Goal: Task Accomplishment & Management: Manage account settings

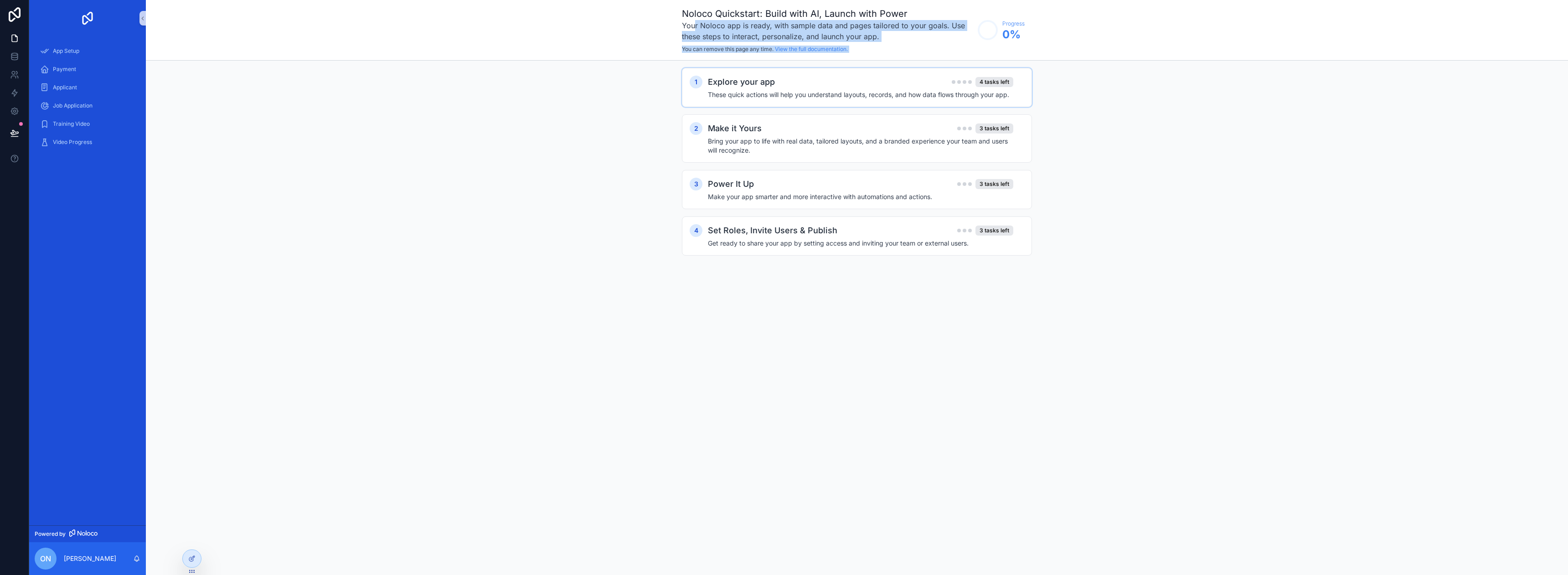
drag, startPoint x: 919, startPoint y: 26, endPoint x: 836, endPoint y: 106, distance: 115.3
click at [997, 43] on div "Noloco Quickstart: Build with AI, Launch with Power Your Noloco app is ready, w…" at bounding box center [856, 30] width 350 height 46
click at [740, 98] on h4 "These quick actions will help you understand layouts, records, and how data flo…" at bounding box center [861, 94] width 306 height 9
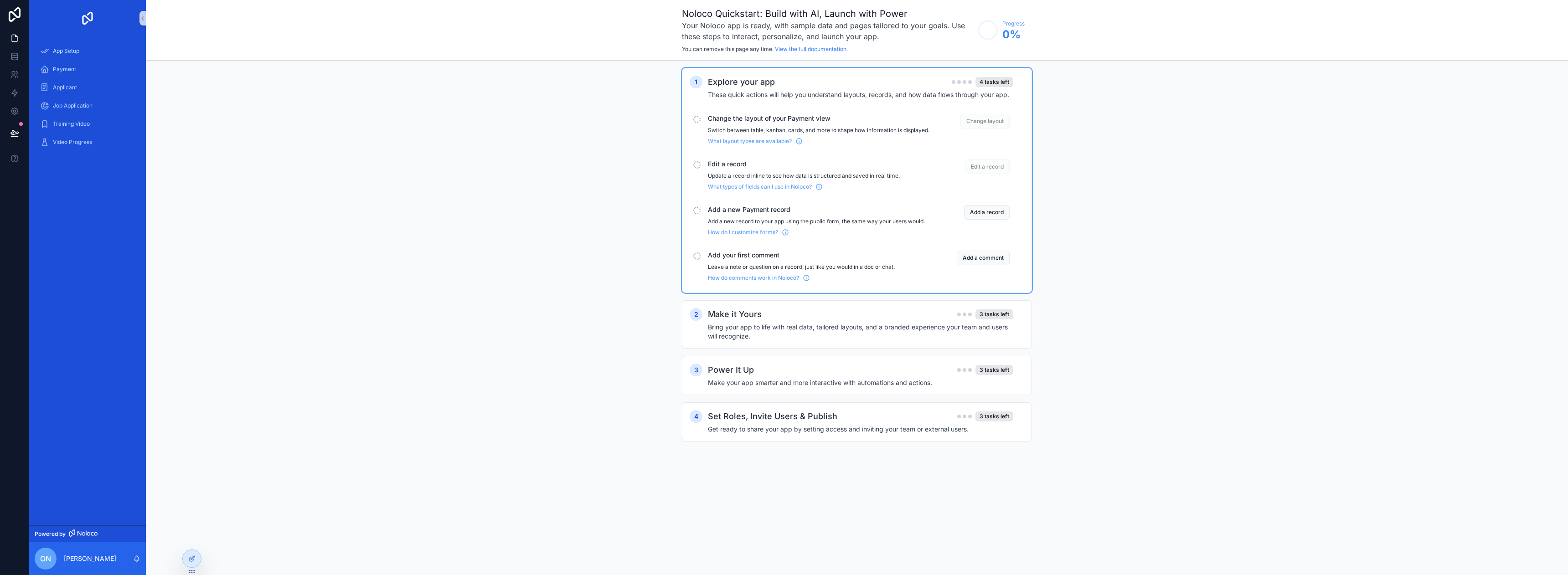
click at [822, 99] on h4 "These quick actions will help you understand layouts, records, and how data flo…" at bounding box center [861, 94] width 306 height 9
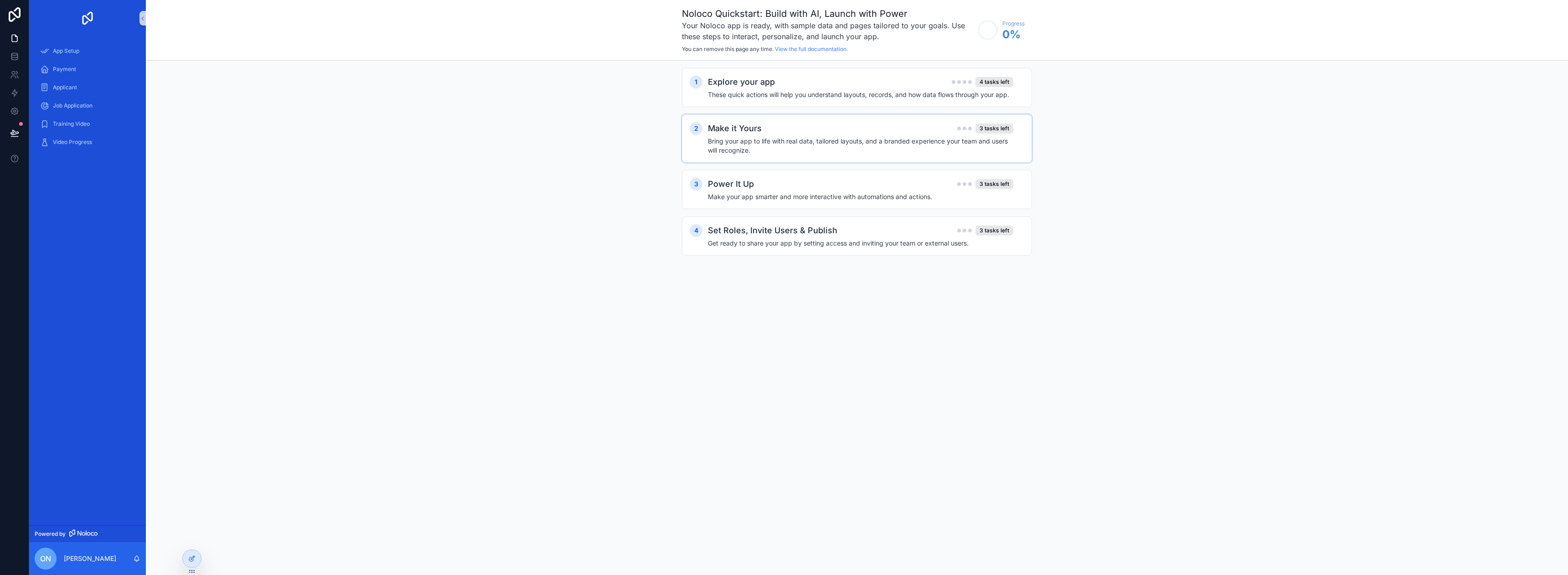
click at [786, 134] on div "Make it Yours 3 tasks left Bring your app to life with real data, tailored layo…" at bounding box center [866, 139] width 317 height 33
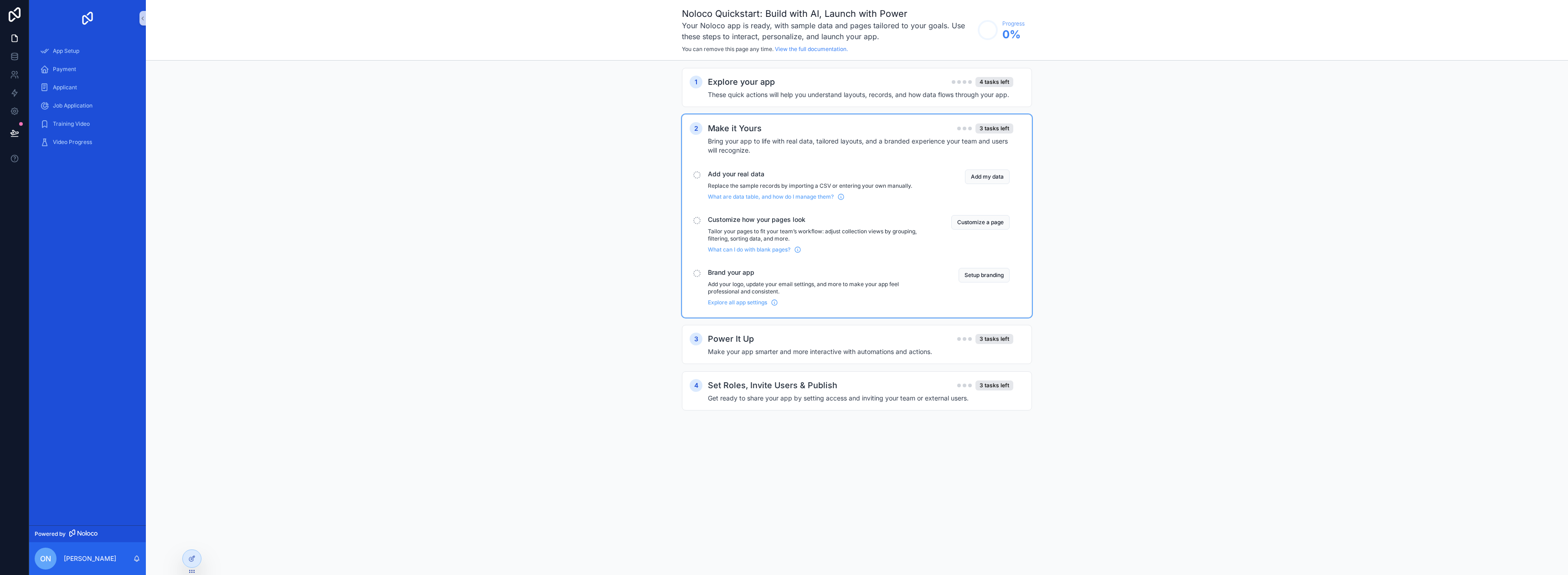
click at [790, 141] on h4 "Bring your app to life with real data, tailored layouts, and a branded experien…" at bounding box center [861, 146] width 306 height 18
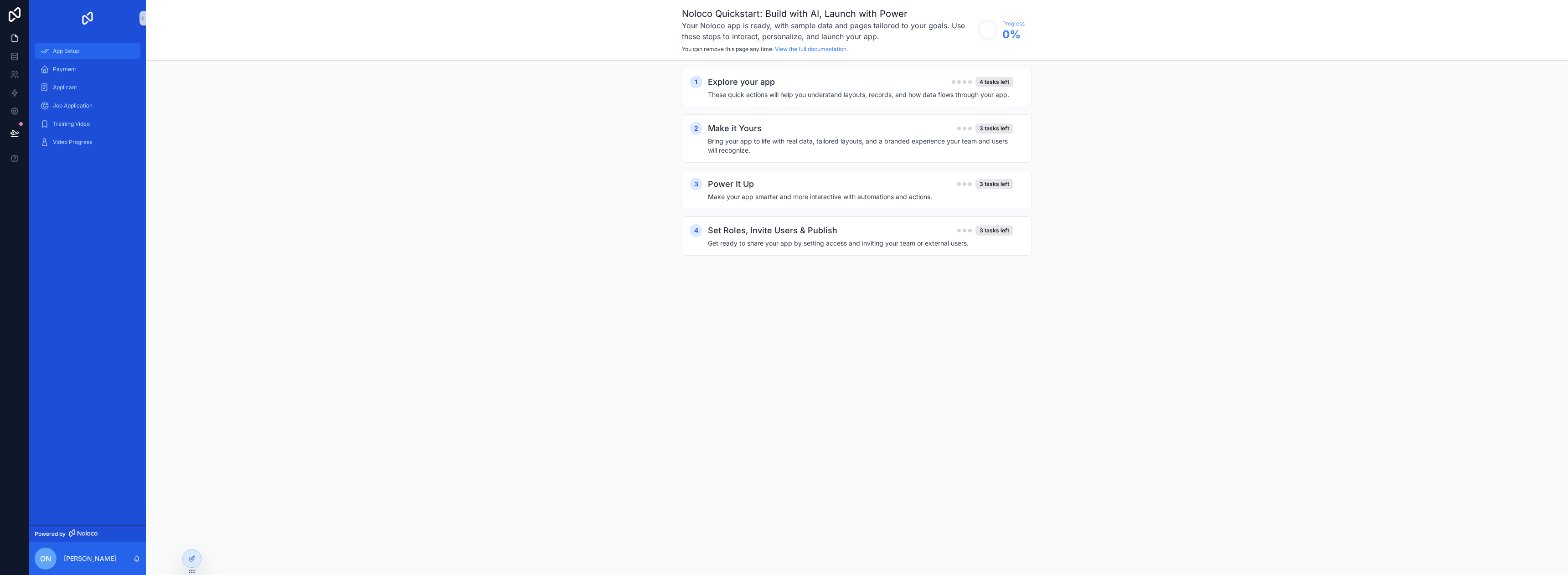
click at [99, 53] on div "App Setup" at bounding box center [88, 51] width 95 height 15
click at [17, 53] on icon at bounding box center [14, 56] width 9 height 9
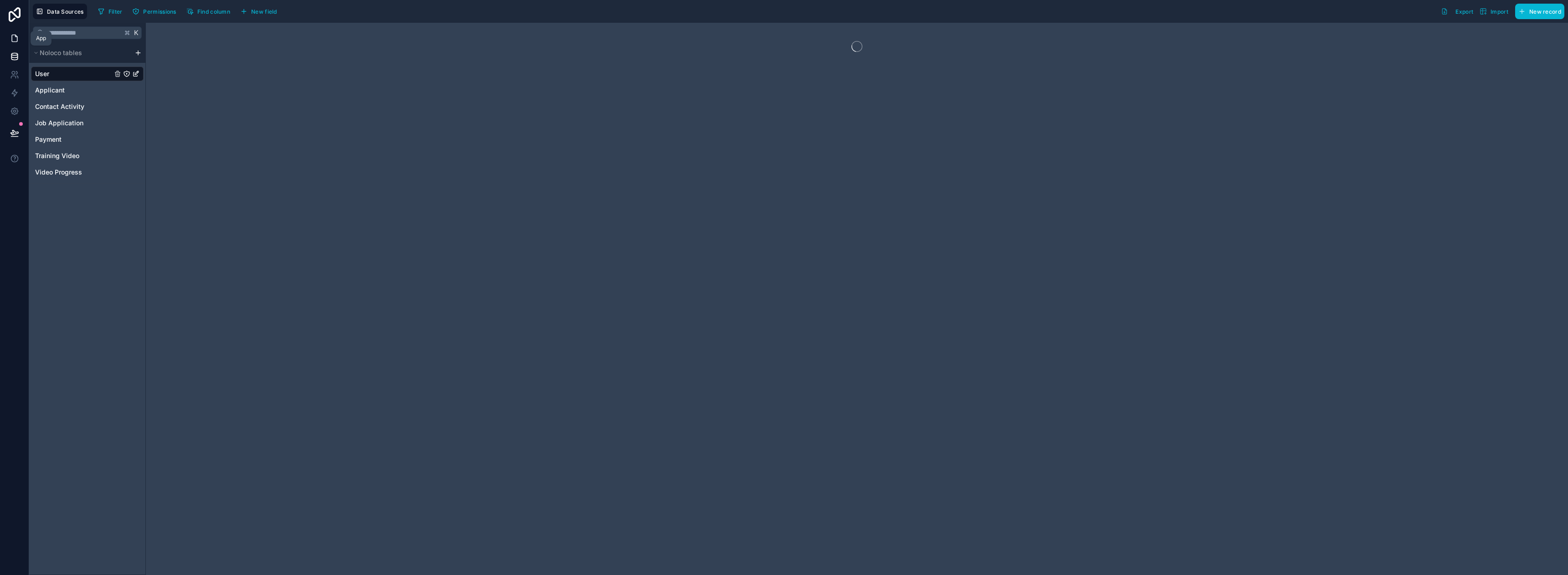
click at [17, 35] on icon at bounding box center [14, 38] width 9 height 9
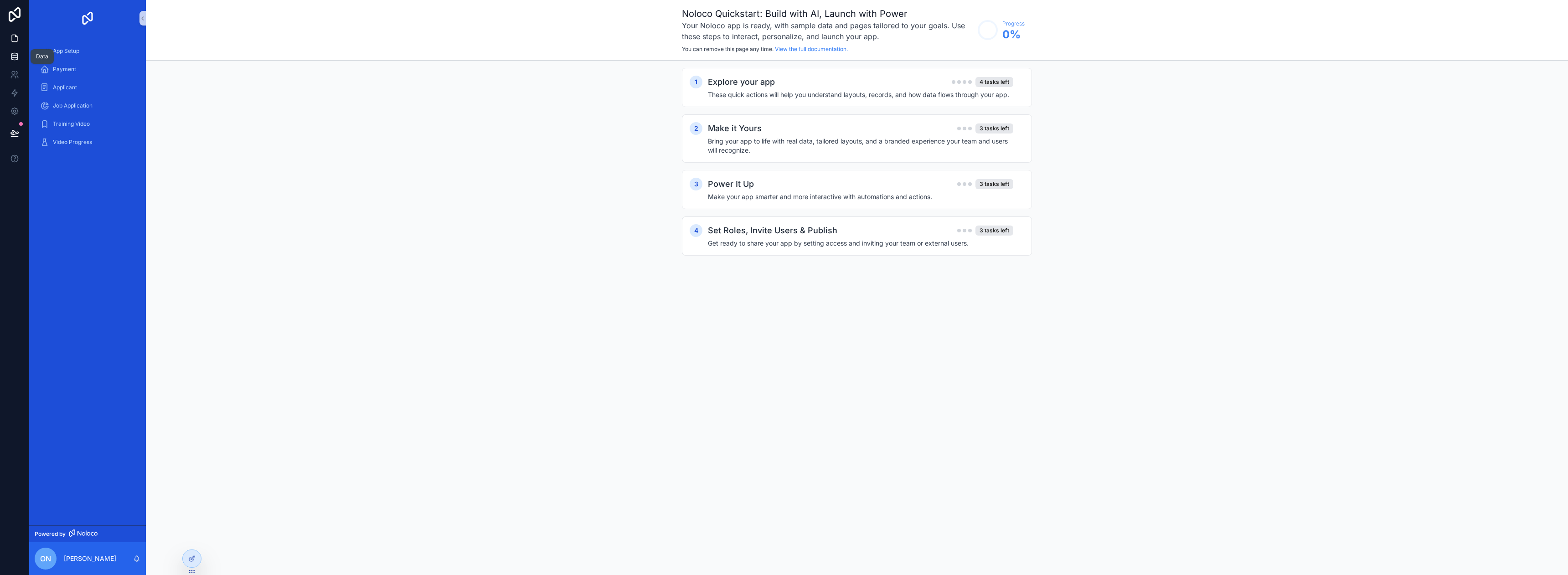
click at [16, 64] on link at bounding box center [14, 57] width 29 height 18
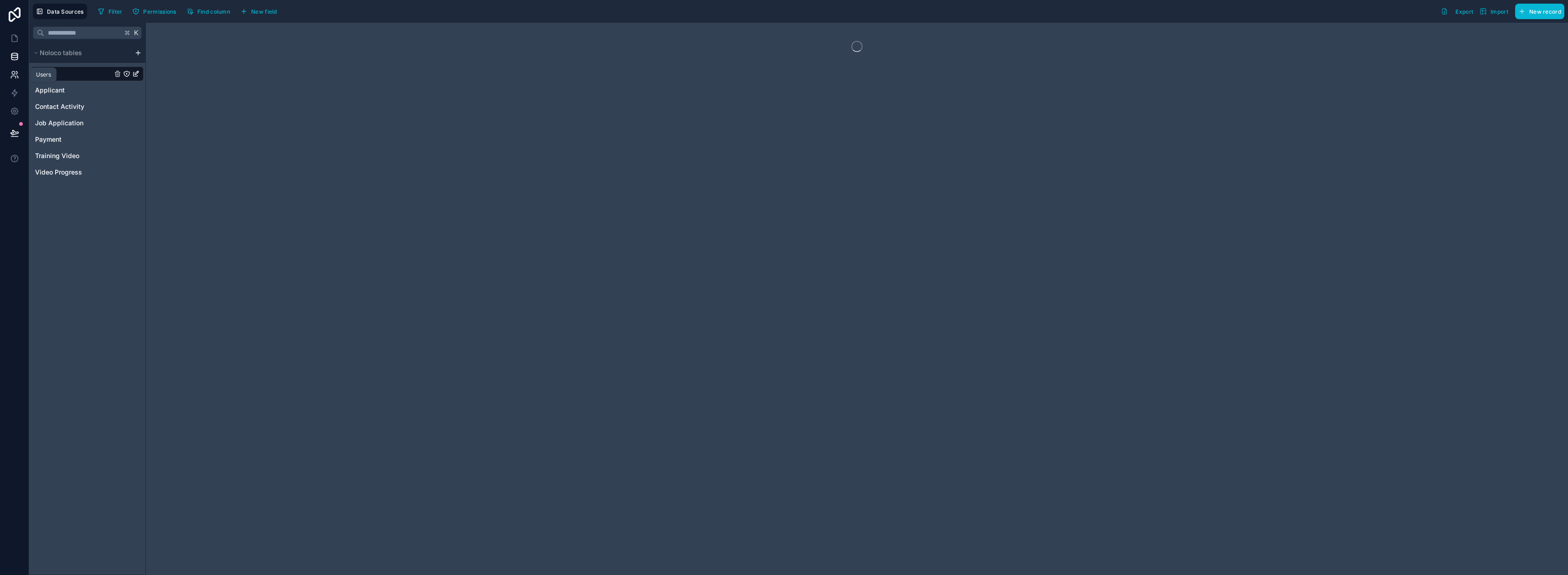
click at [15, 81] on link at bounding box center [14, 75] width 29 height 18
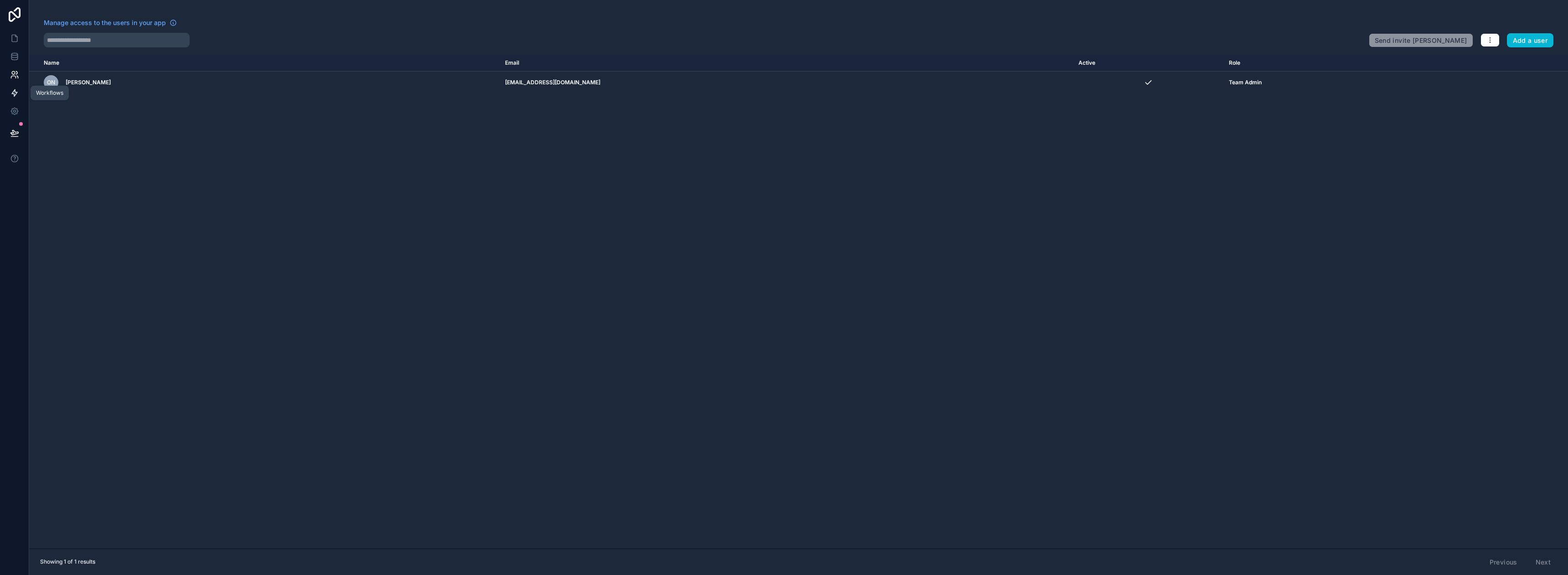
click at [17, 96] on icon at bounding box center [14, 92] width 9 height 9
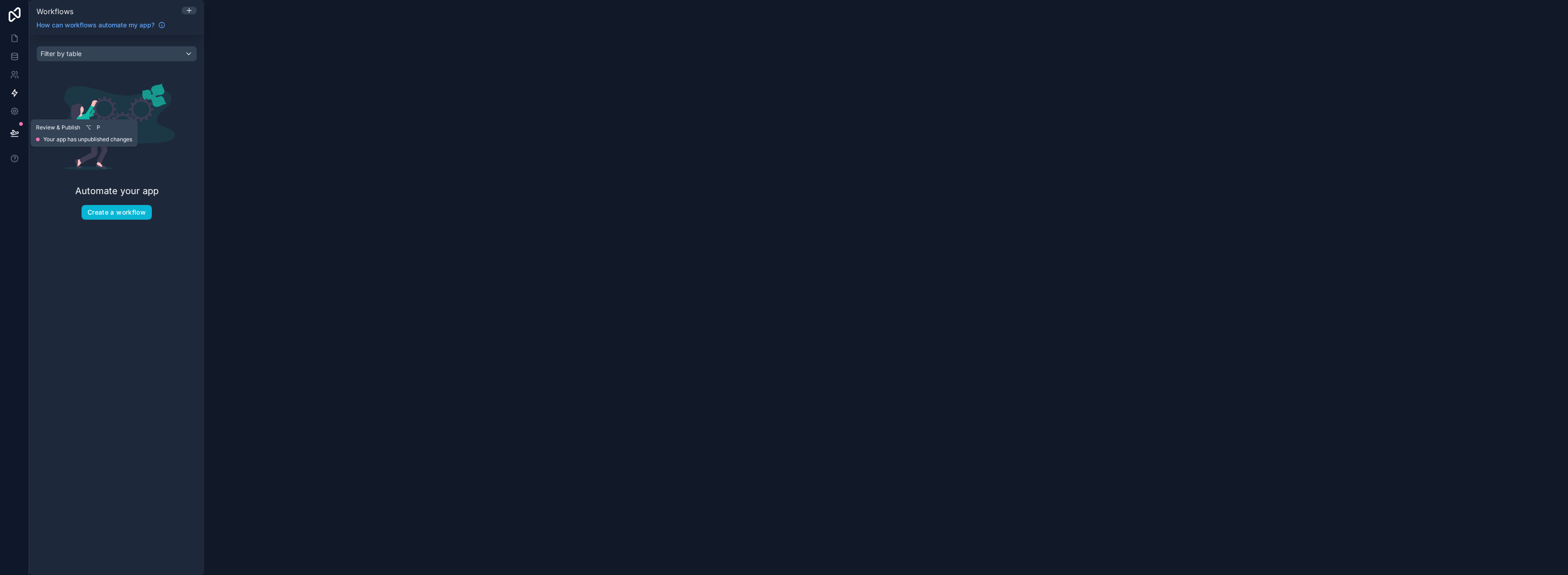
click at [17, 120] on button at bounding box center [14, 133] width 20 height 26
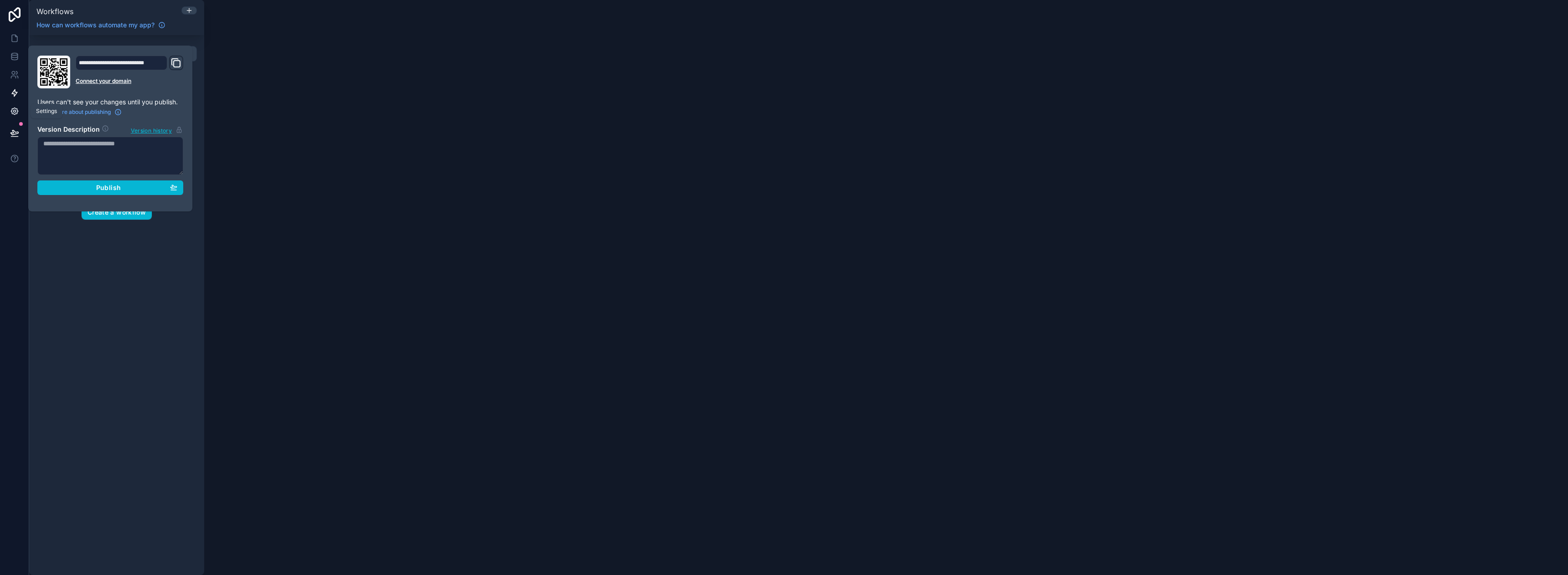
click at [15, 110] on icon at bounding box center [14, 111] width 9 height 9
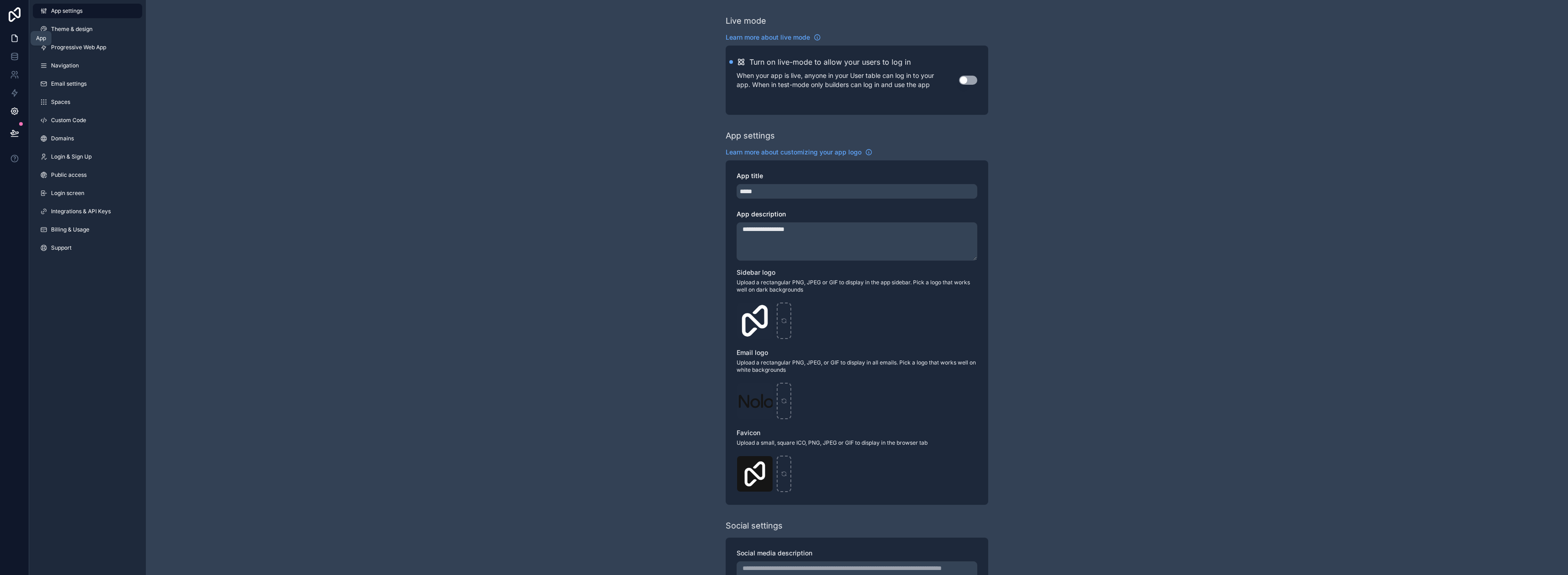
click at [16, 30] on link at bounding box center [14, 38] width 29 height 18
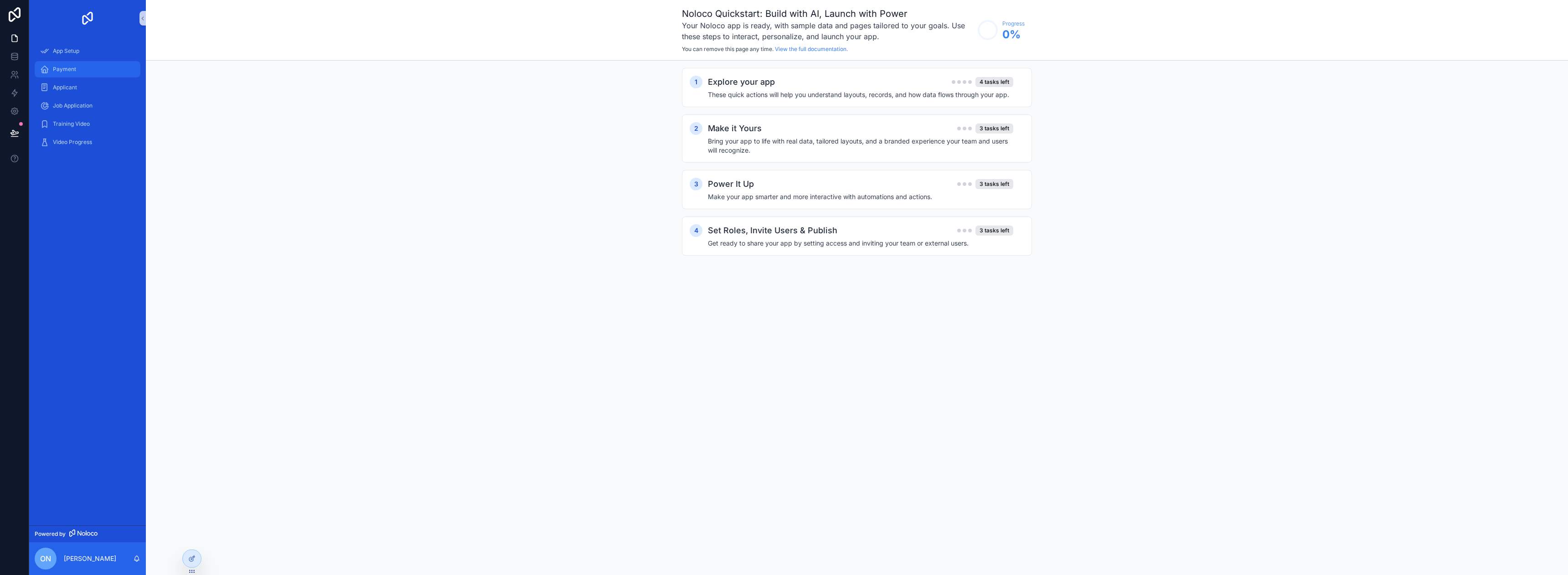
click at [69, 63] on div "Payment" at bounding box center [88, 69] width 95 height 15
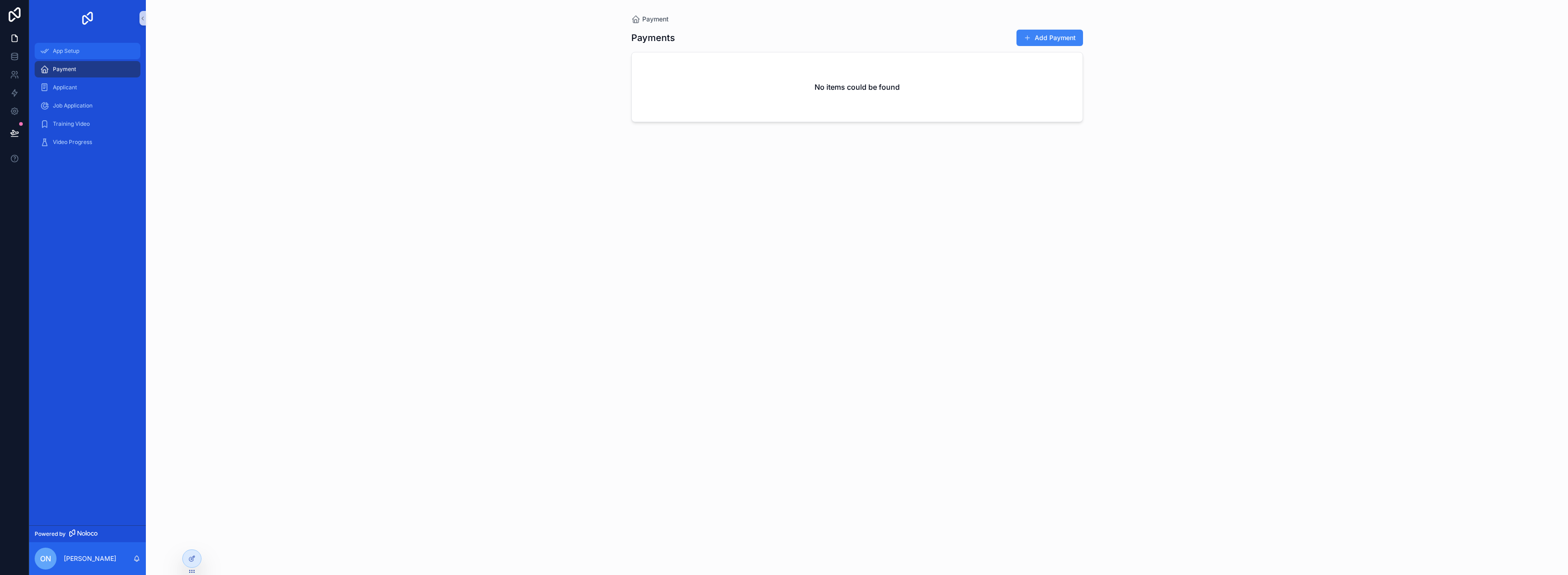
click at [73, 50] on span "App Setup" at bounding box center [66, 51] width 26 height 7
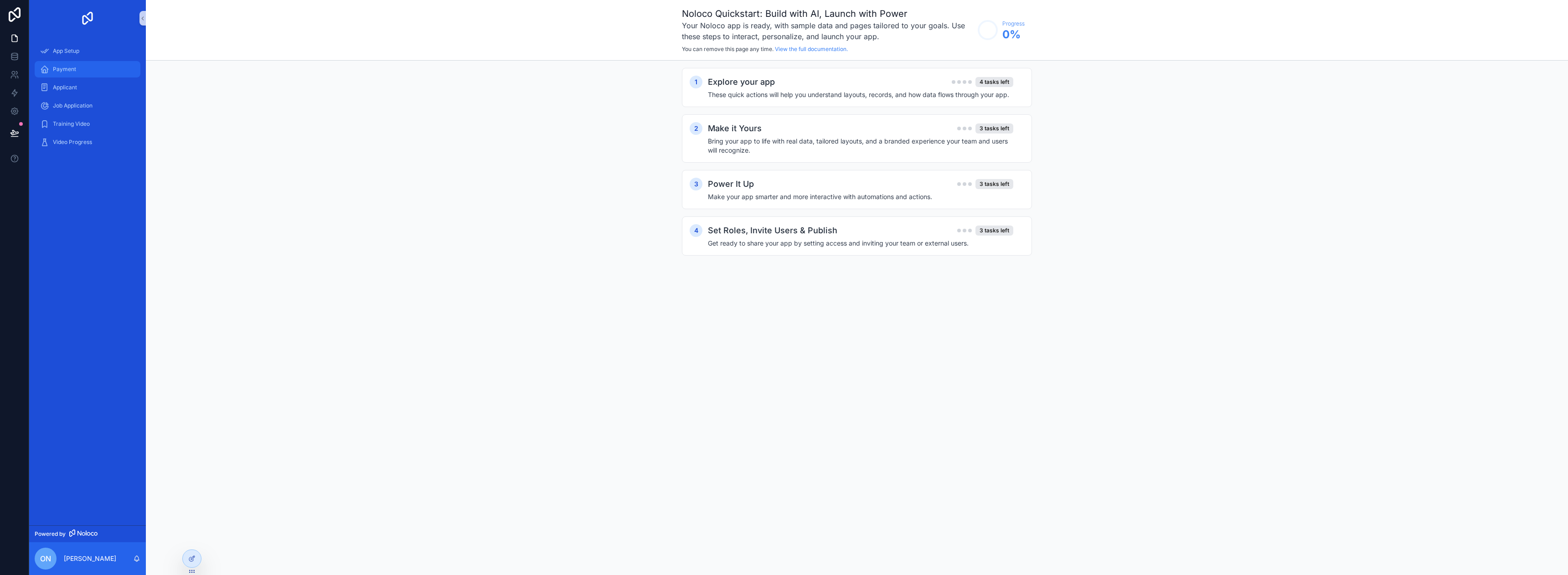
click at [77, 70] on div "Payment" at bounding box center [88, 69] width 95 height 15
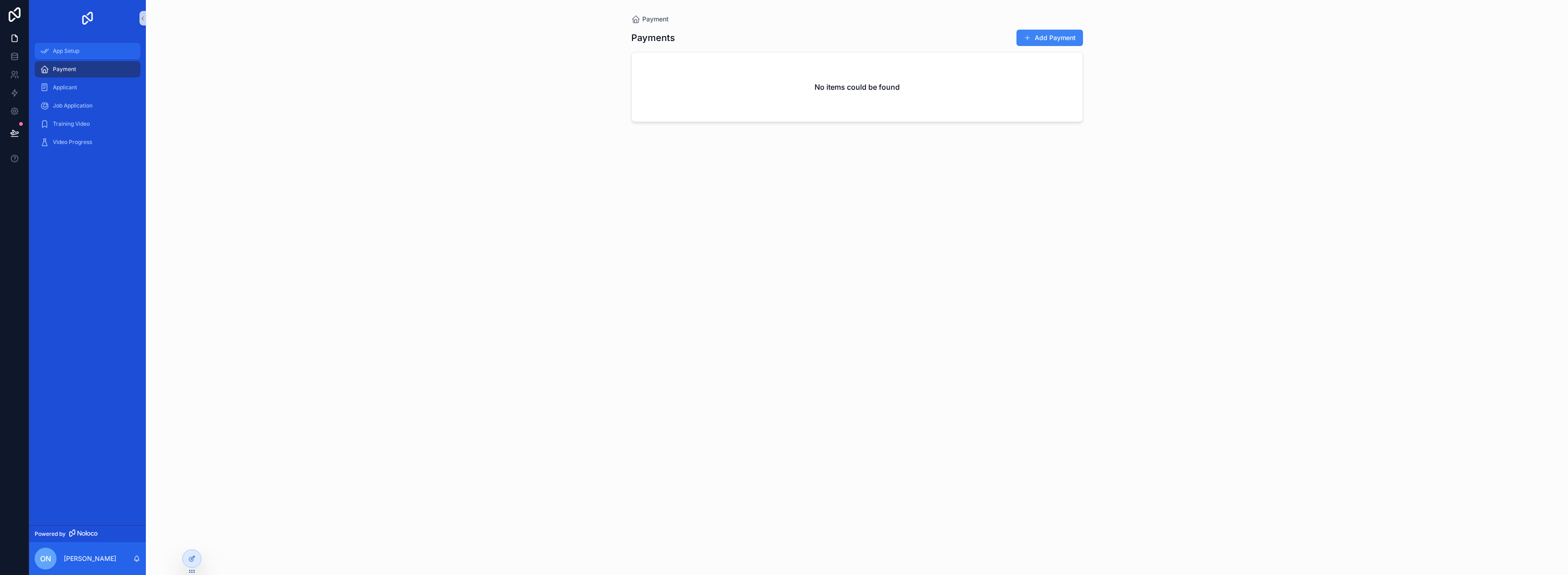
drag, startPoint x: 65, startPoint y: 50, endPoint x: 75, endPoint y: 48, distance: 10.2
click at [65, 50] on span "App Setup" at bounding box center [66, 51] width 26 height 7
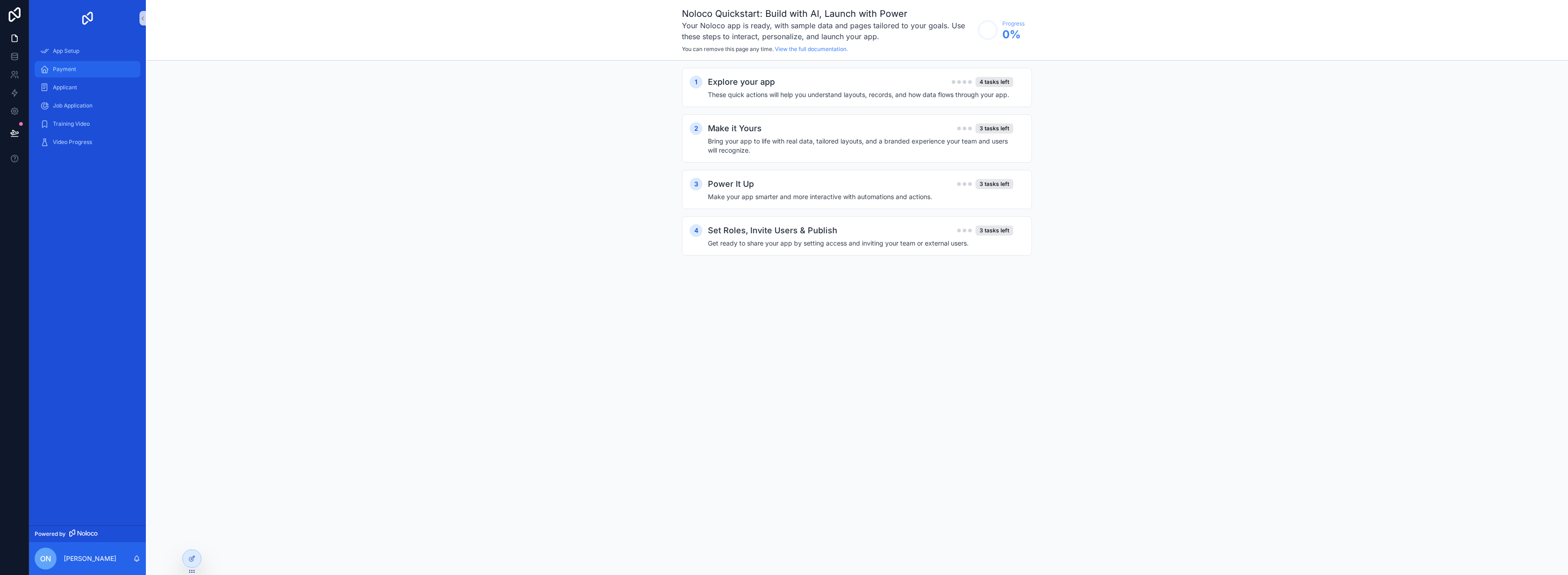
drag, startPoint x: 85, startPoint y: 67, endPoint x: 81, endPoint y: 76, distance: 9.8
click at [85, 68] on div "Payment" at bounding box center [88, 69] width 95 height 15
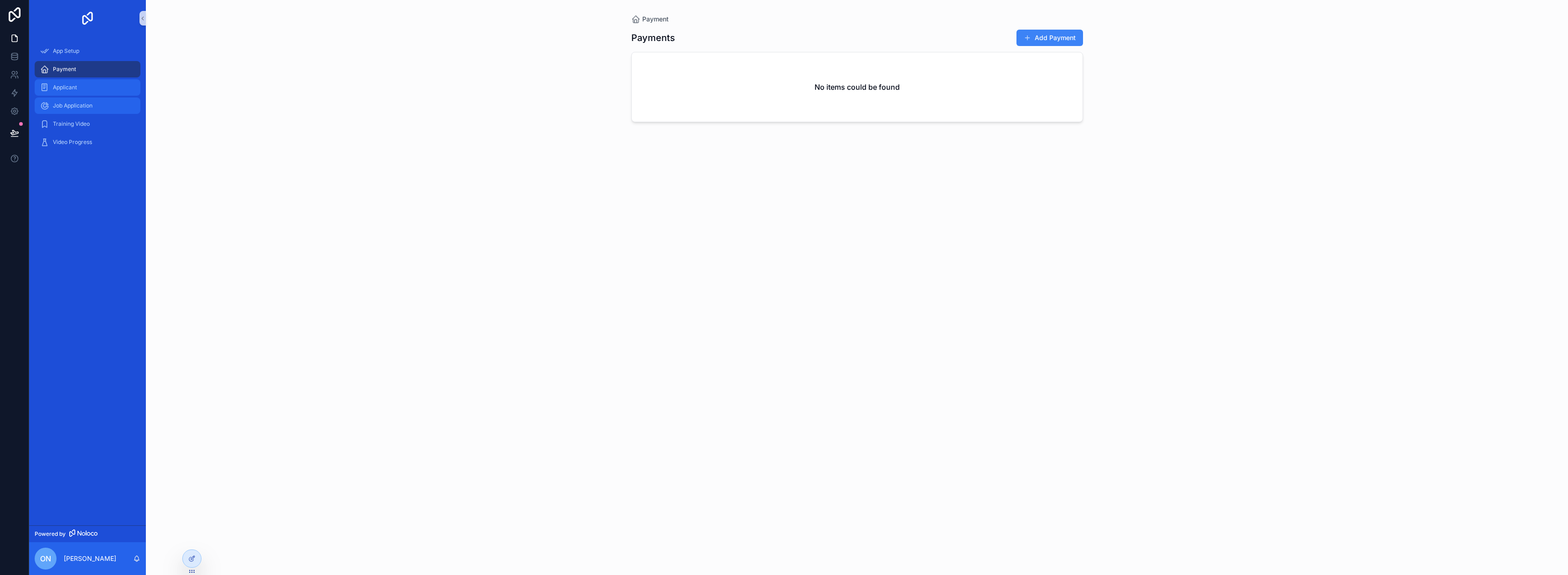
drag, startPoint x: 77, startPoint y: 93, endPoint x: 77, endPoint y: 102, distance: 9.0
click at [77, 93] on div "Applicant" at bounding box center [88, 88] width 95 height 15
click at [78, 117] on div "Training Video" at bounding box center [88, 124] width 95 height 15
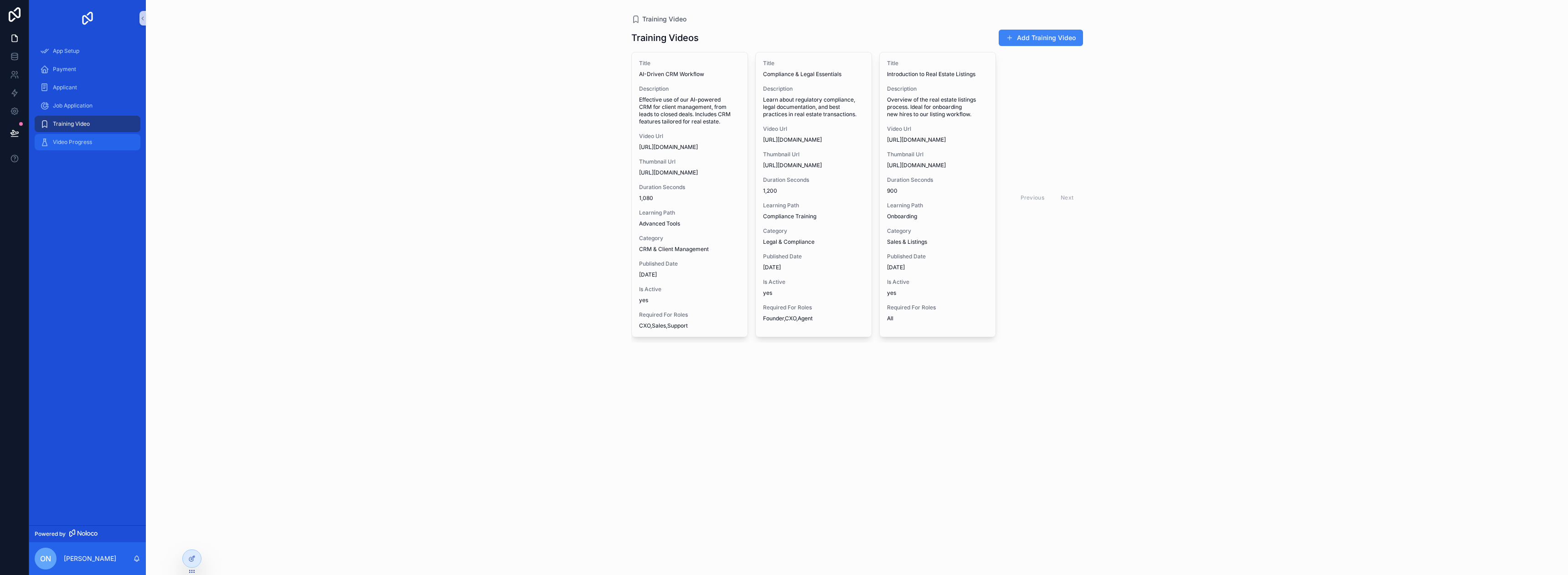
click at [79, 141] on span "Video Progress" at bounding box center [72, 142] width 39 height 7
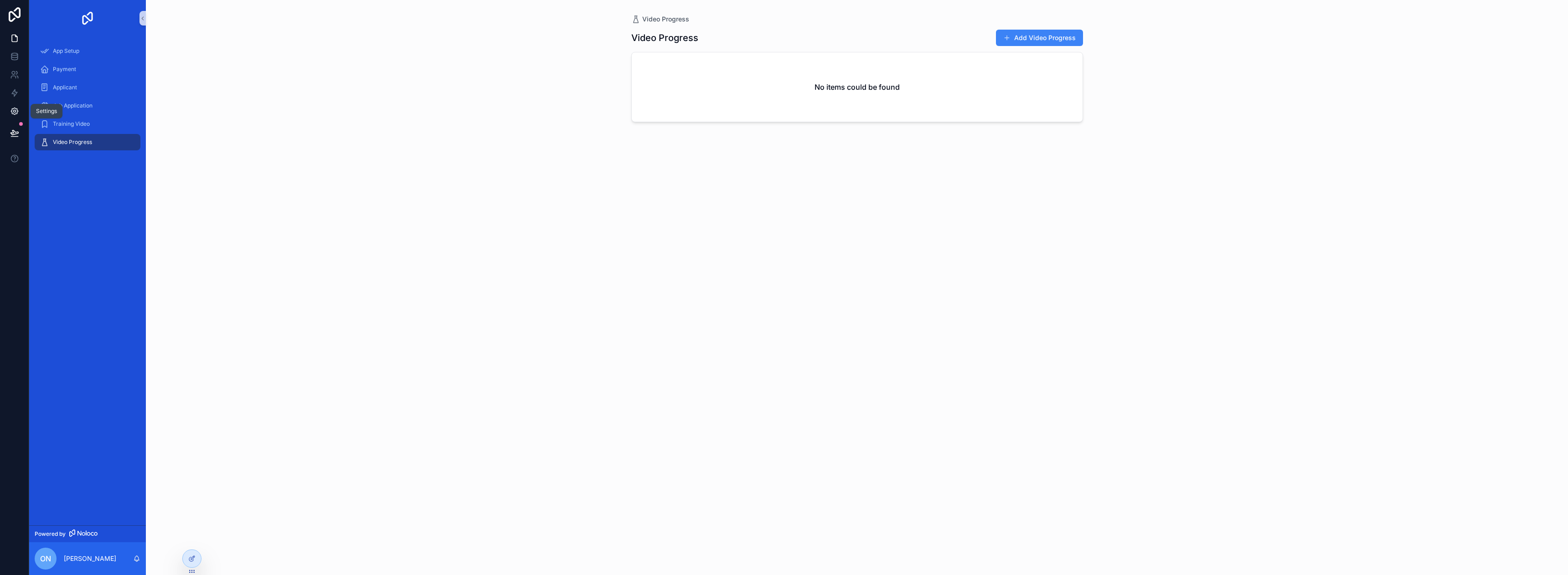
click at [12, 111] on icon at bounding box center [14, 111] width 7 height 7
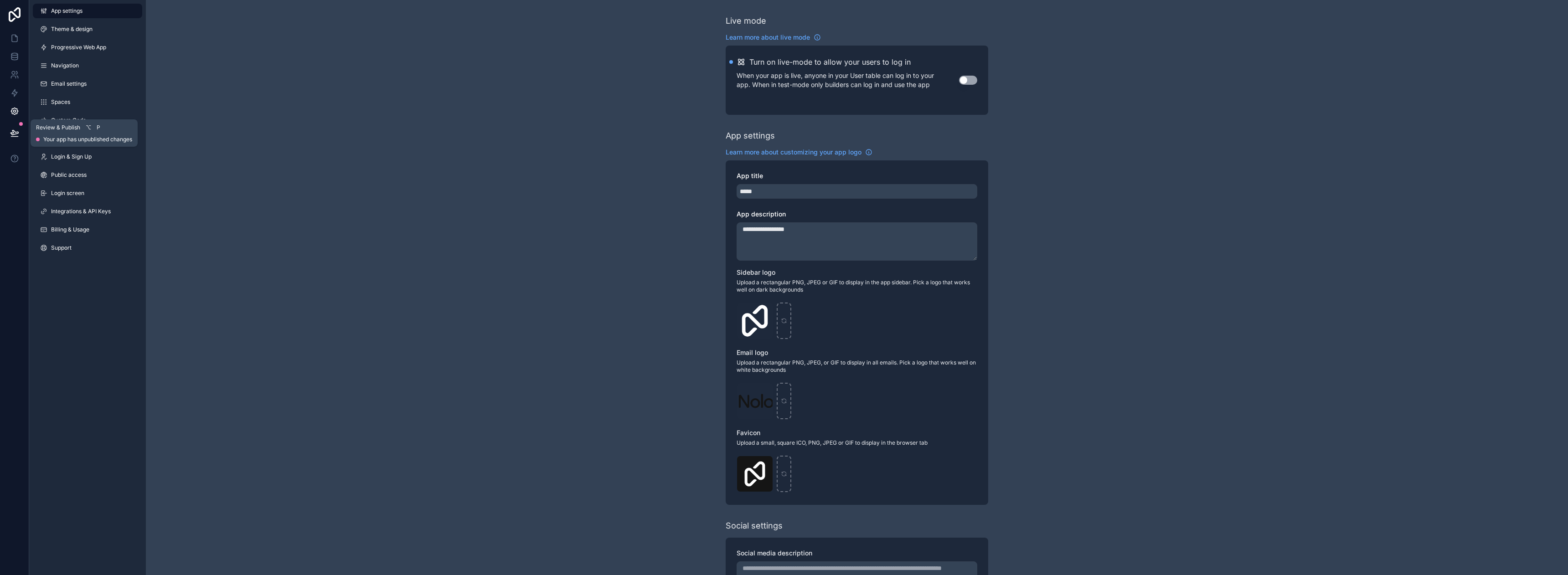
click at [15, 135] on icon at bounding box center [14, 133] width 9 height 9
click at [17, 102] on link at bounding box center [14, 111] width 29 height 18
click at [18, 71] on icon at bounding box center [14, 74] width 9 height 9
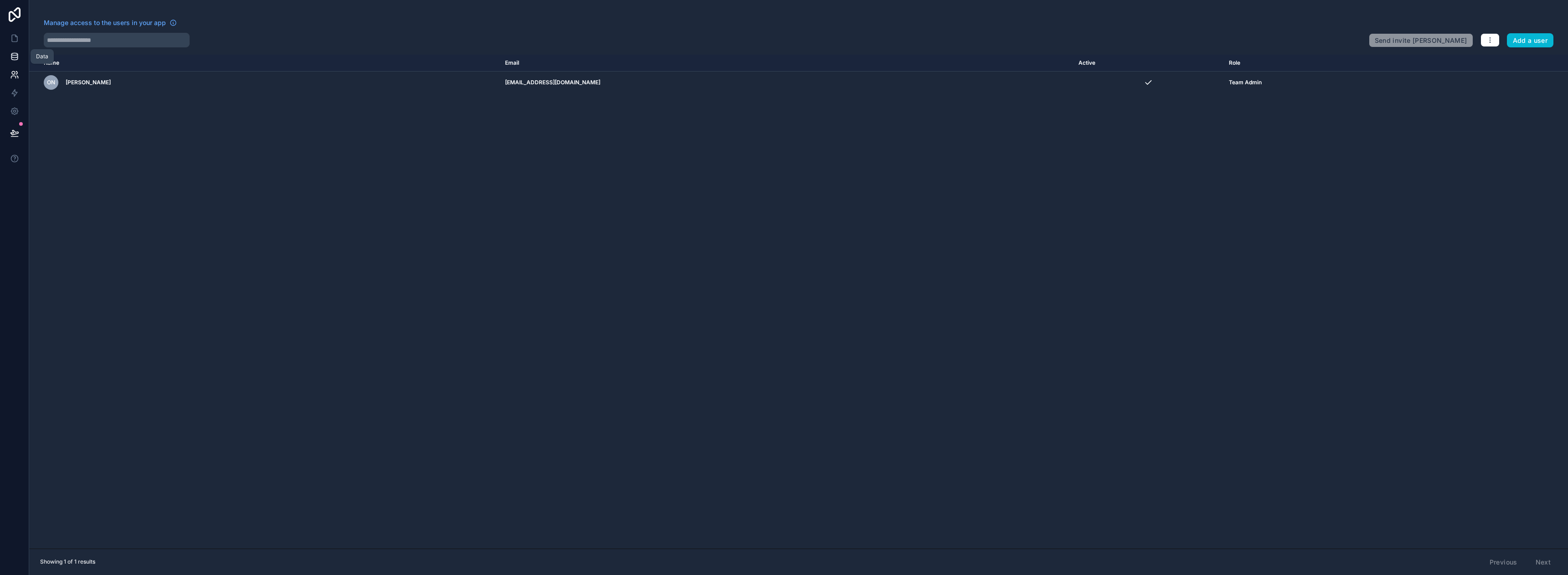
click at [17, 55] on icon at bounding box center [15, 55] width 6 height 2
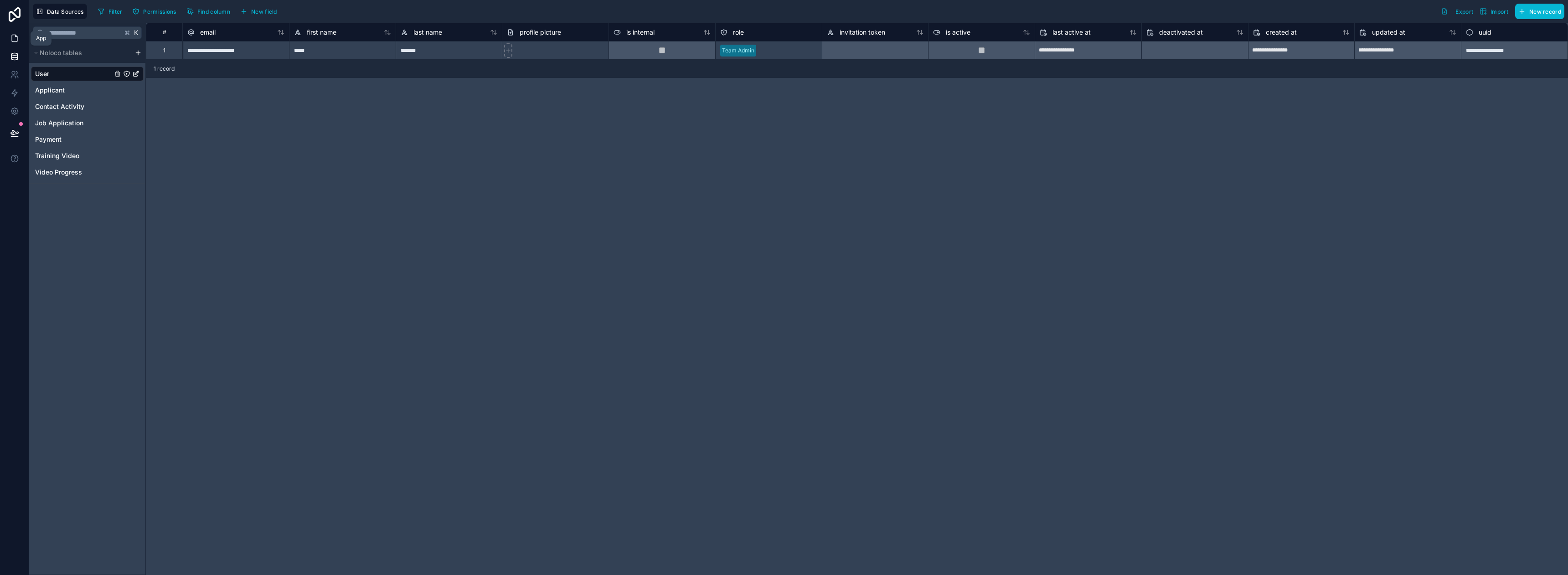
click at [15, 33] on icon at bounding box center [14, 38] width 9 height 9
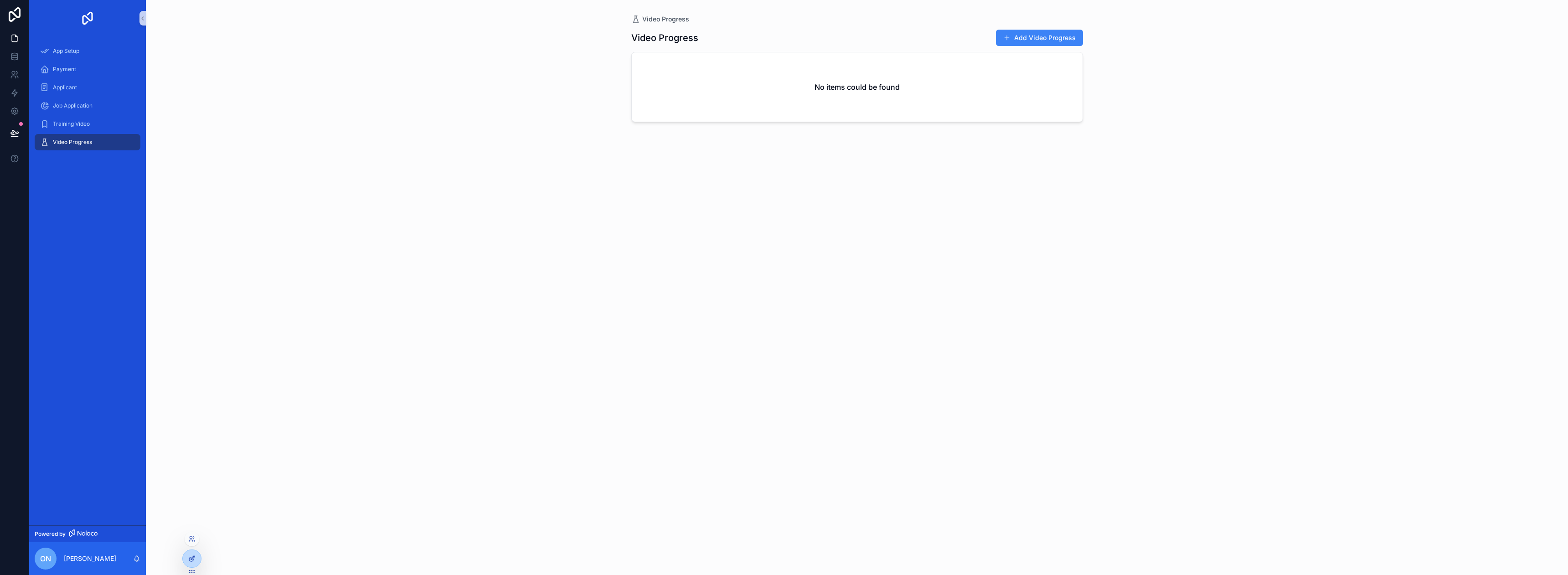
click at [194, 565] on div at bounding box center [192, 559] width 18 height 17
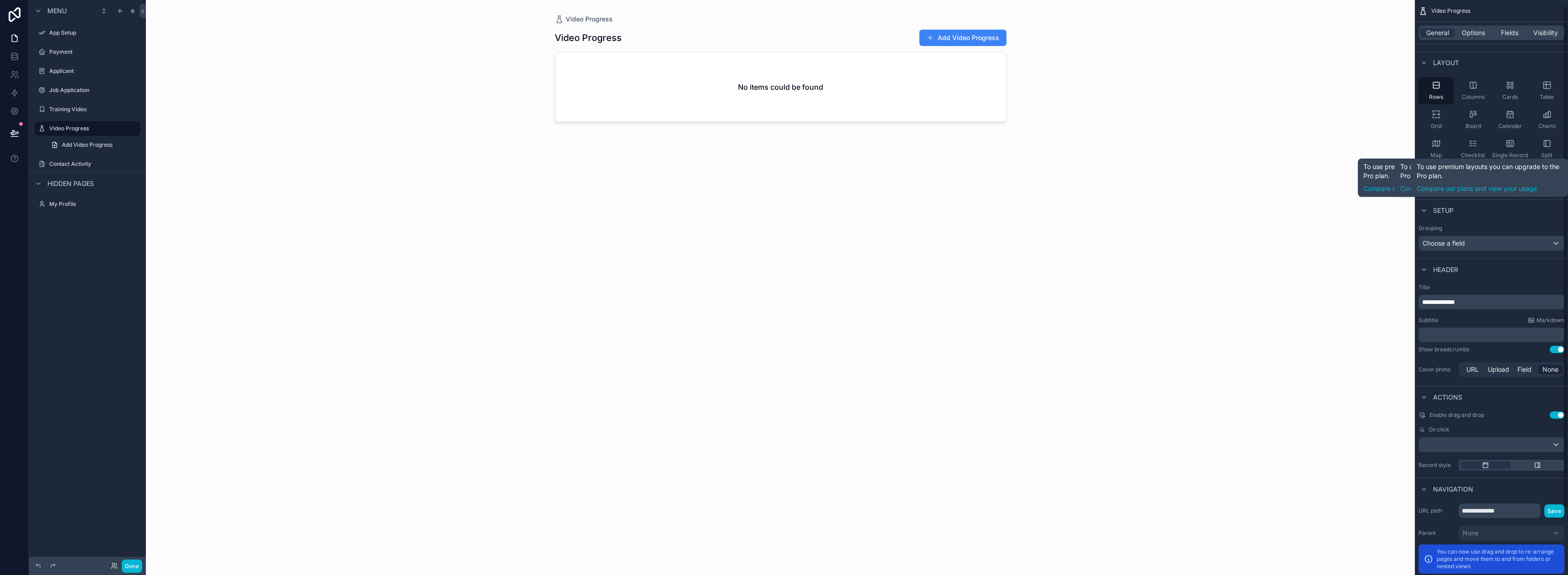
scroll to position [82, 0]
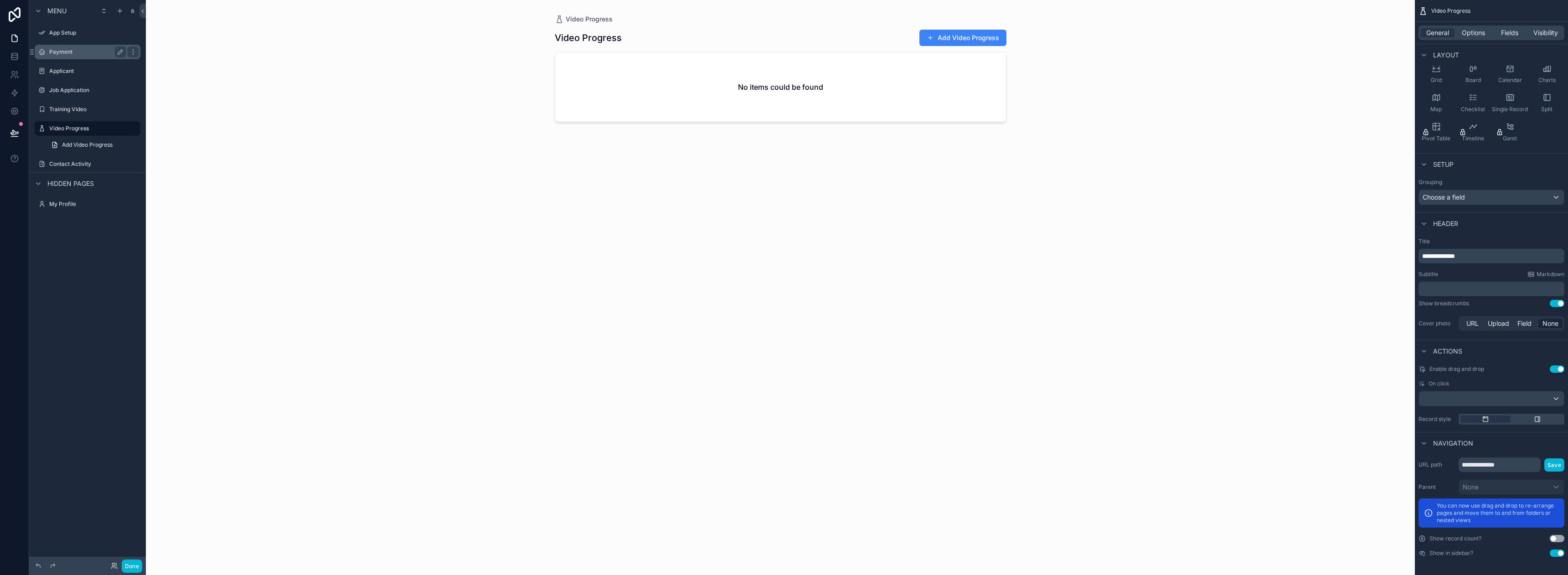
click at [88, 51] on label "Payment" at bounding box center [86, 52] width 73 height 7
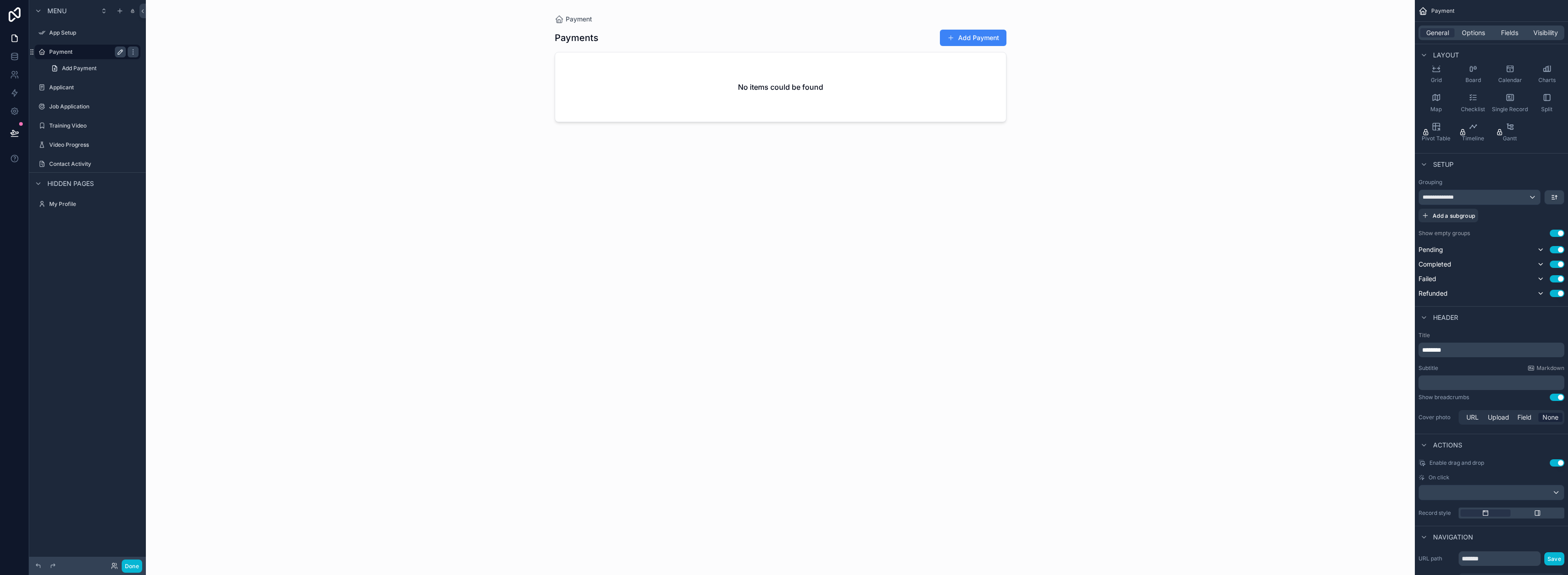
click at [121, 51] on icon "scrollable content" at bounding box center [121, 52] width 7 height 7
click at [86, 49] on input "*******" at bounding box center [80, 52] width 62 height 11
type input "*"
type input "*******"
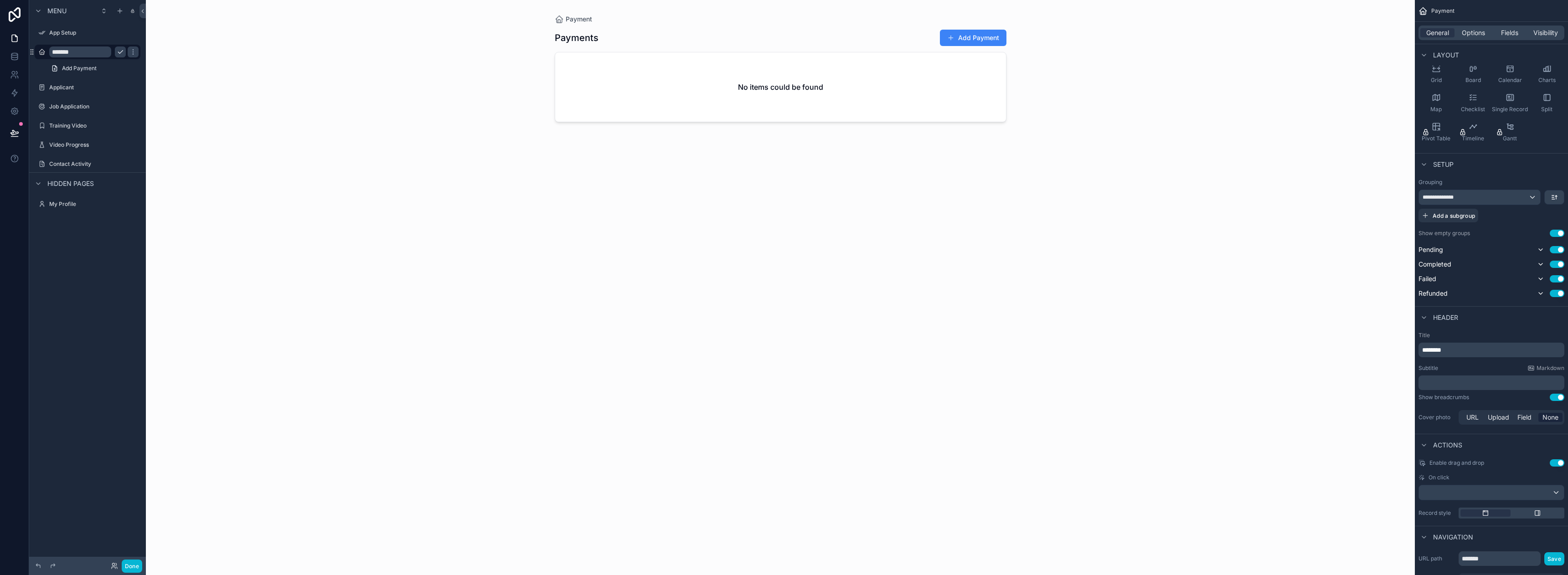
click at [136, 59] on div "scrollable content" at bounding box center [132, 52] width 13 height 15
click at [131, 52] on icon "scrollable content" at bounding box center [133, 52] width 4 height 3
click at [102, 69] on link "Add Payment" at bounding box center [93, 68] width 95 height 15
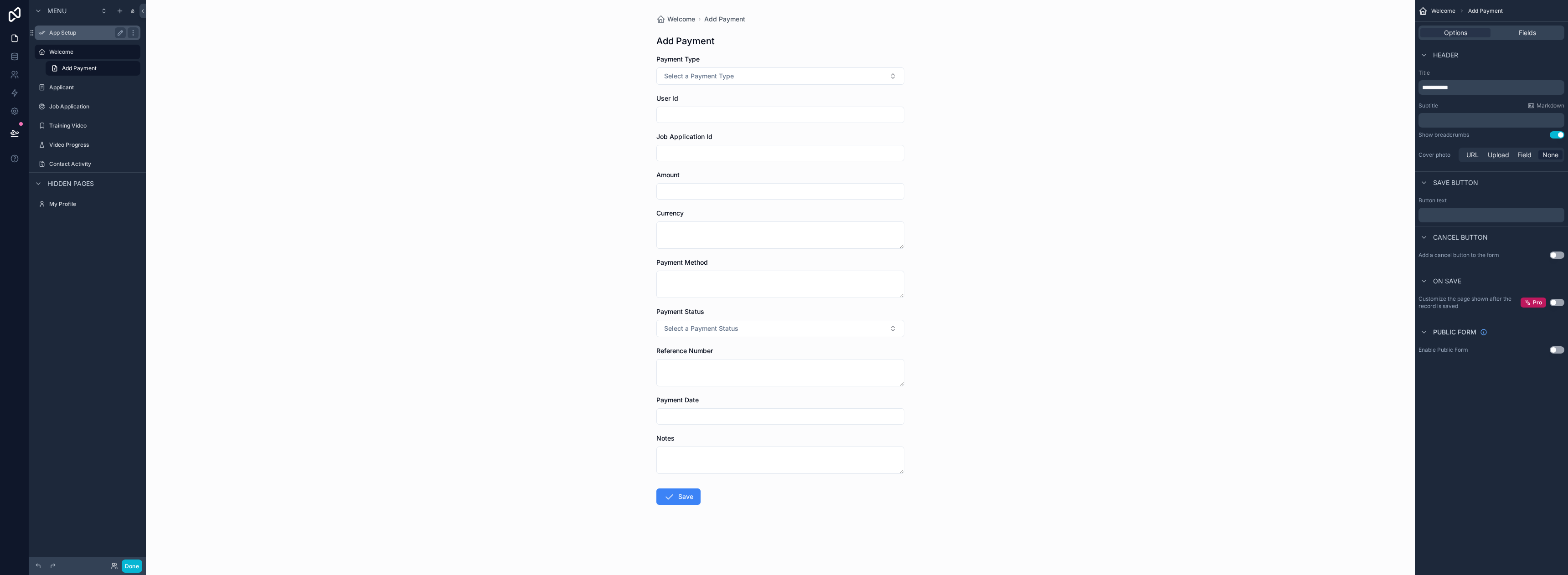
drag, startPoint x: 66, startPoint y: 24, endPoint x: 63, endPoint y: 32, distance: 8.5
click at [66, 24] on div "App Setup" at bounding box center [88, 32] width 117 height 16
click at [58, 40] on div "App Setup" at bounding box center [88, 32] width 117 height 16
click at [61, 88] on label "Applicant" at bounding box center [86, 88] width 73 height 7
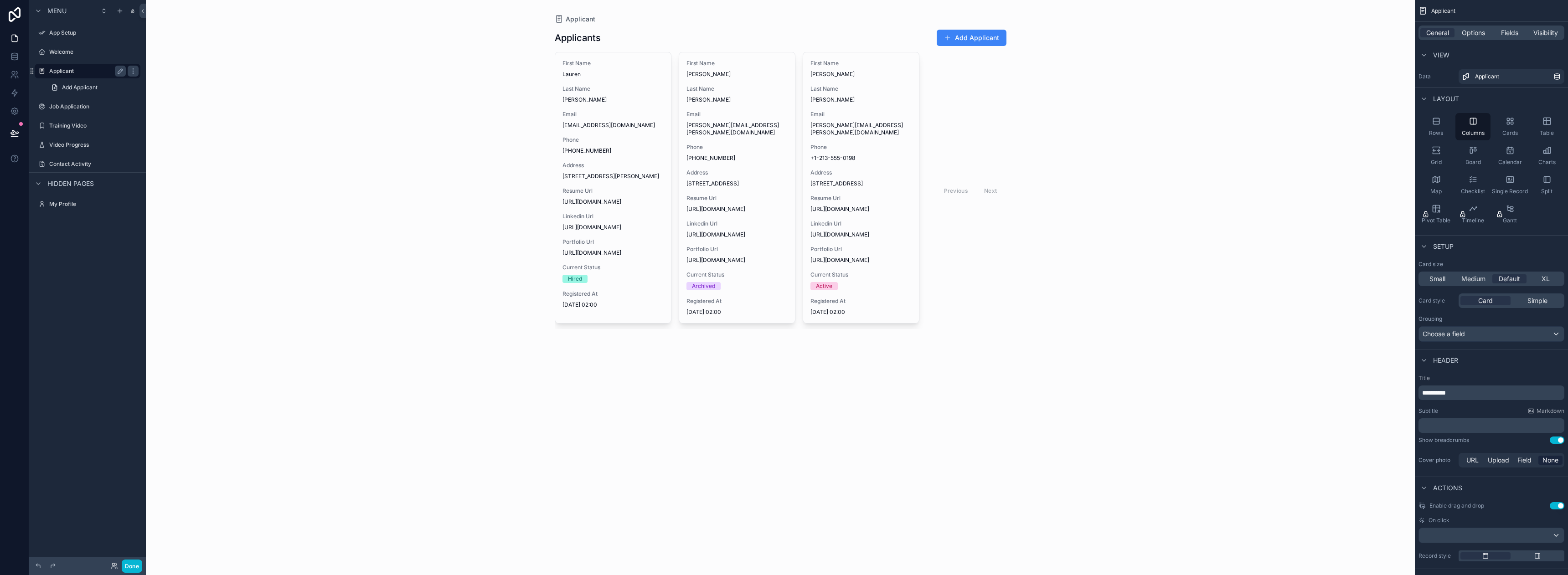
click at [61, 88] on link "Add Applicant" at bounding box center [93, 88] width 95 height 15
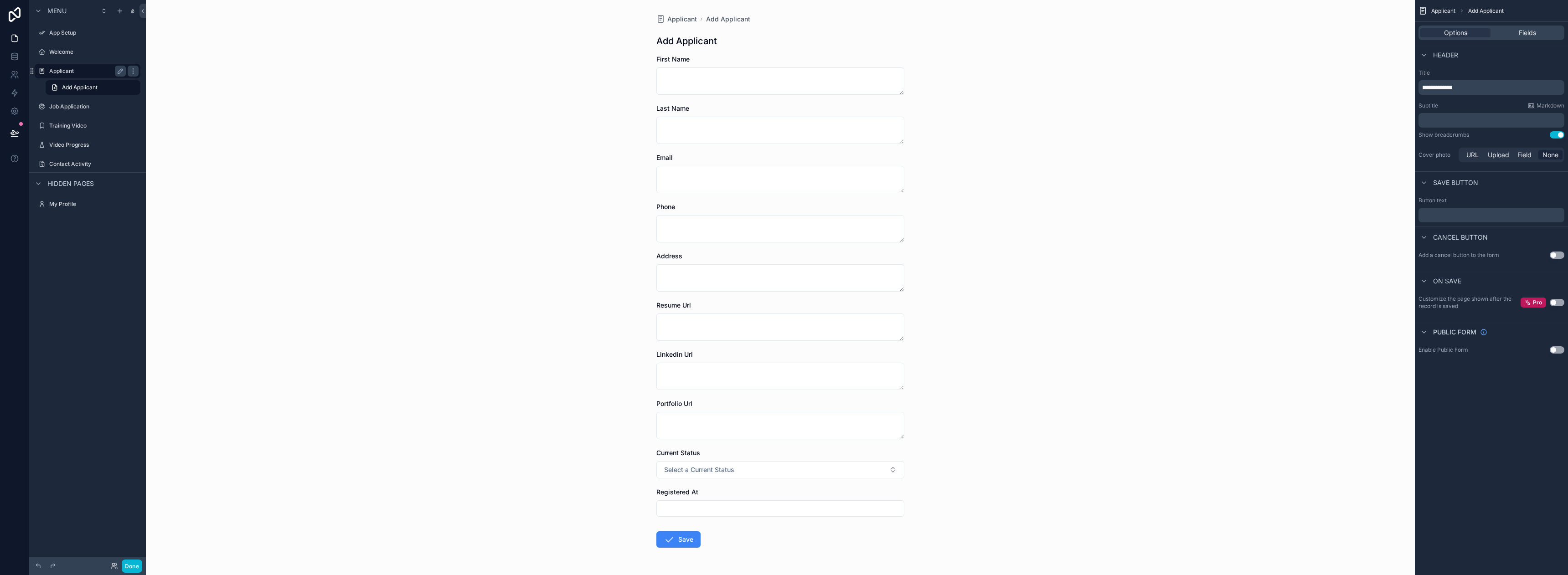
click at [51, 69] on label "Applicant" at bounding box center [86, 71] width 73 height 7
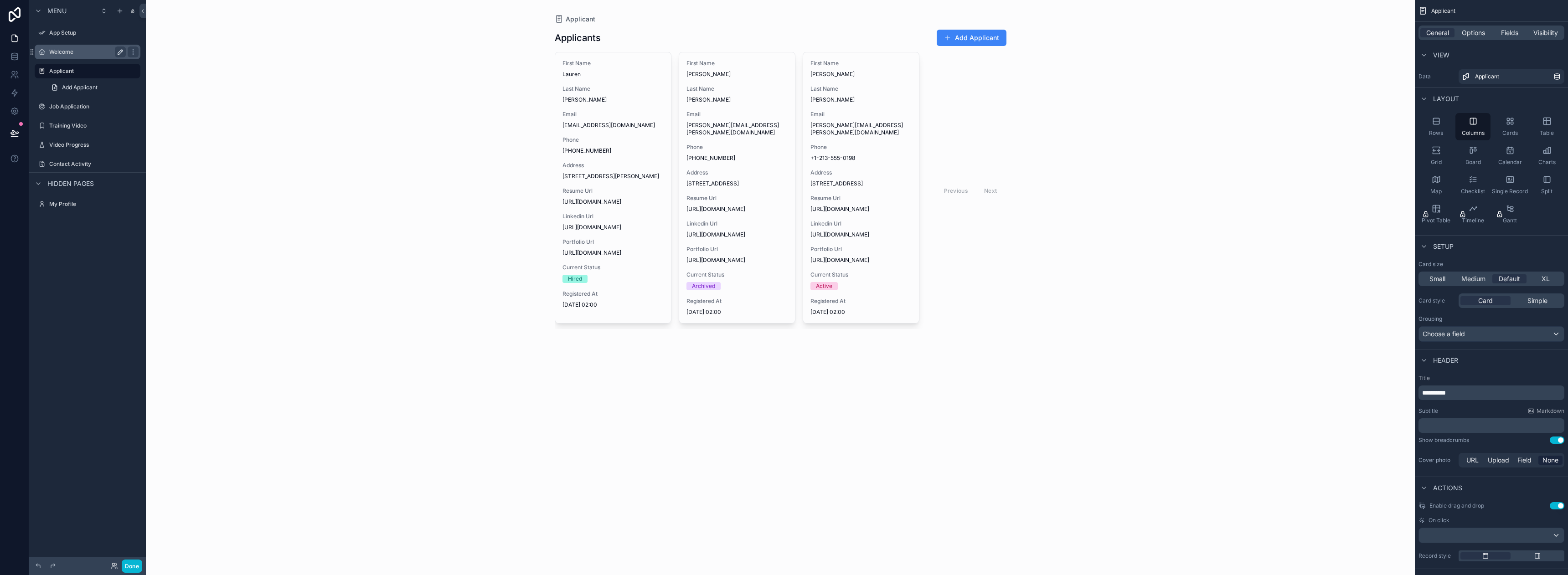
click at [75, 52] on label "Welcome" at bounding box center [86, 52] width 73 height 7
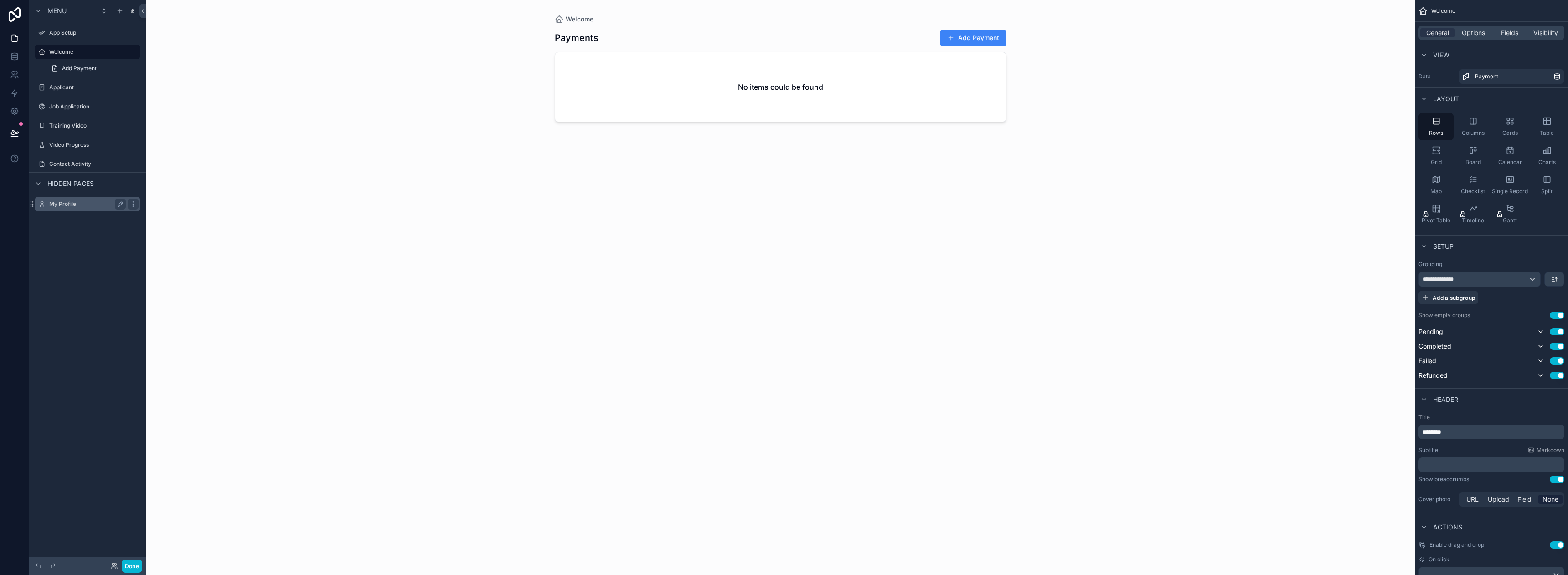
click at [89, 206] on label "My Profile" at bounding box center [86, 204] width 73 height 7
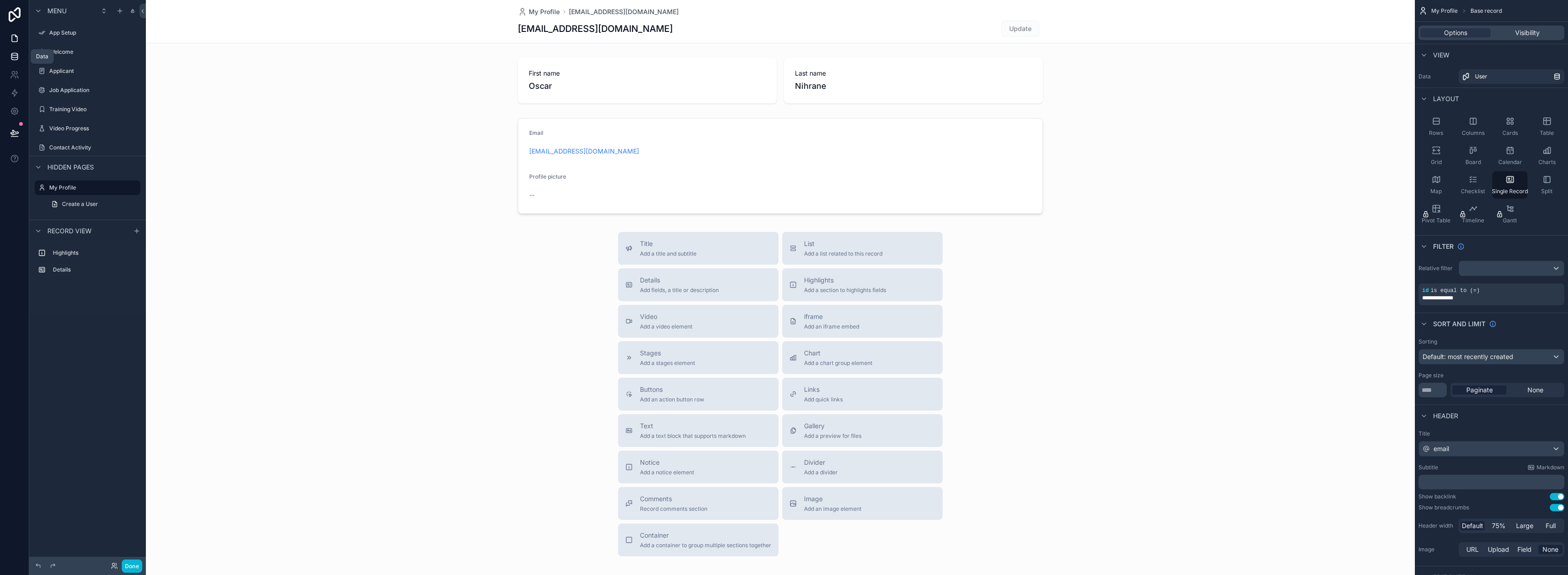
click at [24, 54] on link at bounding box center [14, 57] width 29 height 18
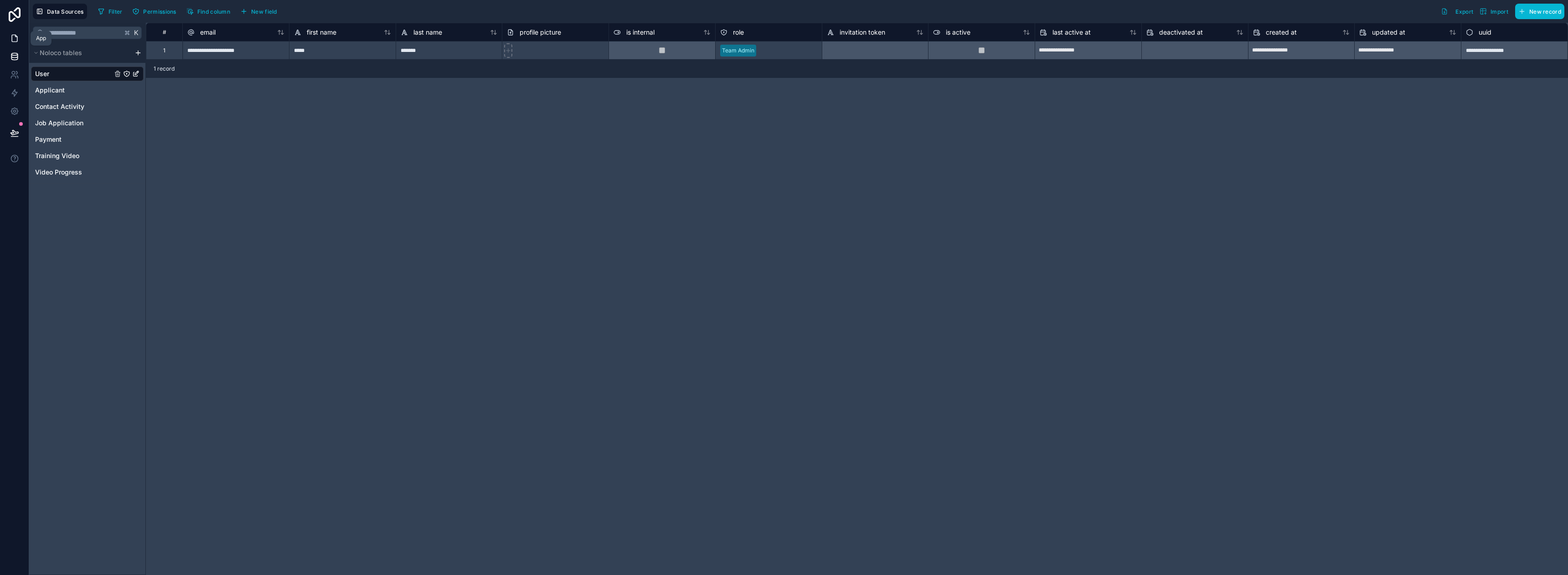
click at [18, 40] on icon at bounding box center [14, 38] width 9 height 9
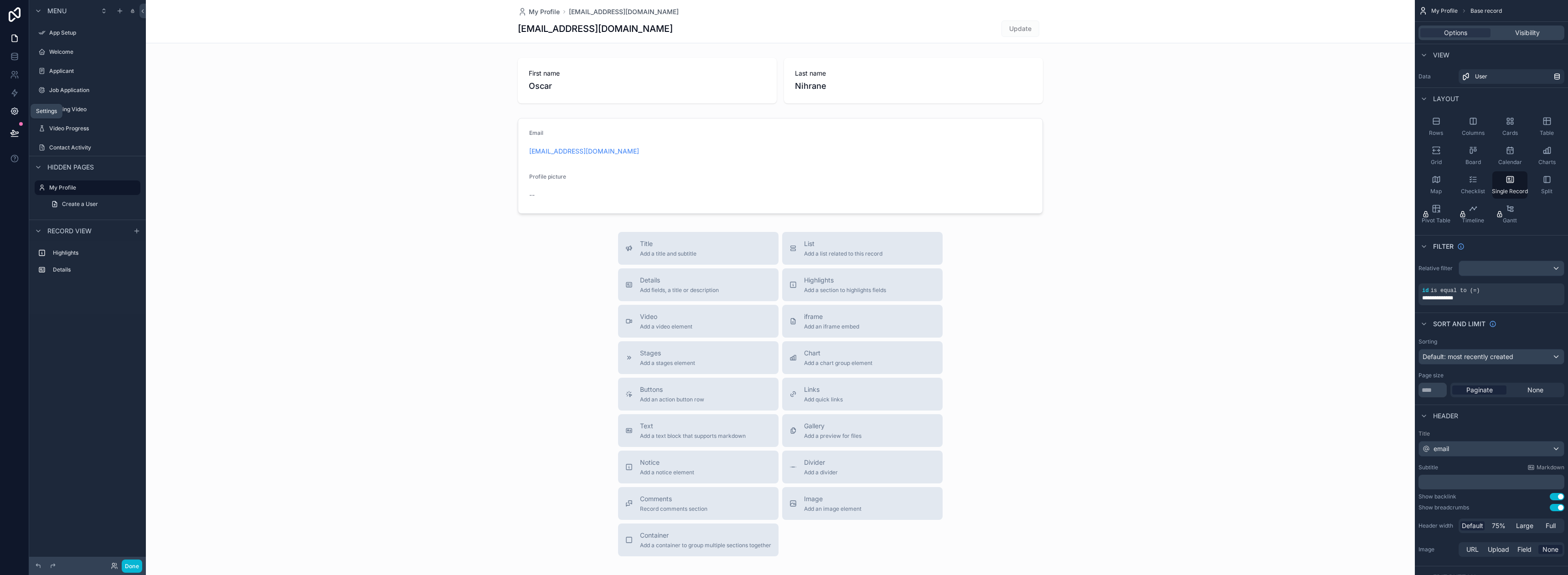
click at [18, 108] on icon at bounding box center [14, 111] width 9 height 9
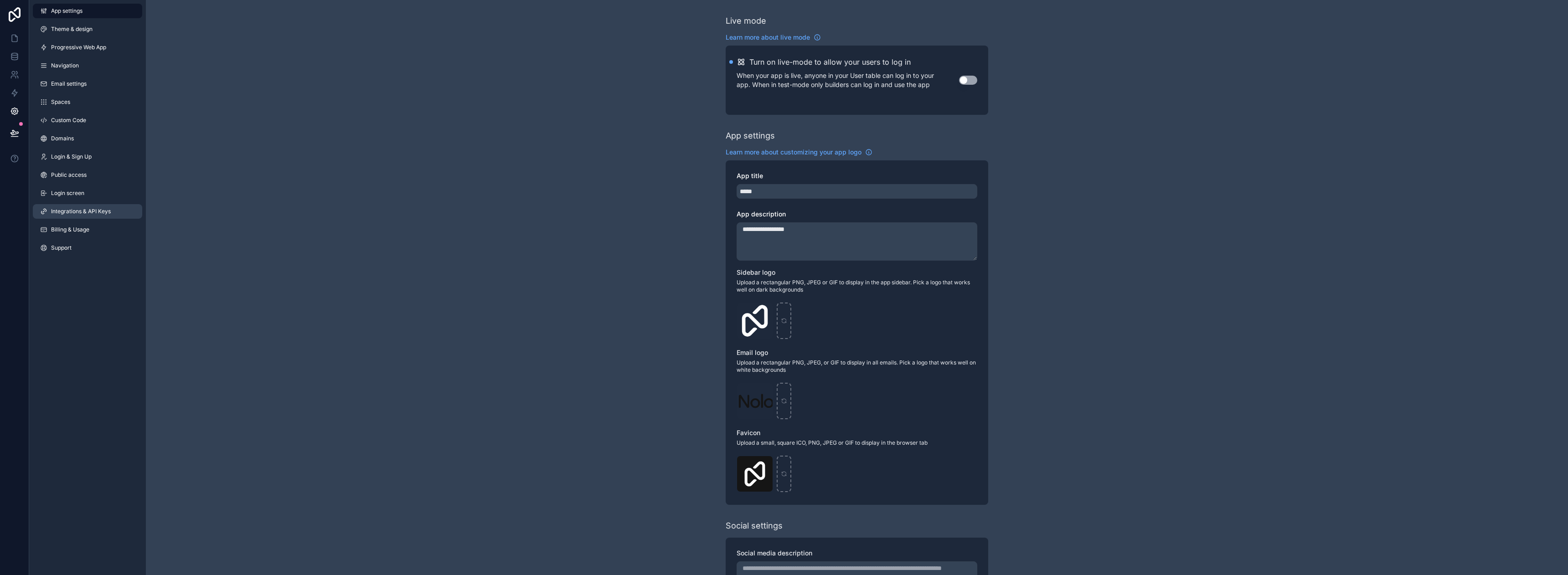
click at [94, 209] on span "Integrations & API Keys" at bounding box center [81, 211] width 60 height 7
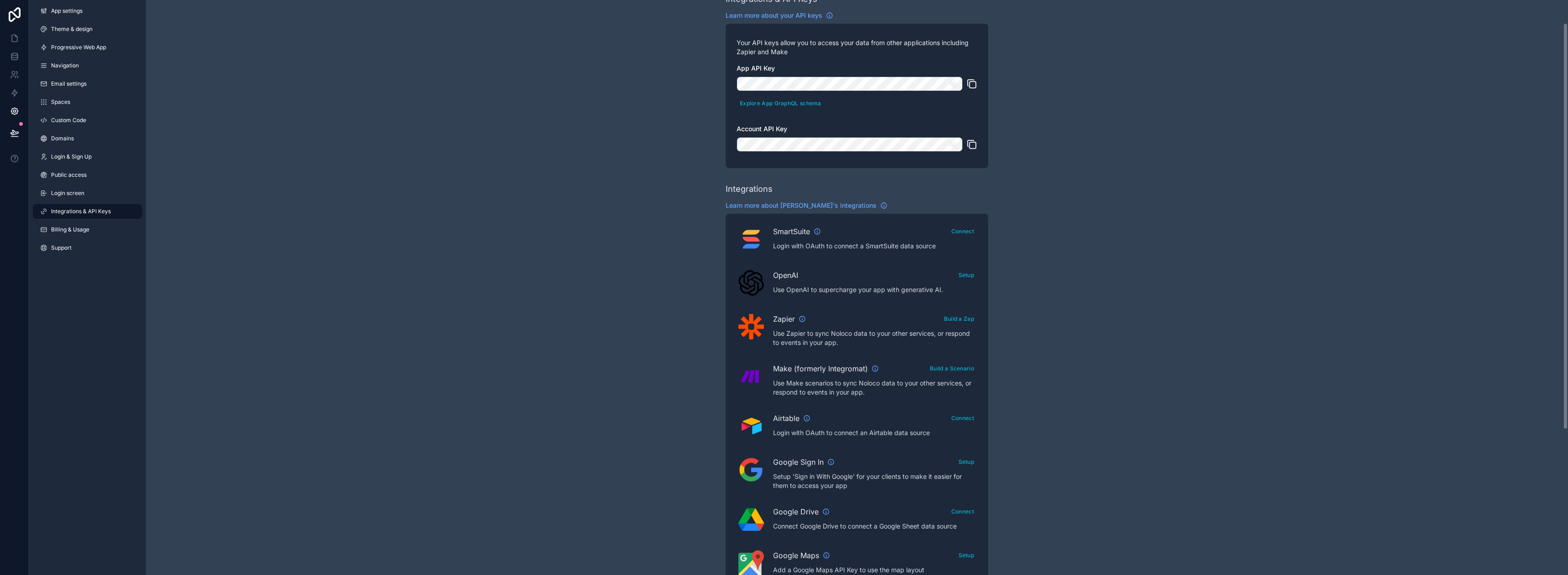
scroll to position [33, 0]
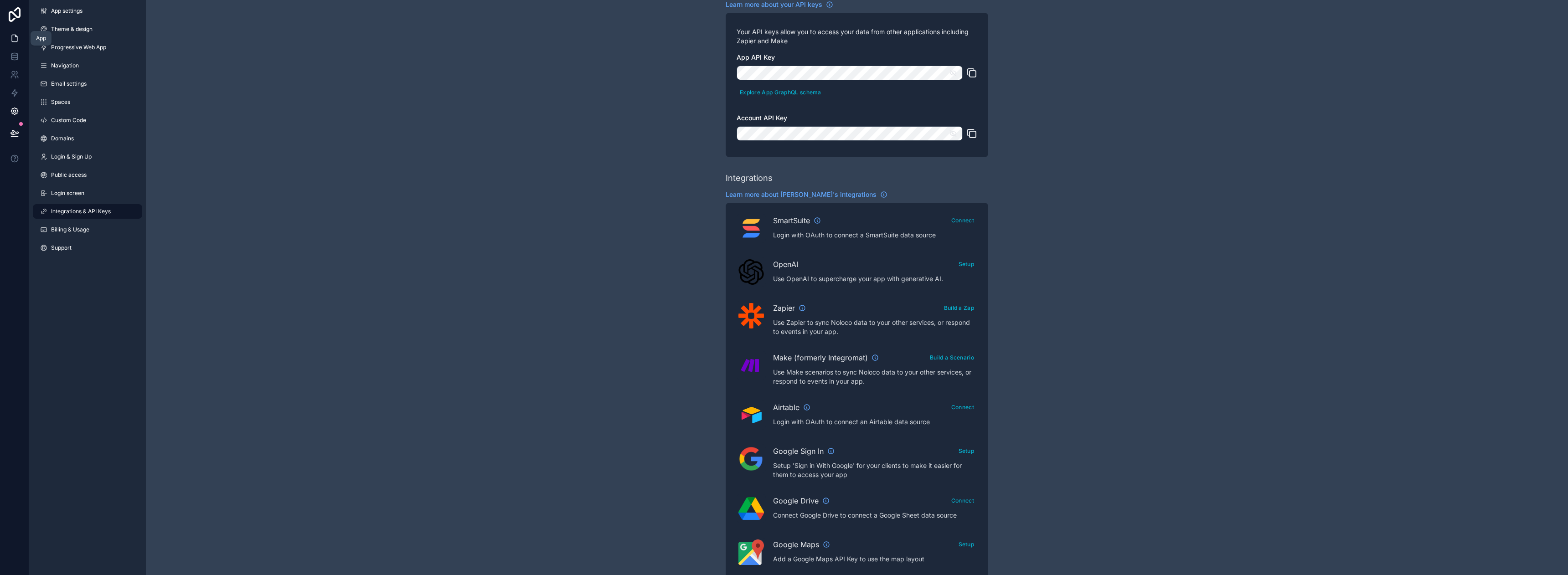
click at [18, 41] on icon at bounding box center [14, 38] width 9 height 9
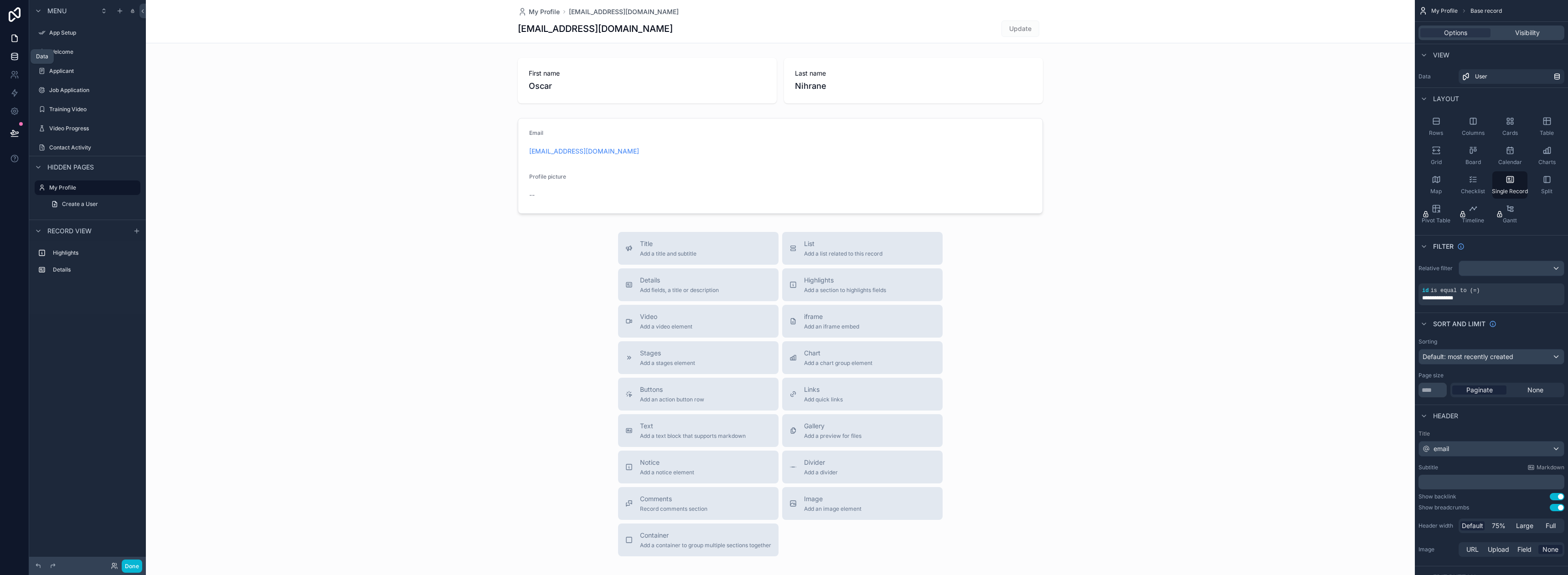
click at [12, 51] on link at bounding box center [14, 57] width 29 height 18
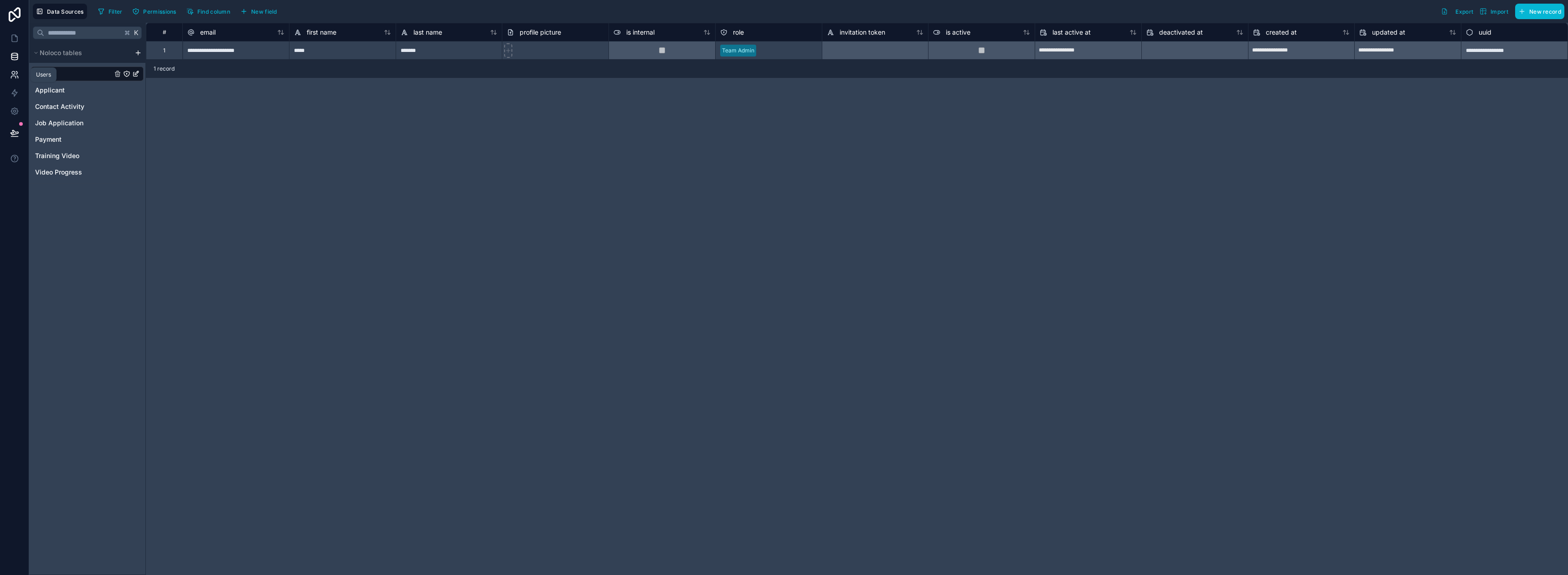
click at [15, 74] on icon at bounding box center [14, 74] width 9 height 9
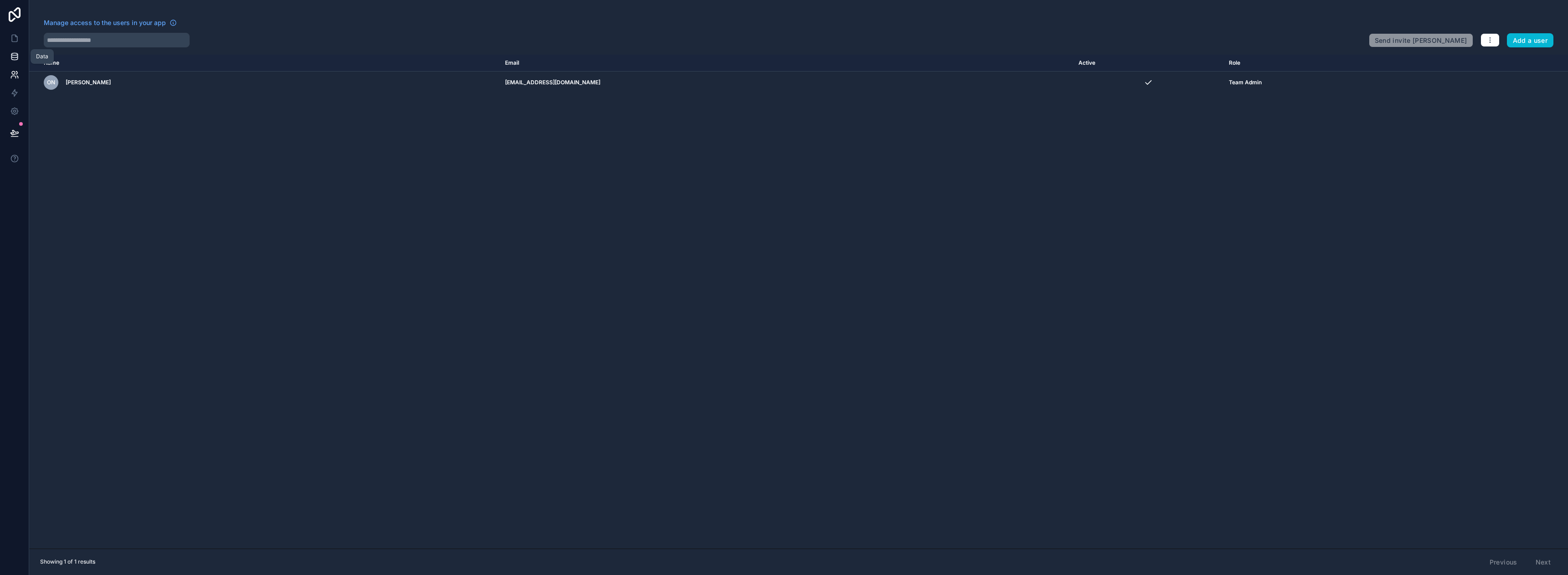
click at [13, 56] on icon at bounding box center [14, 56] width 9 height 9
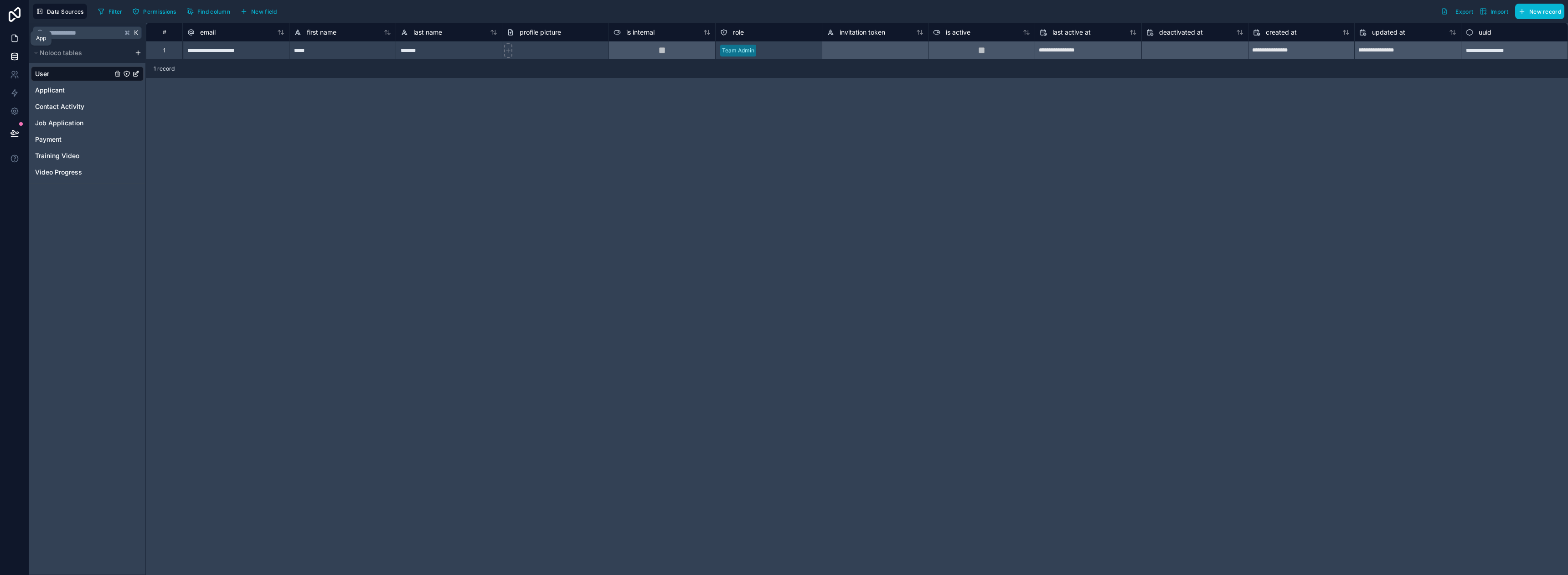
click at [19, 41] on icon at bounding box center [14, 38] width 9 height 9
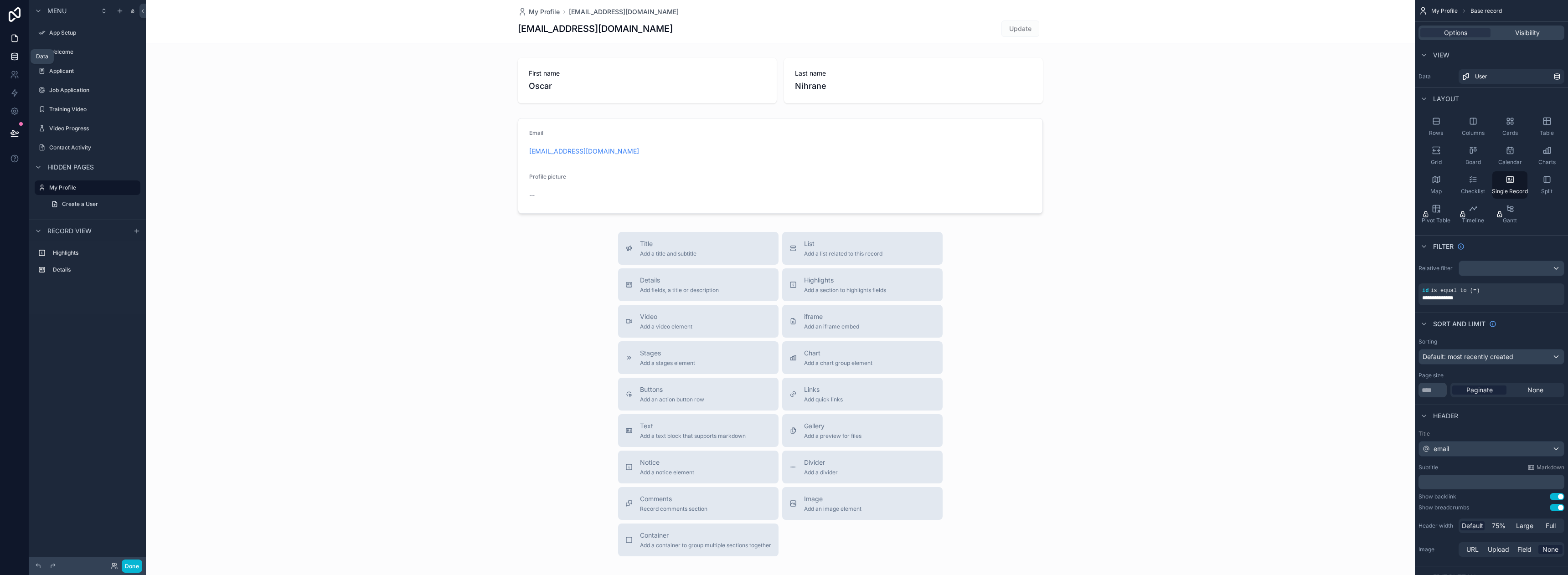
click at [15, 57] on icon at bounding box center [14, 56] width 9 height 9
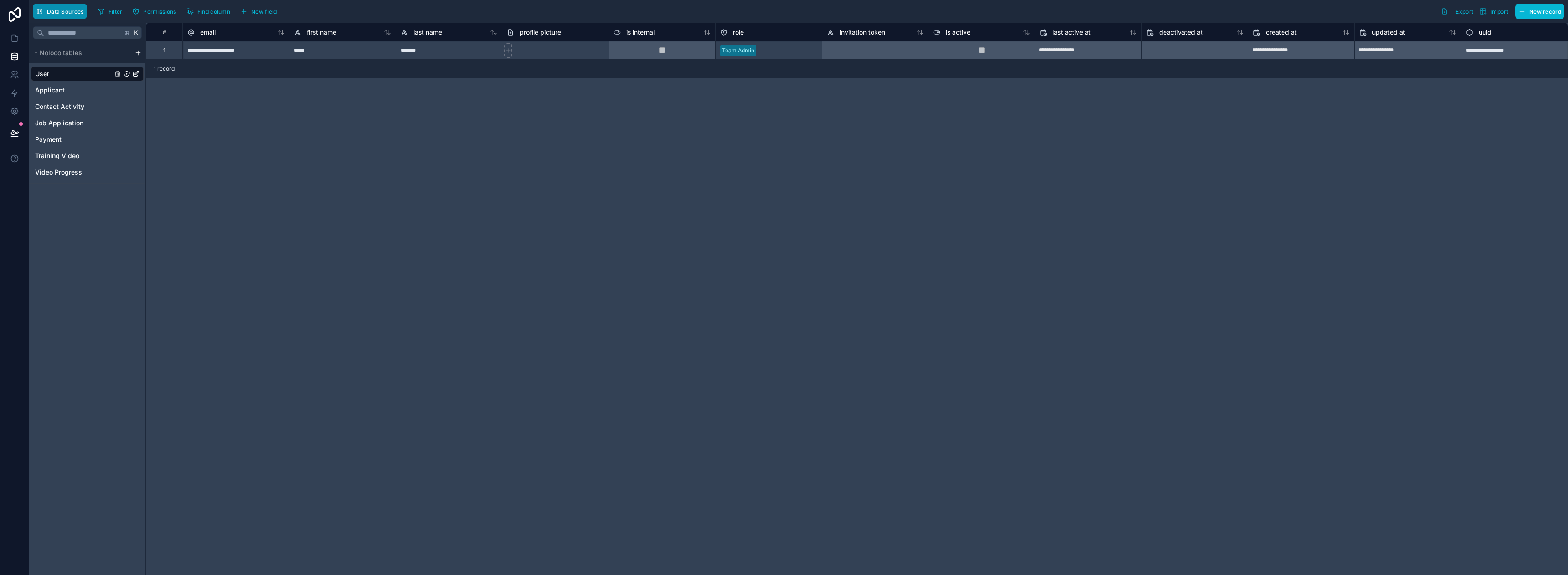
click at [77, 13] on span "Data Sources" at bounding box center [65, 11] width 37 height 7
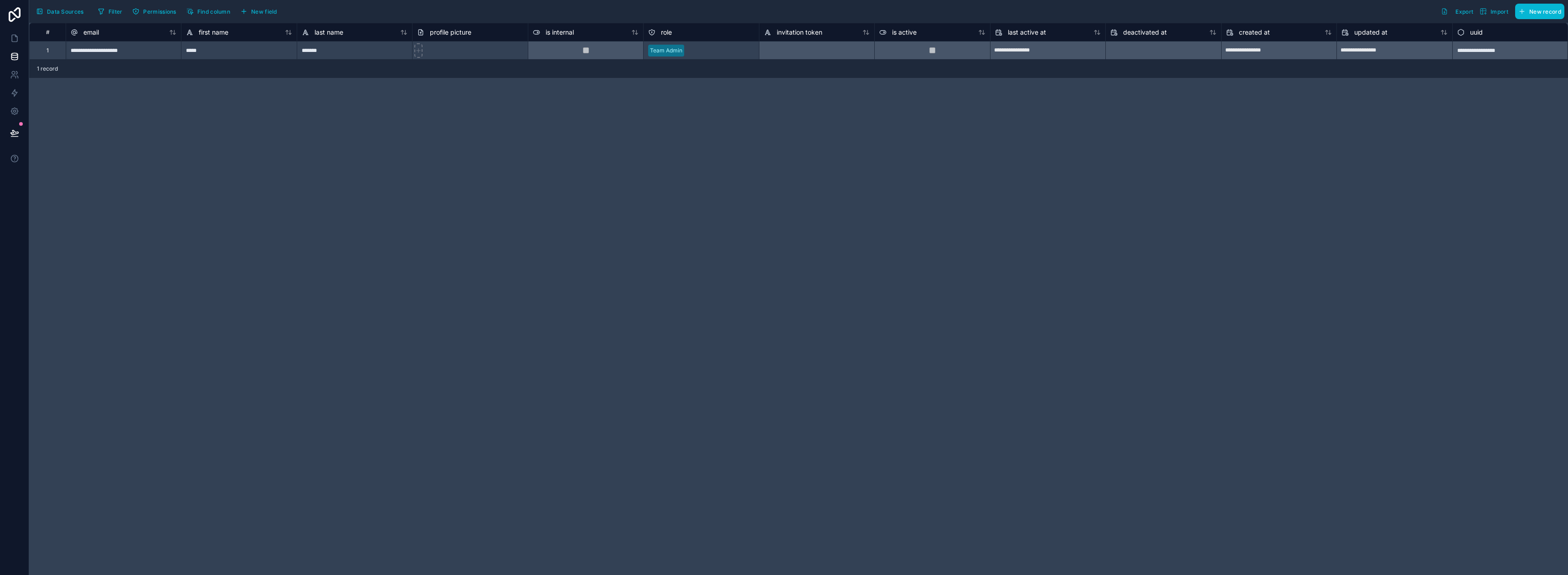
drag, startPoint x: 60, startPoint y: 21, endPoint x: 46, endPoint y: 33, distance: 18.4
click at [60, 21] on div "Data Sources Filter Permissions Find column New field Export Import New record" at bounding box center [799, 11] width 1539 height 23
drag, startPoint x: 43, startPoint y: 15, endPoint x: 41, endPoint y: 20, distance: 5.4
click at [43, 15] on button "Data Sources" at bounding box center [60, 11] width 54 height 15
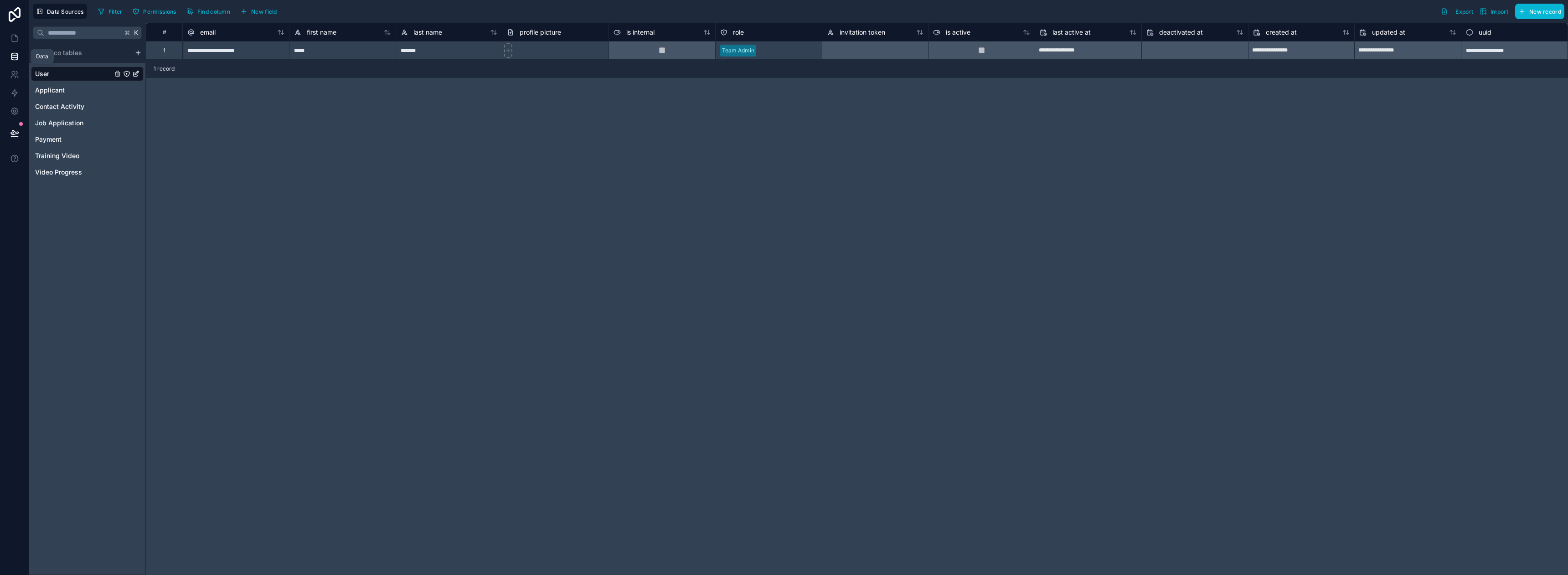
click at [15, 57] on icon at bounding box center [14, 56] width 9 height 9
click at [19, 75] on link at bounding box center [14, 75] width 29 height 18
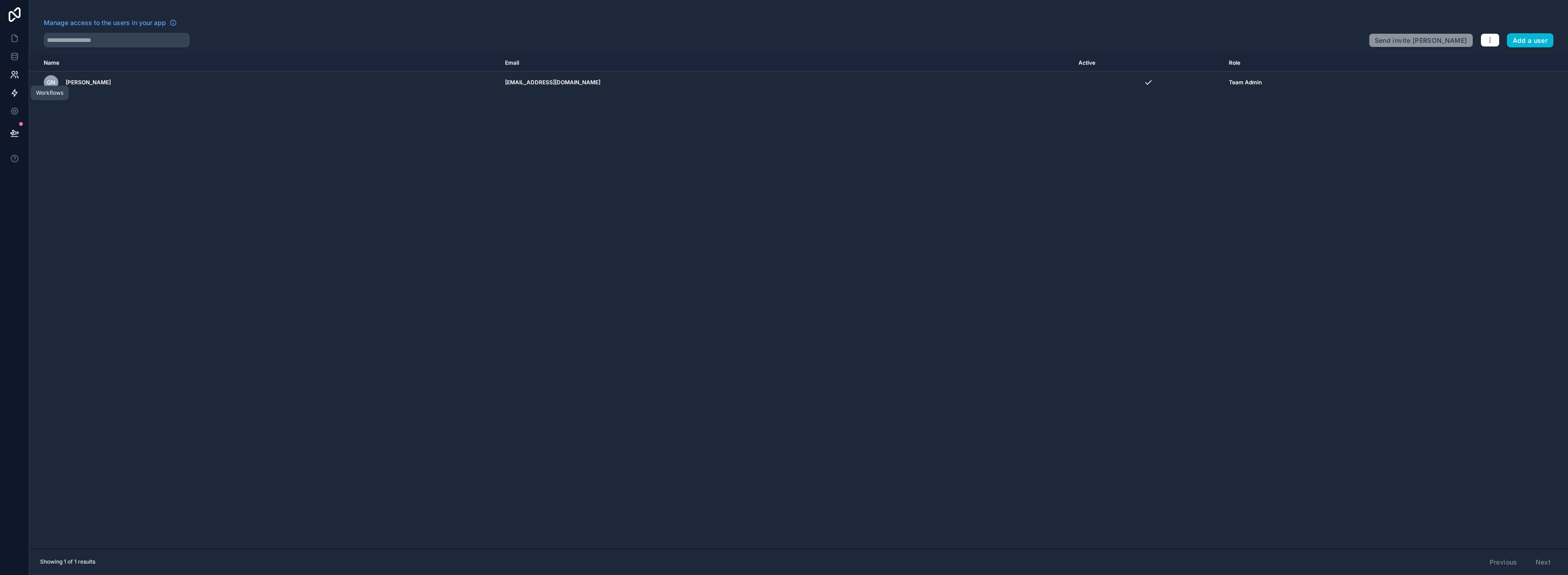
click at [15, 93] on icon at bounding box center [14, 92] width 9 height 9
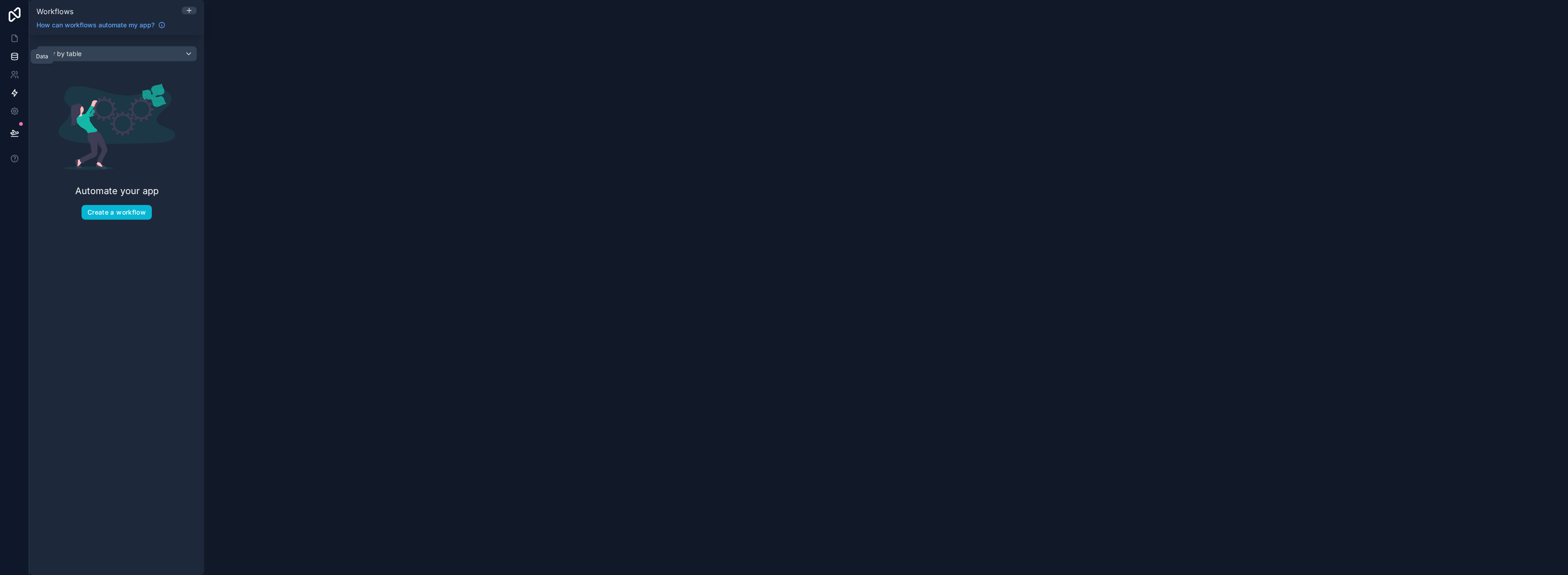
click at [21, 61] on link at bounding box center [14, 57] width 29 height 18
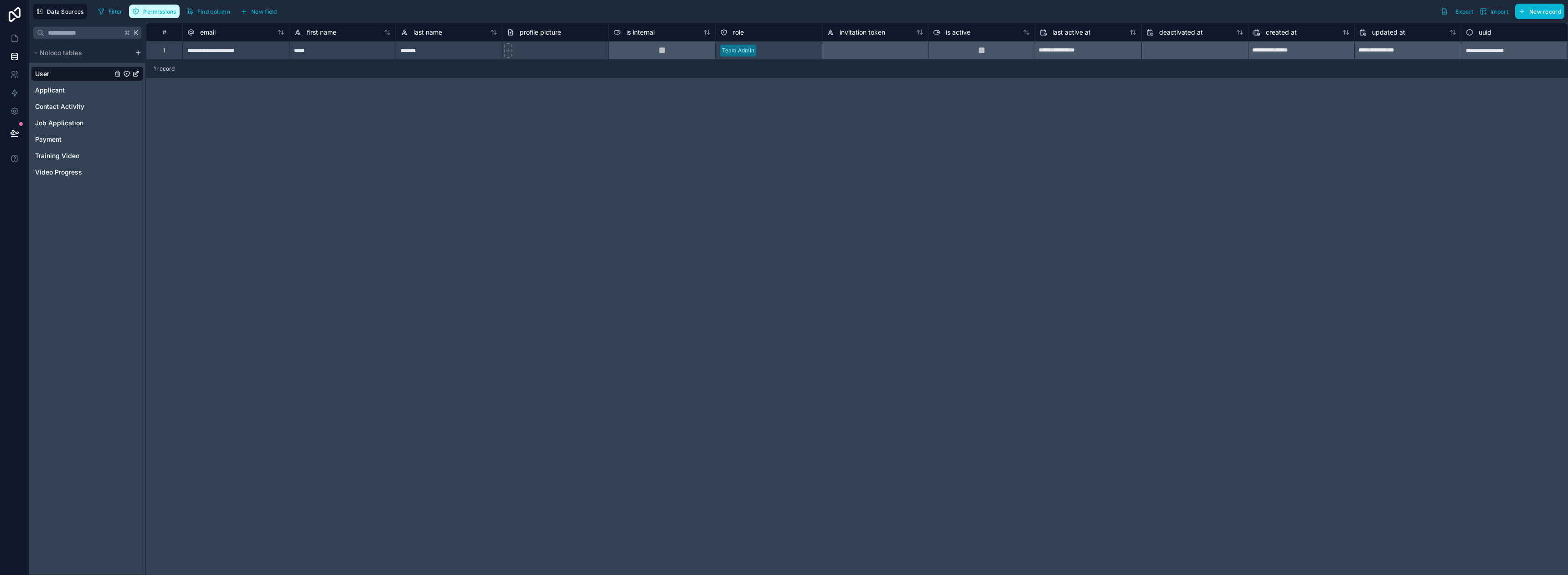
click at [169, 12] on span "Permissions" at bounding box center [159, 11] width 33 height 7
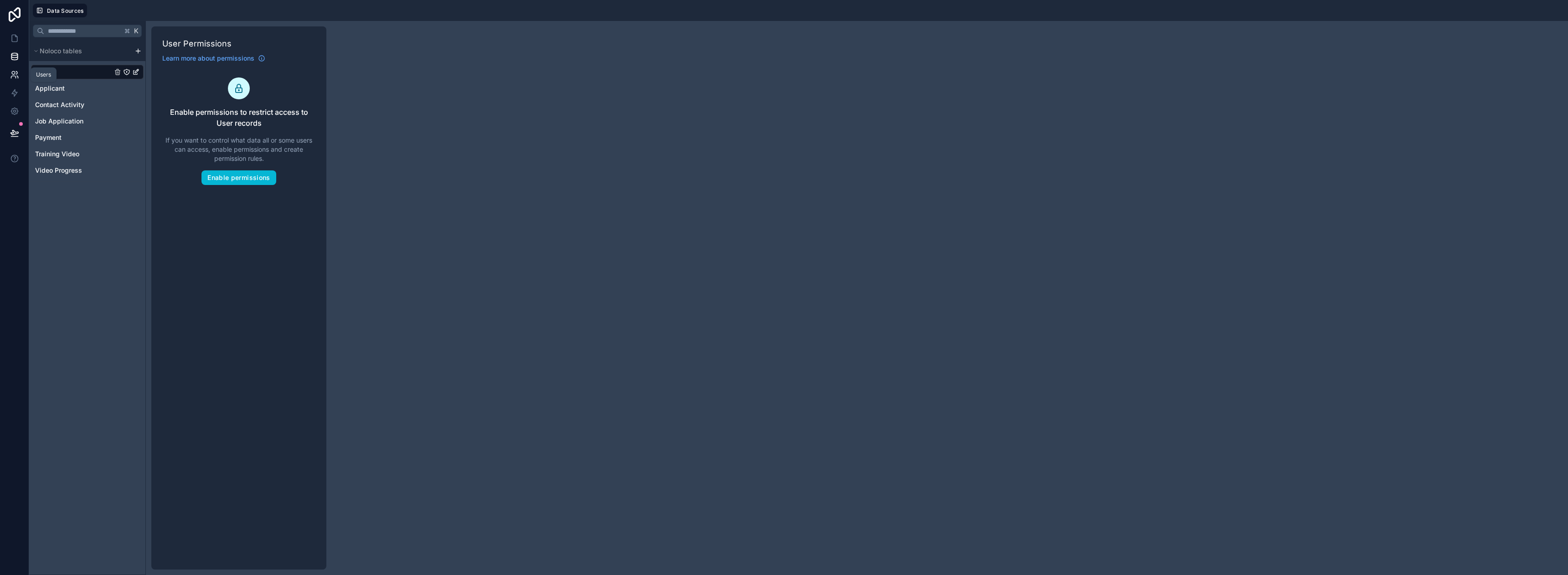
click at [24, 72] on link at bounding box center [14, 75] width 29 height 18
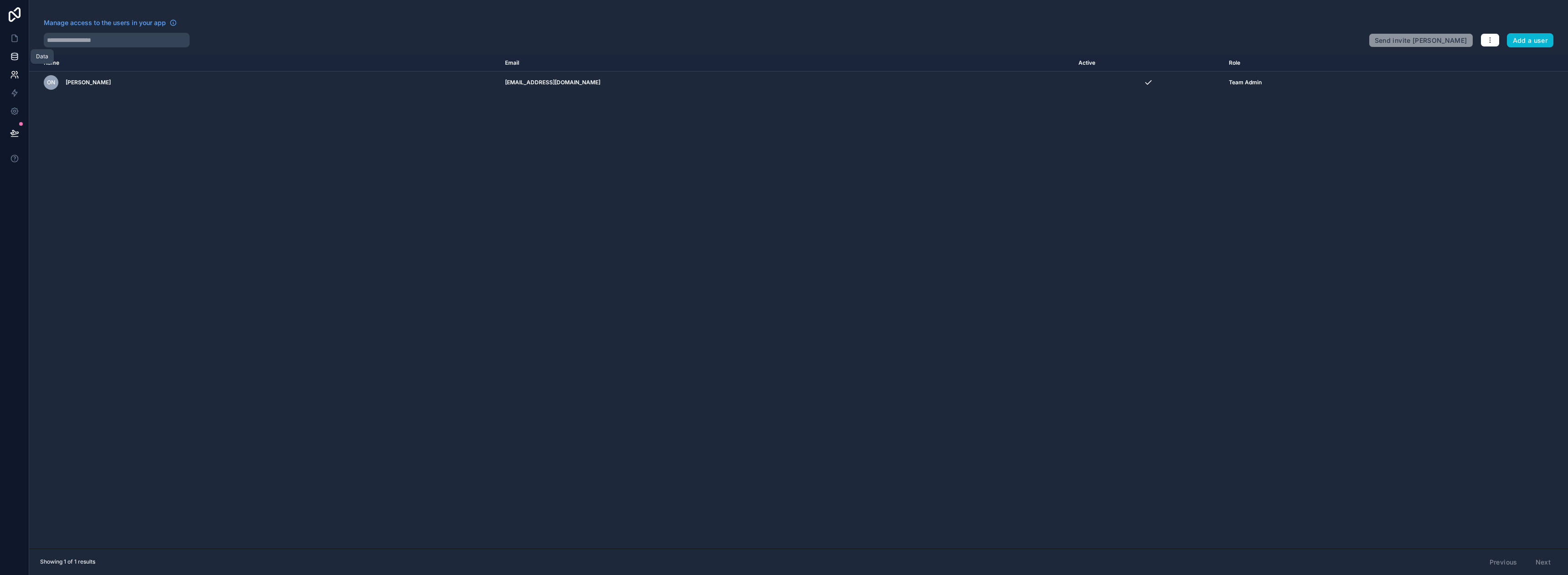
click at [19, 57] on link at bounding box center [14, 57] width 29 height 18
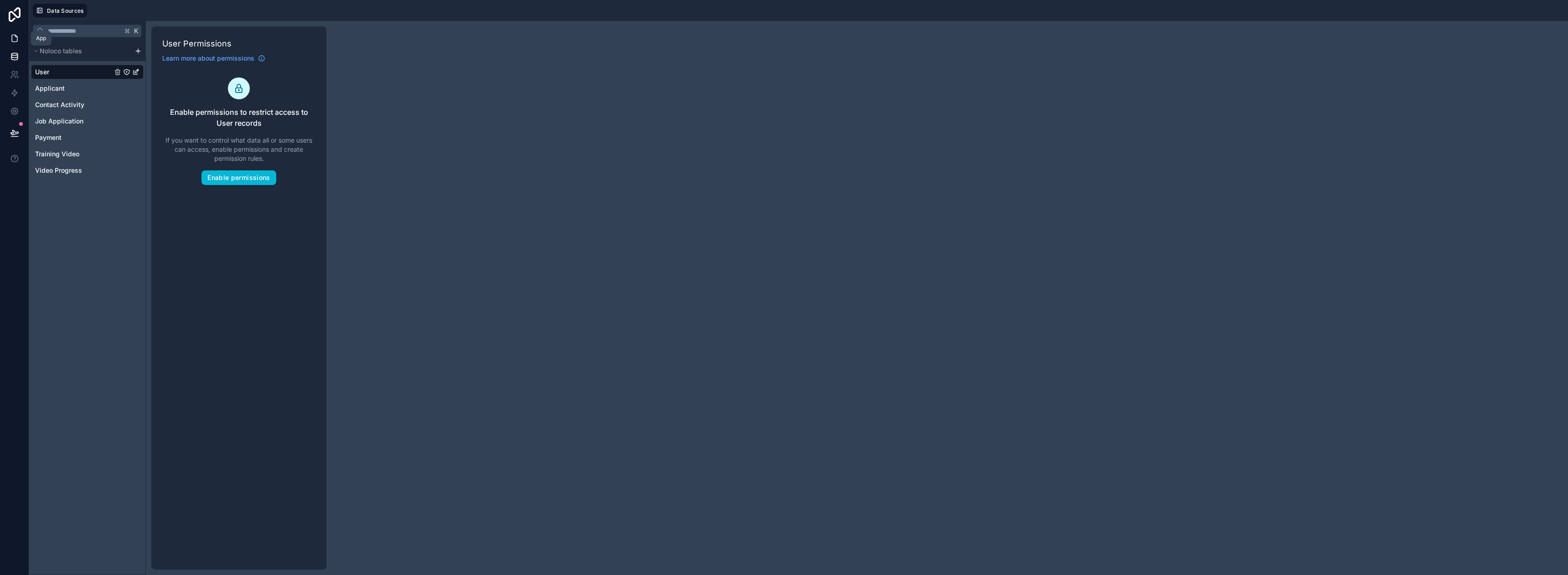
drag, startPoint x: 19, startPoint y: 41, endPoint x: 27, endPoint y: 39, distance: 8.2
click at [19, 41] on link at bounding box center [14, 38] width 29 height 18
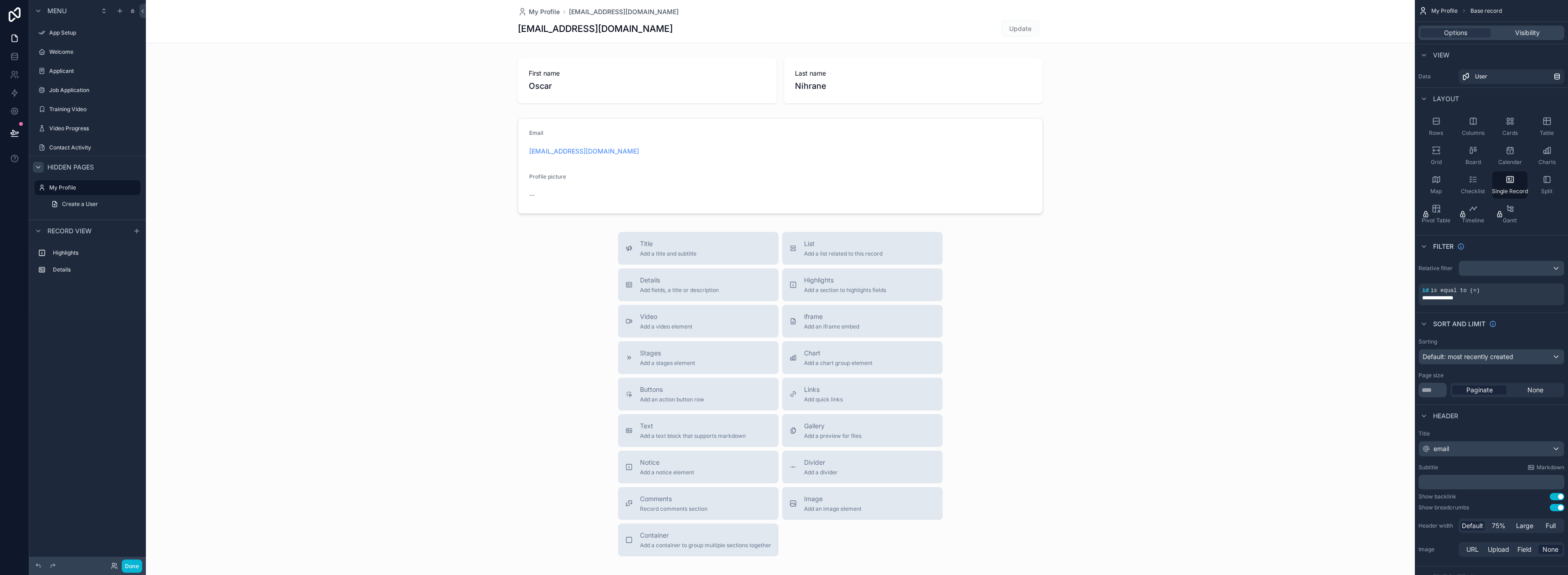
click at [37, 166] on icon "scrollable content" at bounding box center [38, 167] width 7 height 7
click at [10, 37] on icon at bounding box center [14, 38] width 9 height 9
click at [13, 58] on icon at bounding box center [14, 56] width 9 height 9
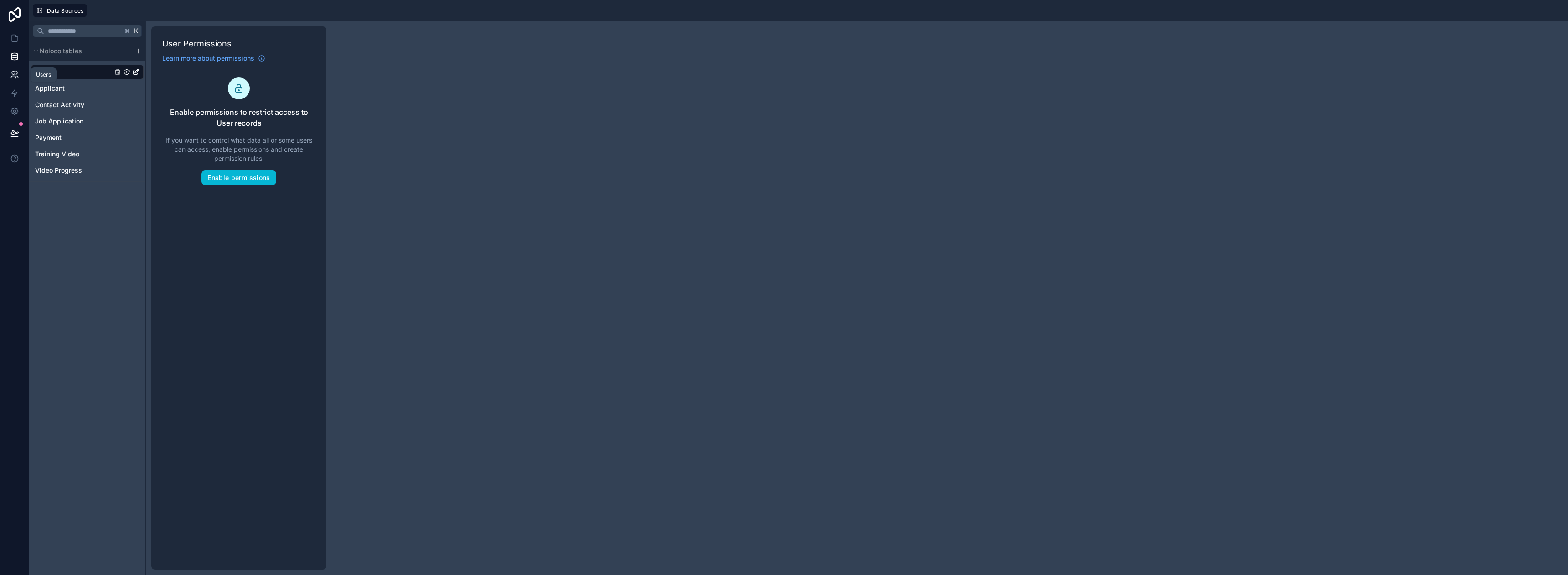
click at [18, 72] on icon at bounding box center [14, 74] width 9 height 9
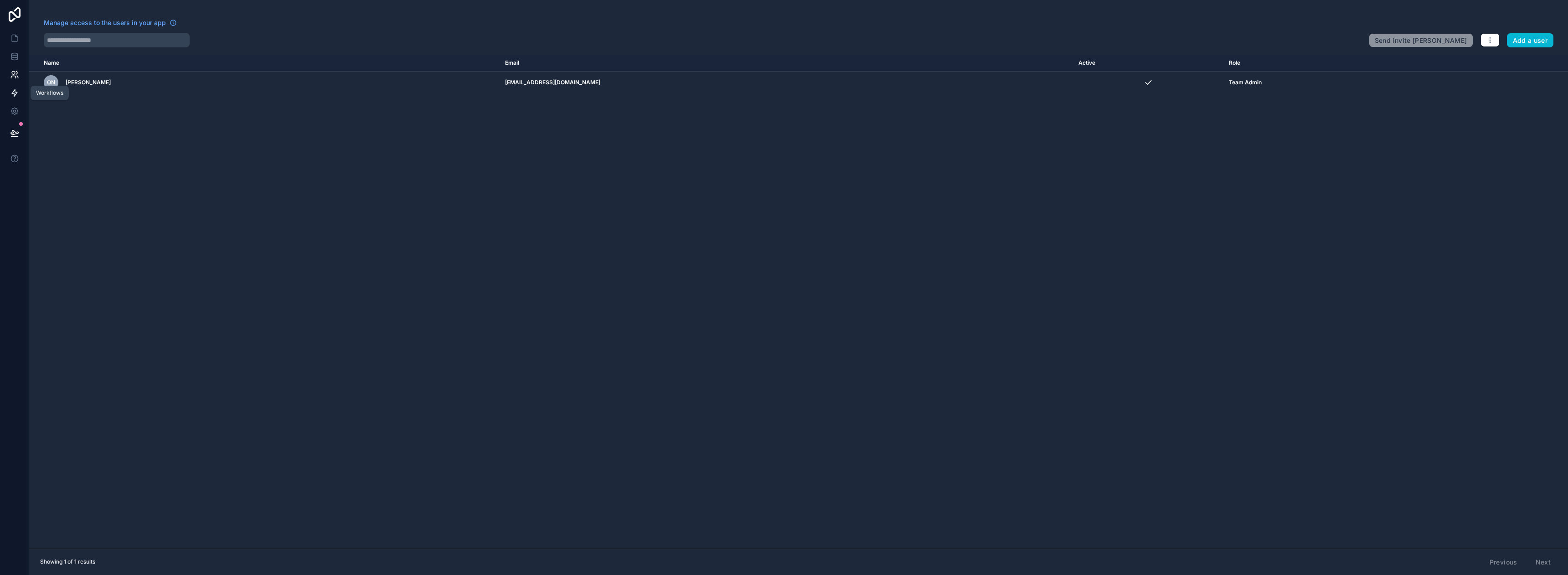
click at [15, 86] on link at bounding box center [14, 93] width 29 height 18
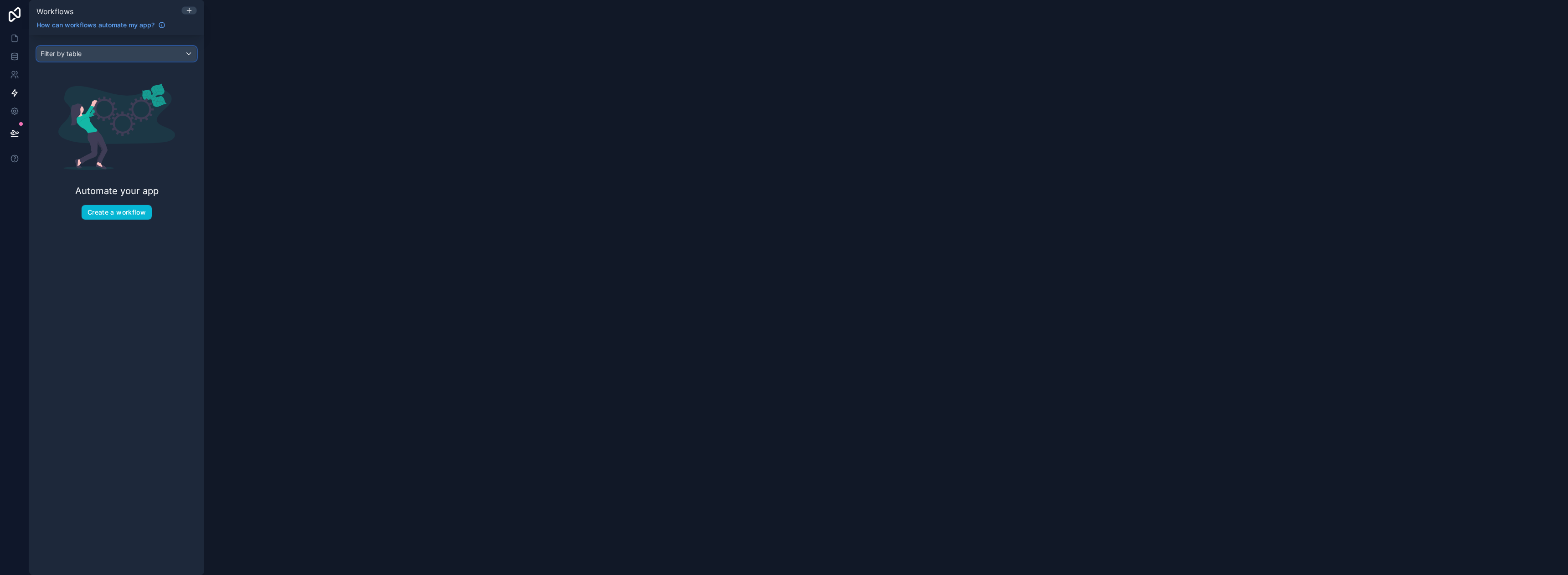
click at [87, 57] on div "Filter by table" at bounding box center [117, 54] width 159 height 15
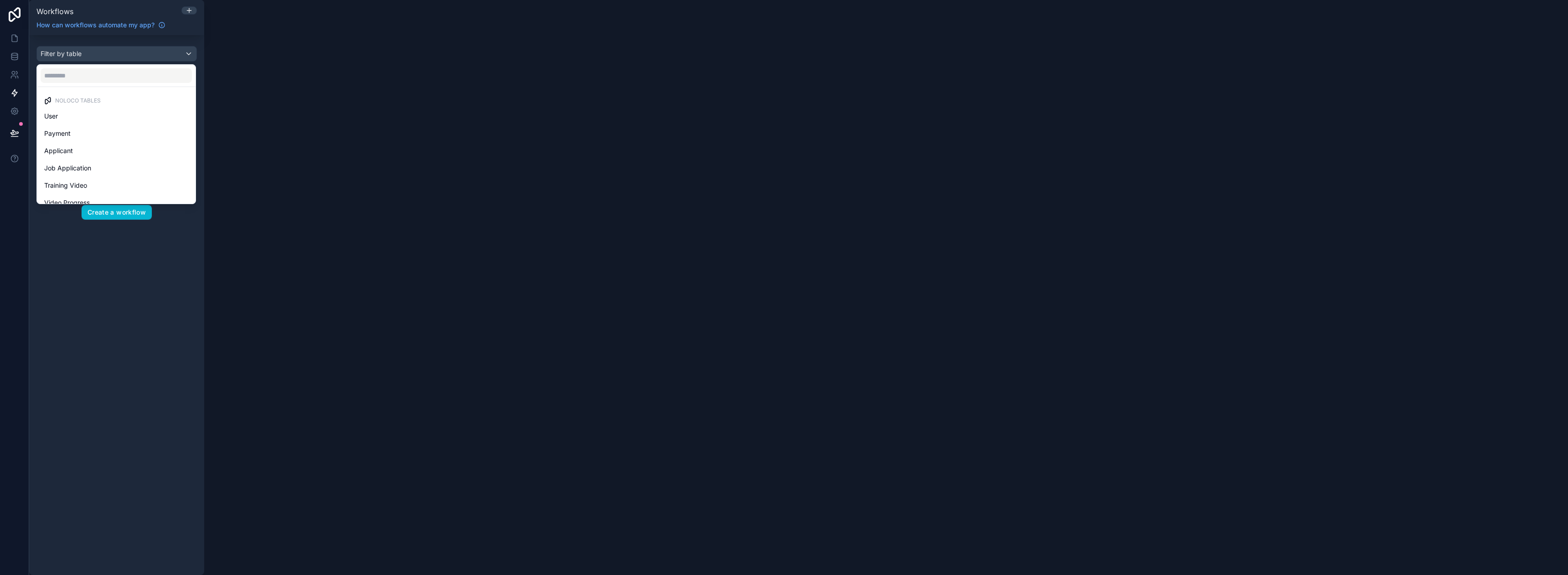
drag, startPoint x: 97, startPoint y: 57, endPoint x: 105, endPoint y: 150, distance: 93.3
click at [97, 58] on div "scrollable content" at bounding box center [784, 287] width 1568 height 575
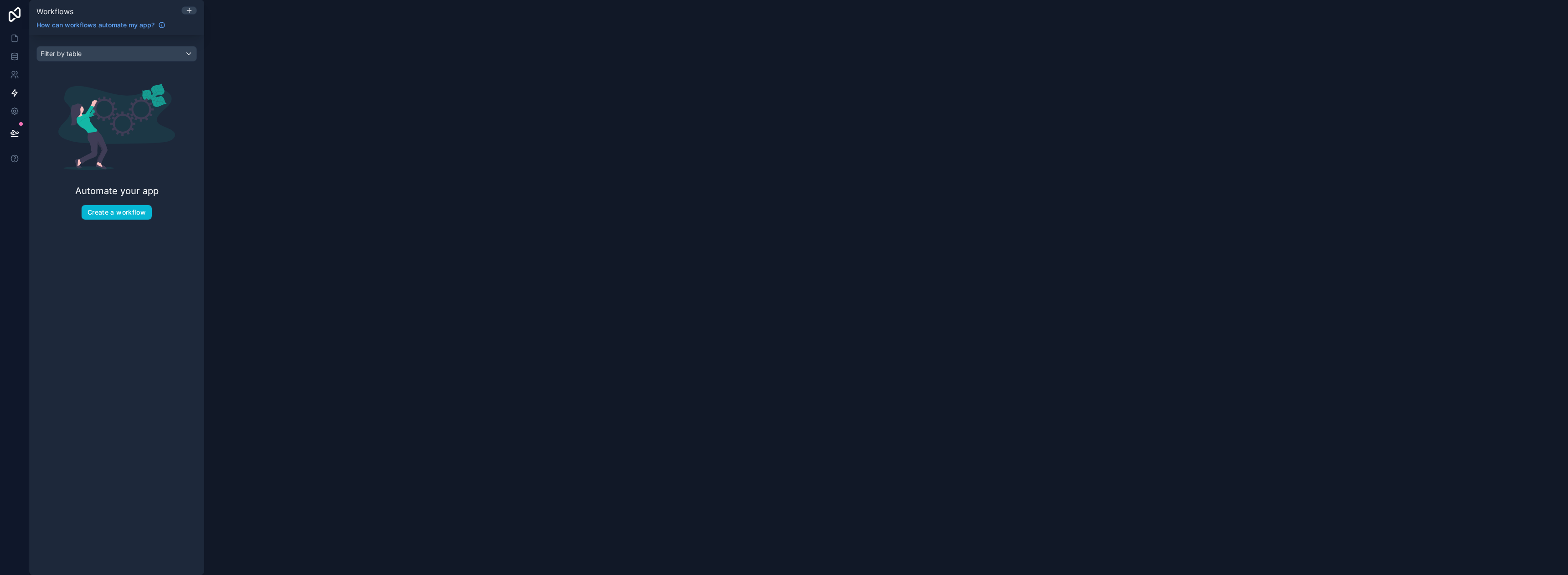
click at [111, 198] on div "Automate your app Create a workflow" at bounding box center [117, 152] width 161 height 166
click at [111, 211] on button "Create a workflow" at bounding box center [116, 212] width 70 height 15
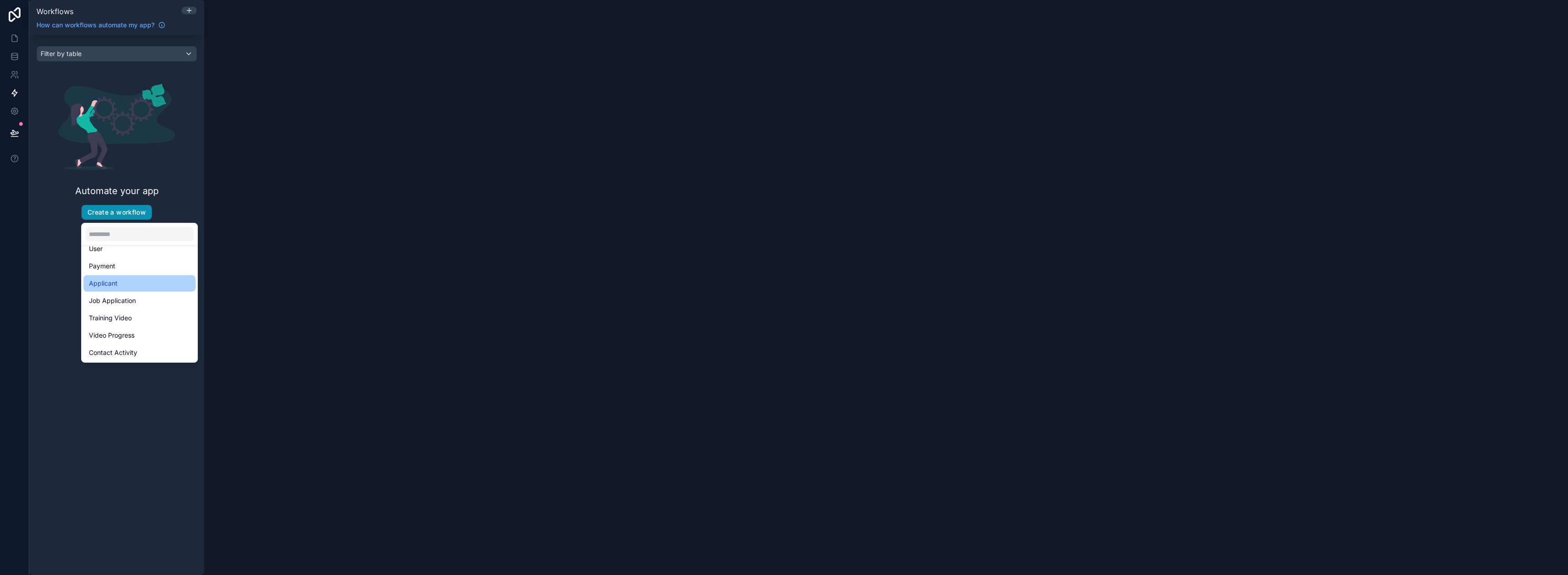
scroll to position [26, 0]
click at [14, 109] on div "scrollable content" at bounding box center [784, 287] width 1568 height 575
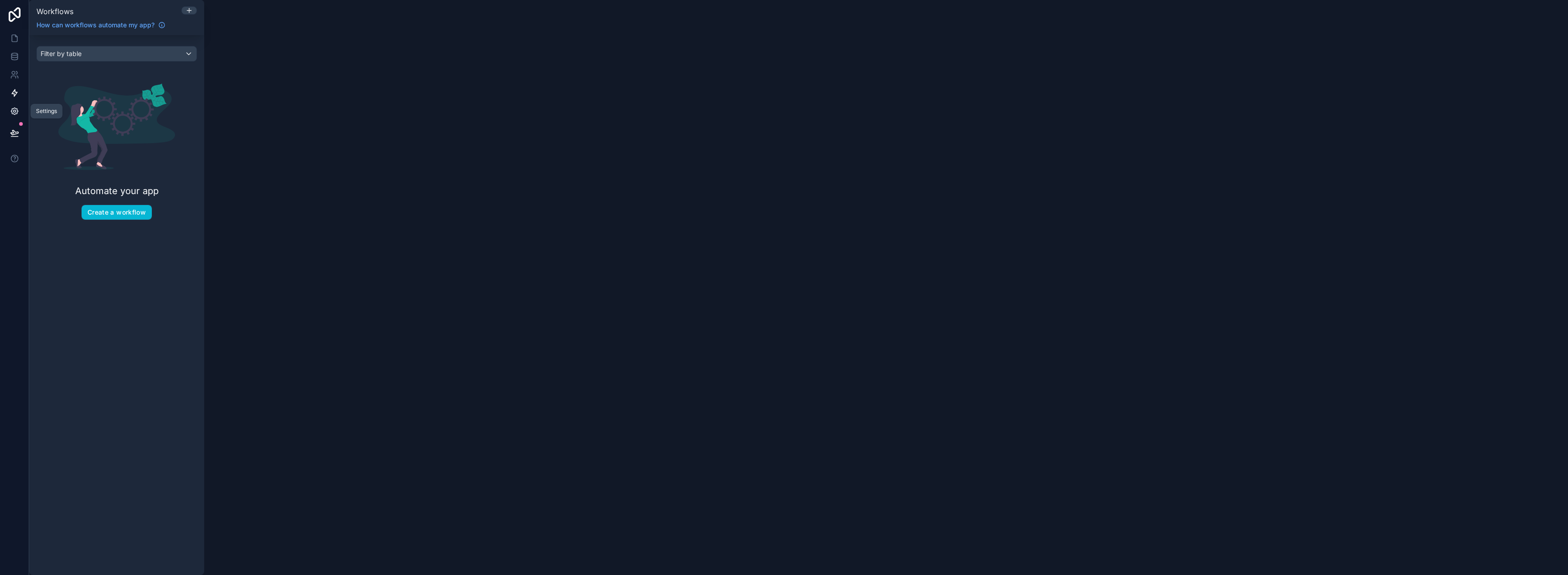
click at [14, 110] on icon at bounding box center [15, 111] width 2 height 2
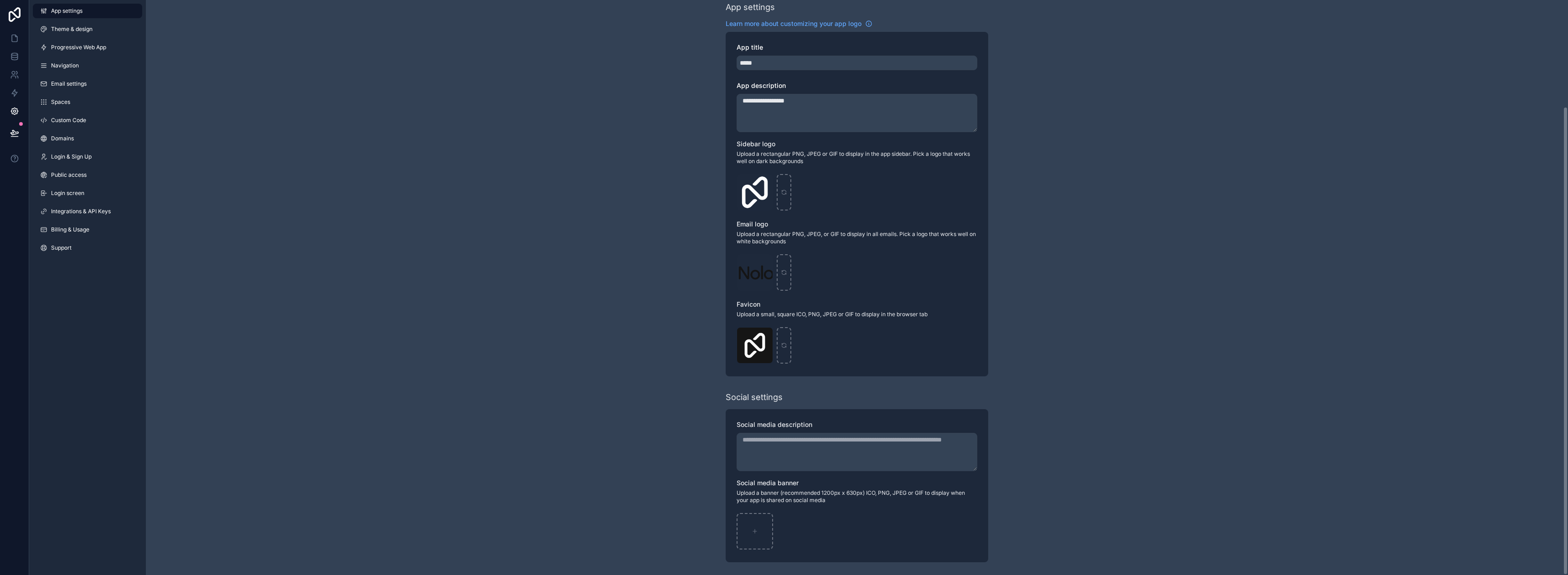
scroll to position [130, 0]
click at [12, 35] on icon at bounding box center [14, 38] width 5 height 7
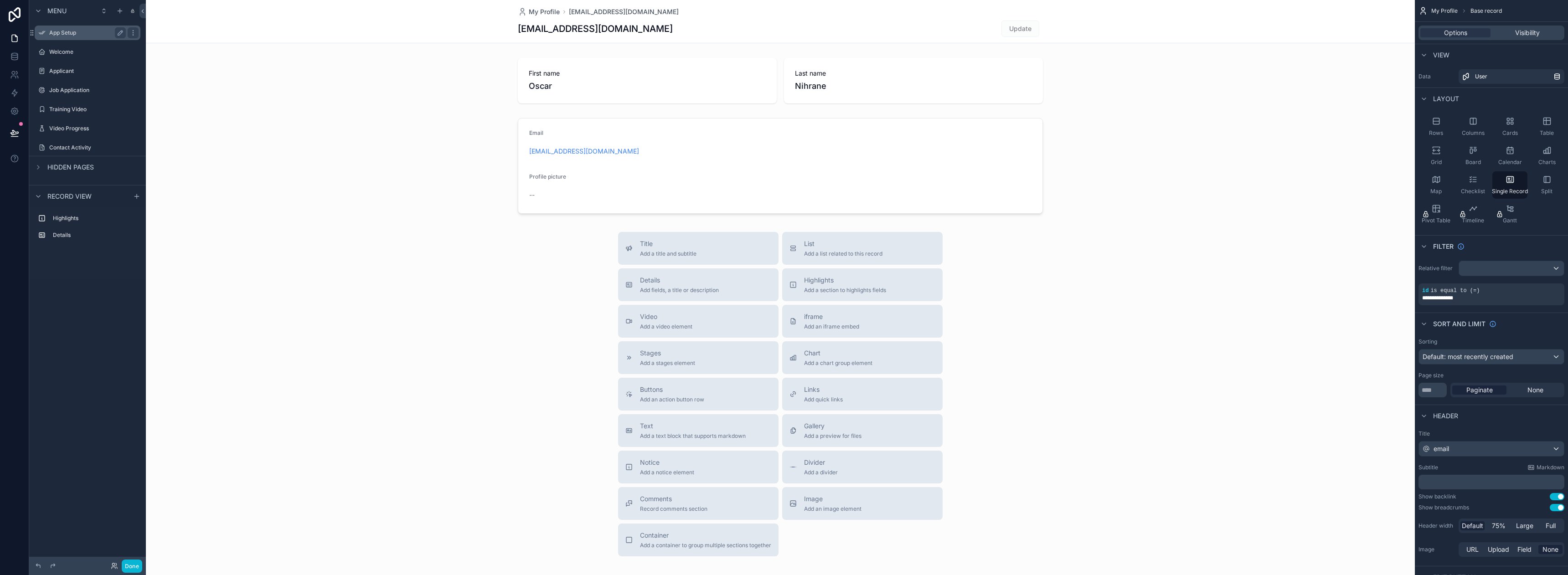
click at [89, 32] on label "App Setup" at bounding box center [86, 33] width 73 height 7
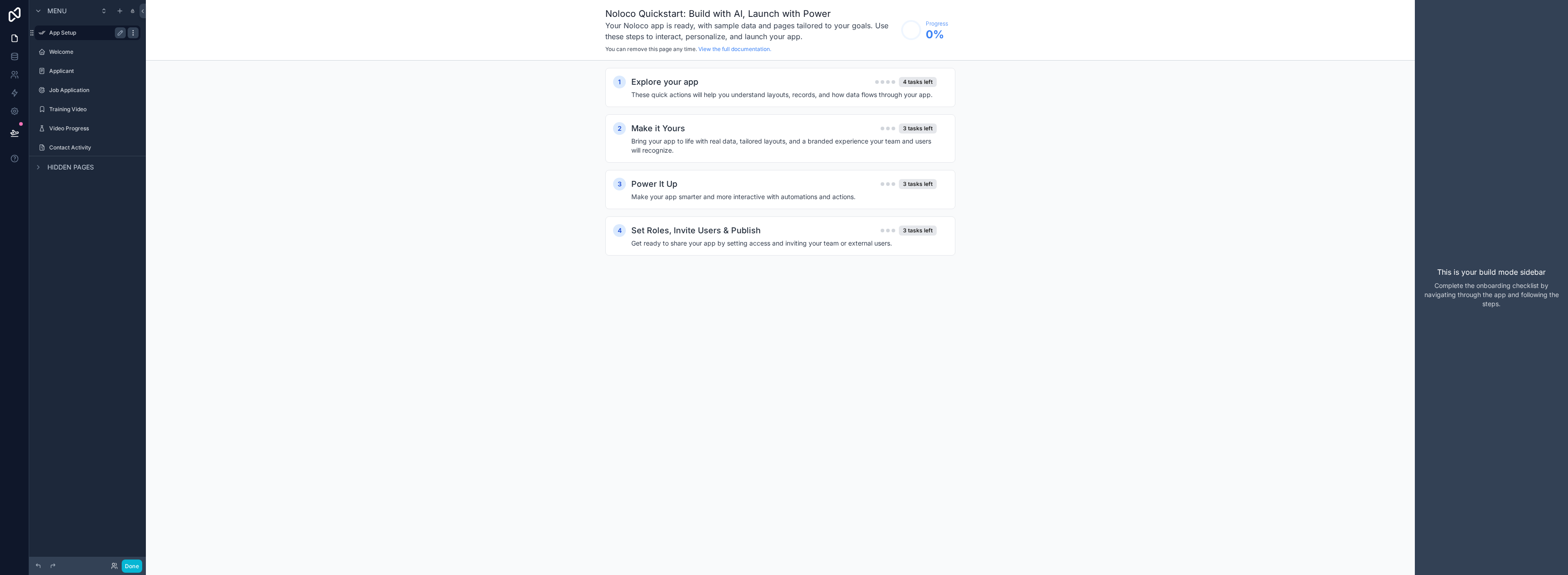
click at [131, 33] on icon "scrollable content" at bounding box center [133, 33] width 7 height 7
click at [385, 95] on div "1 Explore your app 4 tasks left These quick actions will help you understand la…" at bounding box center [780, 171] width 1269 height 220
click at [74, 51] on label "Welcome" at bounding box center [86, 52] width 73 height 7
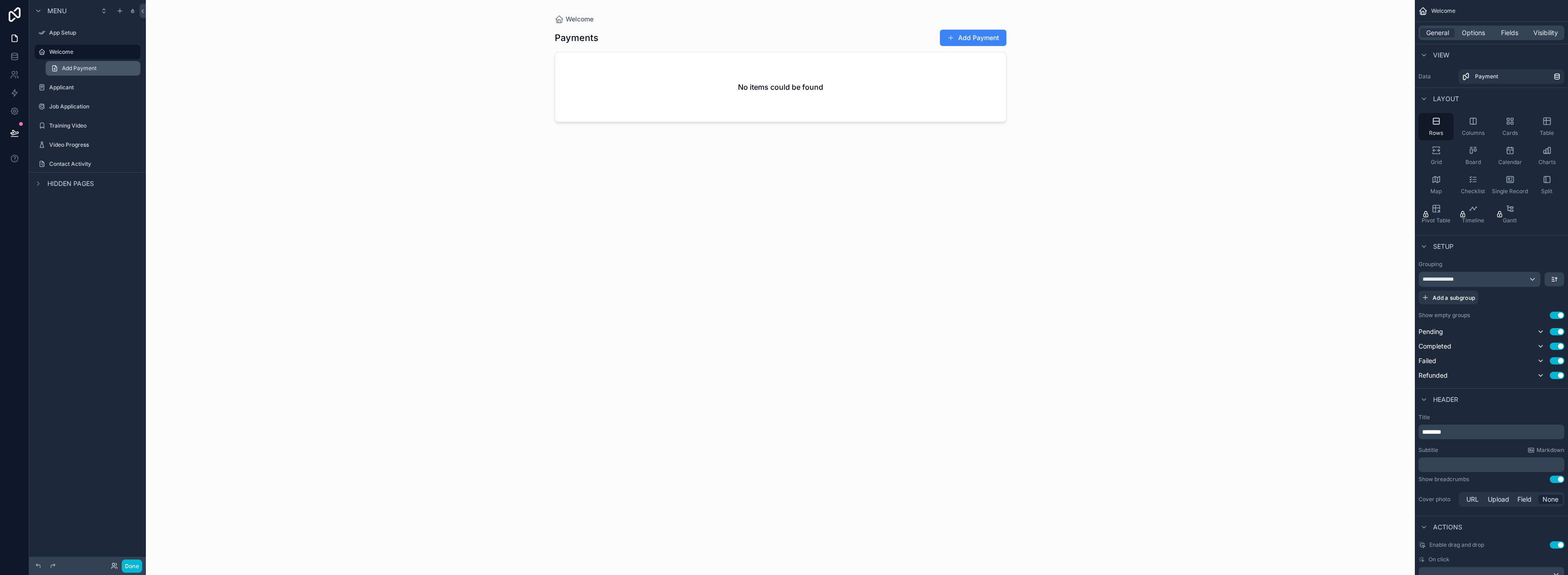
click at [84, 66] on span "Add Payment" at bounding box center [79, 68] width 35 height 7
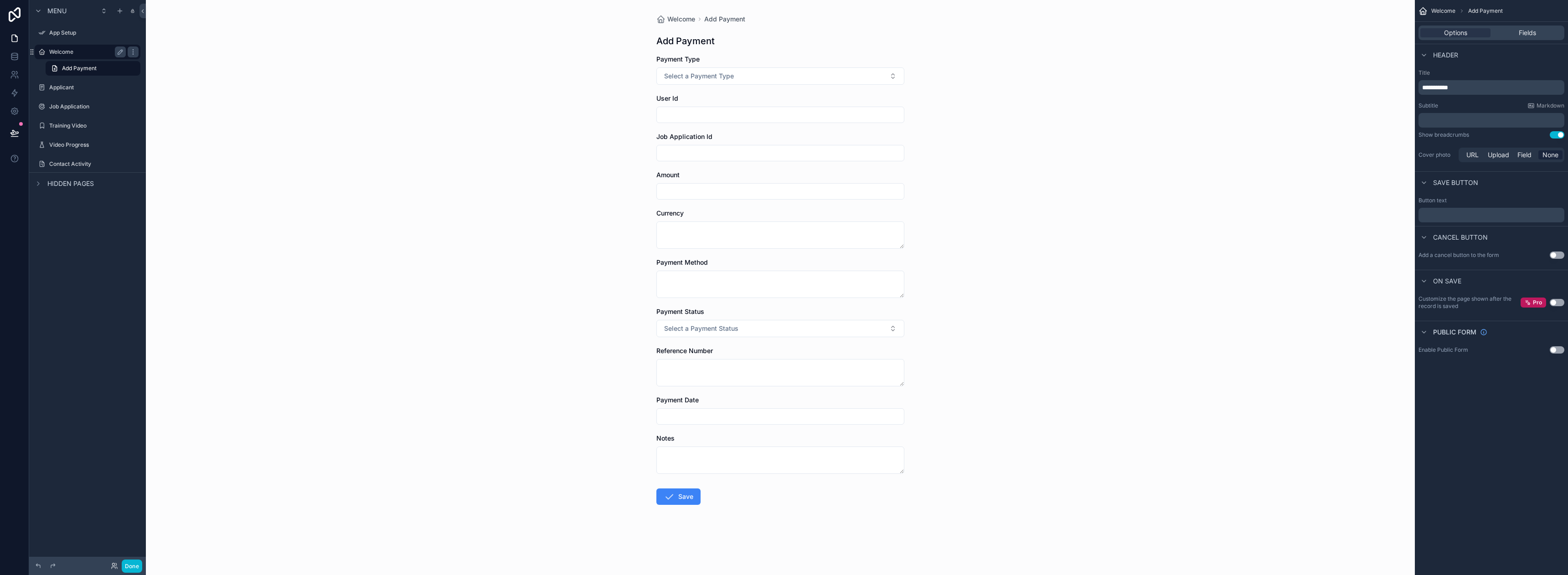
click at [74, 46] on div "Welcome" at bounding box center [88, 52] width 77 height 11
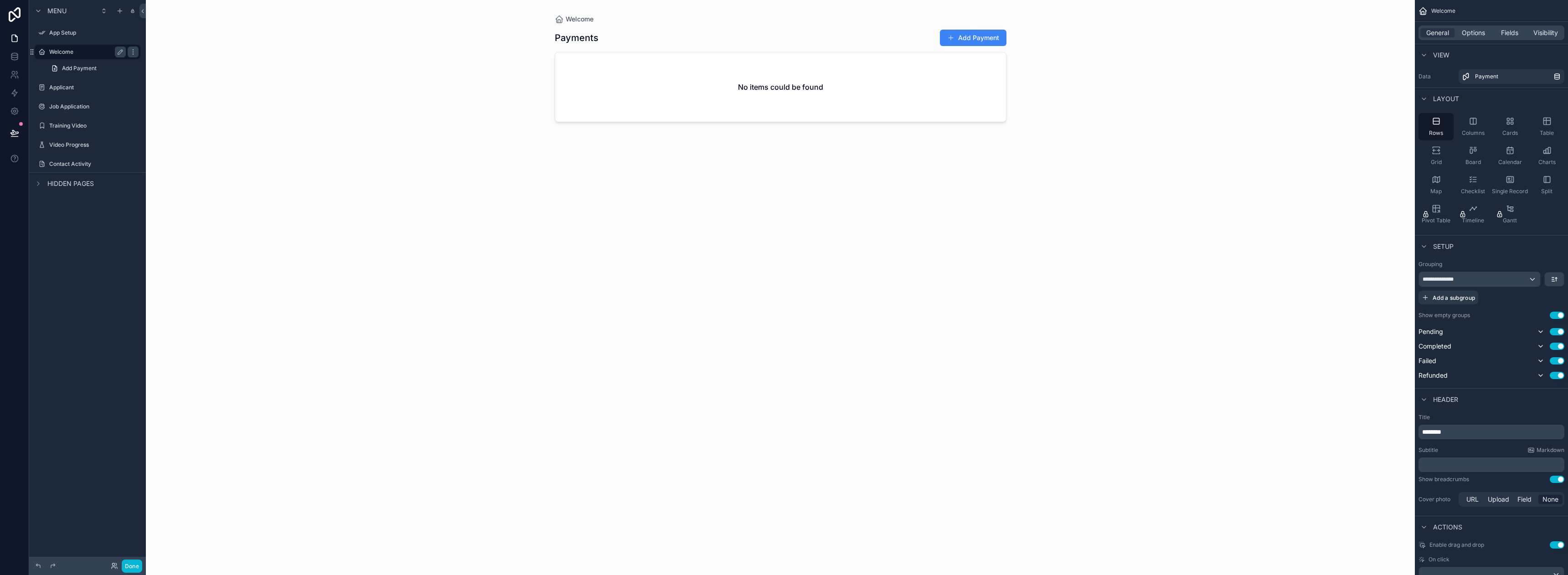
click at [62, 50] on label "Welcome" at bounding box center [86, 52] width 73 height 7
click at [63, 50] on label "Welcome" at bounding box center [86, 52] width 73 height 7
click at [709, 35] on div "scrollable content" at bounding box center [780, 282] width 466 height 564
drag, startPoint x: 623, startPoint y: 44, endPoint x: 561, endPoint y: 33, distance: 63.0
click at [621, 43] on div "Payments Add Payment" at bounding box center [780, 38] width 452 height 17
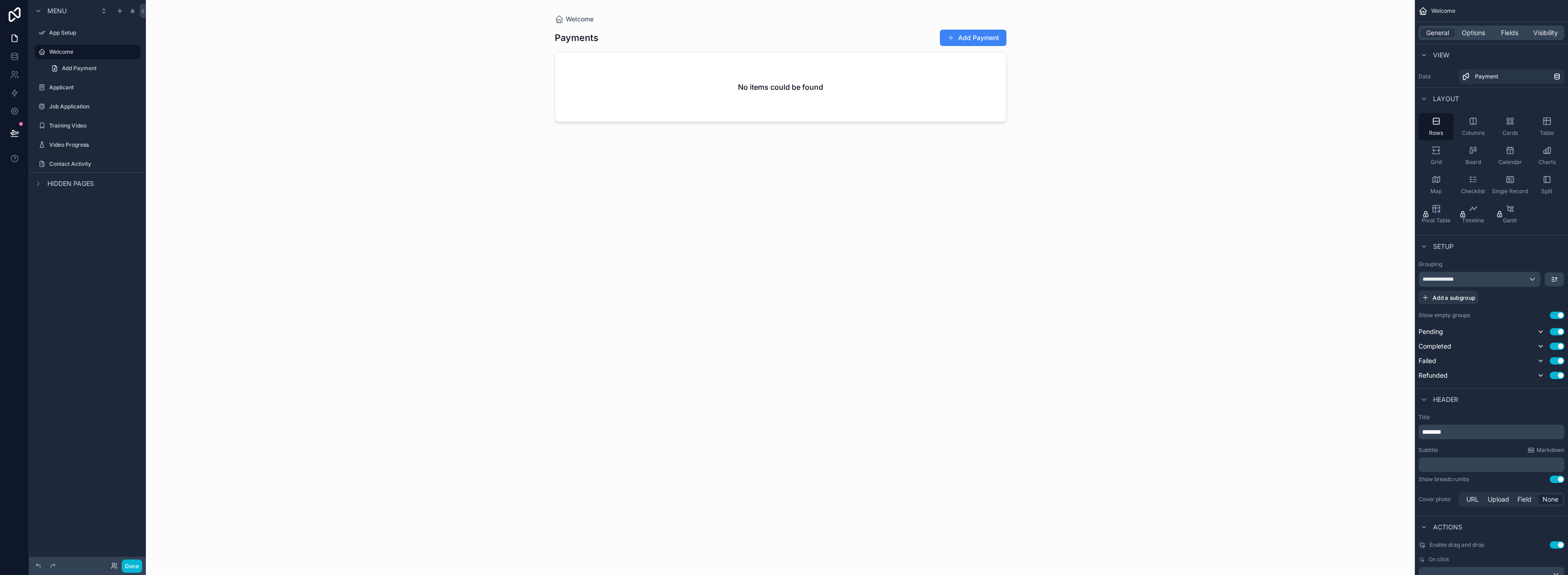
drag, startPoint x: 561, startPoint y: 33, endPoint x: 569, endPoint y: 37, distance: 8.9
click at [561, 33] on h1 "Payments" at bounding box center [576, 38] width 44 height 13
click at [1492, 81] on link "Payment" at bounding box center [1511, 77] width 106 height 15
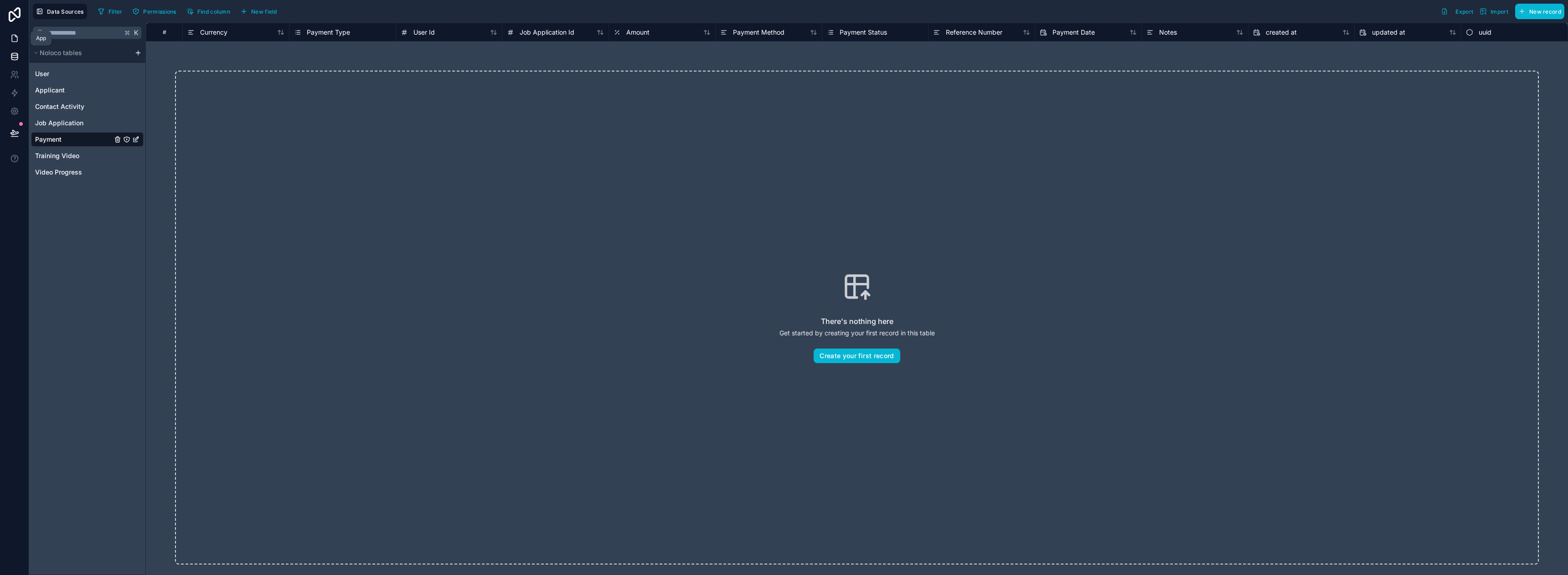
click at [4, 37] on link at bounding box center [14, 38] width 29 height 18
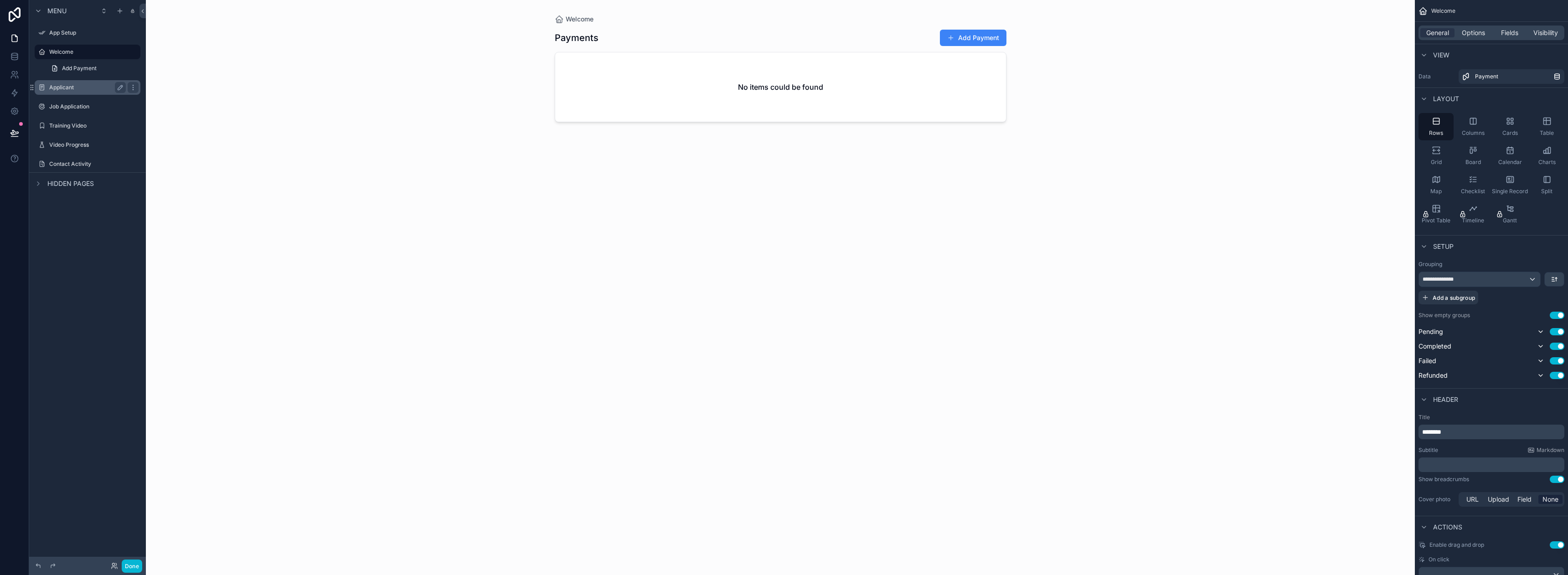
click at [61, 90] on label "Applicant" at bounding box center [86, 88] width 73 height 7
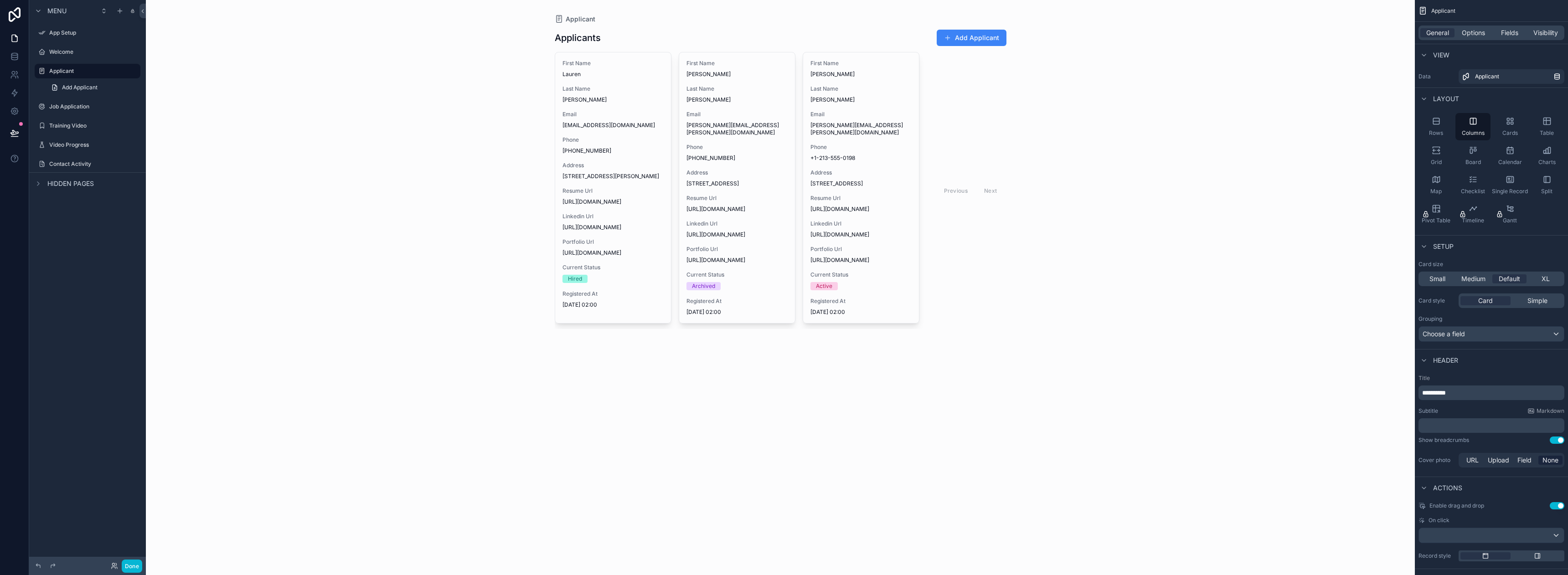
drag, startPoint x: 656, startPoint y: 175, endPoint x: 752, endPoint y: 179, distance: 96.1
click at [752, 179] on div "scrollable content" at bounding box center [780, 179] width 466 height 358
click at [81, 124] on label "Training Video" at bounding box center [86, 126] width 73 height 7
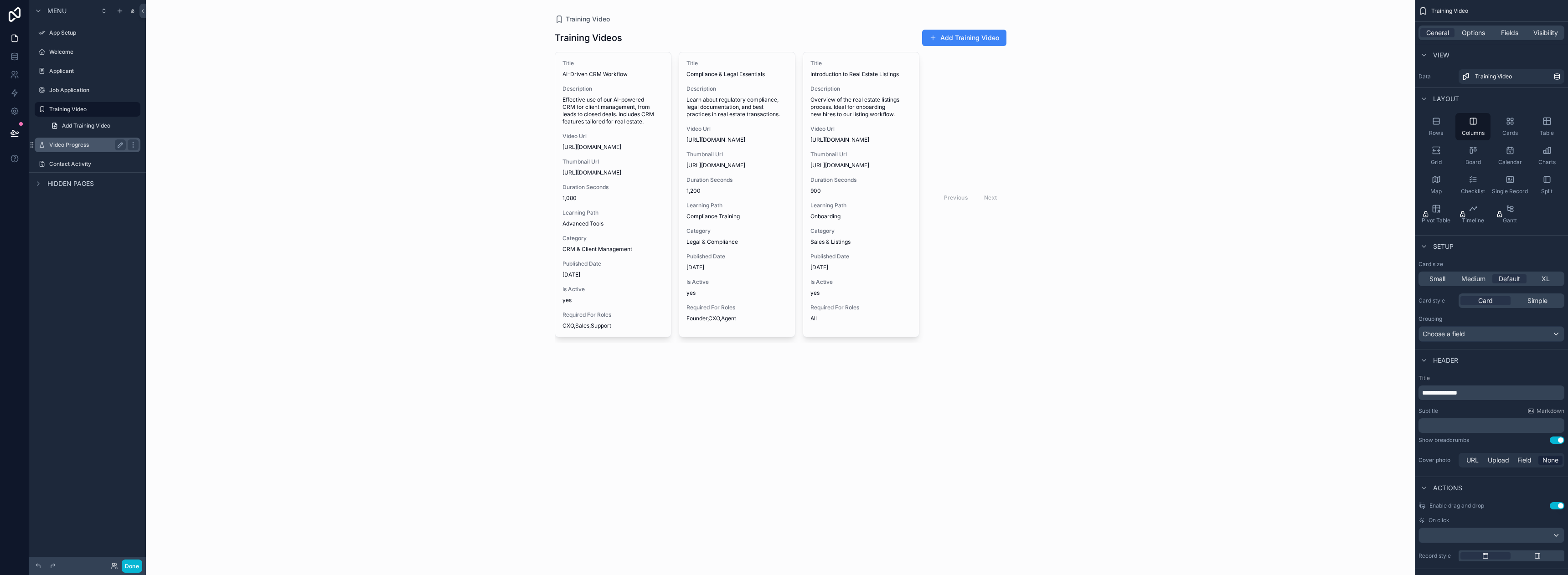
click at [75, 146] on label "Video Progress" at bounding box center [86, 145] width 73 height 7
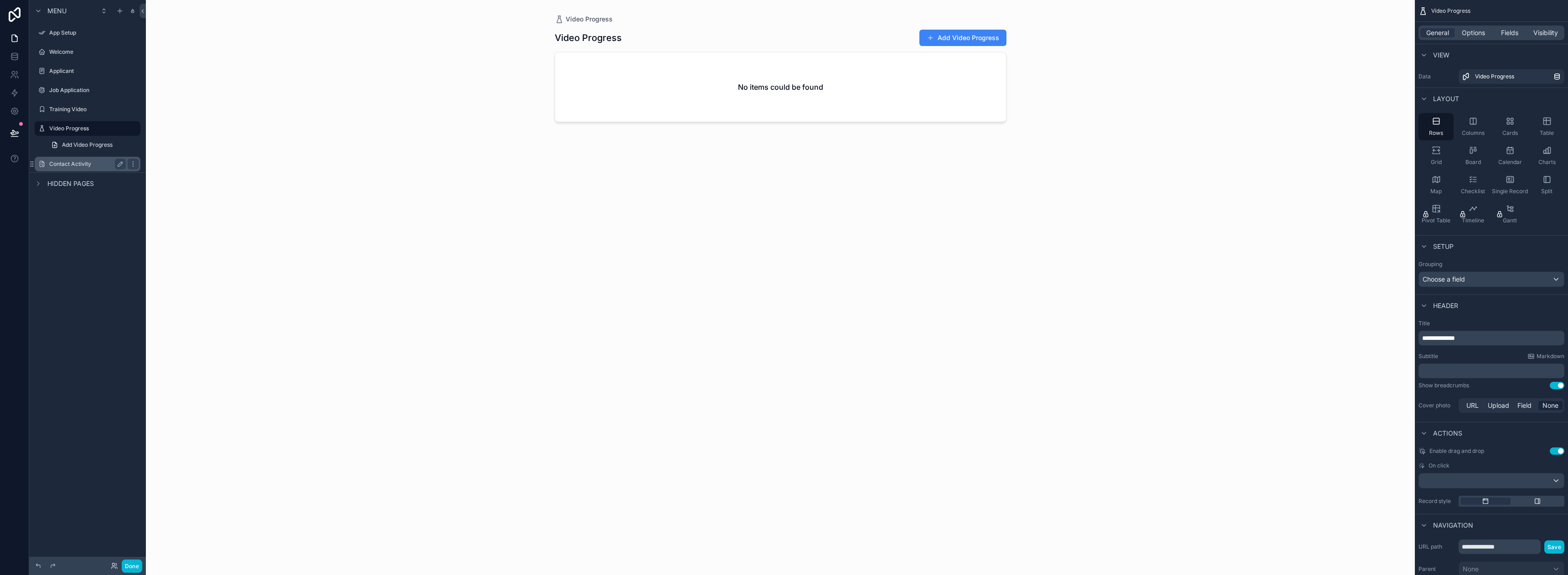
click at [83, 163] on label "Contact Activity" at bounding box center [86, 164] width 73 height 7
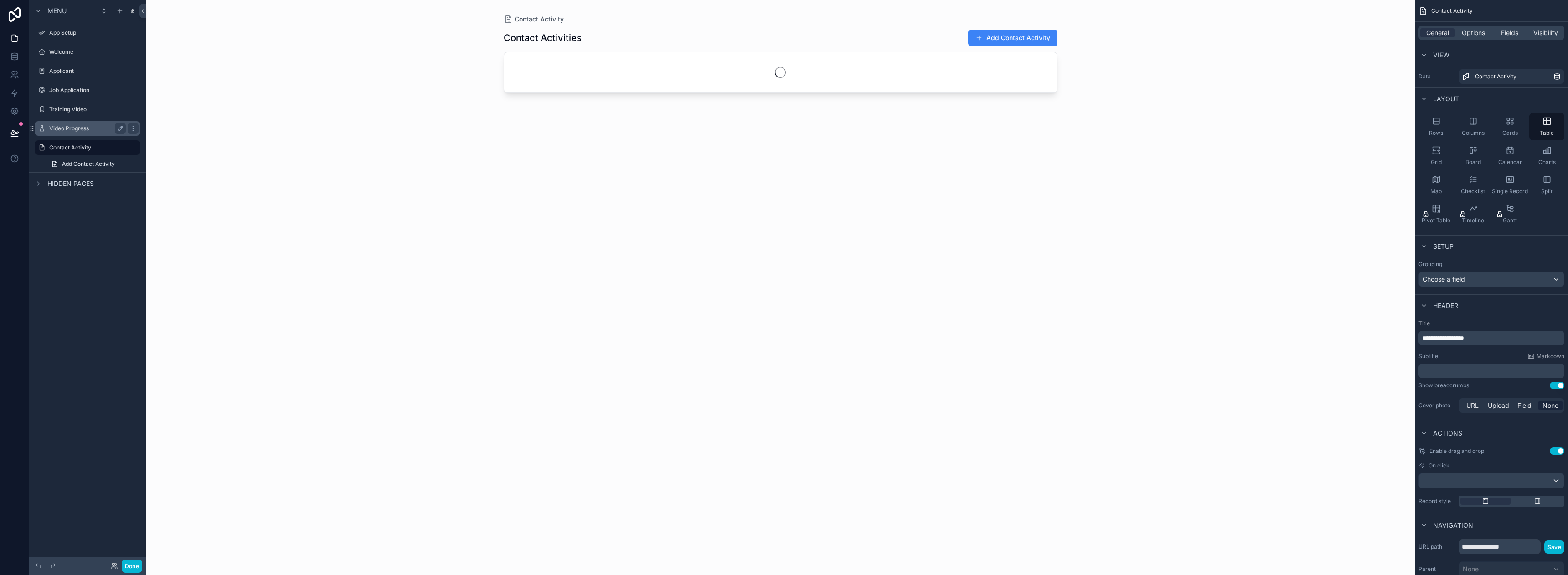
click at [66, 128] on label "Video Progress" at bounding box center [86, 128] width 73 height 7
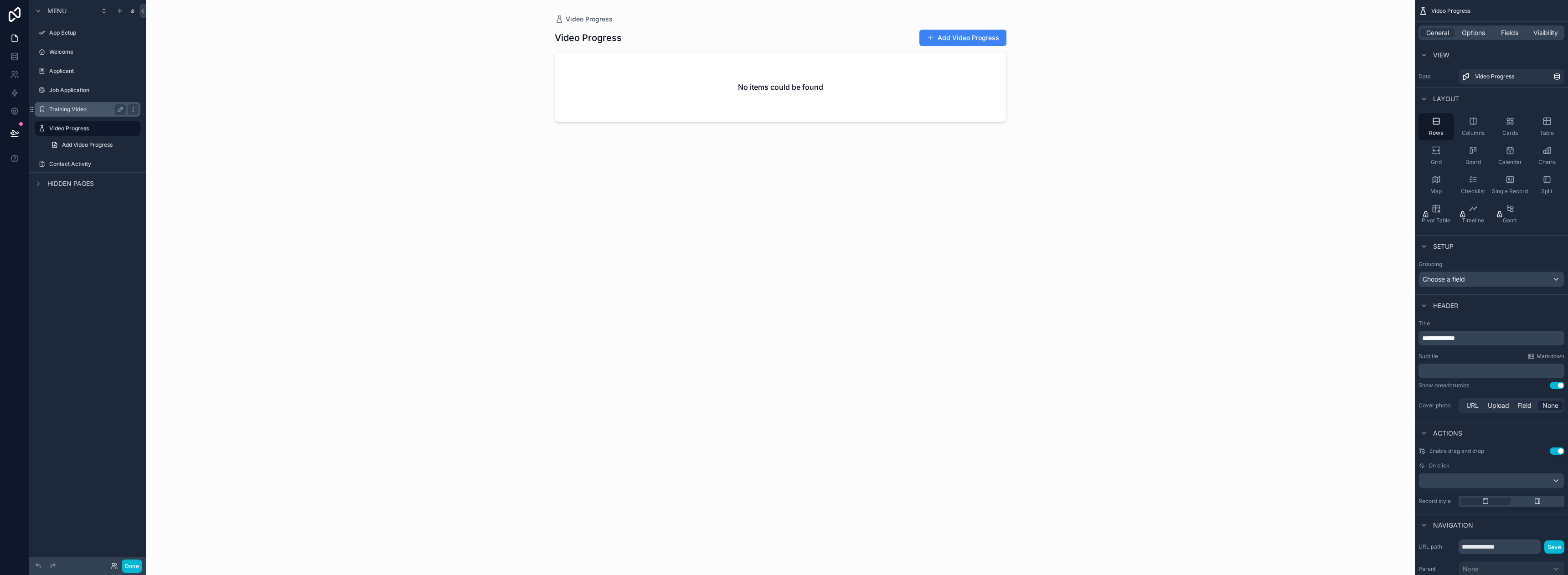
click at [70, 111] on label "Training Video" at bounding box center [86, 110] width 73 height 7
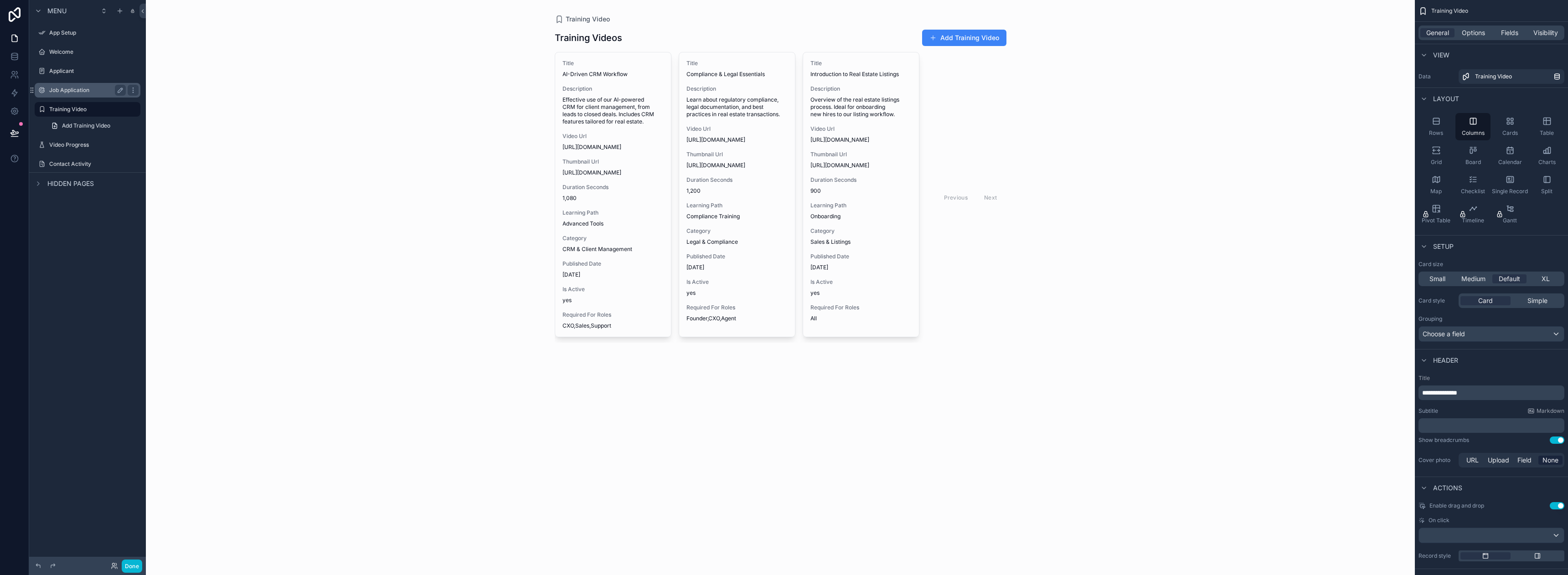
click at [65, 94] on div "Job Application" at bounding box center [88, 90] width 77 height 11
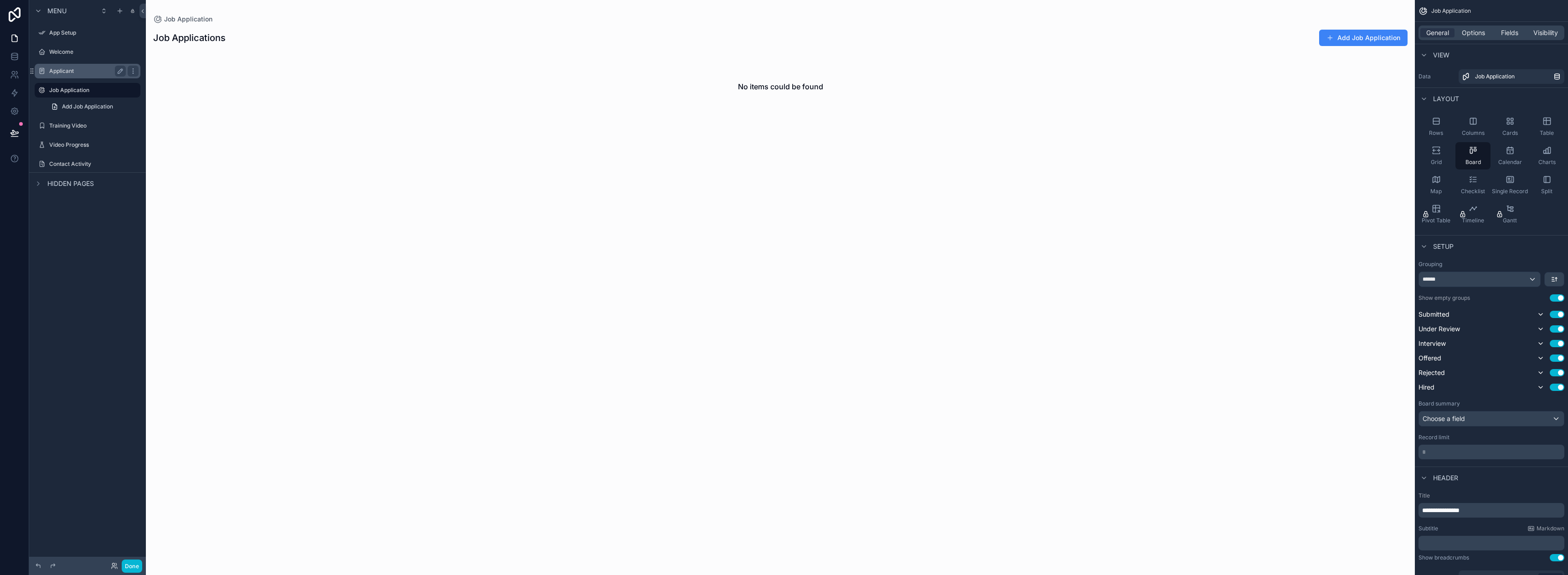
click at [62, 71] on label "Applicant" at bounding box center [86, 71] width 73 height 7
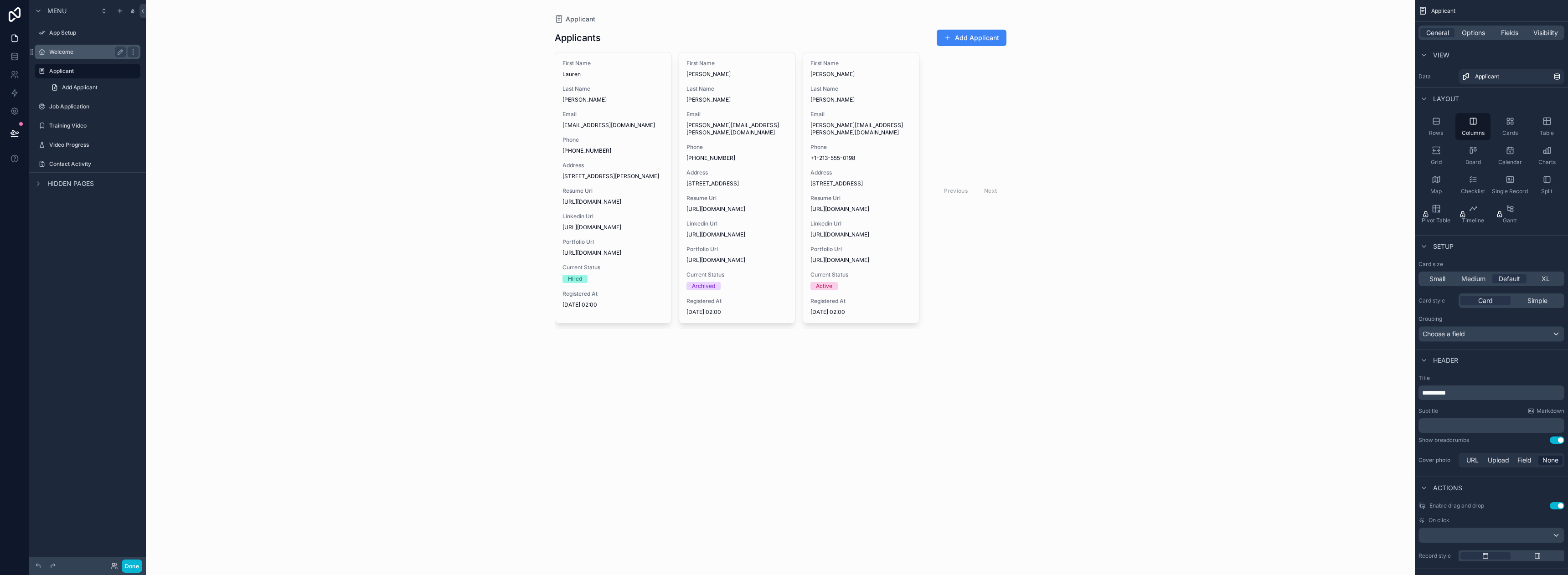
click at [63, 57] on div "Welcome" at bounding box center [88, 52] width 102 height 15
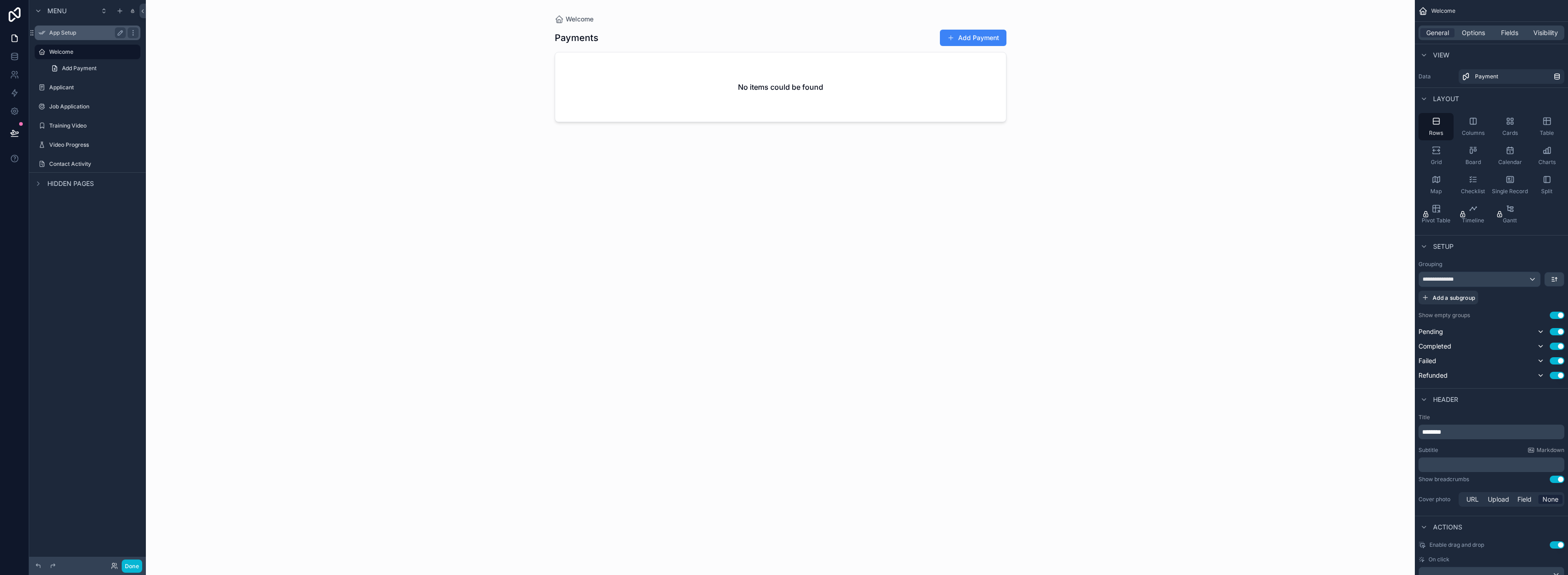
click at [62, 32] on label "App Setup" at bounding box center [86, 33] width 73 height 7
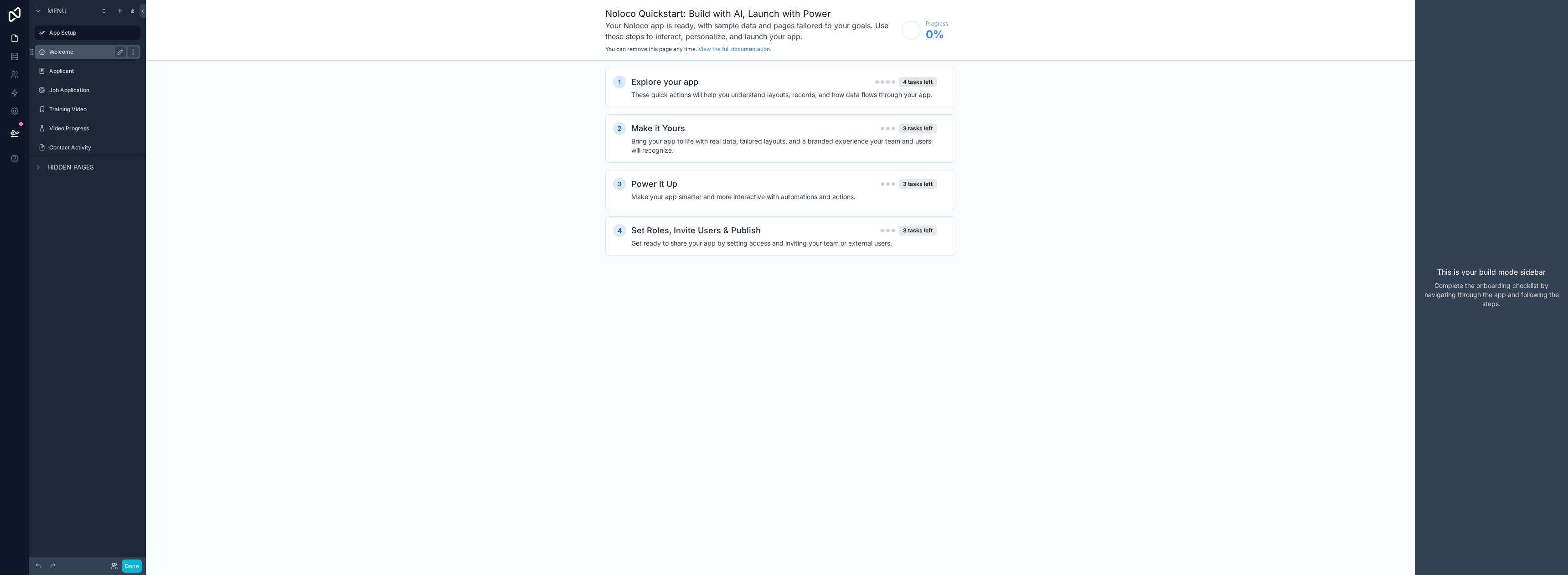
click at [65, 51] on label "Welcome" at bounding box center [86, 52] width 73 height 7
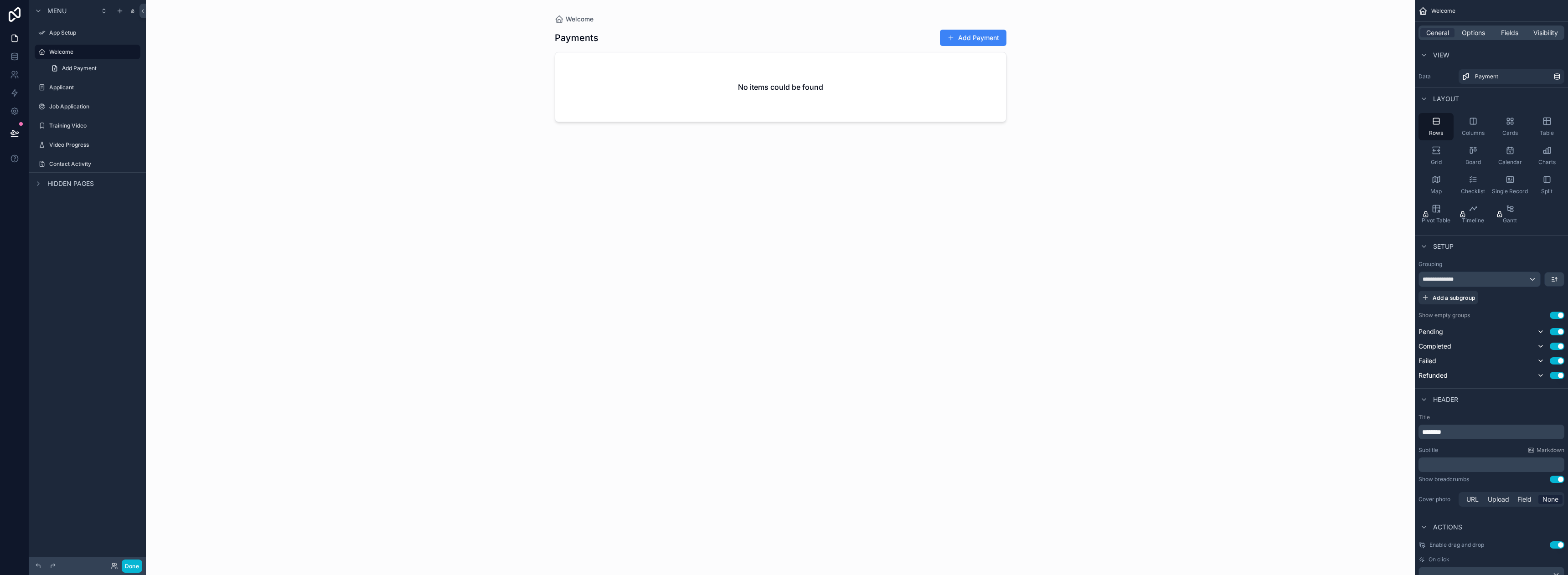
click at [82, 186] on span "Hidden pages" at bounding box center [71, 183] width 46 height 9
click at [66, 211] on div "My Profile" at bounding box center [88, 204] width 102 height 15
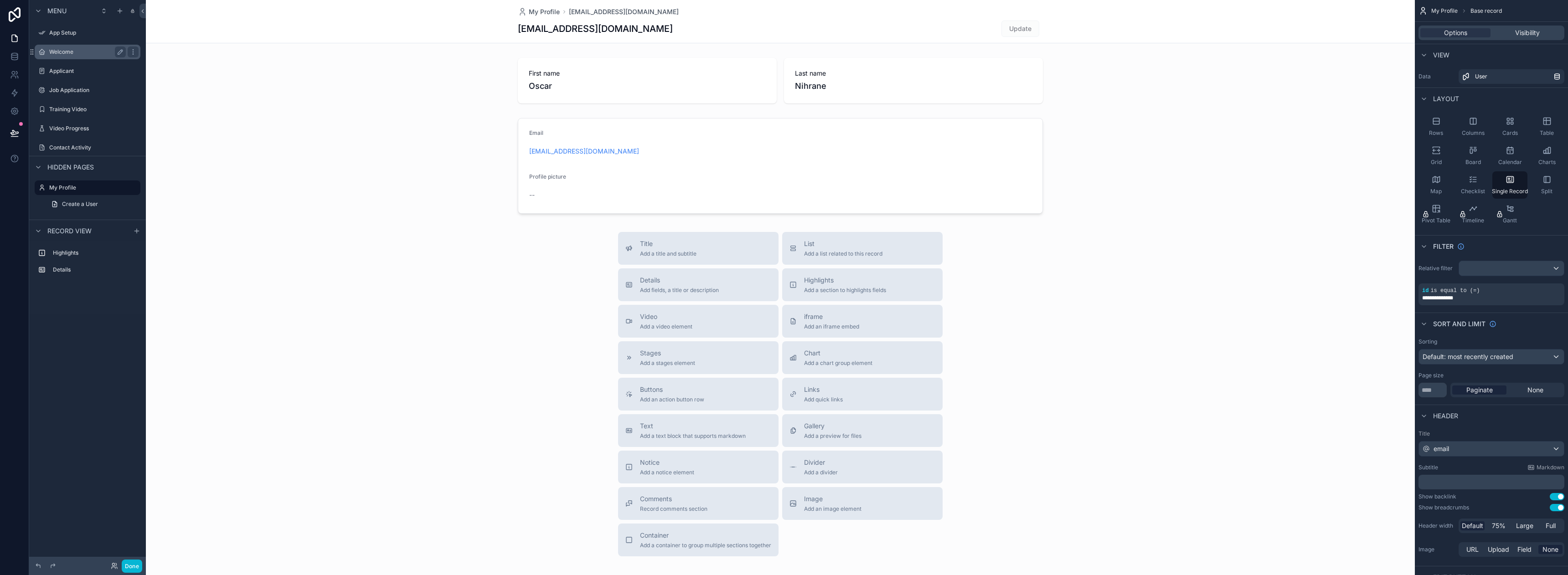
click at [63, 46] on div "Welcome" at bounding box center [88, 52] width 102 height 15
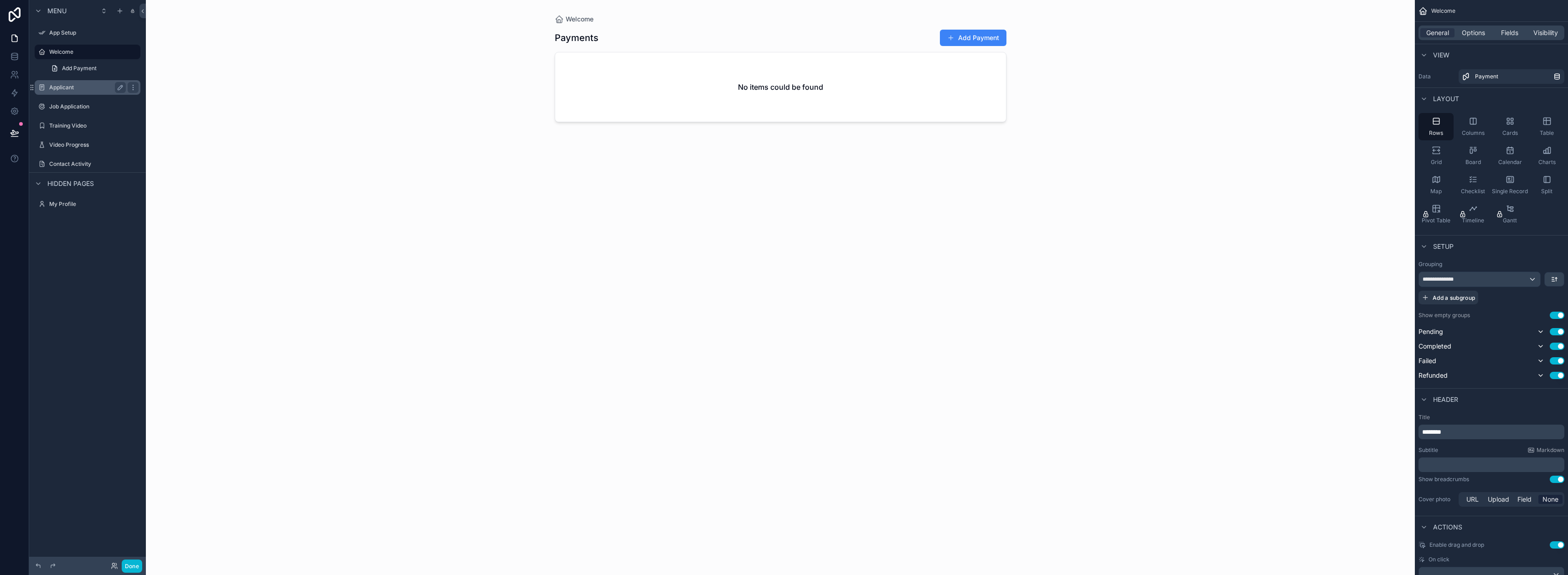
click at [65, 86] on label "Applicant" at bounding box center [86, 88] width 73 height 7
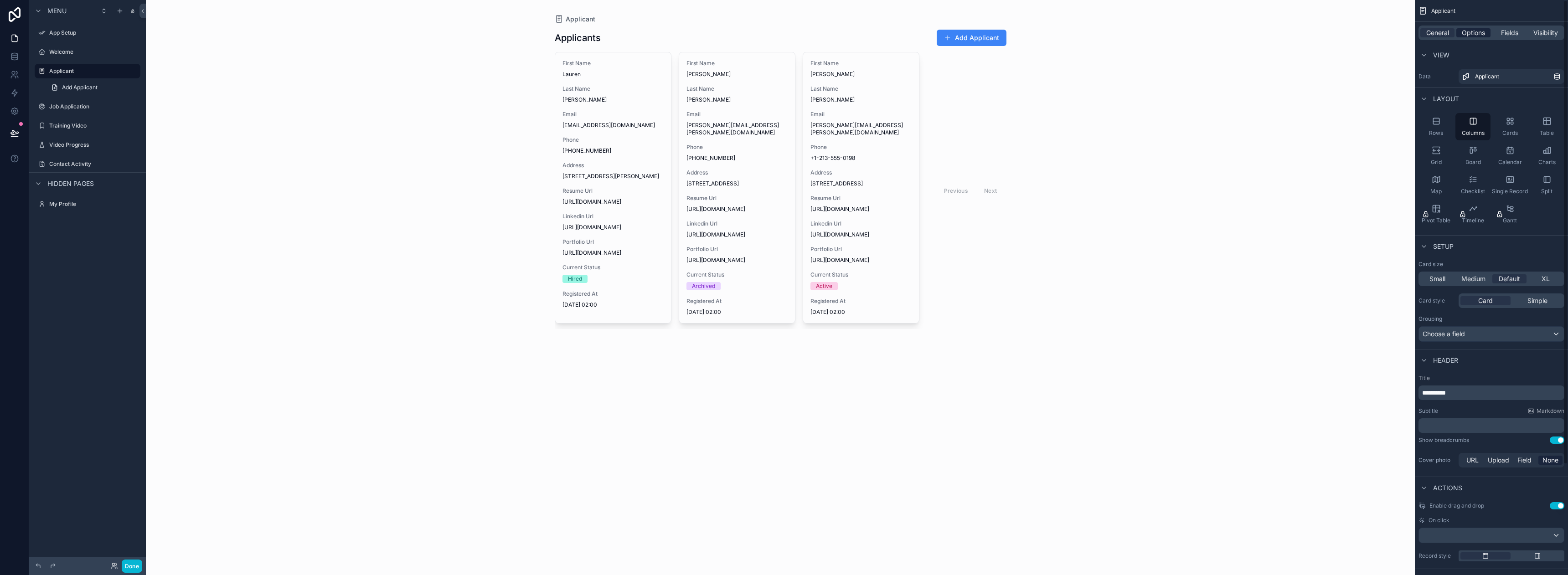
click at [1476, 33] on span "Options" at bounding box center [1474, 32] width 23 height 9
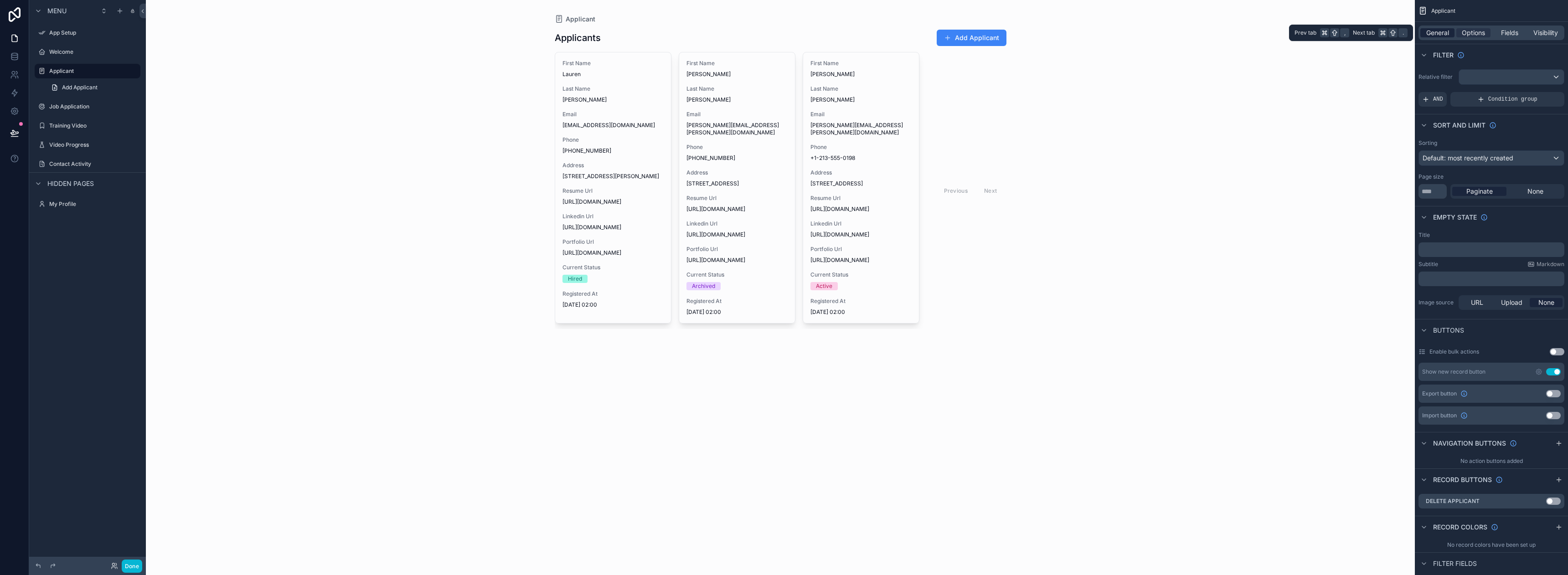
click at [1435, 30] on span "General" at bounding box center [1437, 32] width 23 height 9
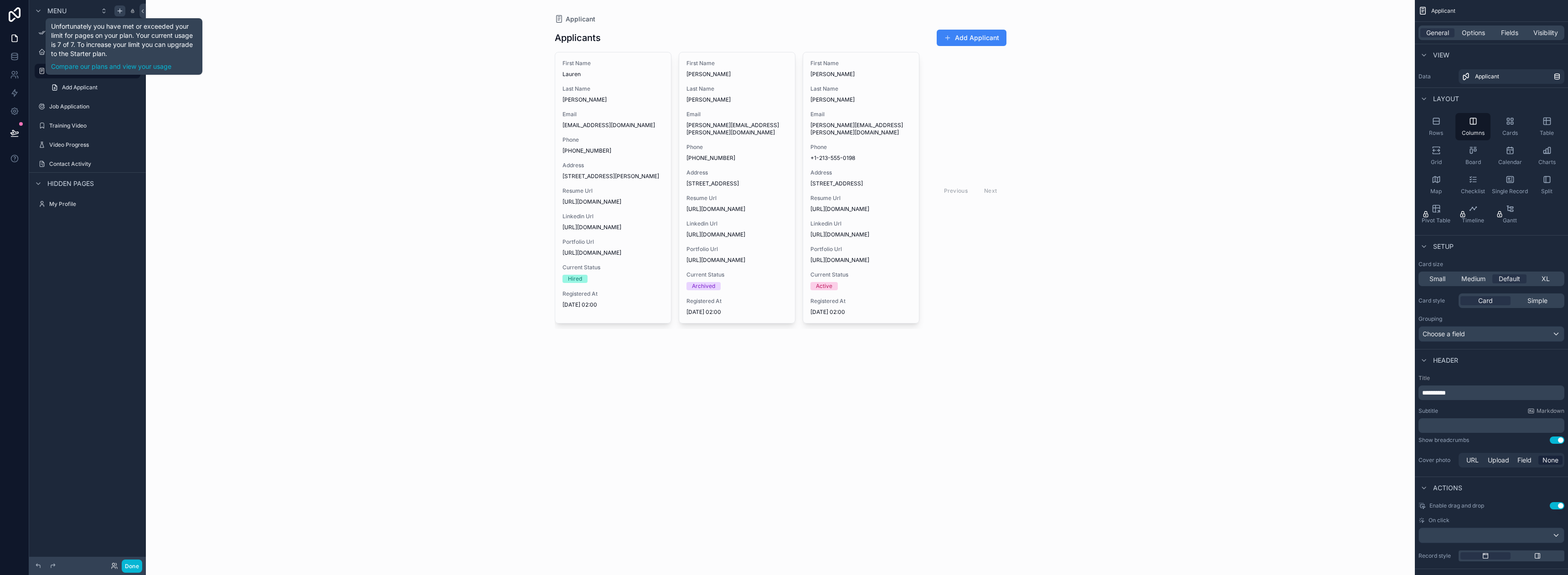
click at [120, 12] on icon "scrollable content" at bounding box center [120, 10] width 0 height 4
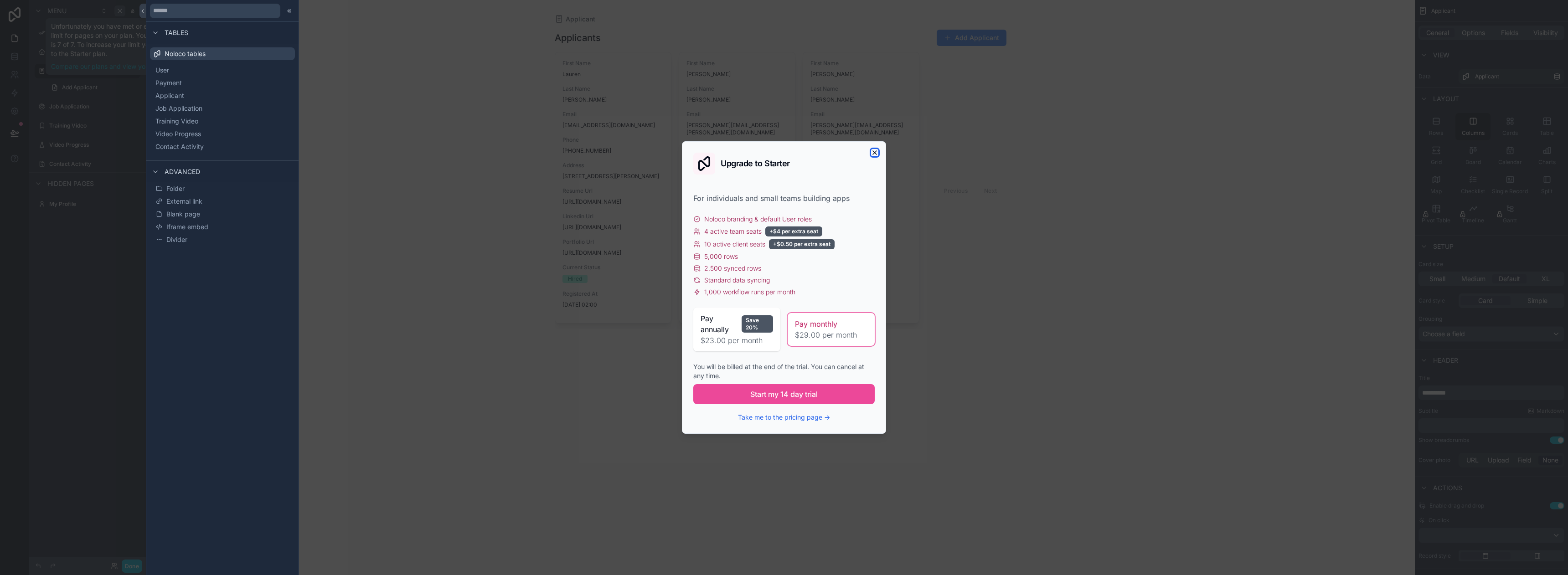
click at [871, 153] on icon "button" at bounding box center [875, 153] width 7 height 7
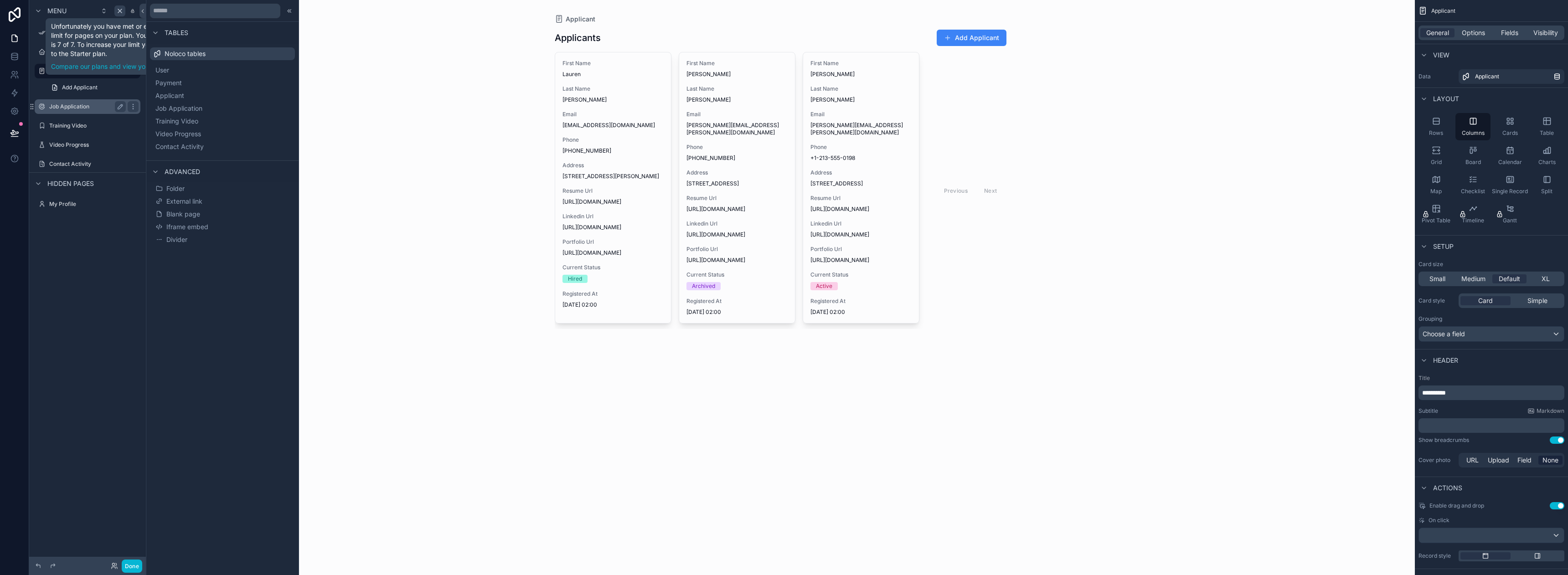
click at [68, 106] on label "Job Application" at bounding box center [86, 106] width 73 height 7
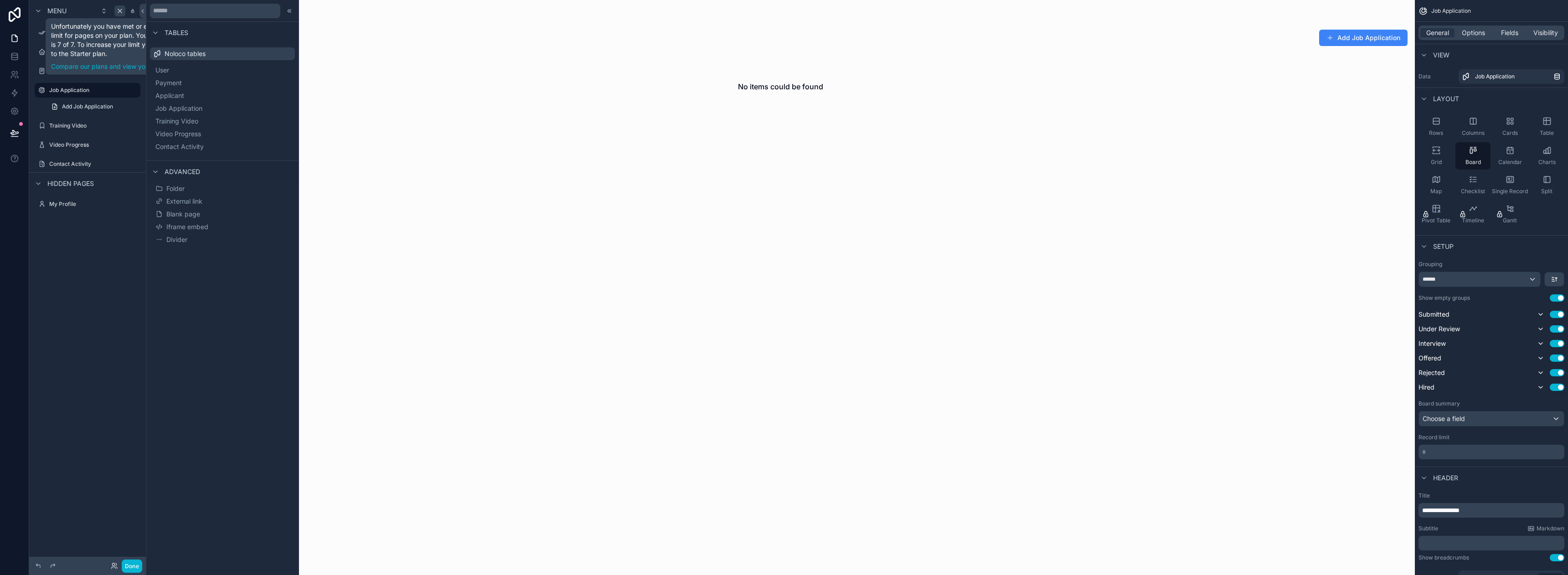
drag, startPoint x: 818, startPoint y: 74, endPoint x: 1416, endPoint y: 95, distance: 598.4
click at [819, 74] on div "scrollable content" at bounding box center [780, 287] width 1269 height 575
drag, startPoint x: 1442, startPoint y: 120, endPoint x: 1147, endPoint y: 135, distance: 295.4
click at [1045, 124] on div "**********" at bounding box center [857, 287] width 1422 height 575
click at [1471, 37] on span "Options" at bounding box center [1474, 32] width 23 height 9
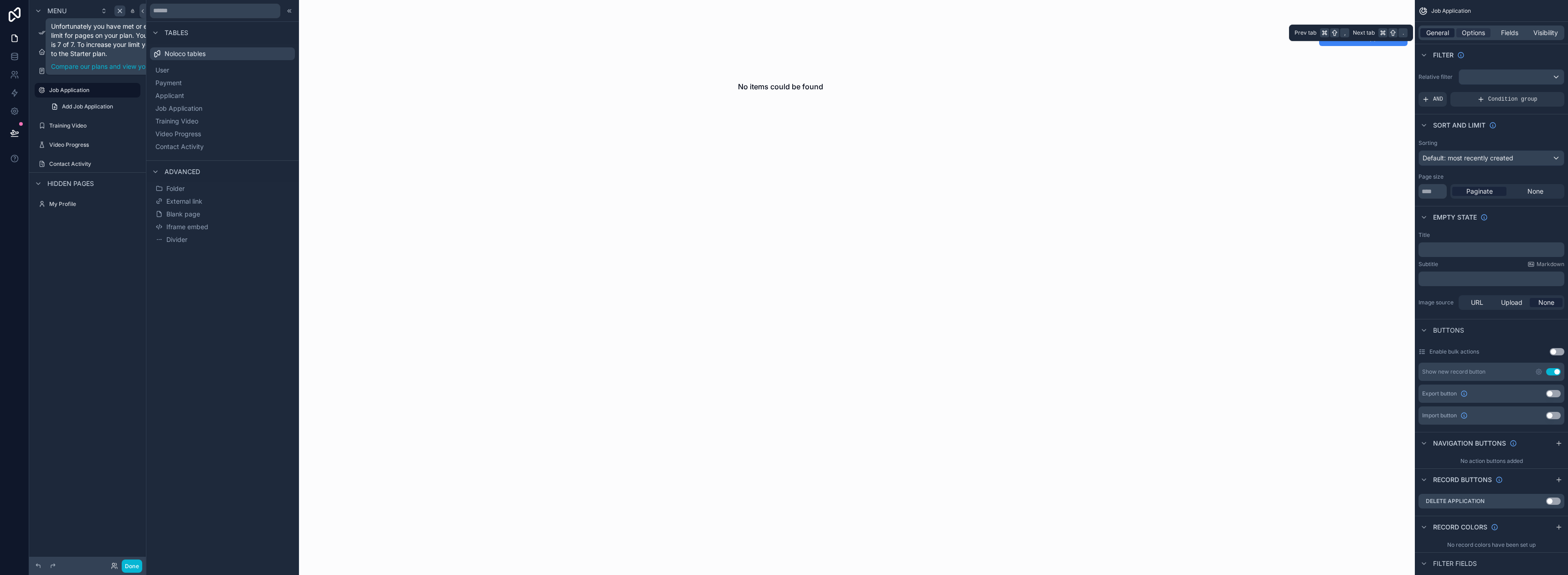
click at [1443, 33] on span "General" at bounding box center [1437, 32] width 23 height 9
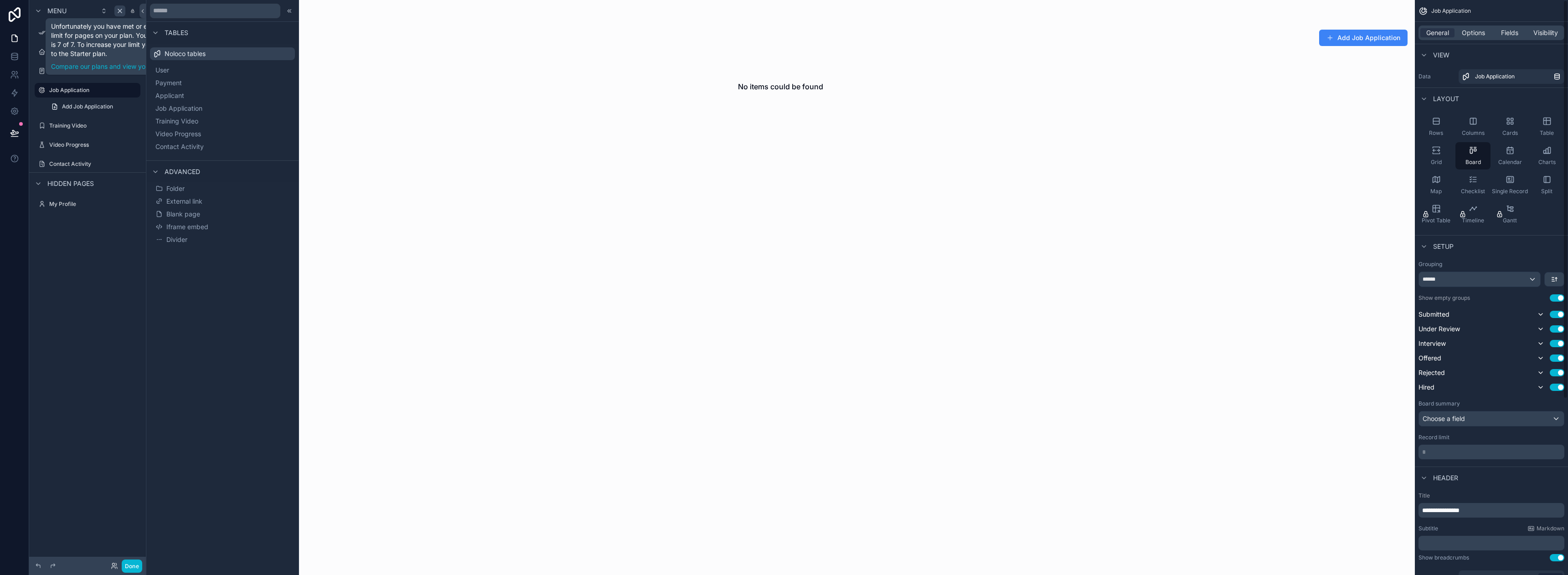
drag, startPoint x: 1431, startPoint y: 120, endPoint x: 812, endPoint y: 156, distance: 620.0
click at [793, 158] on div "**********" at bounding box center [857, 287] width 1422 height 575
click at [1426, 122] on div "Rows" at bounding box center [1436, 127] width 35 height 27
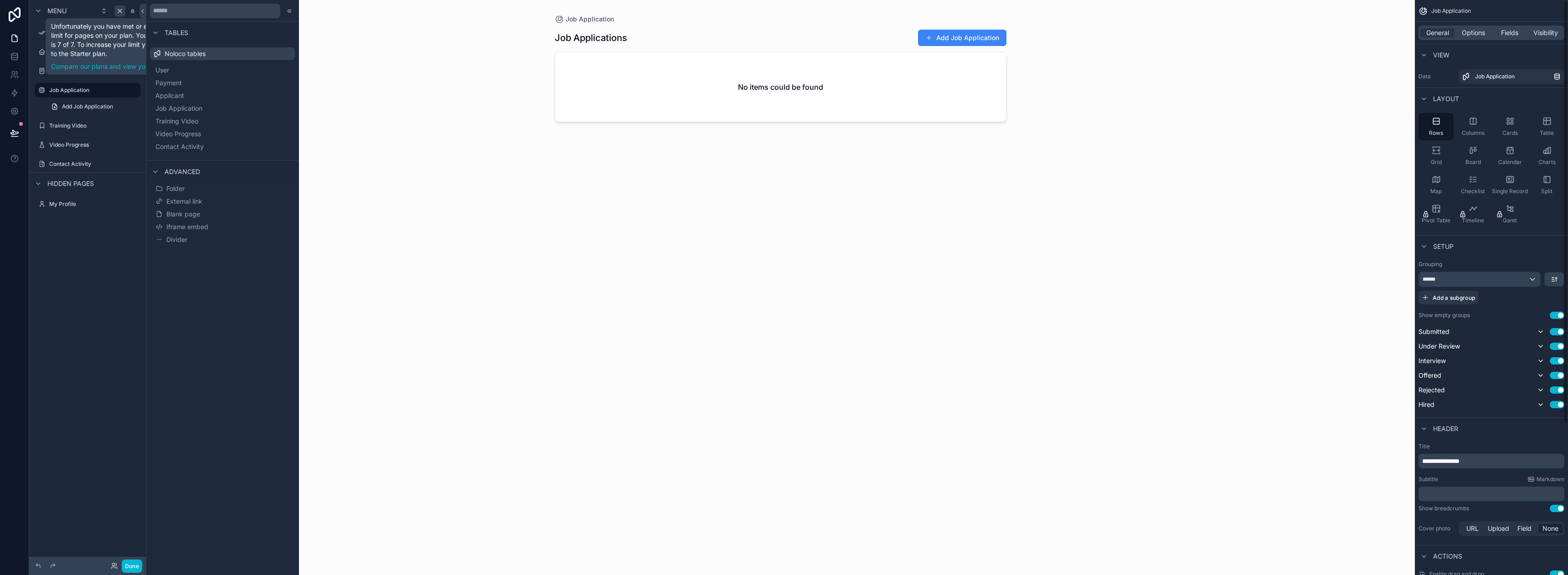
click at [679, 84] on div "No items could be found" at bounding box center [780, 87] width 451 height 69
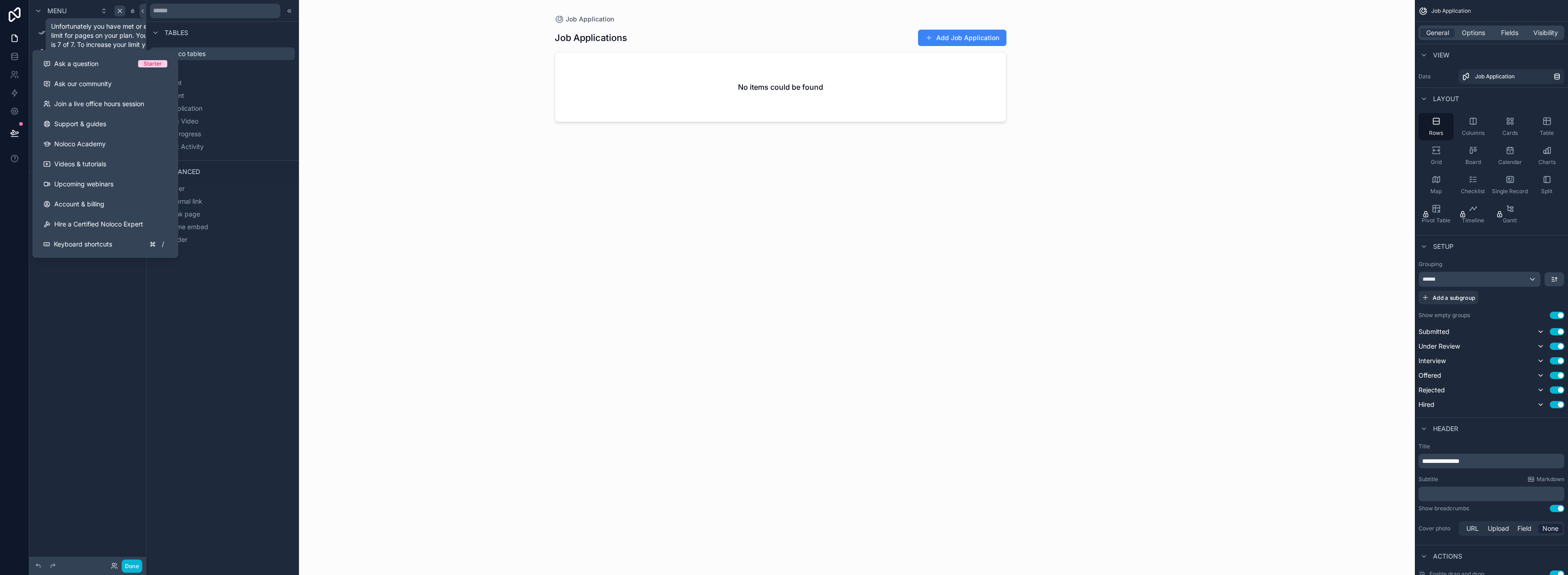
drag, startPoint x: 349, startPoint y: 184, endPoint x: 338, endPoint y: 183, distance: 11.0
click at [349, 184] on div "Job Application Job Applications Add Job Application No items could be found" at bounding box center [780, 287] width 1269 height 575
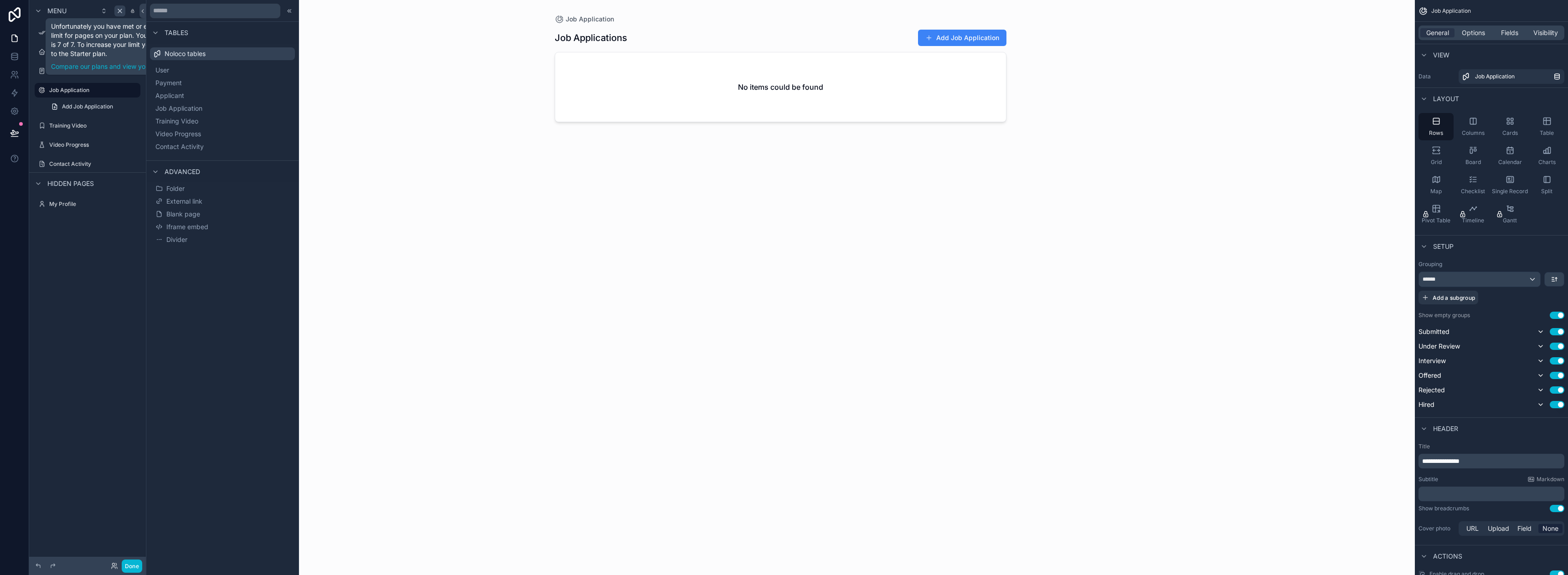
click at [82, 27] on div "Unfortunately you have met or exceeded your limit for pages on your plan. Your …" at bounding box center [124, 46] width 146 height 49
drag, startPoint x: 69, startPoint y: 30, endPoint x: 116, endPoint y: 41, distance: 48.3
click at [117, 41] on div "Unfortunately you have met or exceeded your limit for pages on your plan. Your …" at bounding box center [124, 46] width 146 height 49
click at [123, 147] on icon "scrollable content" at bounding box center [121, 145] width 7 height 7
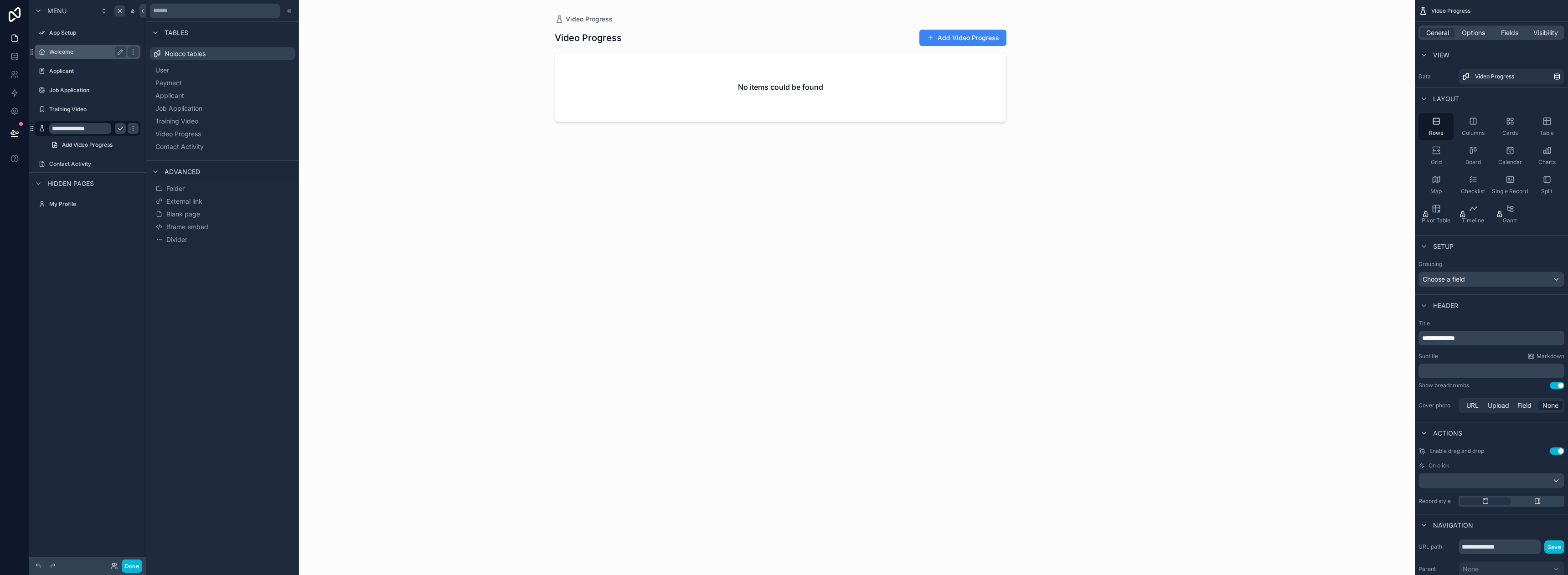
click at [97, 59] on div "Welcome" at bounding box center [88, 52] width 102 height 15
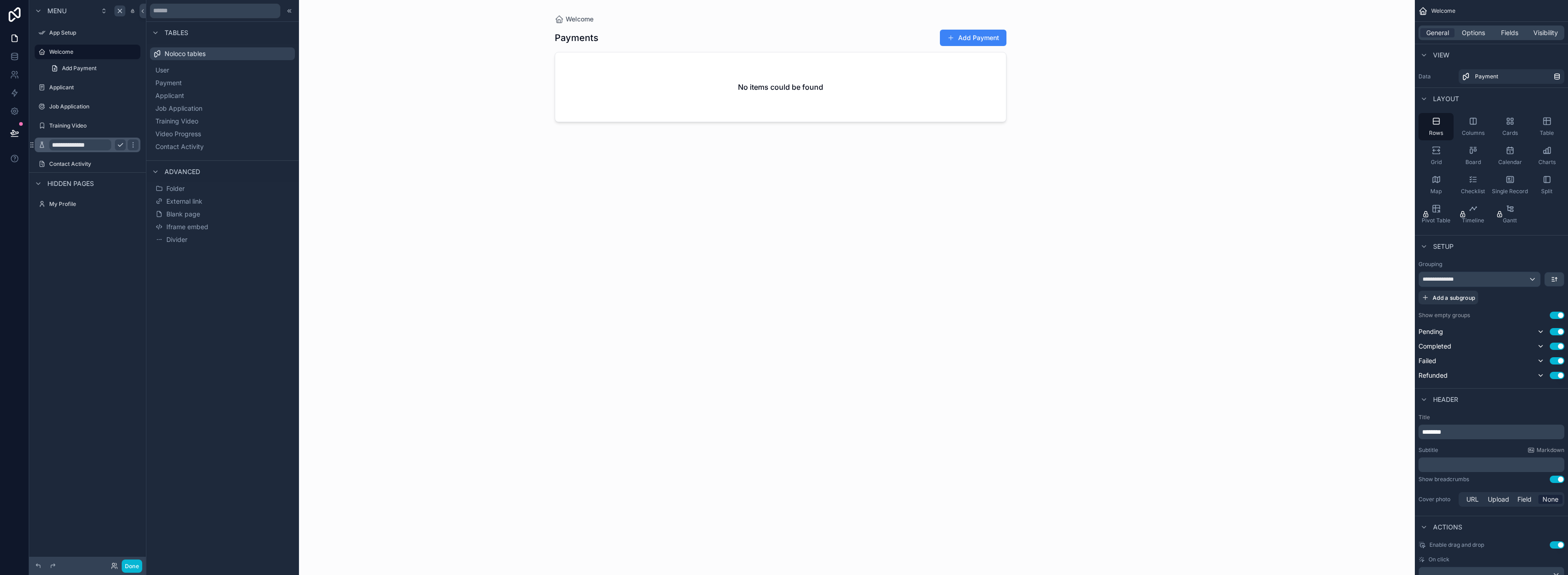
click at [796, 92] on div "scrollable content" at bounding box center [780, 282] width 466 height 564
click at [73, 37] on div "App Setup" at bounding box center [88, 33] width 77 height 11
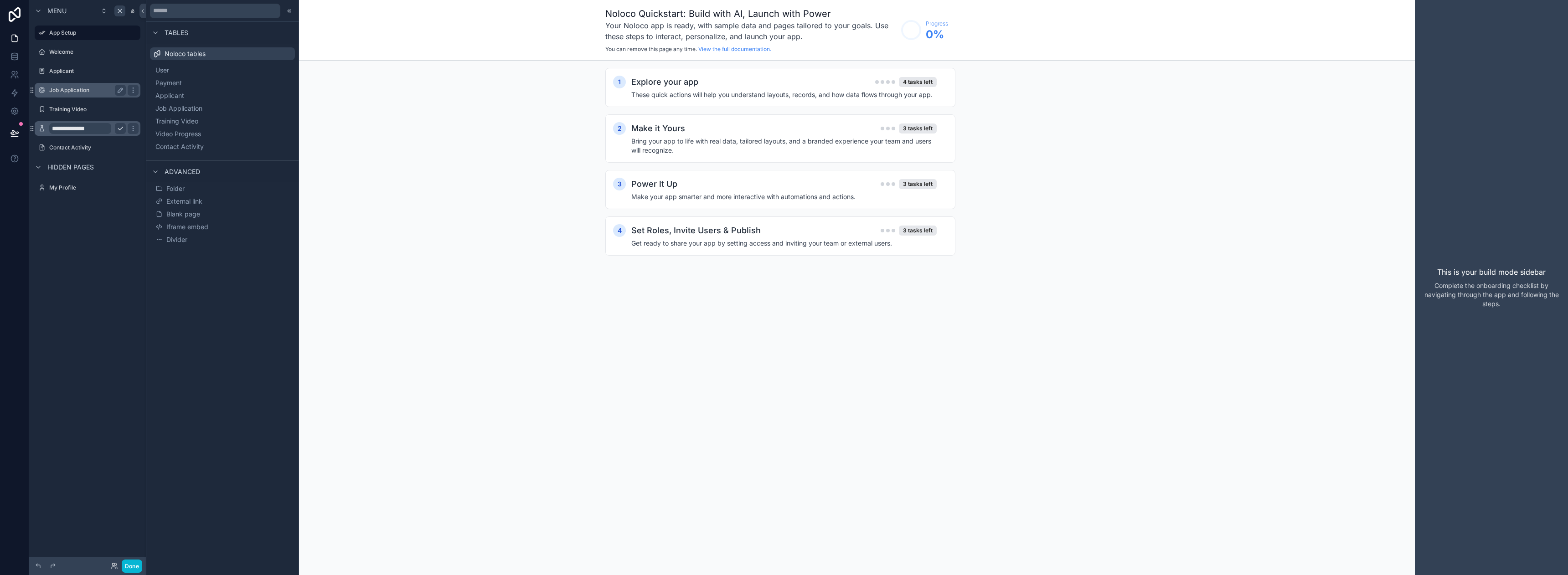
click at [86, 90] on label "Job Application" at bounding box center [86, 90] width 73 height 7
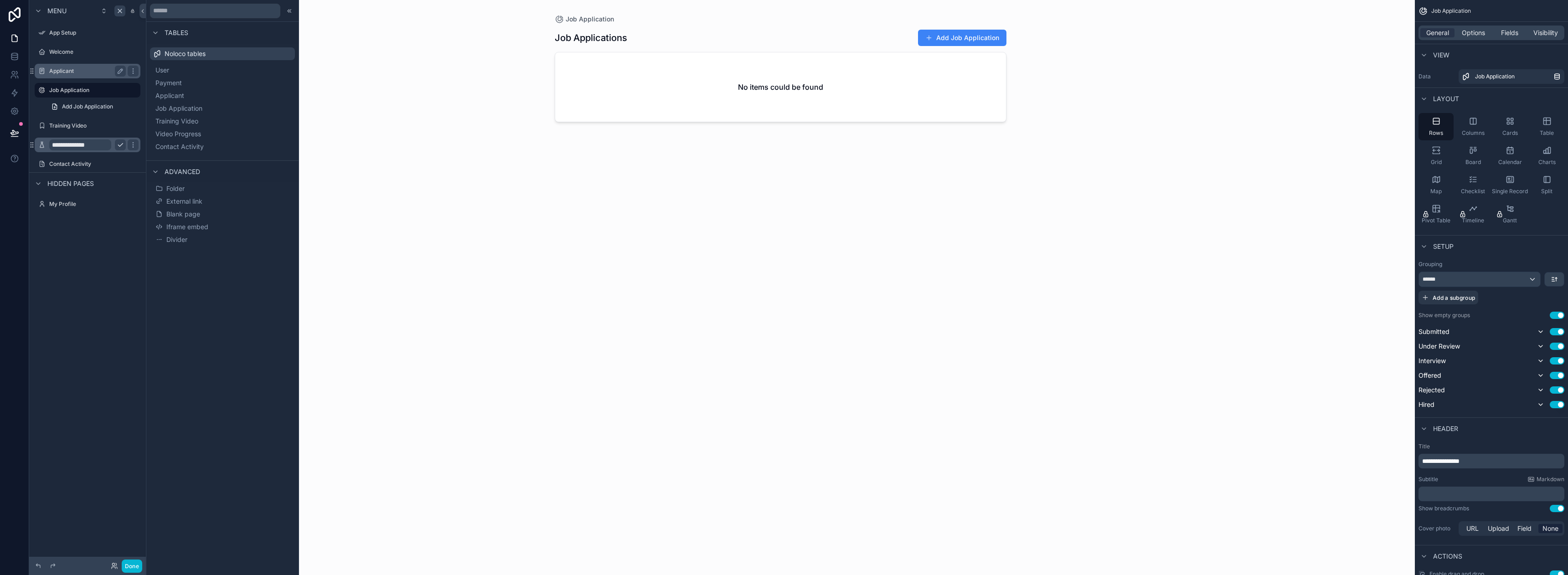
click at [79, 68] on label "Applicant" at bounding box center [86, 71] width 73 height 7
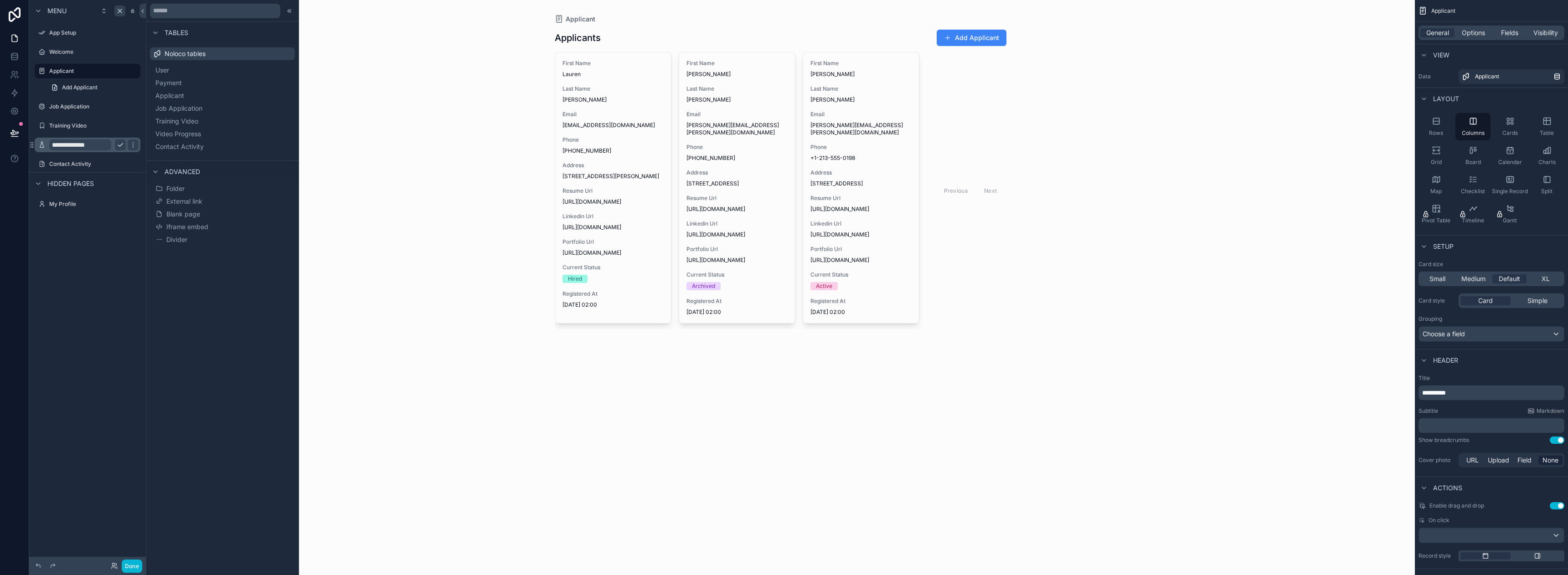
click at [642, 116] on div "scrollable content" at bounding box center [780, 179] width 466 height 358
click at [73, 54] on label "Welcome" at bounding box center [86, 52] width 73 height 7
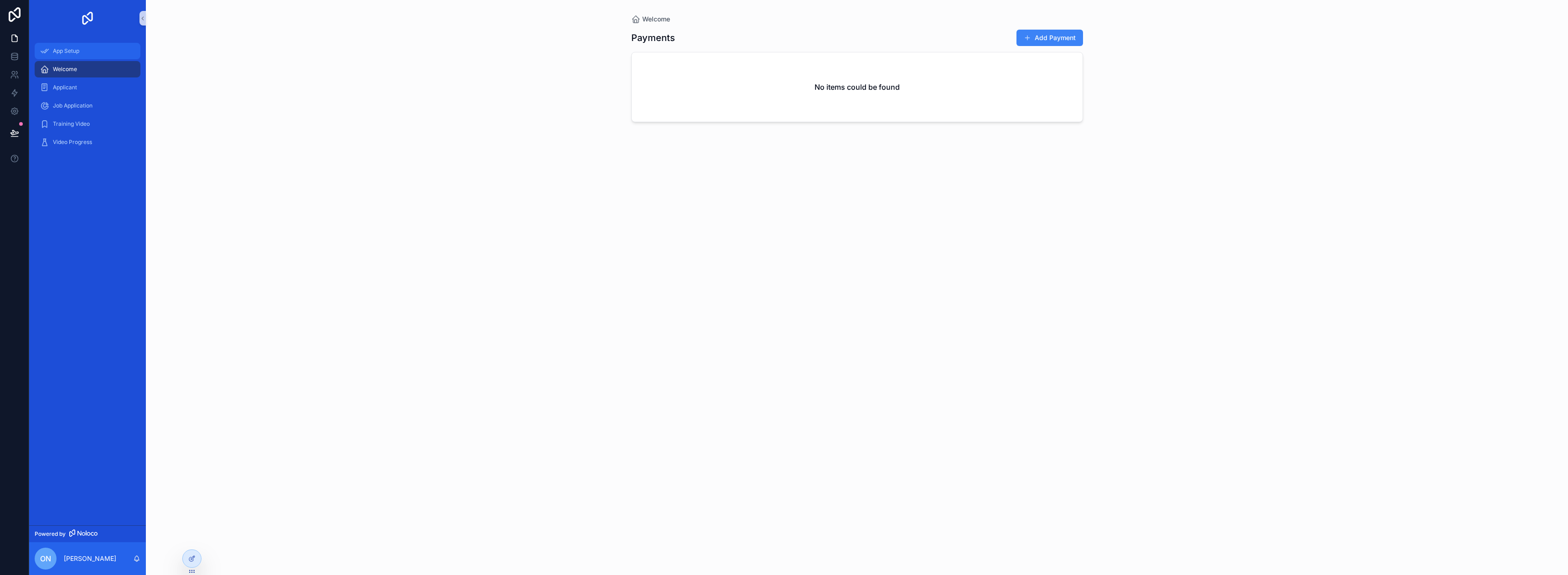
click at [78, 48] on span "App Setup" at bounding box center [66, 51] width 26 height 7
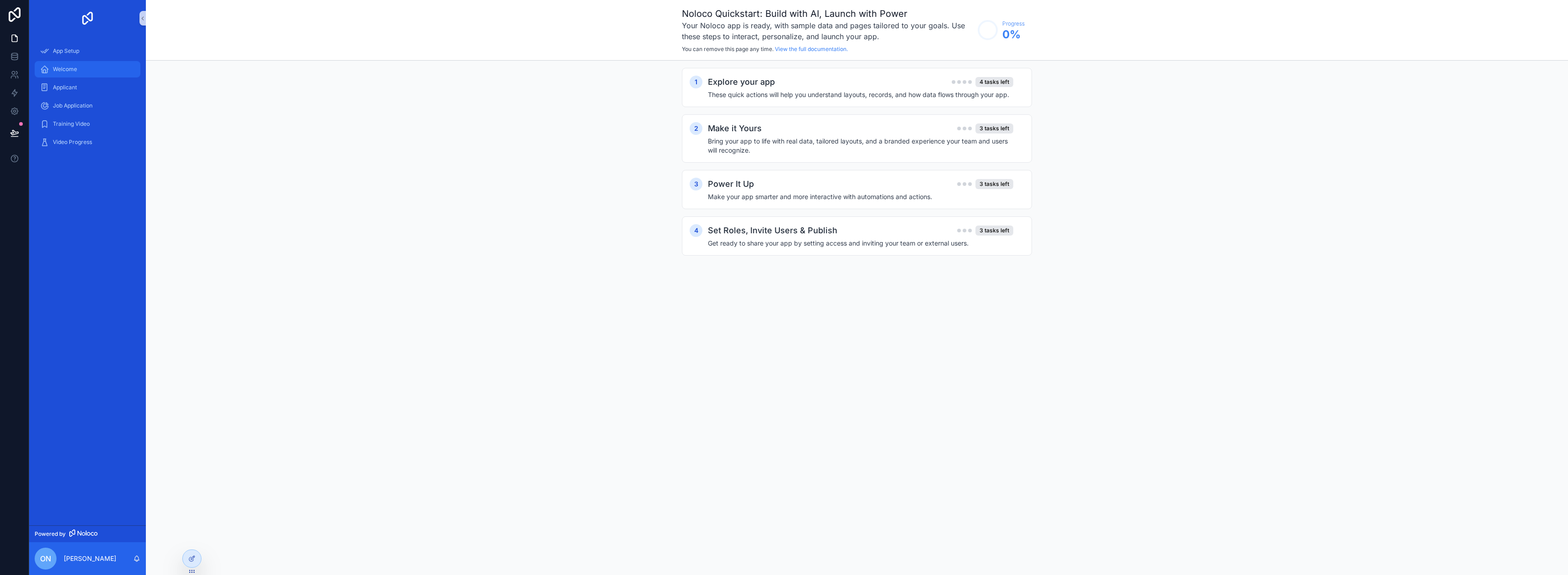
click at [108, 72] on div "Welcome" at bounding box center [88, 69] width 95 height 15
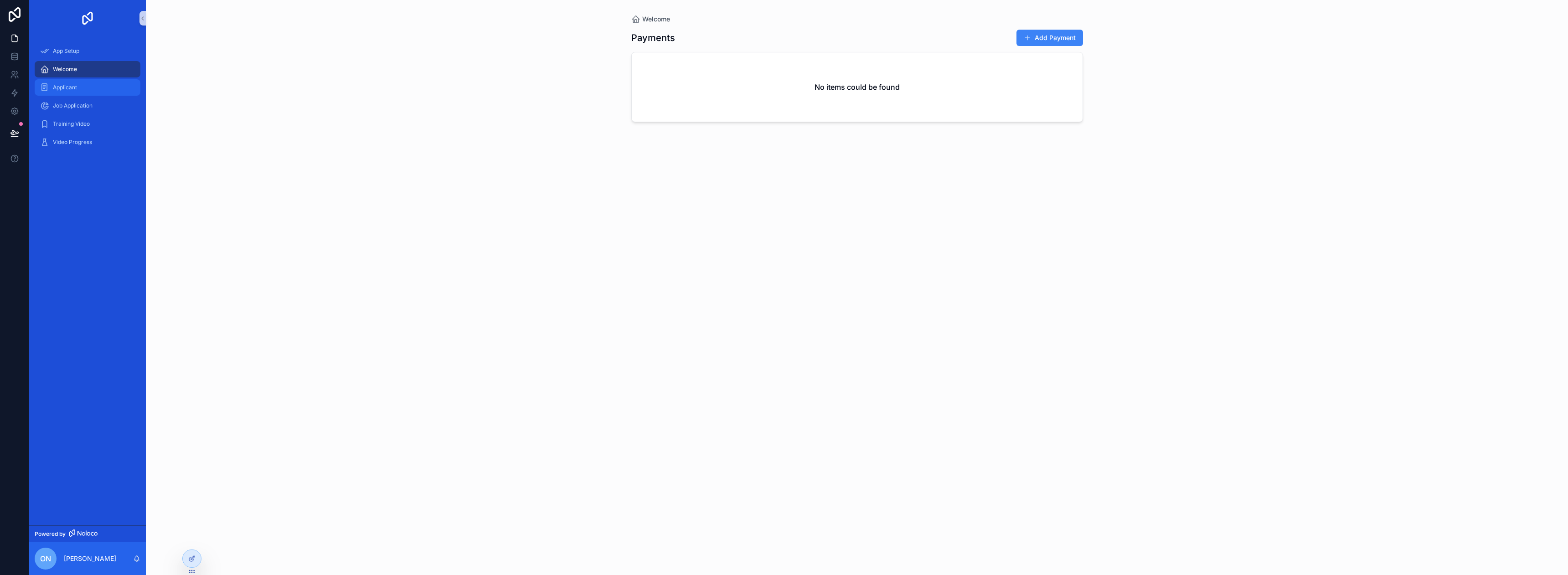
click at [93, 84] on div "Applicant" at bounding box center [88, 88] width 95 height 15
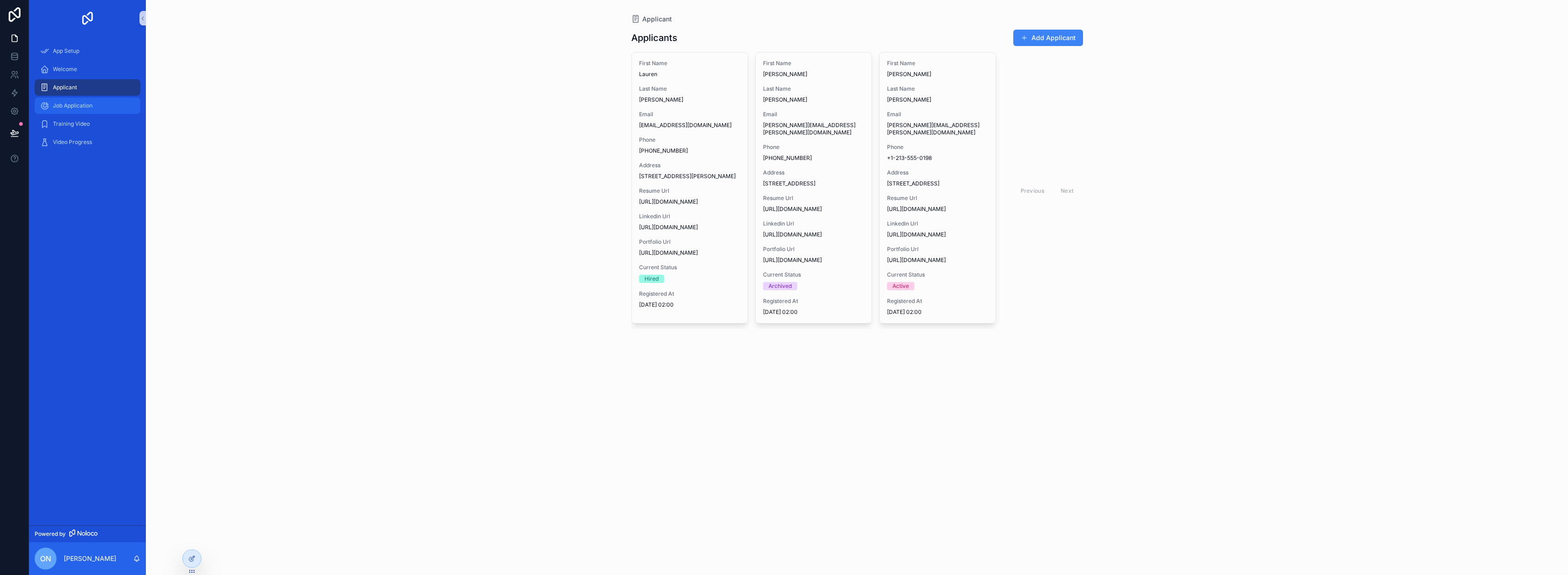
click at [89, 110] on div "Job Application" at bounding box center [88, 106] width 95 height 15
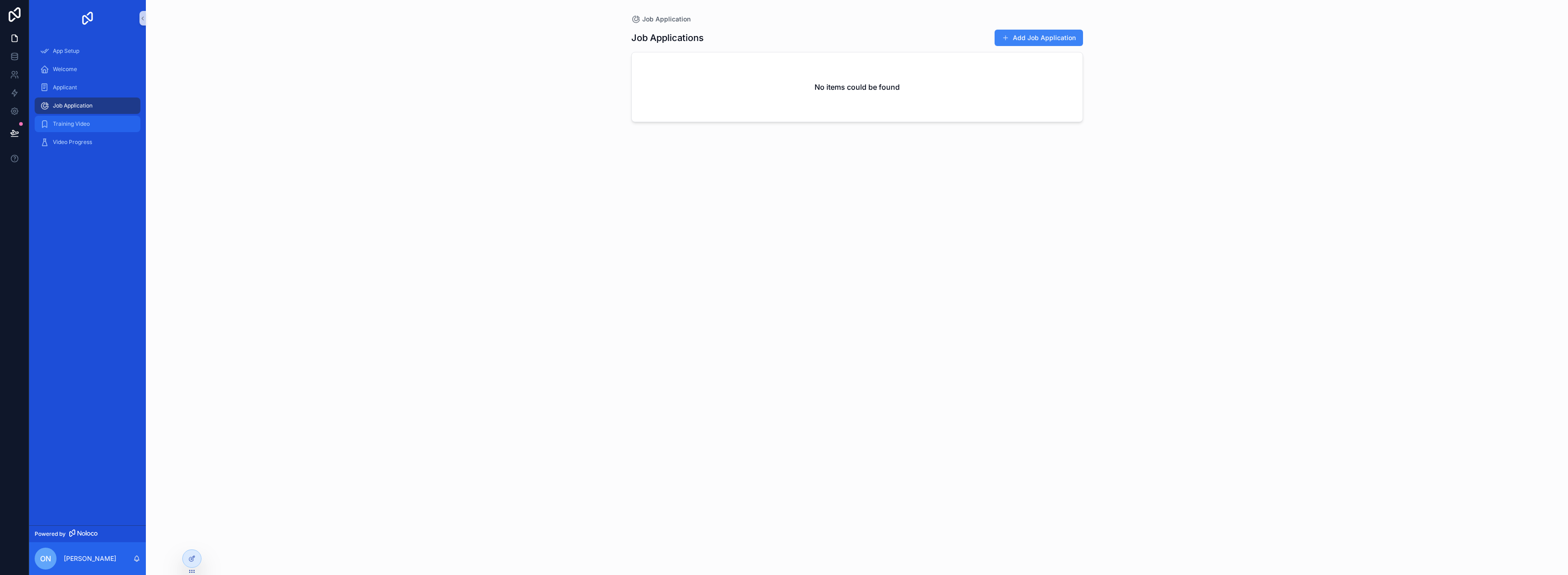
click at [90, 129] on div "Training Video" at bounding box center [88, 124] width 95 height 15
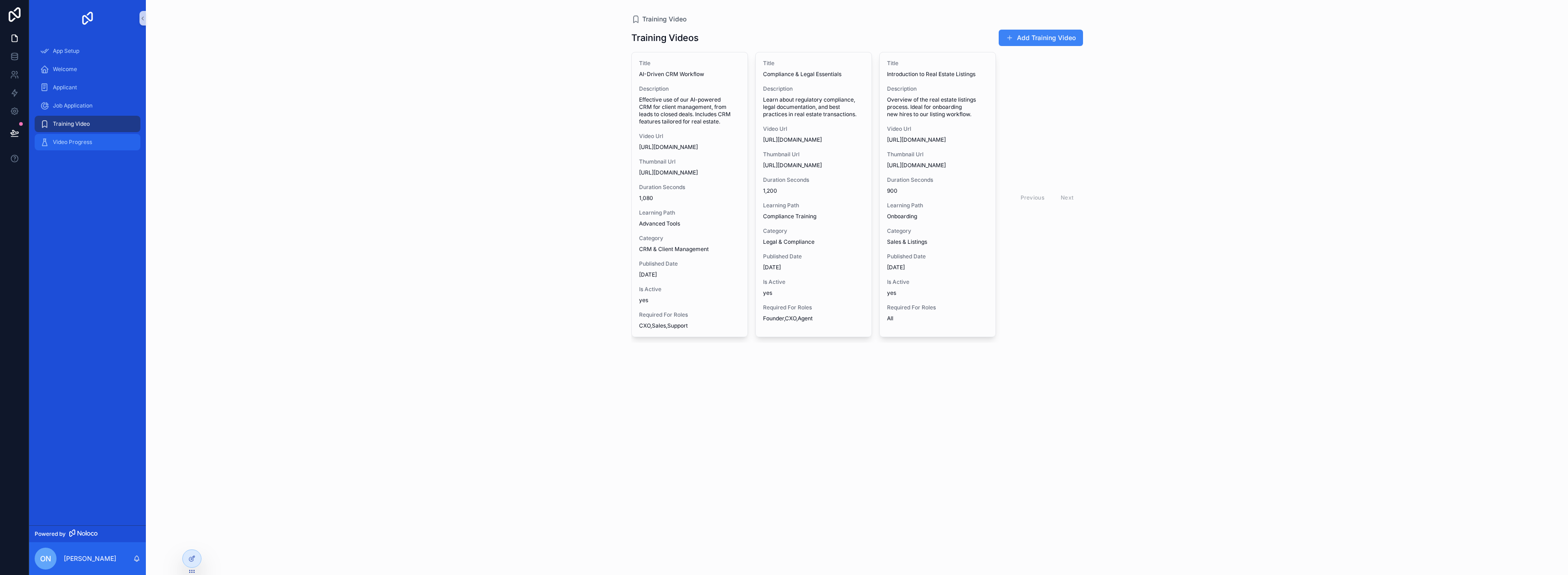
click at [101, 147] on div "Video Progress" at bounding box center [88, 142] width 95 height 15
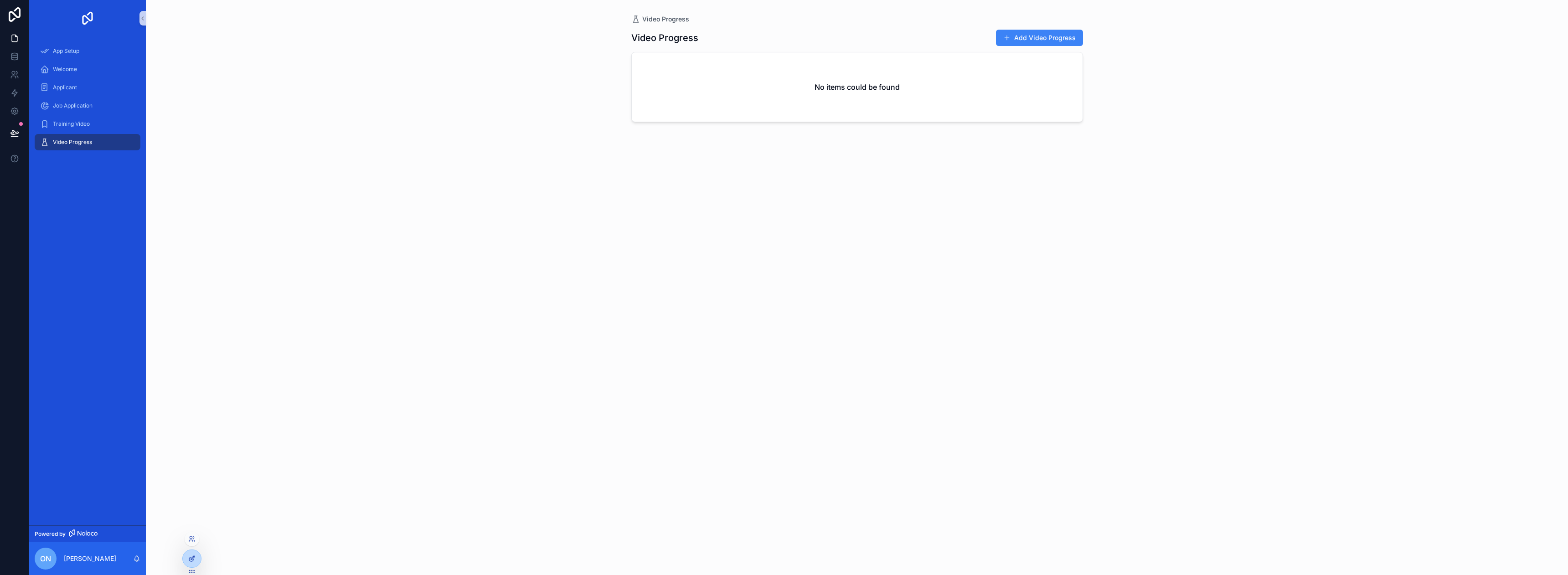
click at [184, 554] on div at bounding box center [192, 559] width 18 height 17
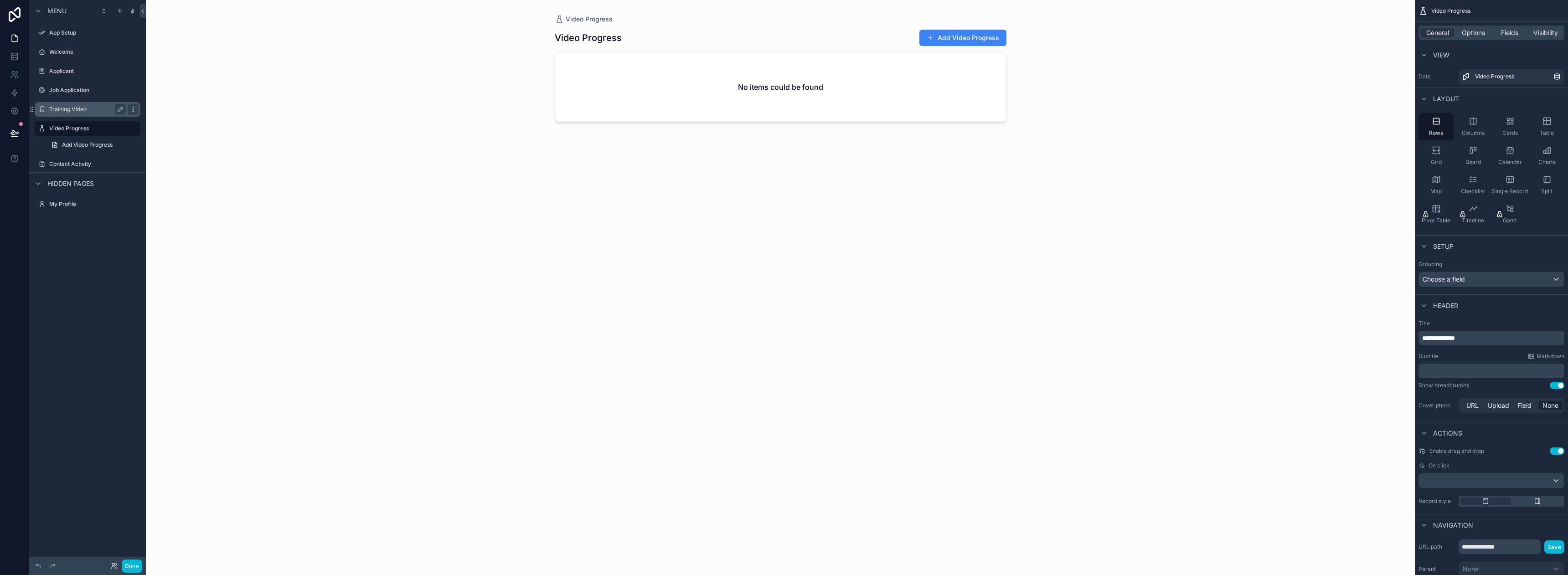
click at [131, 110] on icon "scrollable content" at bounding box center [133, 110] width 7 height 7
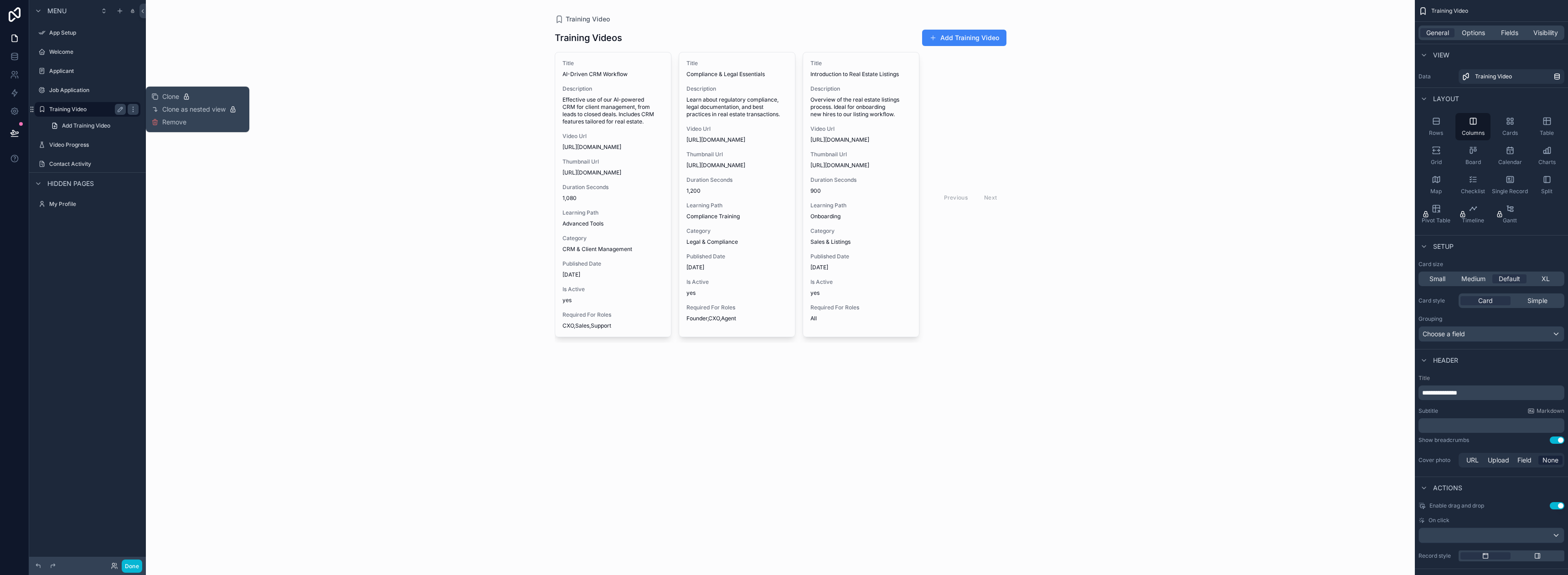
click at [93, 102] on div "Training Video" at bounding box center [88, 110] width 102 height 15
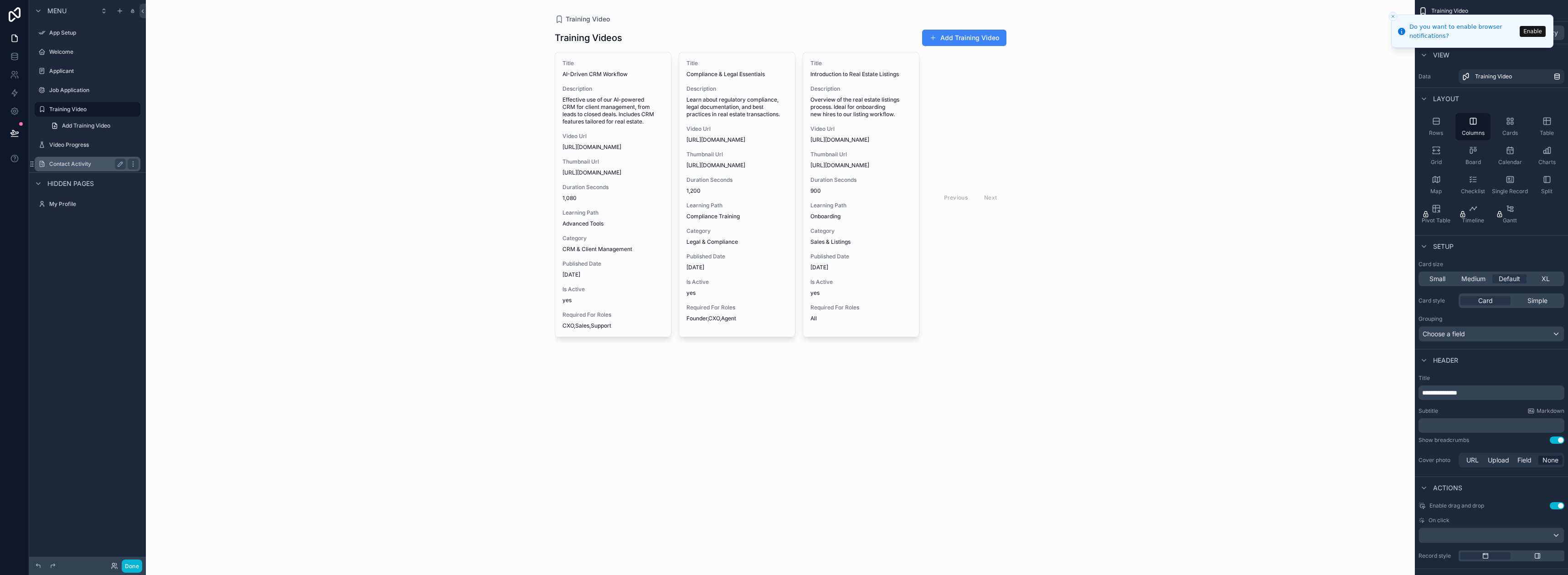
drag, startPoint x: 88, startPoint y: 110, endPoint x: 61, endPoint y: 169, distance: 64.9
click at [61, 169] on div "App Setup Welcome Applicant Job Application Training Video Add Training Video V…" at bounding box center [88, 97] width 117 height 150
click at [74, 88] on label "Job Application" at bounding box center [86, 90] width 73 height 7
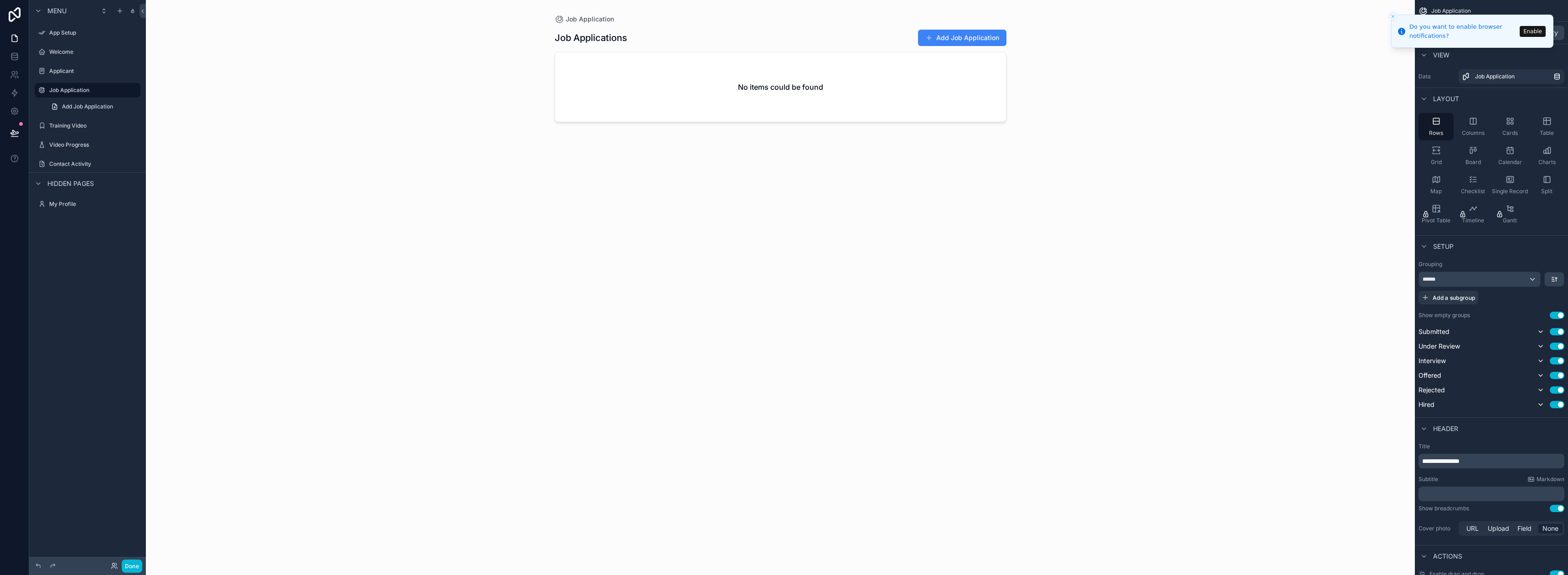
click at [1535, 26] on li "Do you want to enable browser notifications? Enable" at bounding box center [1472, 31] width 163 height 33
click at [1393, 16] on line "Close toast" at bounding box center [1393, 16] width 2 height 2
click at [86, 89] on label "Job Application" at bounding box center [86, 90] width 73 height 7
click at [141, 92] on div "Job Application Add Job Application" at bounding box center [88, 99] width 117 height 33
click at [137, 92] on div "scrollable content" at bounding box center [133, 90] width 11 height 11
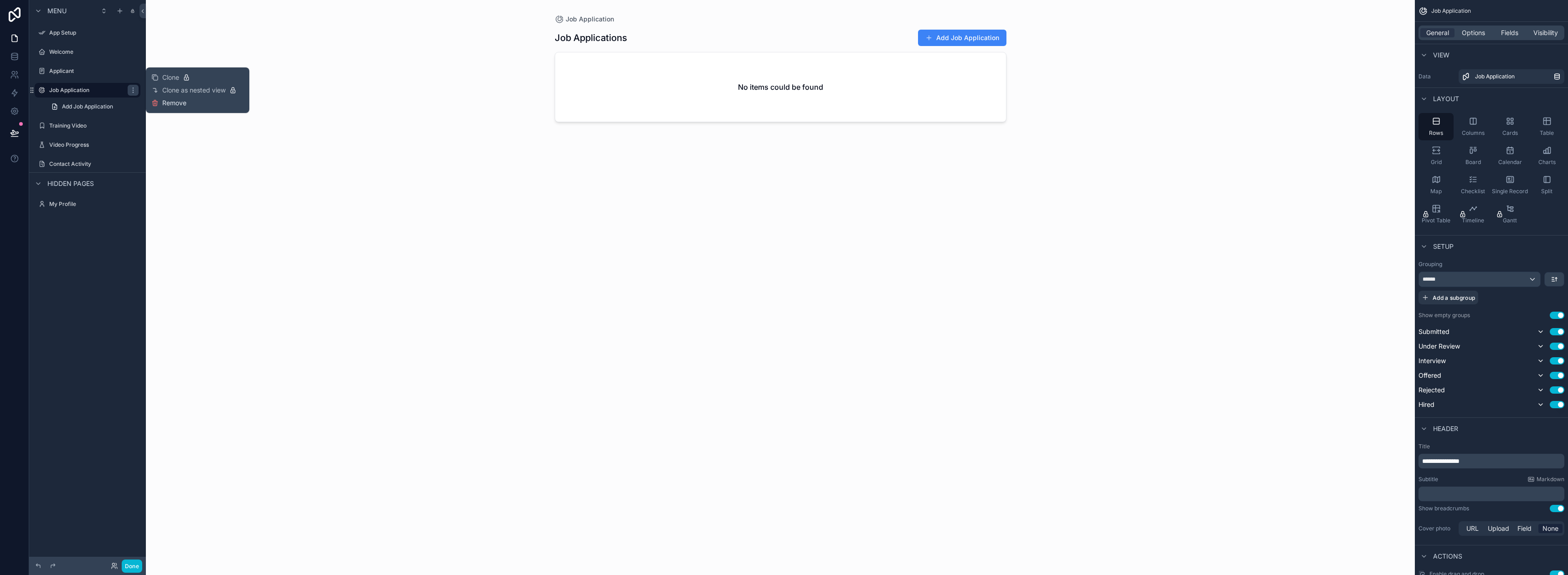
click at [159, 105] on button "Remove" at bounding box center [169, 103] width 35 height 9
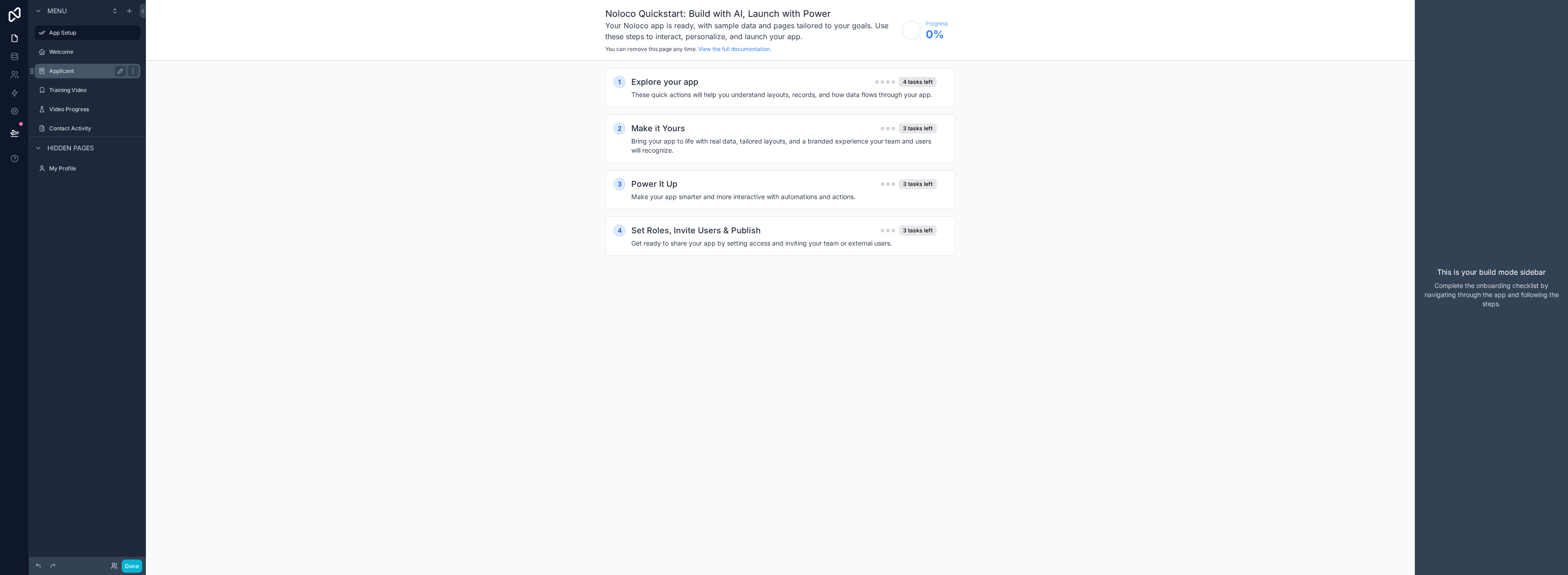
click at [99, 71] on label "Applicant" at bounding box center [86, 71] width 73 height 7
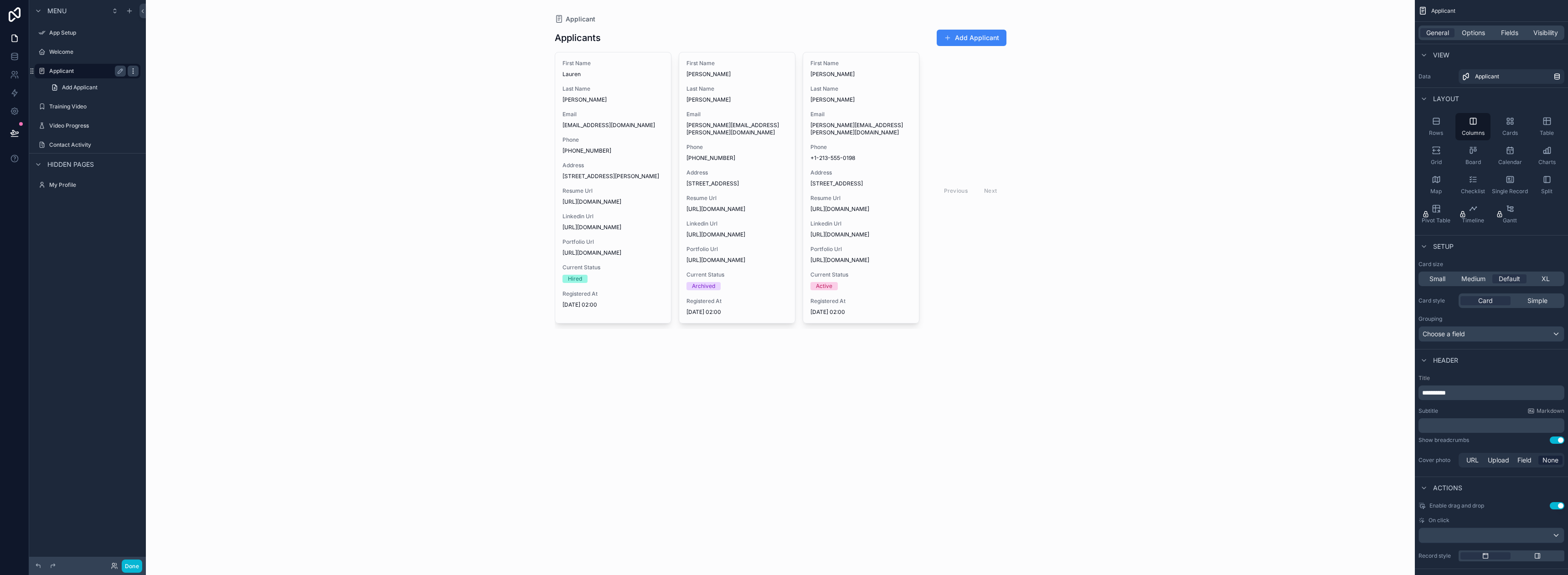
click at [137, 72] on div "scrollable content" at bounding box center [133, 71] width 11 height 11
click at [154, 87] on icon at bounding box center [155, 84] width 7 height 7
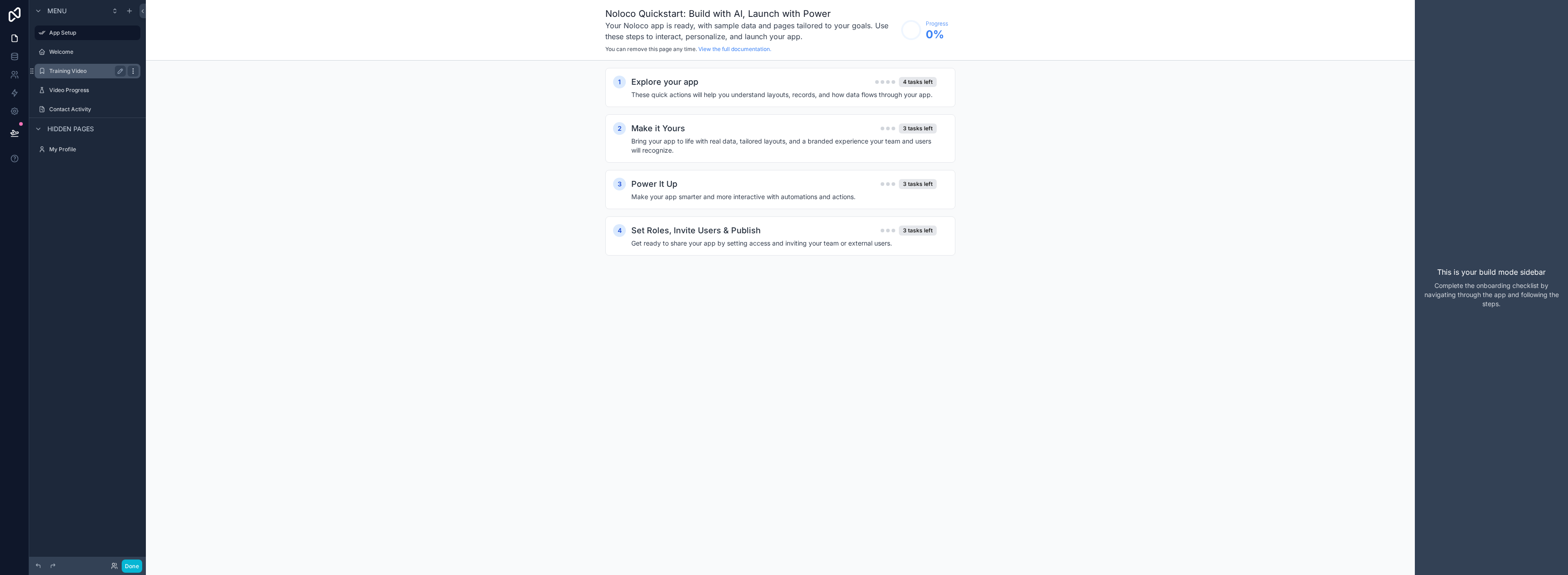
click at [133, 74] on icon "scrollable content" at bounding box center [133, 71] width 7 height 7
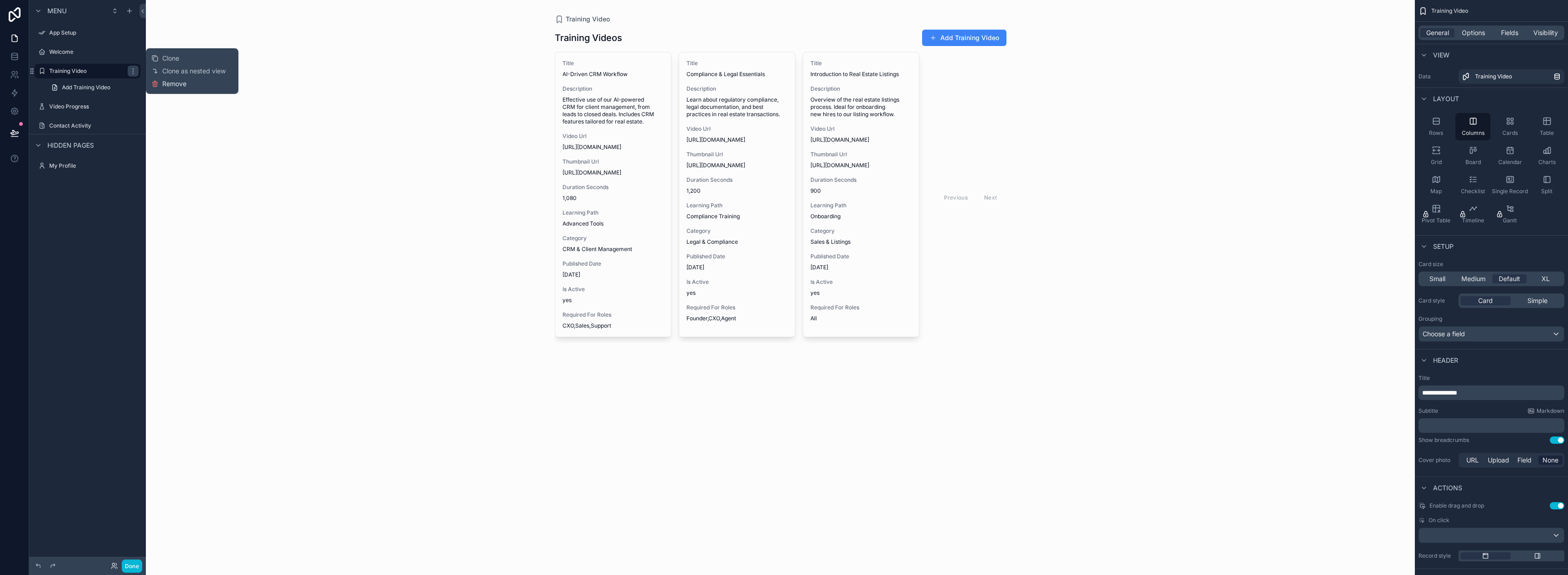
click at [155, 87] on icon at bounding box center [155, 84] width 7 height 7
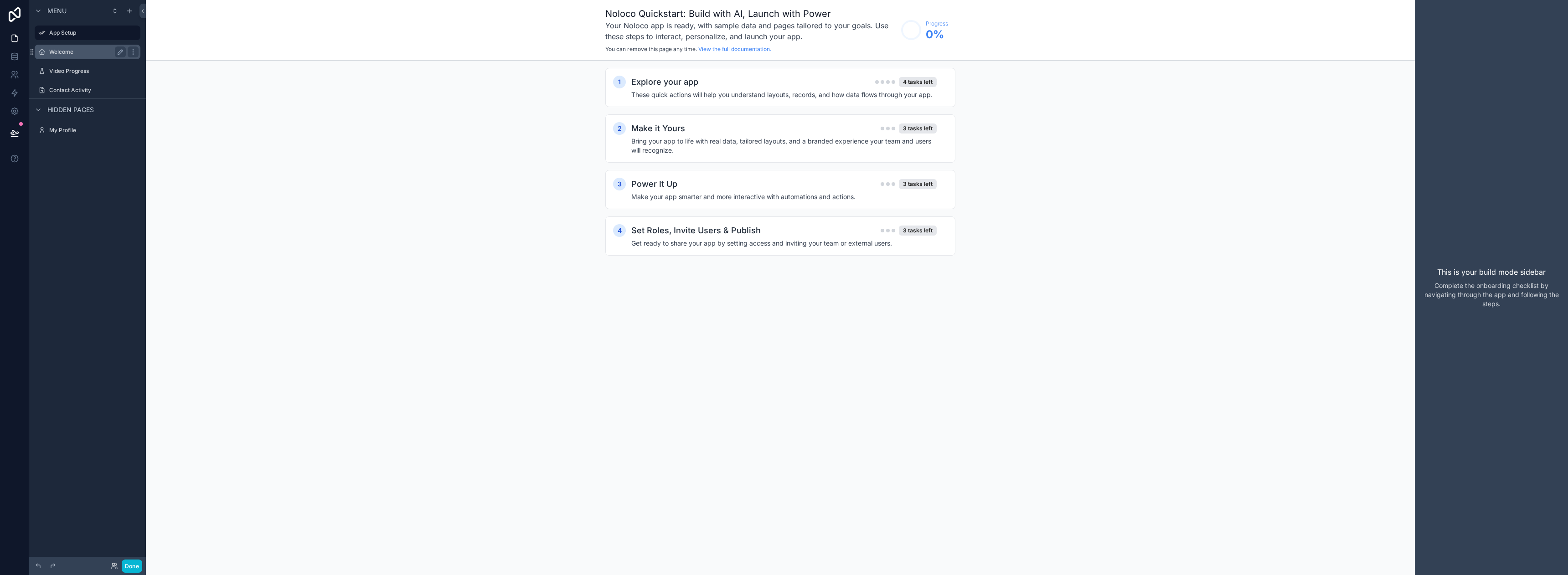
click at [131, 50] on icon "scrollable content" at bounding box center [133, 52] width 7 height 7
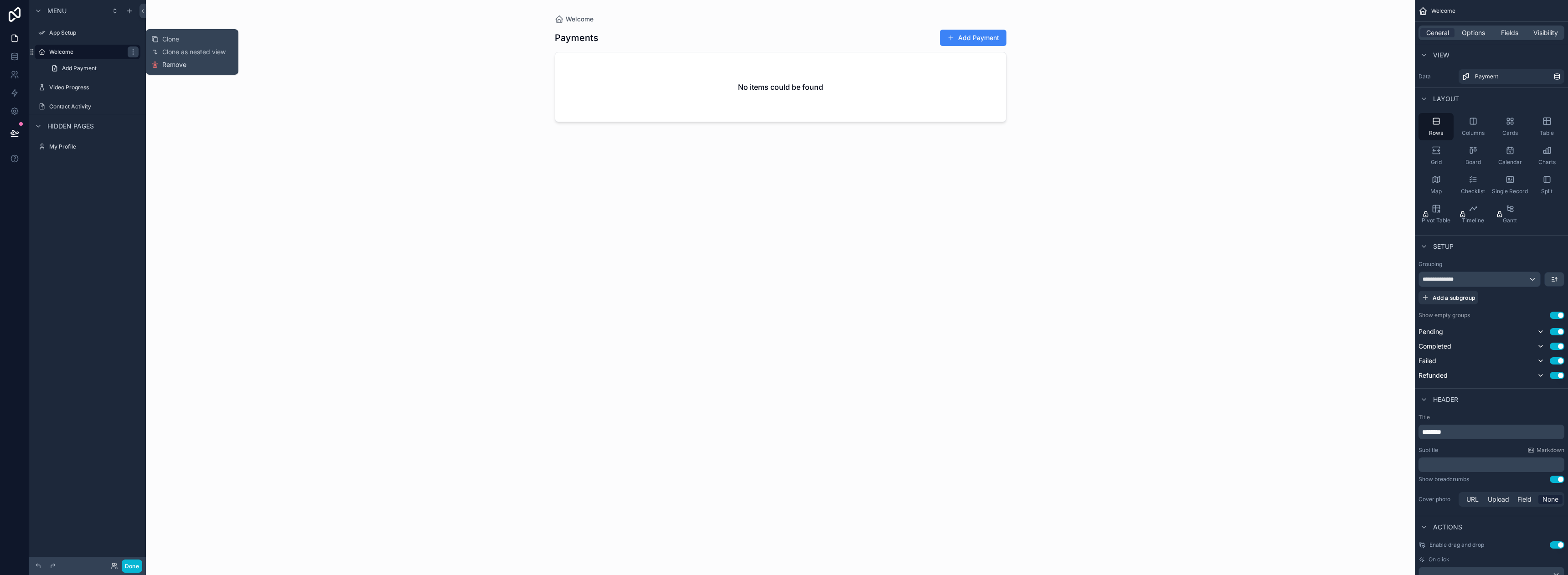
click at [160, 69] on button "Remove" at bounding box center [169, 64] width 35 height 9
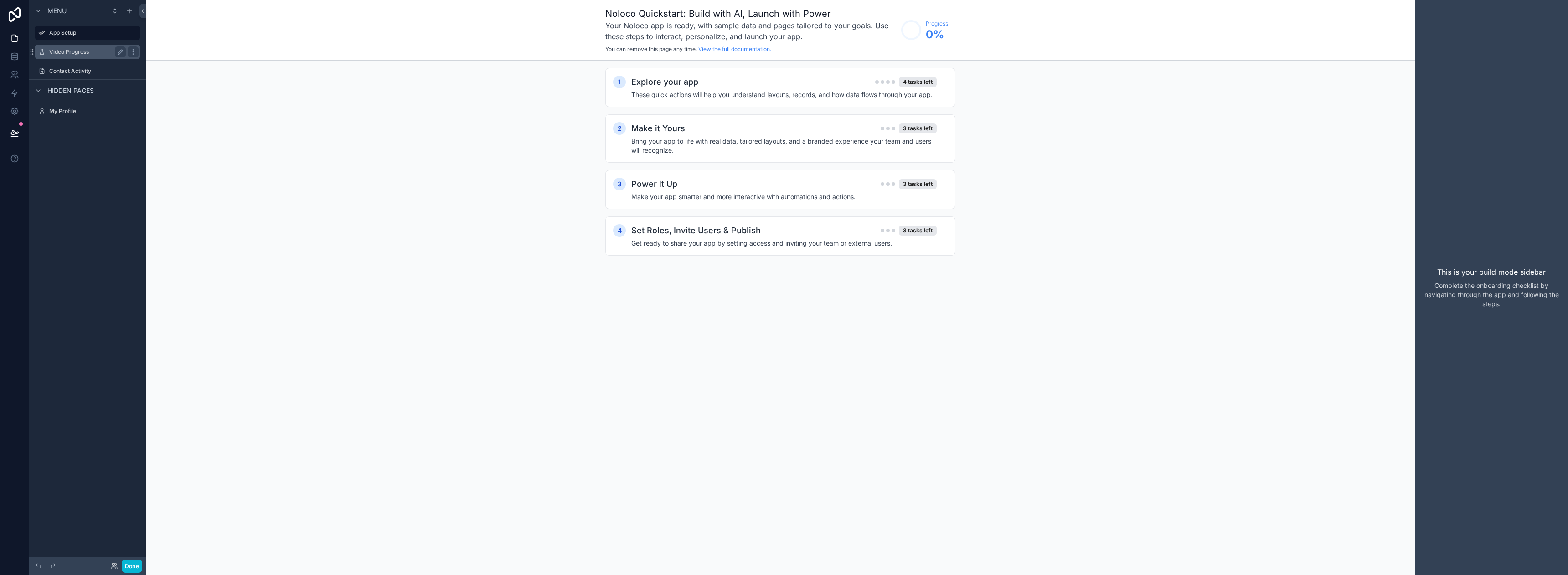
click at [128, 51] on div "scrollable content" at bounding box center [133, 52] width 11 height 11
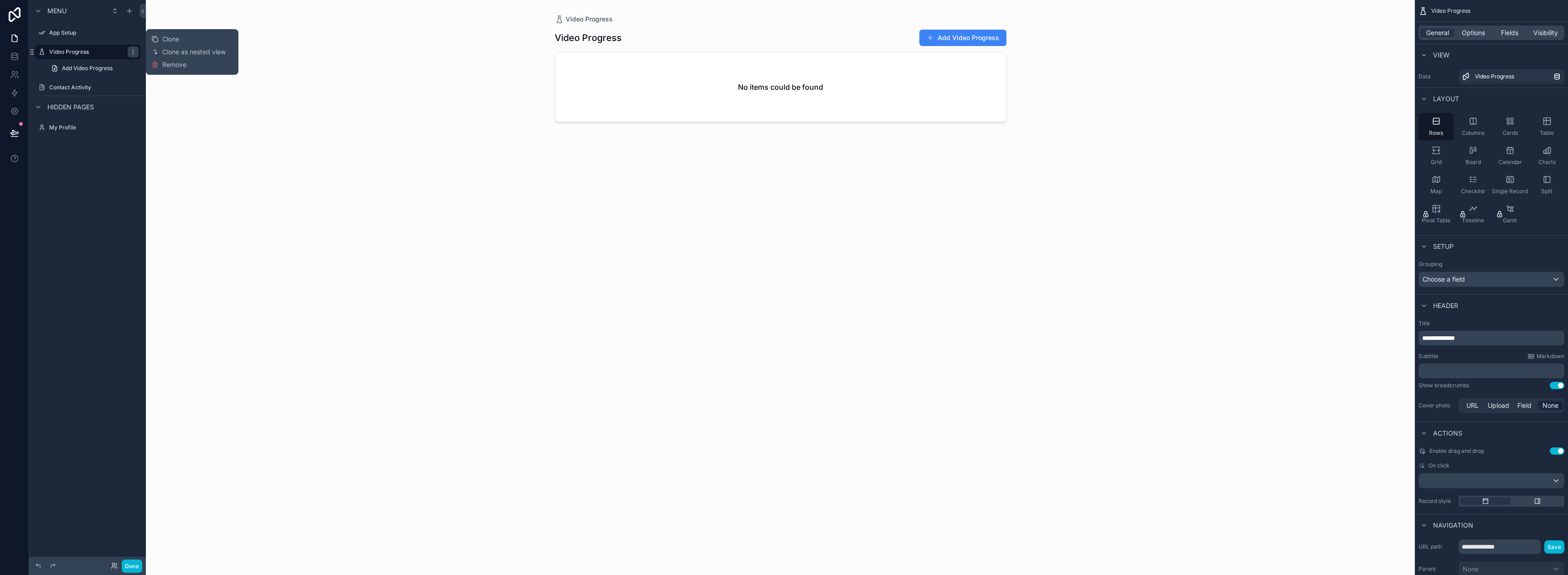
click at [164, 69] on div "Clone Clone as nested view Remove" at bounding box center [192, 52] width 82 height 38
click at [173, 66] on span "Remove" at bounding box center [175, 64] width 24 height 9
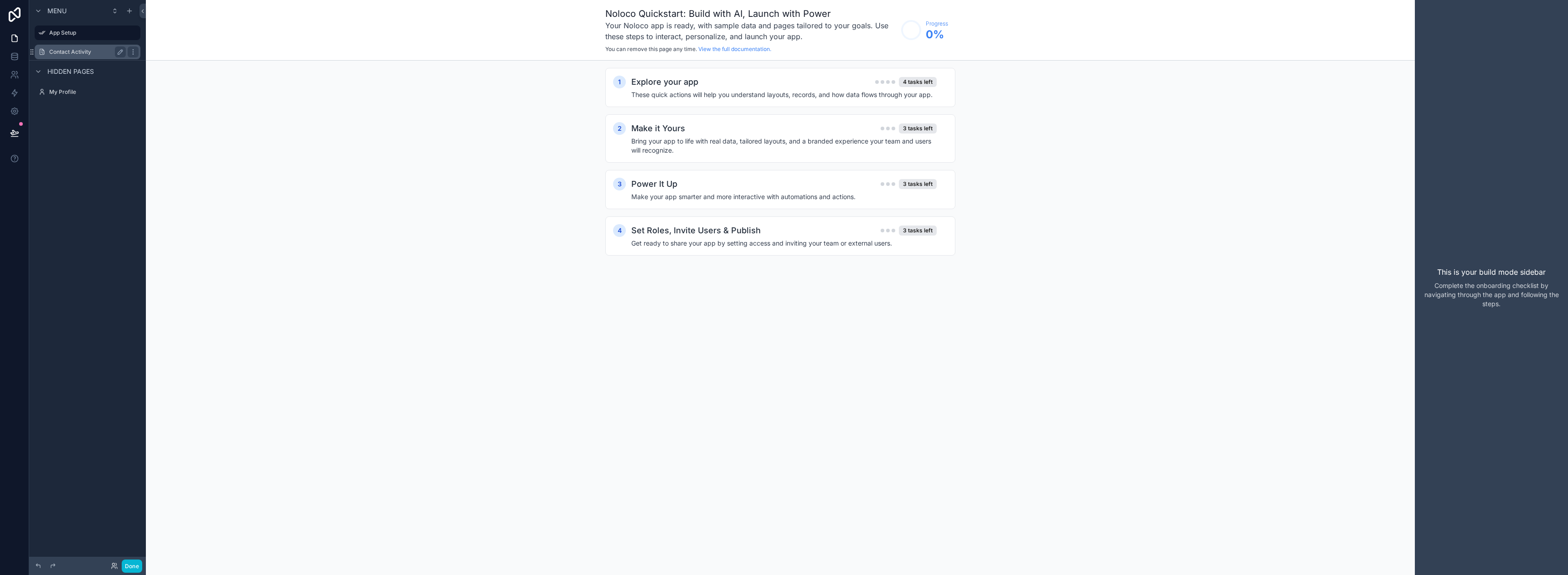
click at [107, 51] on label "Contact Activity" at bounding box center [86, 52] width 73 height 7
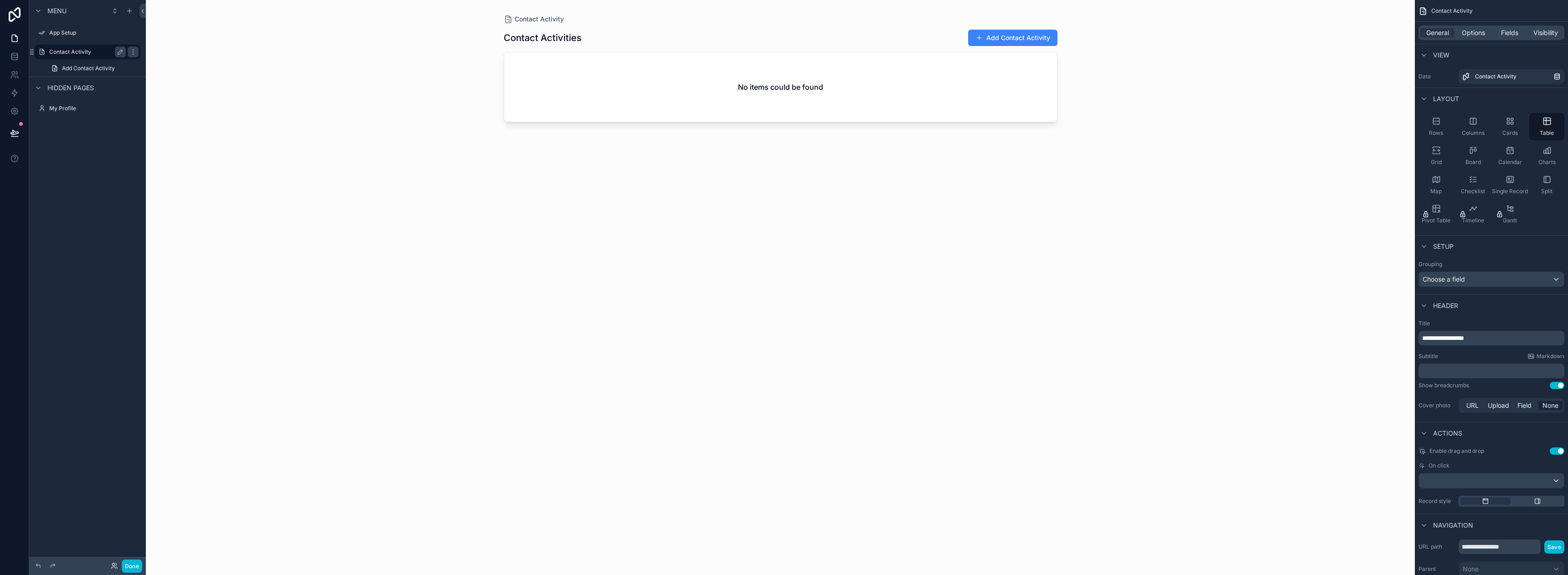
click at [135, 54] on icon "scrollable content" at bounding box center [133, 52] width 7 height 7
click at [170, 66] on span "Remove" at bounding box center [175, 64] width 24 height 9
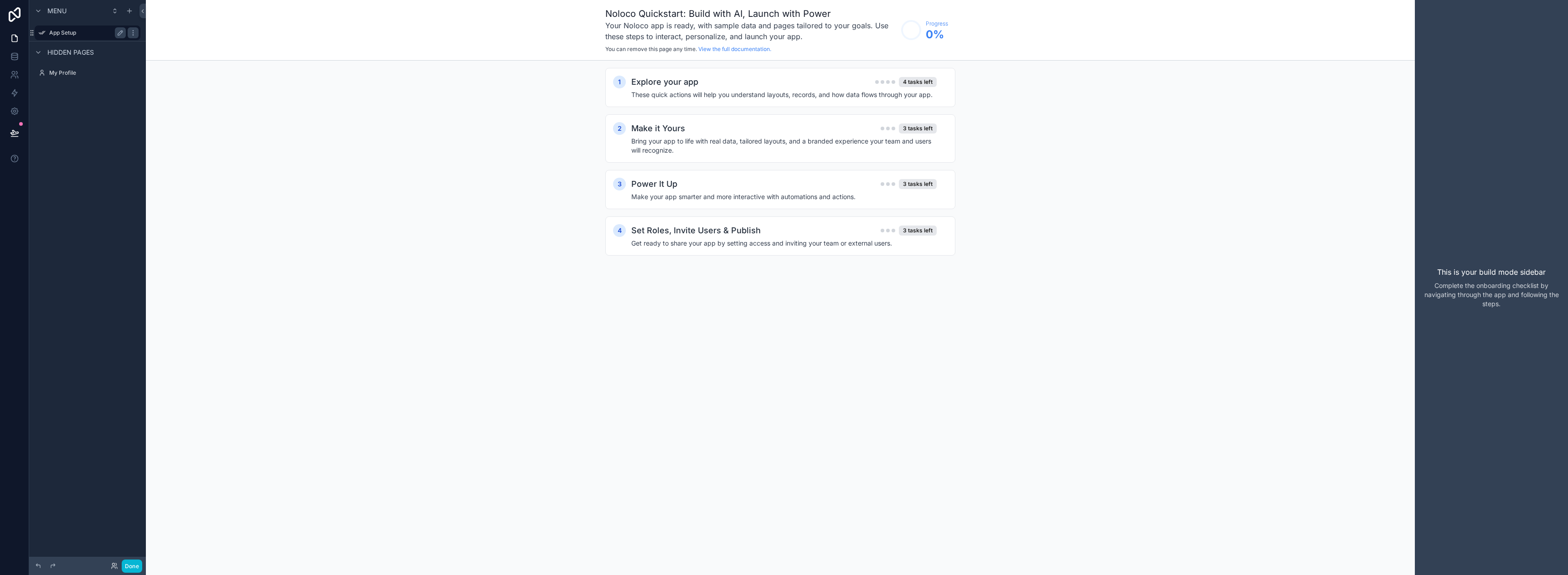
click at [94, 29] on label "App Setup" at bounding box center [86, 33] width 73 height 7
click at [133, 32] on icon "scrollable content" at bounding box center [133, 32] width 1 height 1
click at [159, 43] on button "Remove" at bounding box center [169, 39] width 35 height 9
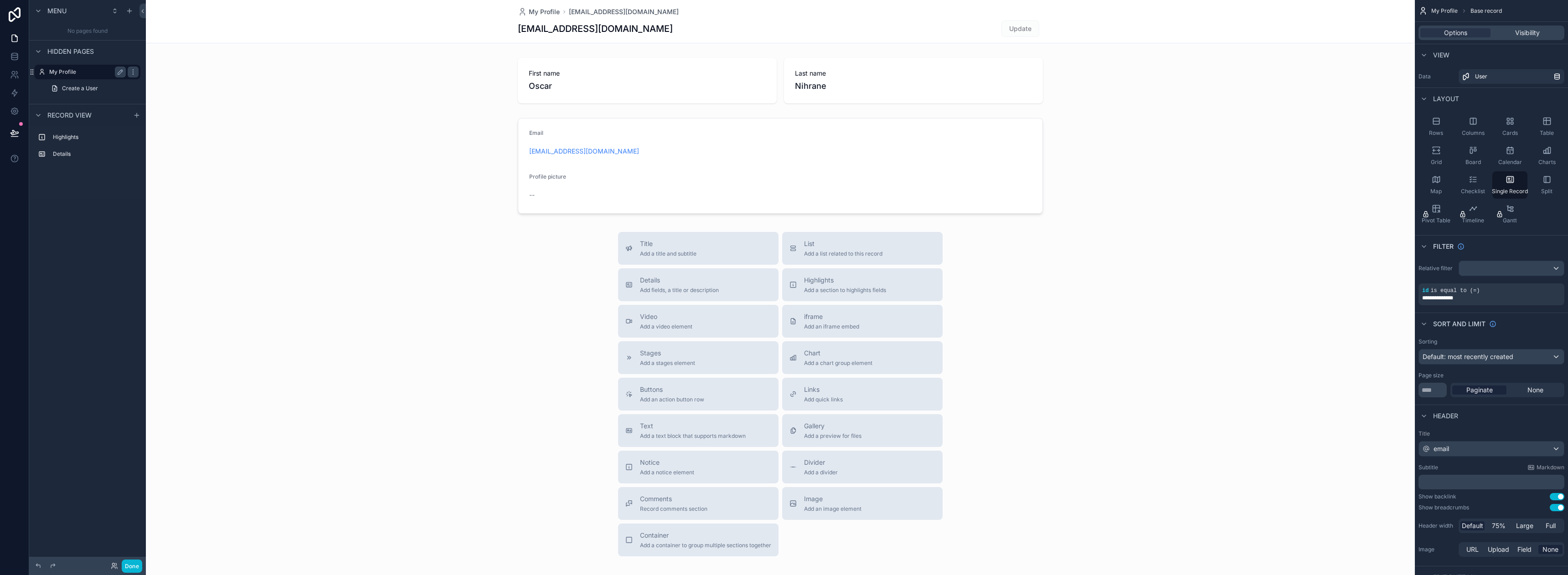
click at [74, 73] on label "My Profile" at bounding box center [86, 72] width 73 height 7
click at [133, 72] on icon "scrollable content" at bounding box center [133, 72] width 7 height 7
click at [72, 74] on label "My Profile" at bounding box center [86, 72] width 73 height 7
click at [133, 7] on icon "scrollable content" at bounding box center [130, 11] width 7 height 7
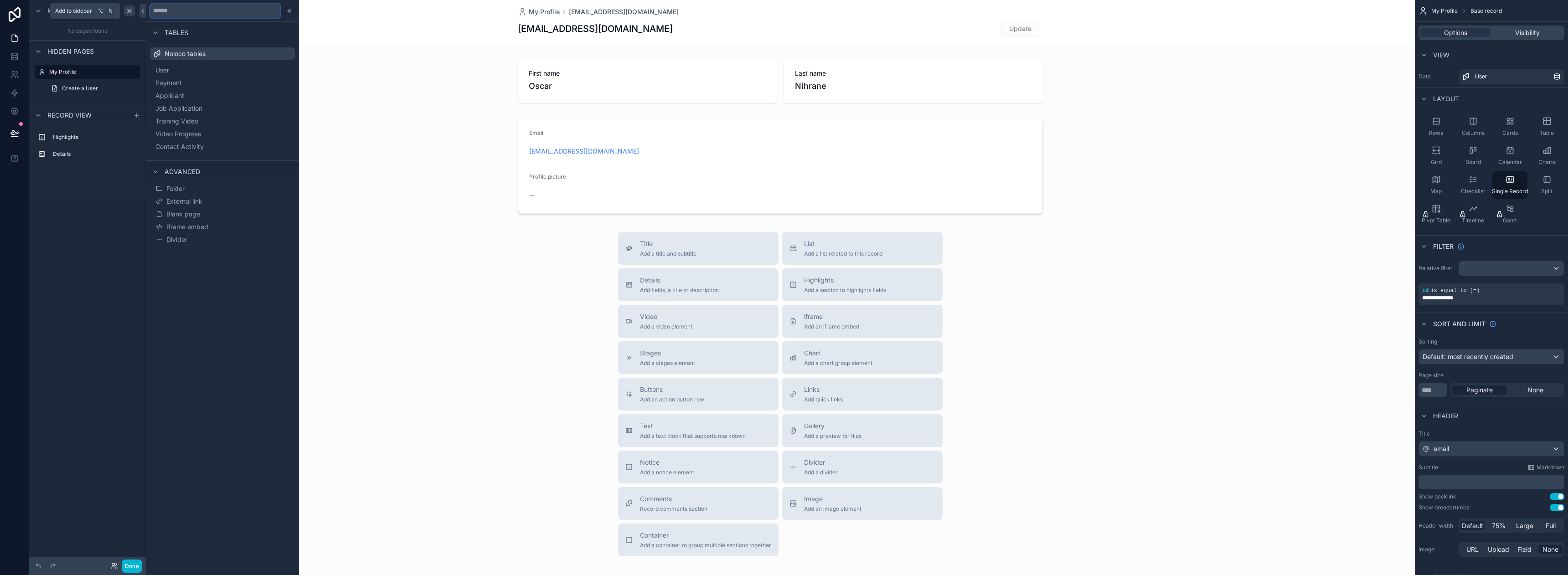
click at [188, 10] on input "text" at bounding box center [215, 11] width 130 height 15
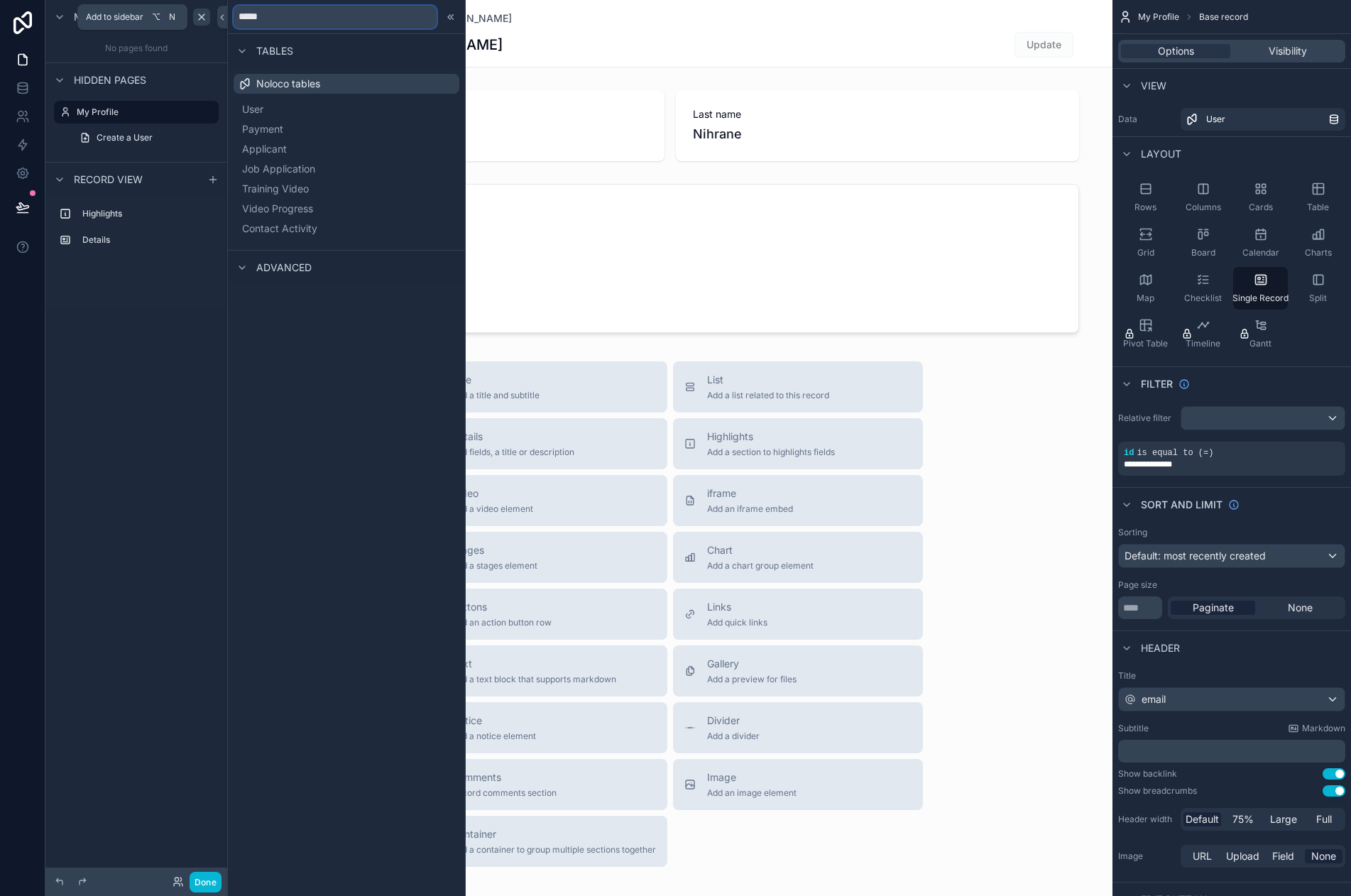
type input "*****"
click at [296, 89] on span "Noloco tables" at bounding box center [287, 83] width 64 height 14
click at [95, 239] on label "Details" at bounding box center [145, 240] width 125 height 11
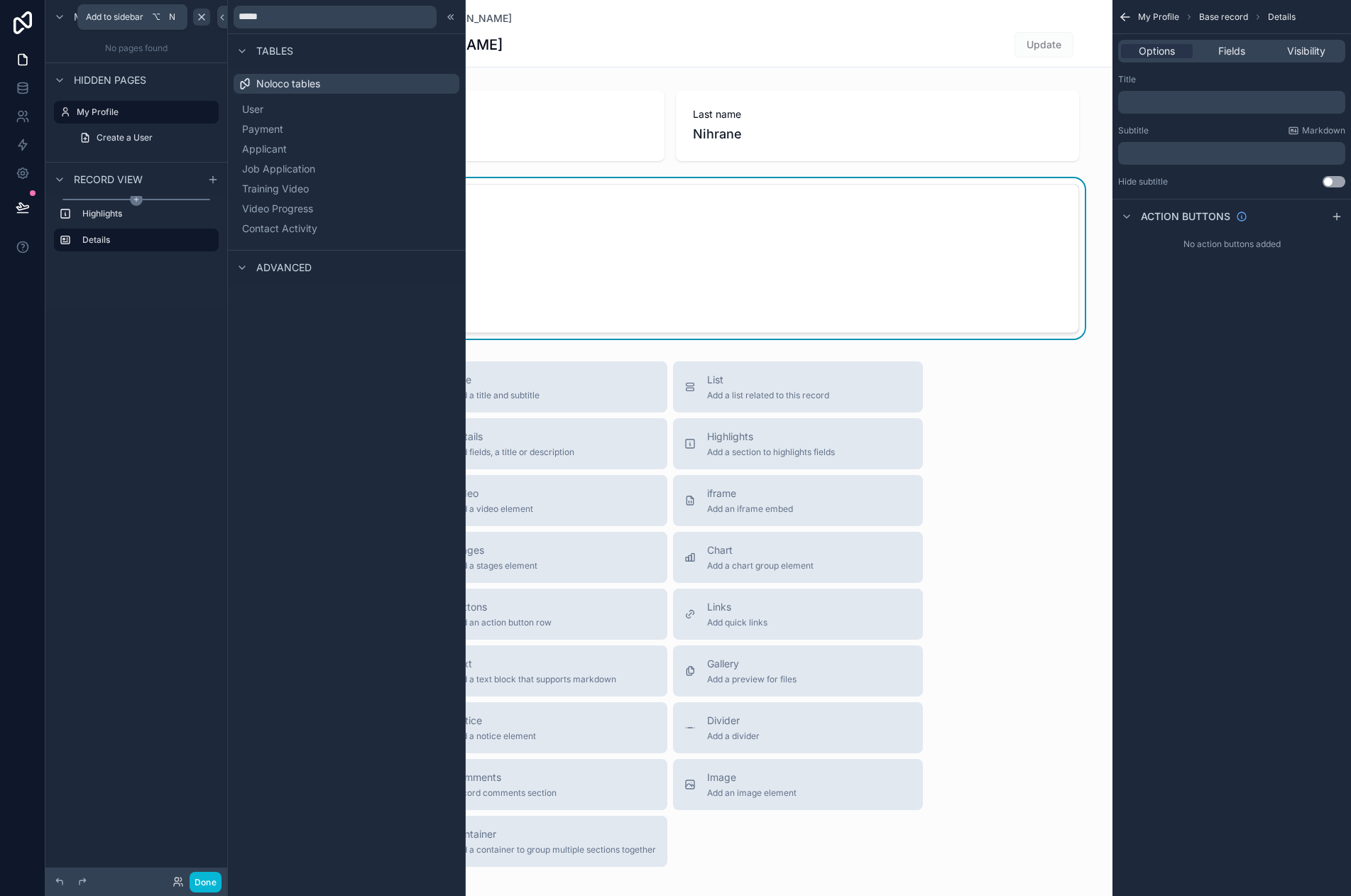
drag, startPoint x: 572, startPoint y: 260, endPoint x: 186, endPoint y: 199, distance: 390.8
click at [570, 261] on form "Email [EMAIL_ADDRESS][DOMAIN_NAME] Profile picture --" at bounding box center [669, 259] width 816 height 148
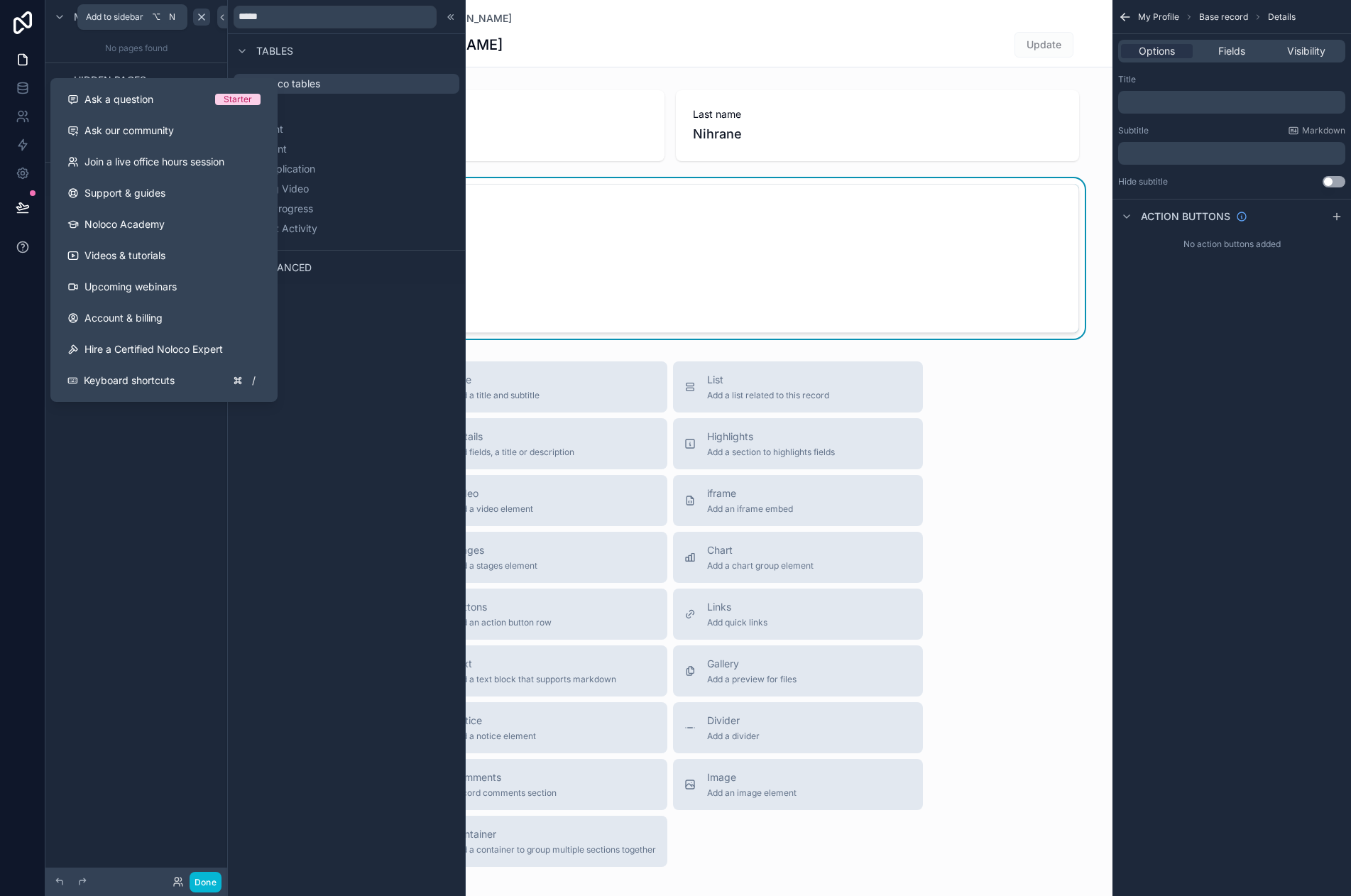
click at [30, 247] on button at bounding box center [22, 247] width 45 height 40
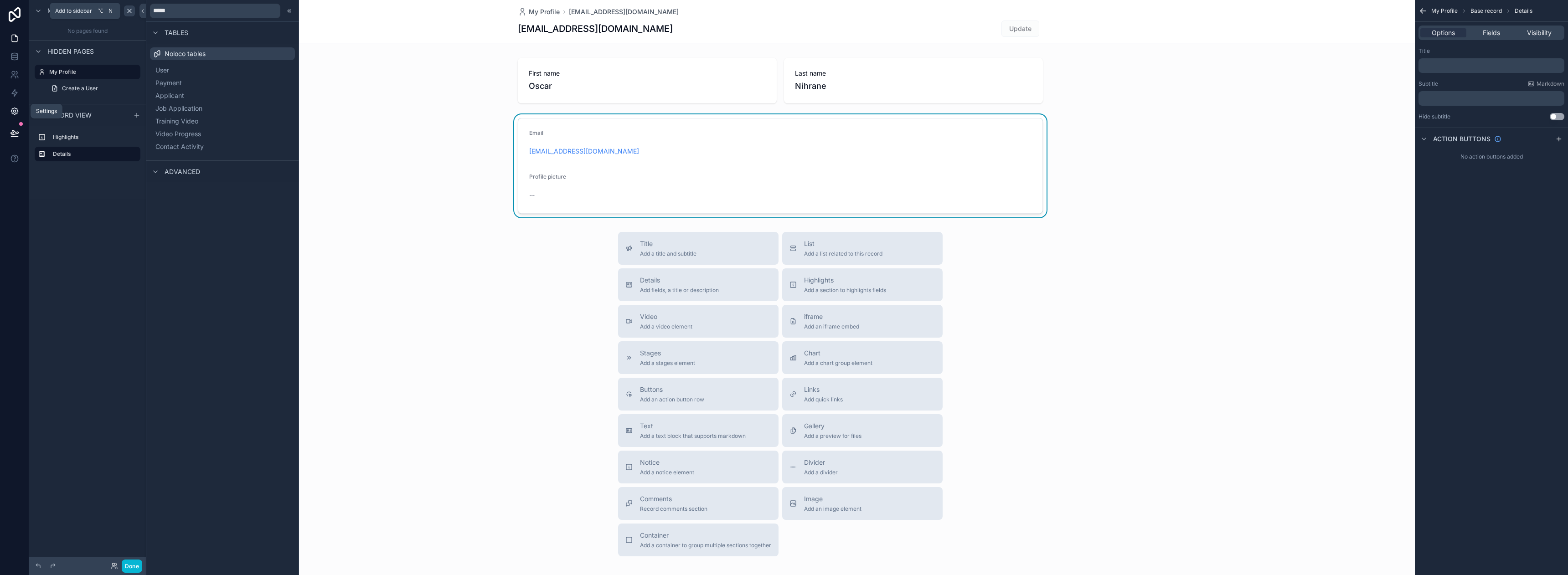
click at [7, 108] on link at bounding box center [14, 111] width 29 height 18
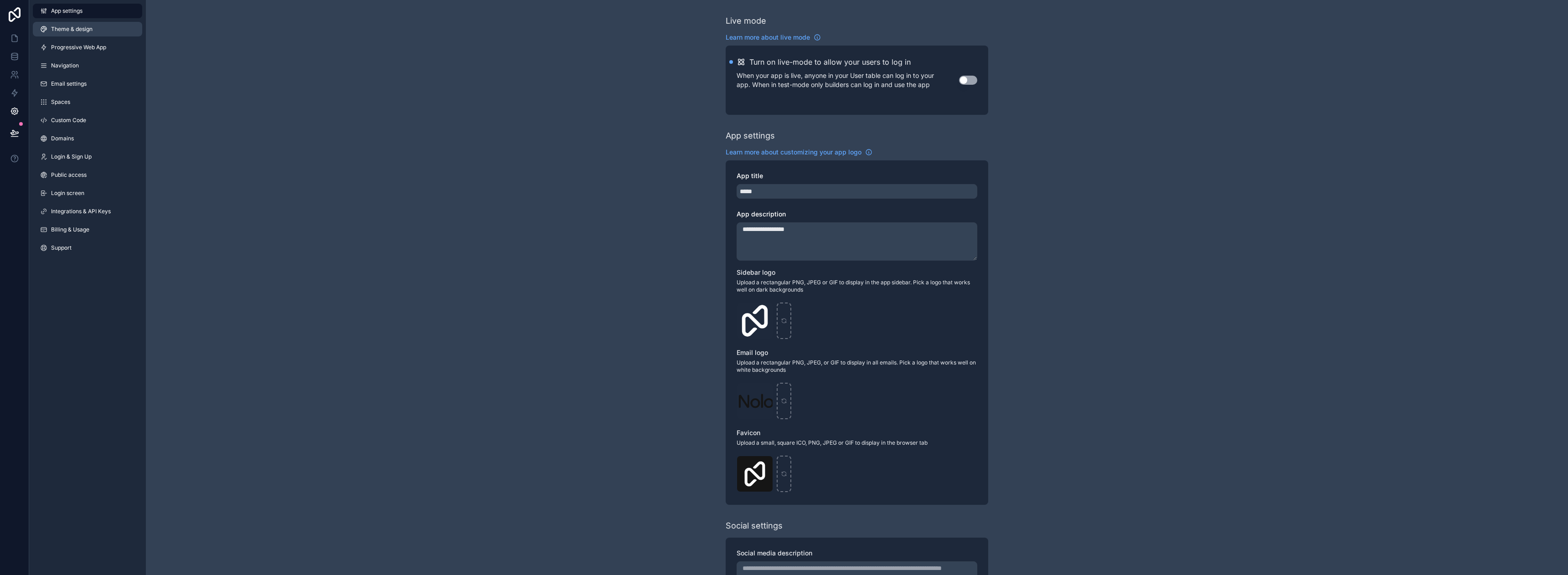
click at [72, 26] on span "Theme & design" at bounding box center [72, 29] width 41 height 7
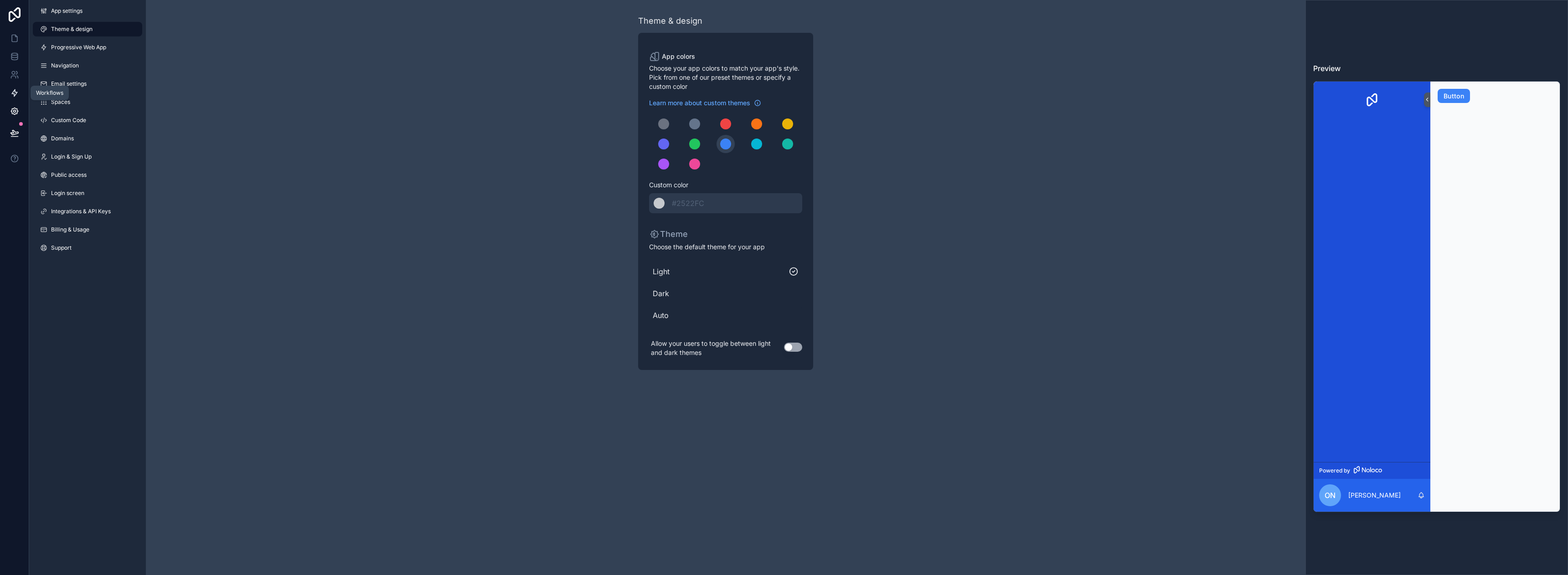
click at [10, 96] on icon at bounding box center [14, 92] width 9 height 9
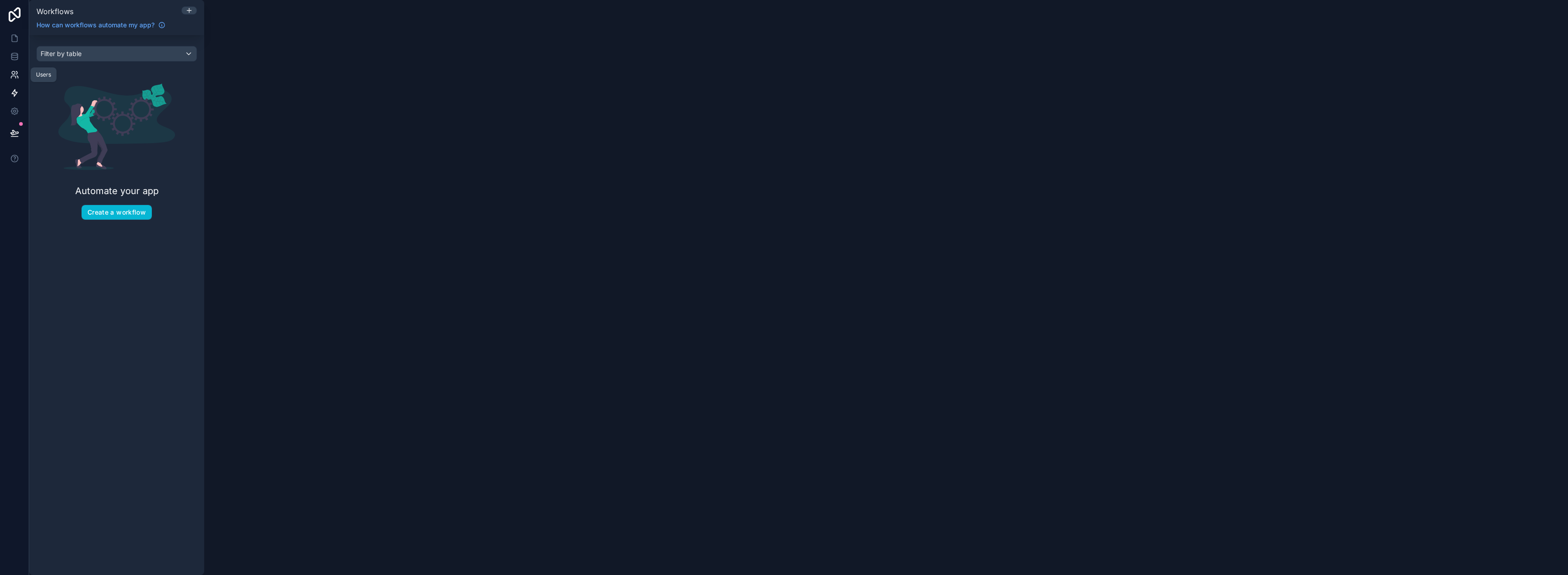
click at [12, 73] on icon at bounding box center [14, 74] width 9 height 9
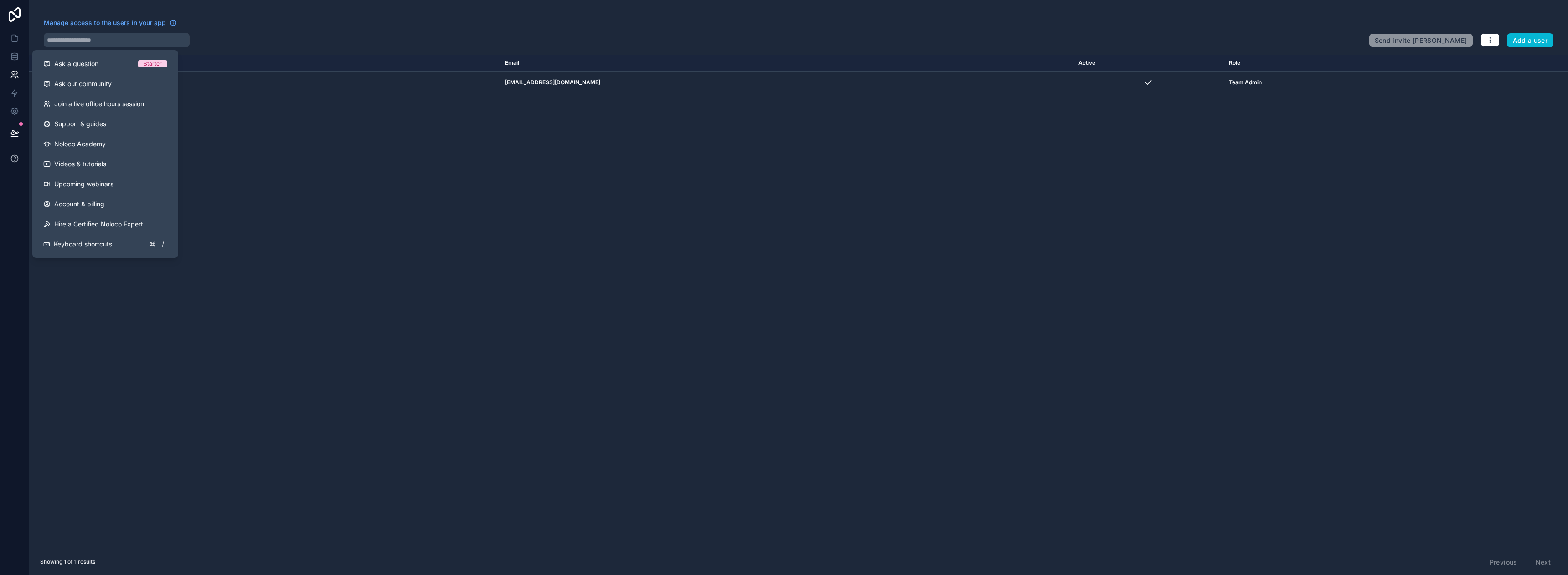
click at [16, 158] on icon at bounding box center [14, 158] width 9 height 9
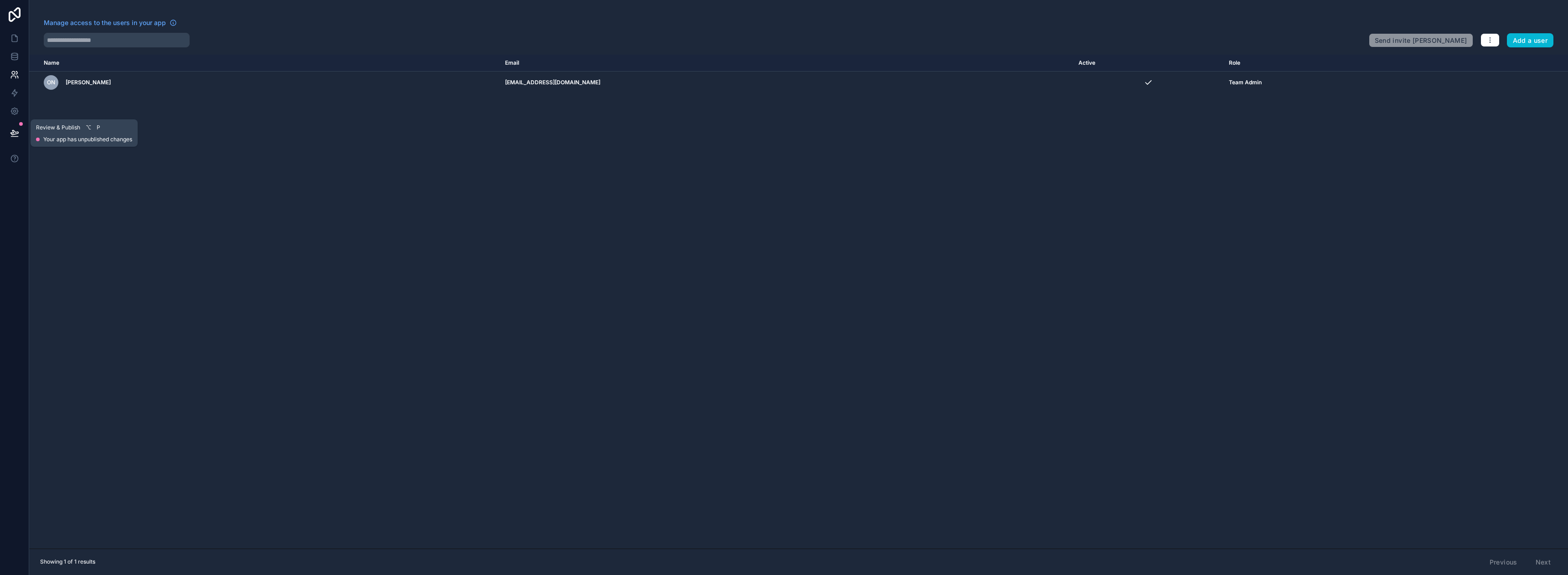
click at [10, 132] on icon at bounding box center [14, 133] width 9 height 9
click at [12, 111] on icon at bounding box center [14, 111] width 7 height 7
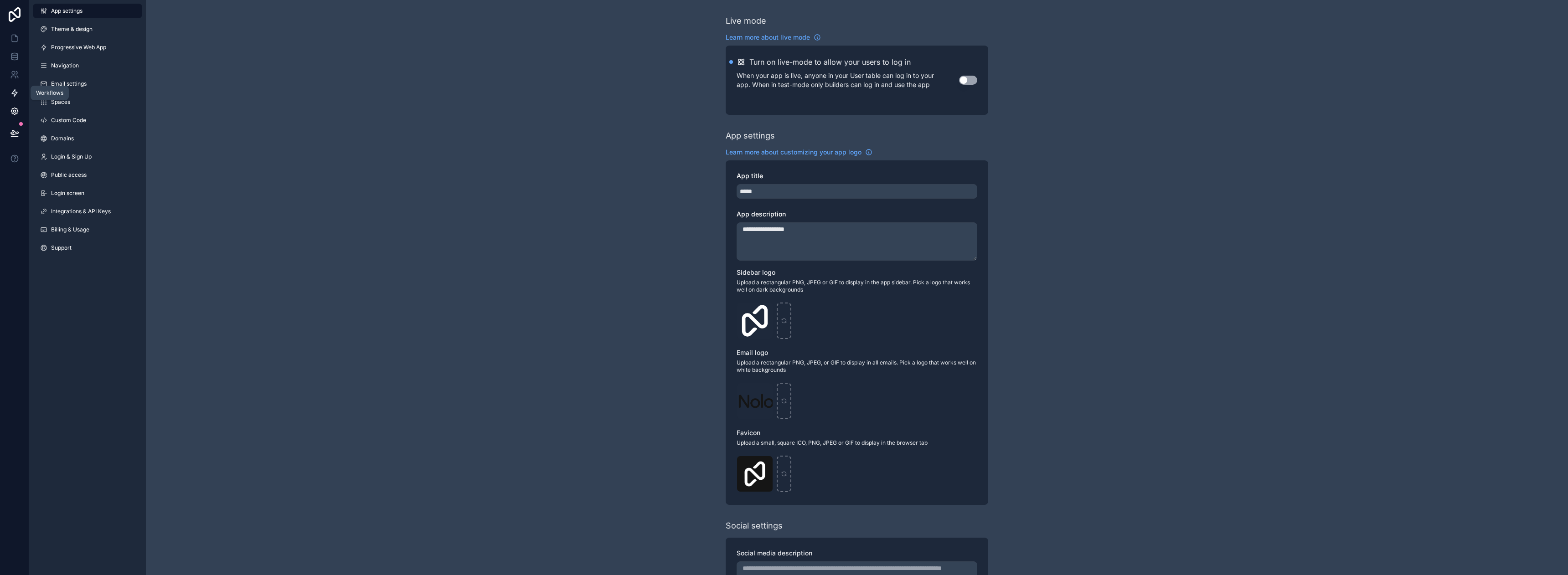
click at [17, 87] on link at bounding box center [14, 93] width 29 height 18
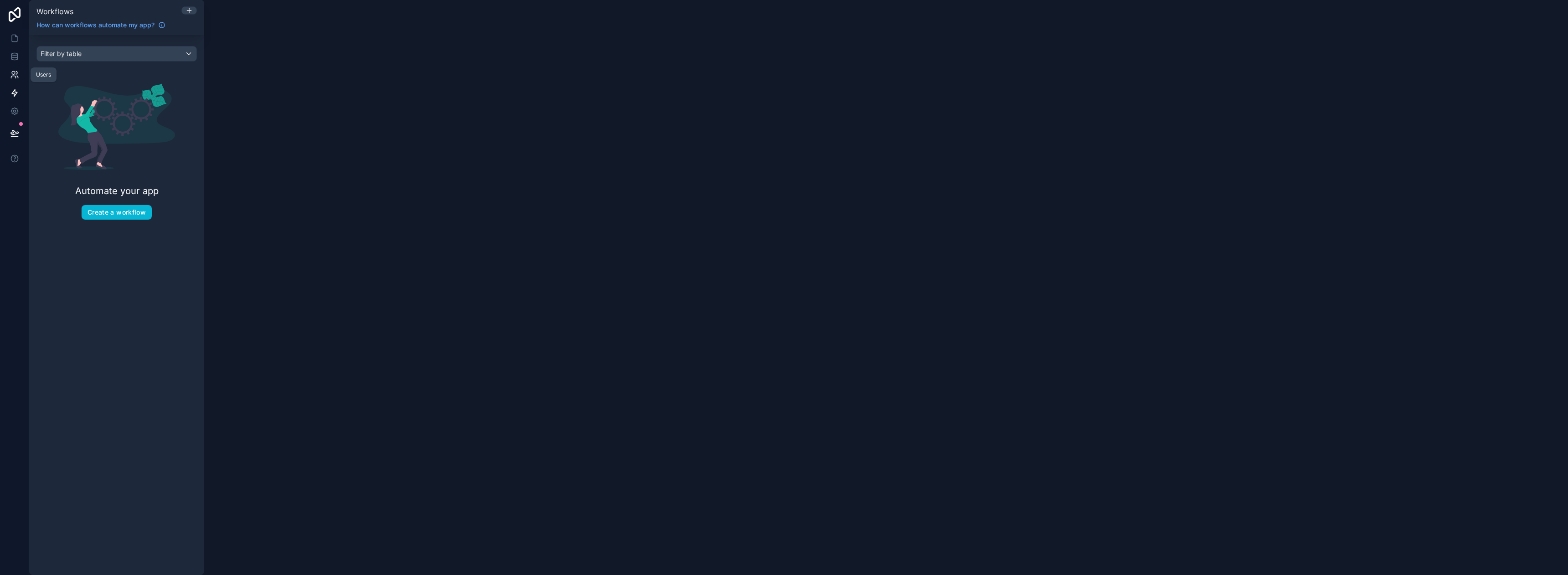
click at [19, 68] on link at bounding box center [14, 75] width 29 height 18
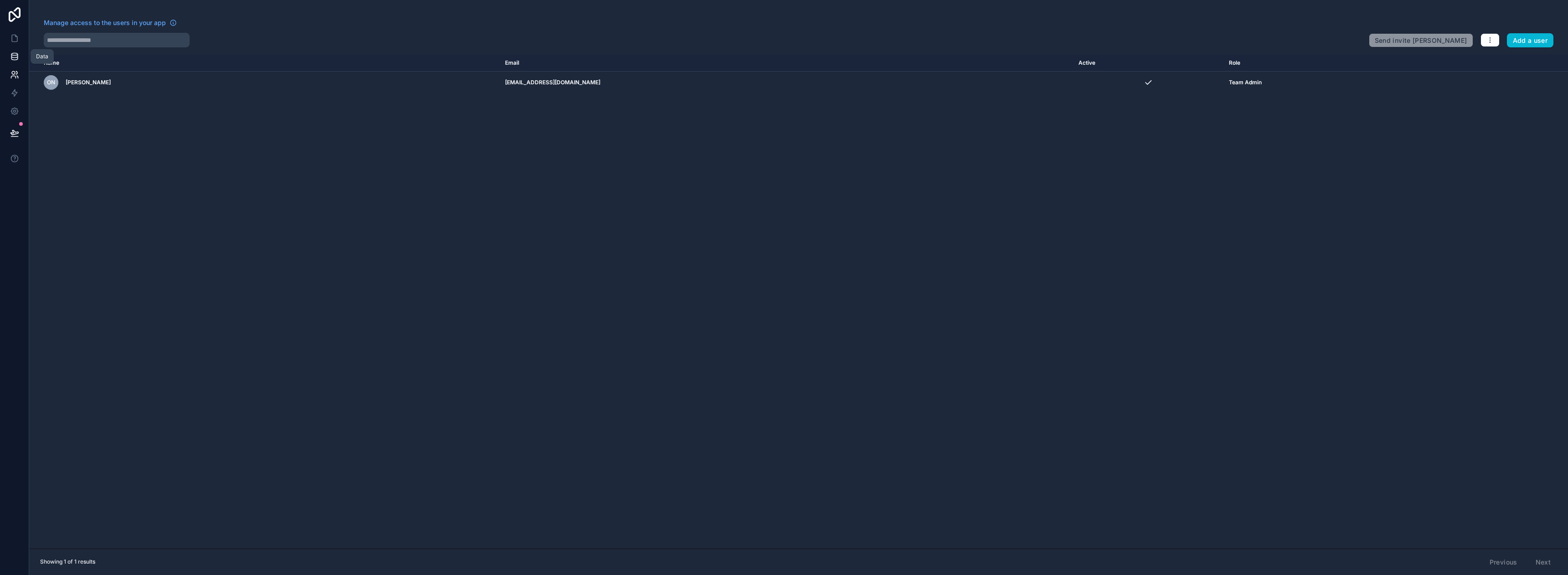
click at [18, 58] on icon at bounding box center [14, 56] width 9 height 9
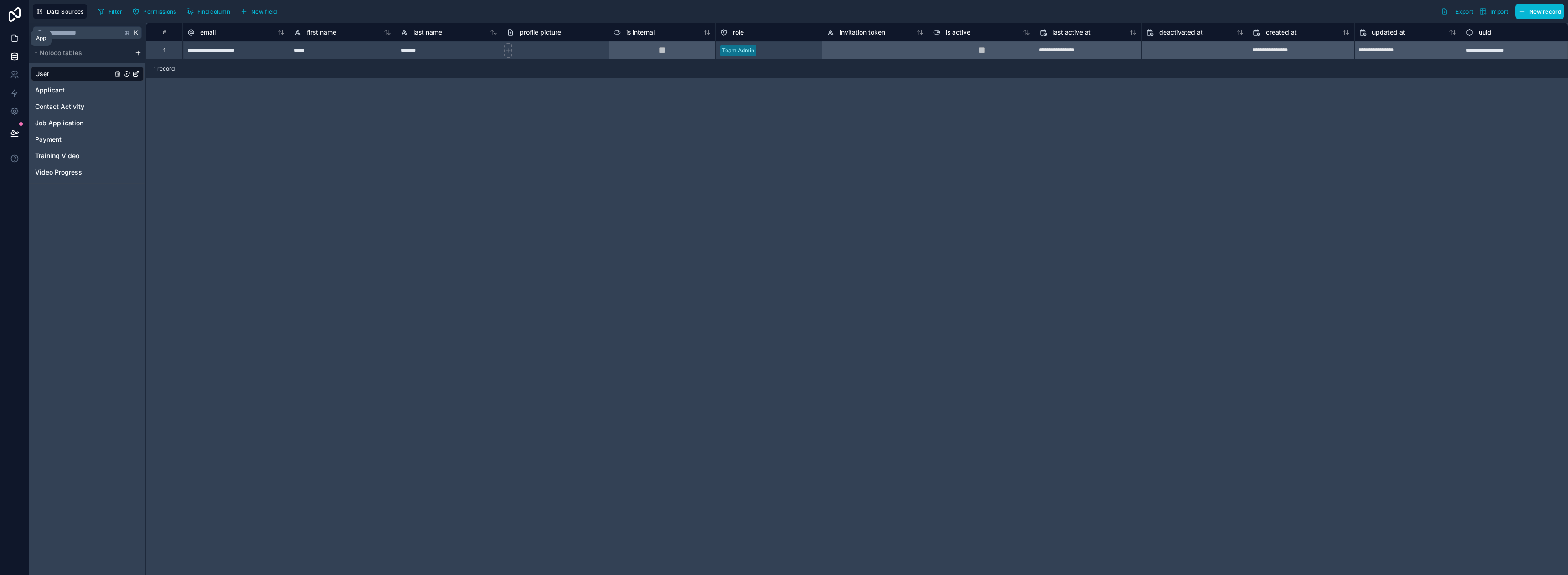
click at [6, 37] on link at bounding box center [14, 38] width 29 height 18
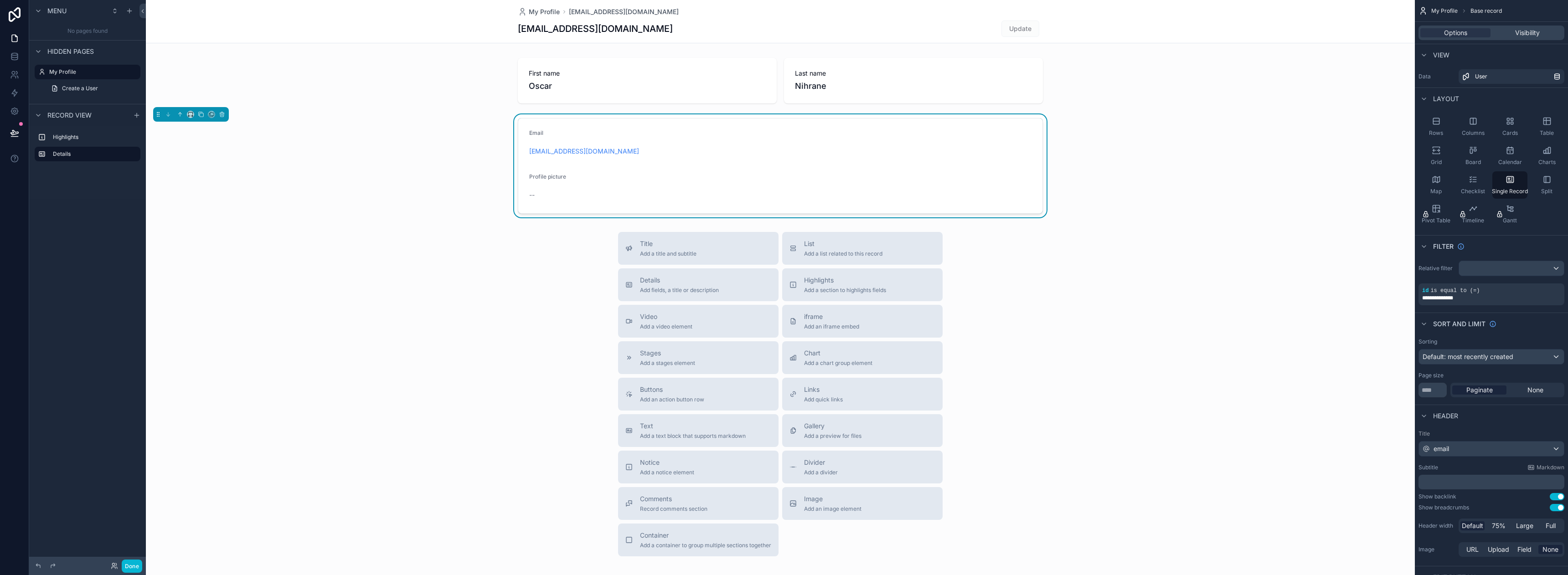
click at [88, 54] on span "Hidden pages" at bounding box center [71, 51] width 46 height 9
click at [130, 13] on icon "scrollable content" at bounding box center [130, 11] width 7 height 7
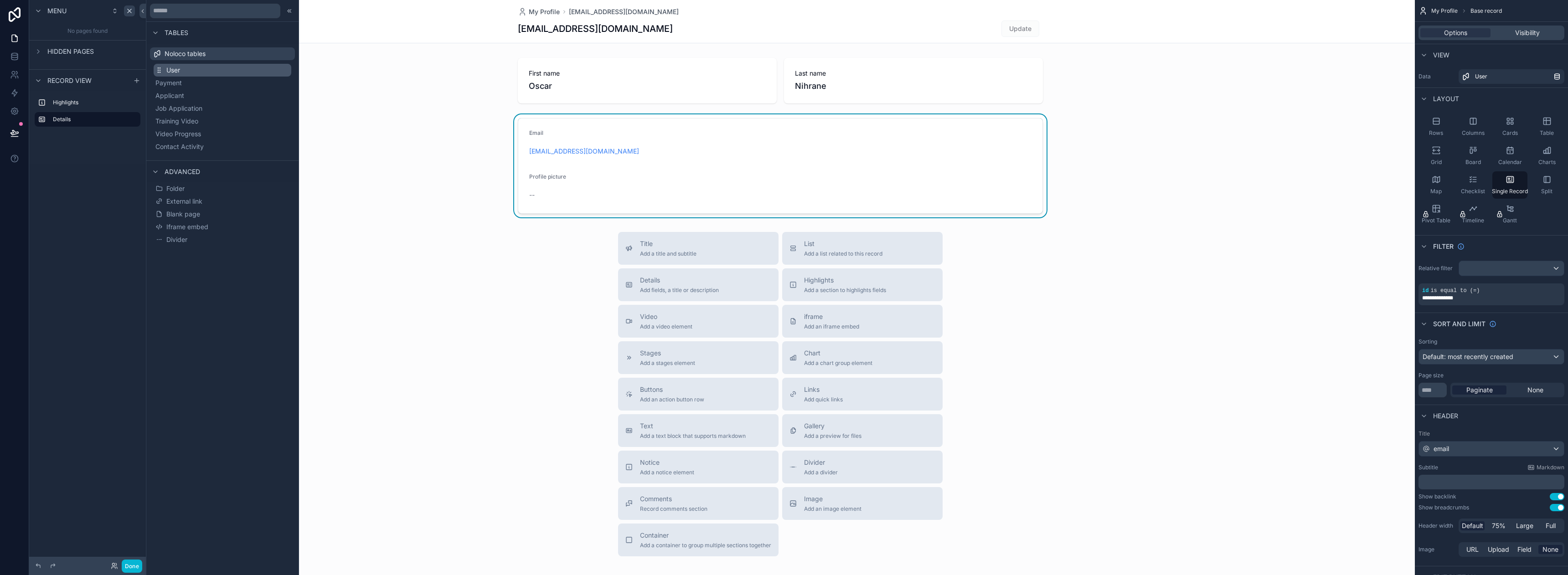
click at [187, 73] on button "User" at bounding box center [222, 70] width 138 height 13
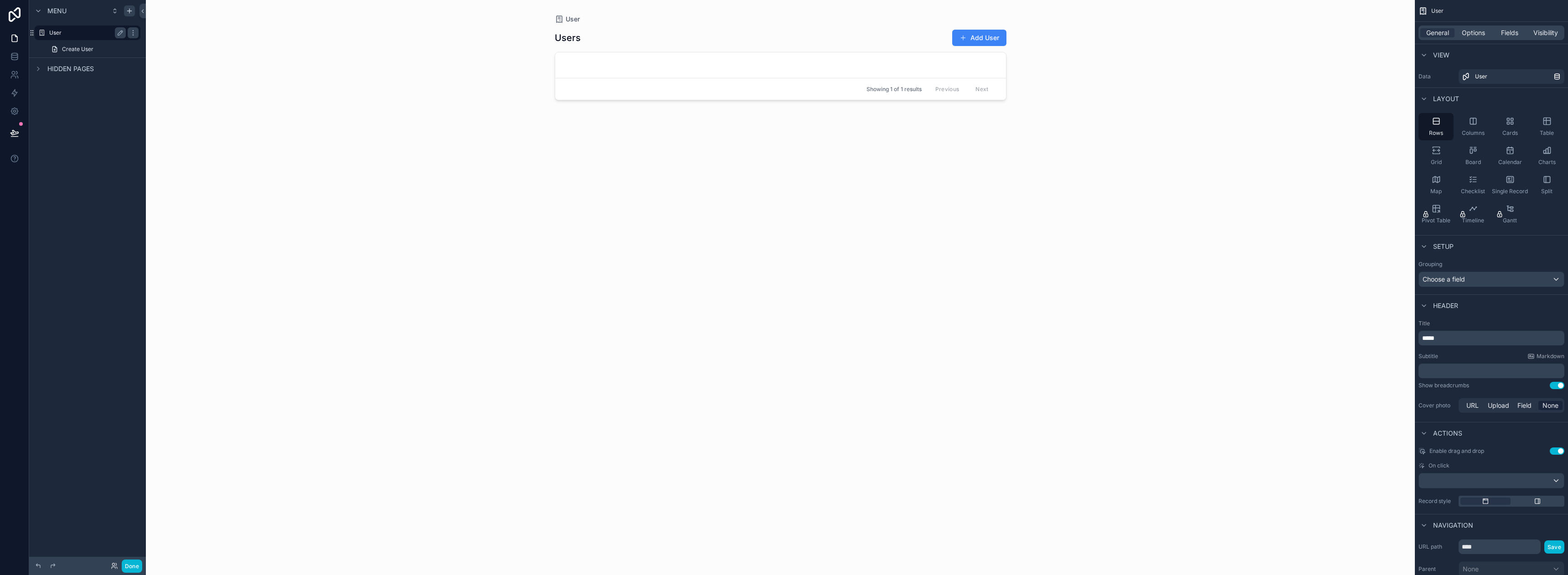
click at [75, 36] on div "User" at bounding box center [88, 33] width 77 height 11
click at [127, 8] on icon "scrollable content" at bounding box center [130, 11] width 7 height 7
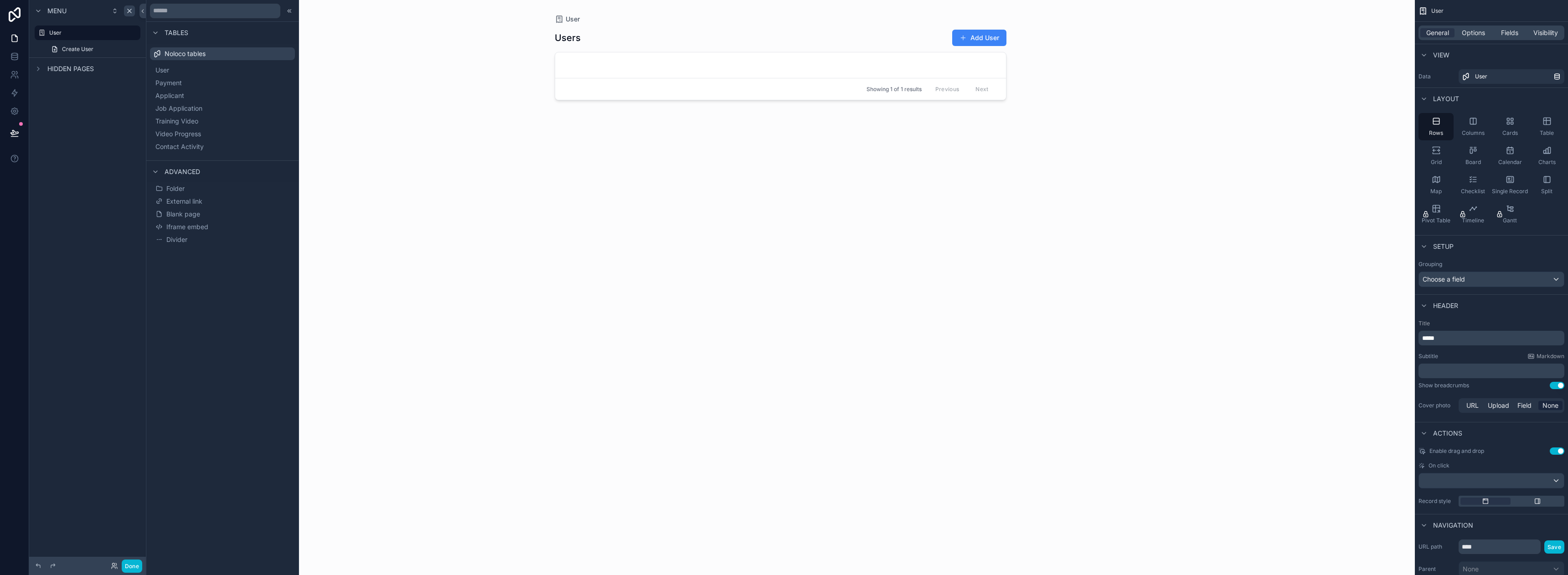
click at [195, 203] on span "External link" at bounding box center [184, 201] width 36 height 9
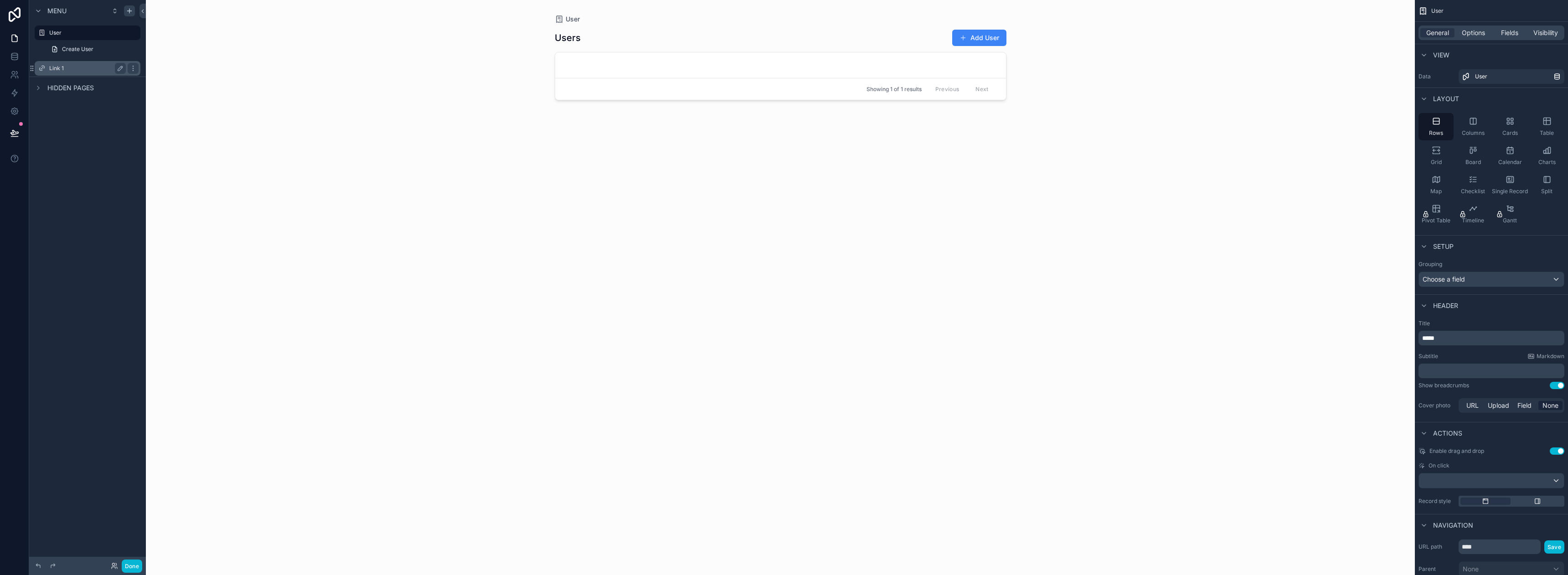
click at [75, 70] on label "Link 1" at bounding box center [86, 68] width 73 height 7
click at [135, 66] on icon "scrollable content" at bounding box center [133, 68] width 7 height 7
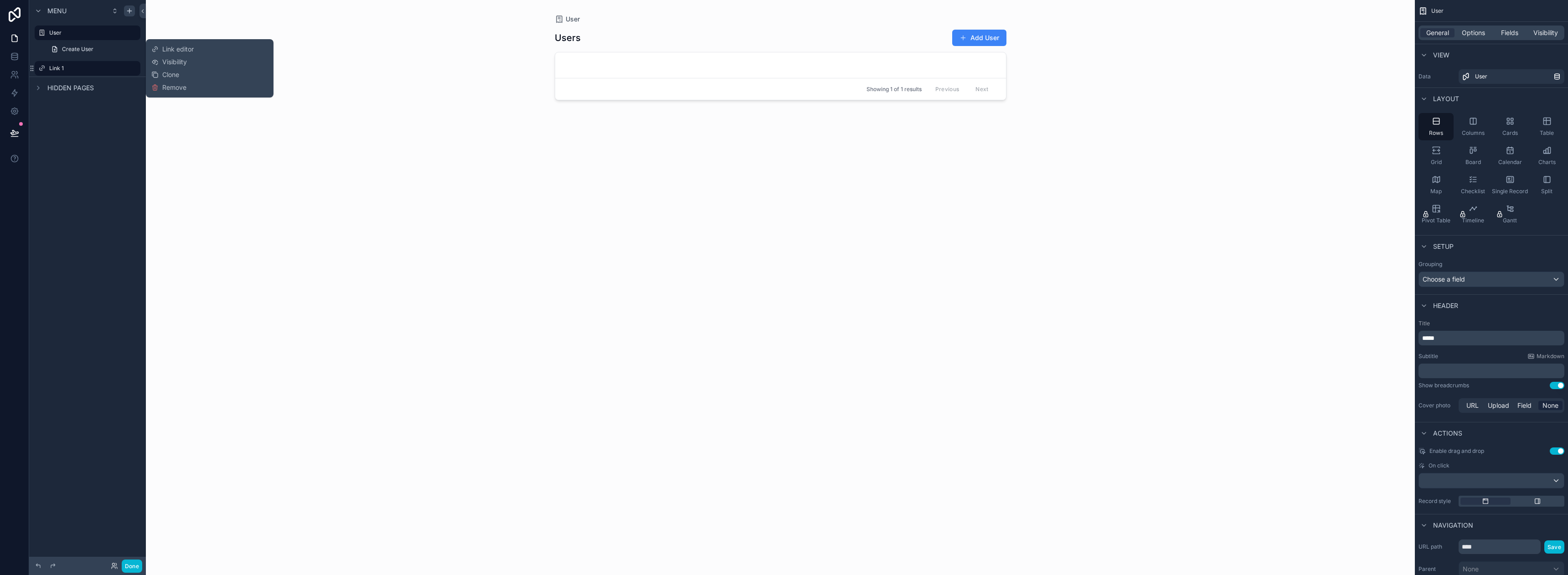
click at [163, 91] on span "Remove" at bounding box center [175, 87] width 24 height 9
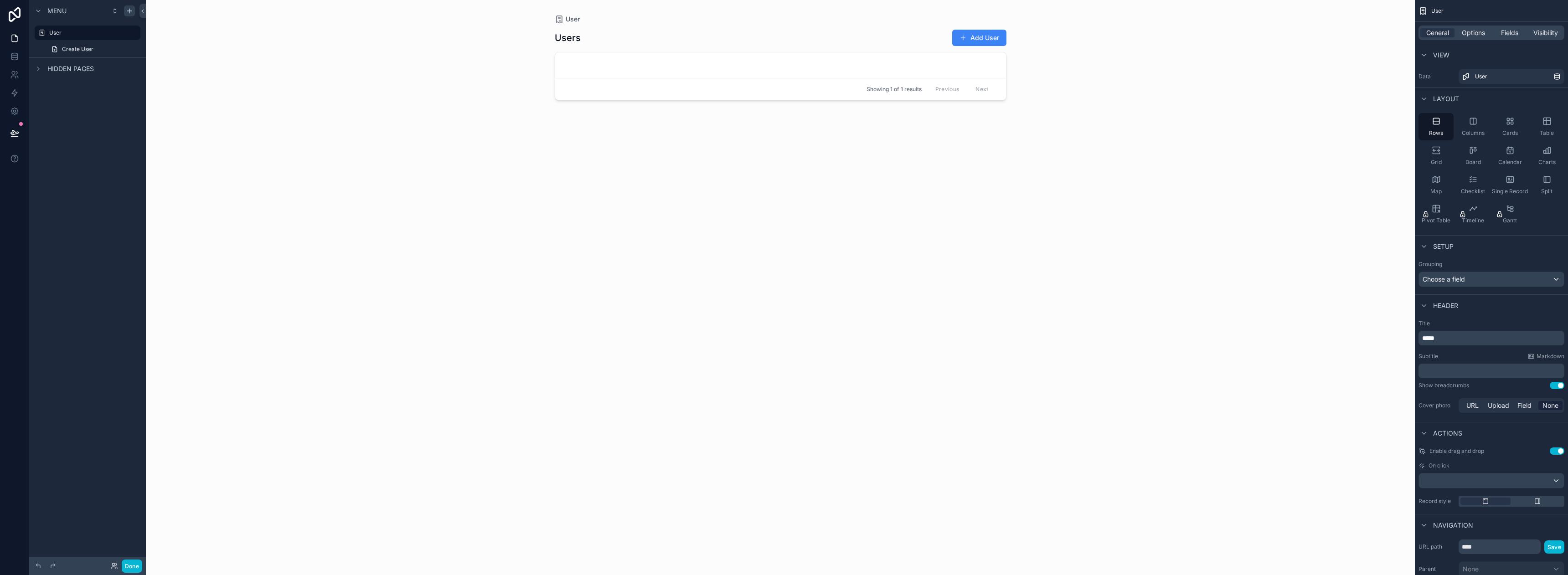
click at [124, 9] on div "scrollable content" at bounding box center [130, 11] width 11 height 11
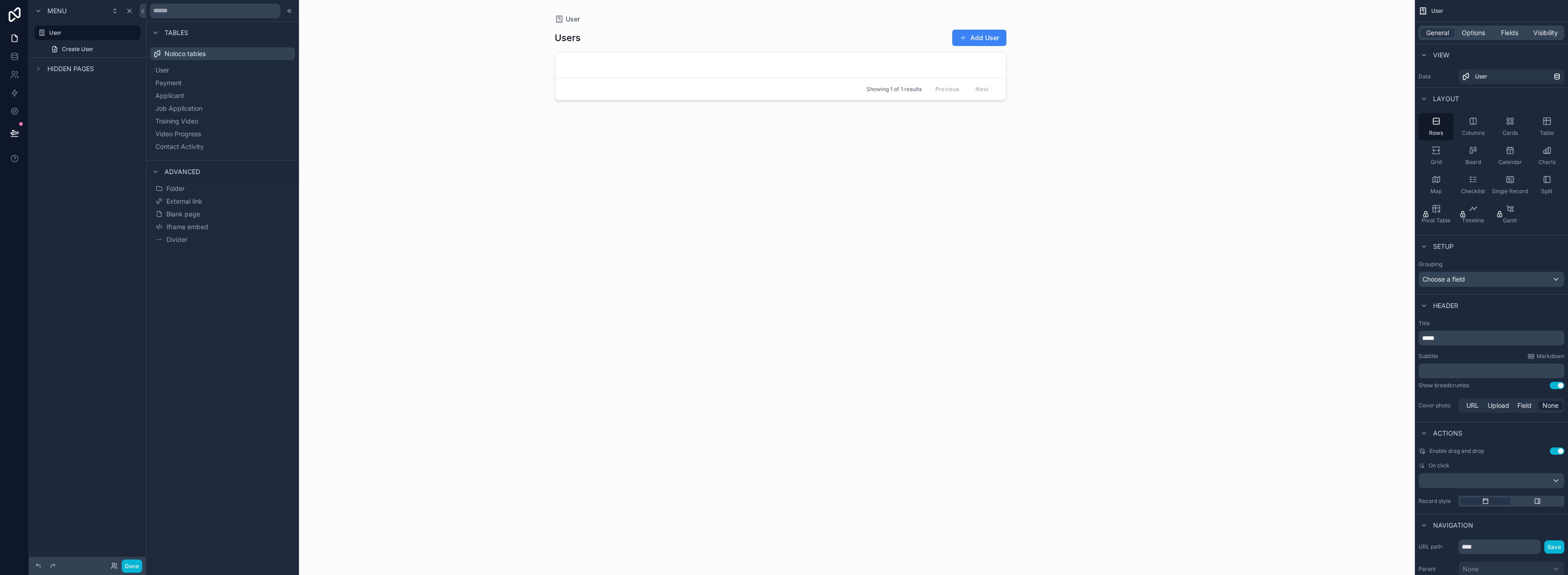
click at [191, 243] on button "Divider" at bounding box center [222, 239] width 138 height 13
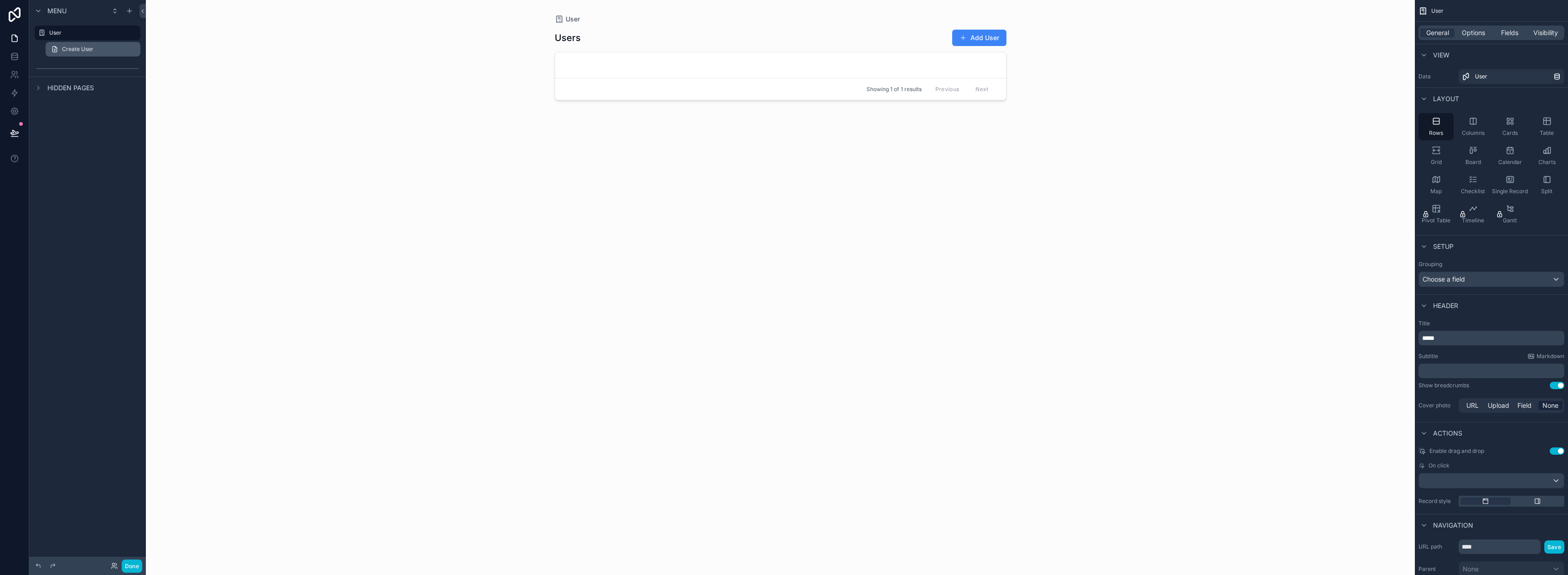
click at [85, 50] on span "Create User" at bounding box center [78, 49] width 32 height 7
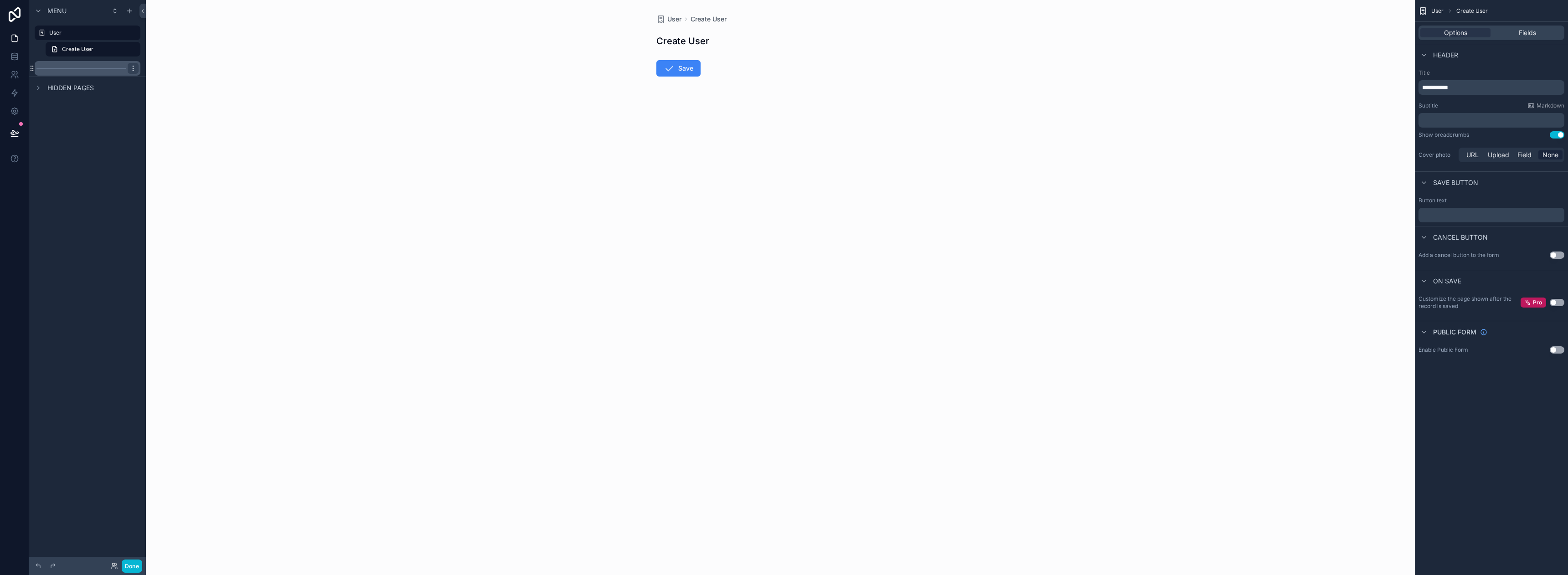
click at [133, 69] on icon "scrollable content" at bounding box center [133, 68] width 7 height 7
drag, startPoint x: 174, startPoint y: 86, endPoint x: 166, endPoint y: 80, distance: 10.0
click at [173, 86] on div "Visibility Clone Remove" at bounding box center [169, 68] width 35 height 38
drag, startPoint x: 166, startPoint y: 80, endPoint x: 146, endPoint y: 75, distance: 20.6
click at [164, 80] on span "Remove" at bounding box center [175, 81] width 24 height 9
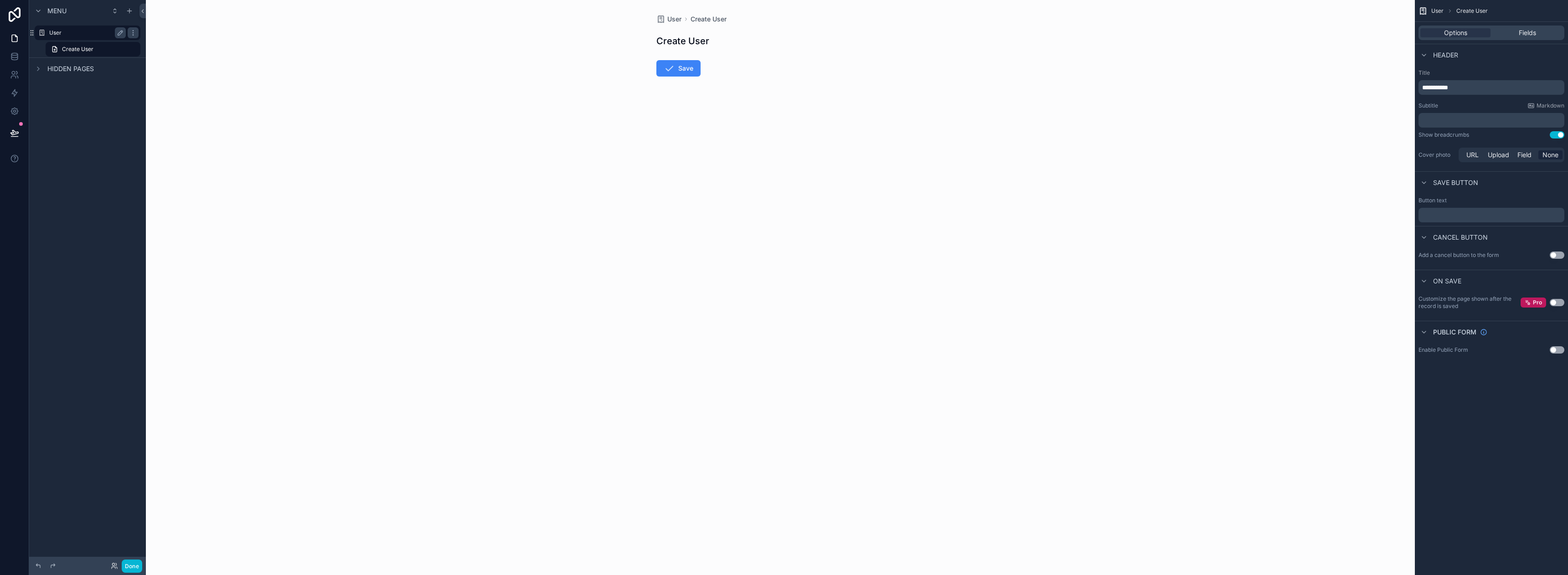
click at [88, 29] on label "User" at bounding box center [86, 33] width 73 height 7
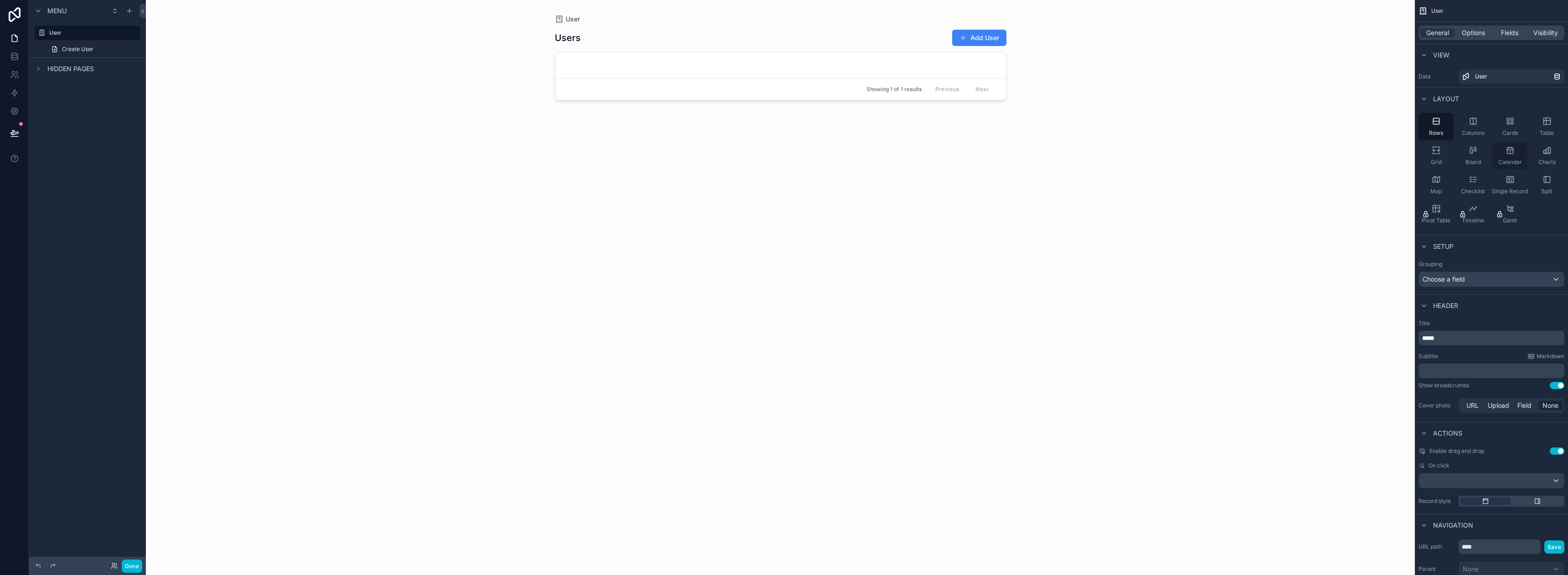
drag, startPoint x: 1510, startPoint y: 124, endPoint x: 1553, endPoint y: 133, distance: 43.9
click at [1521, 139] on div "Cards" at bounding box center [1510, 127] width 35 height 27
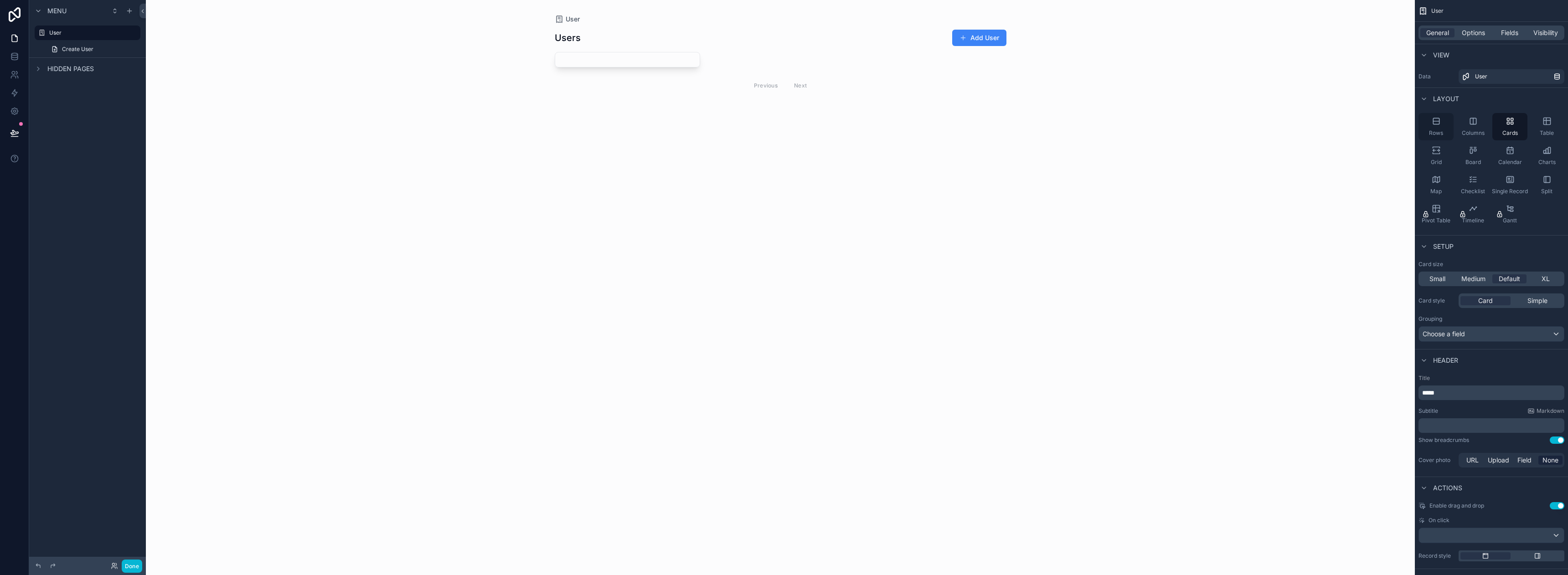
click at [1449, 126] on div "Rows" at bounding box center [1436, 127] width 35 height 27
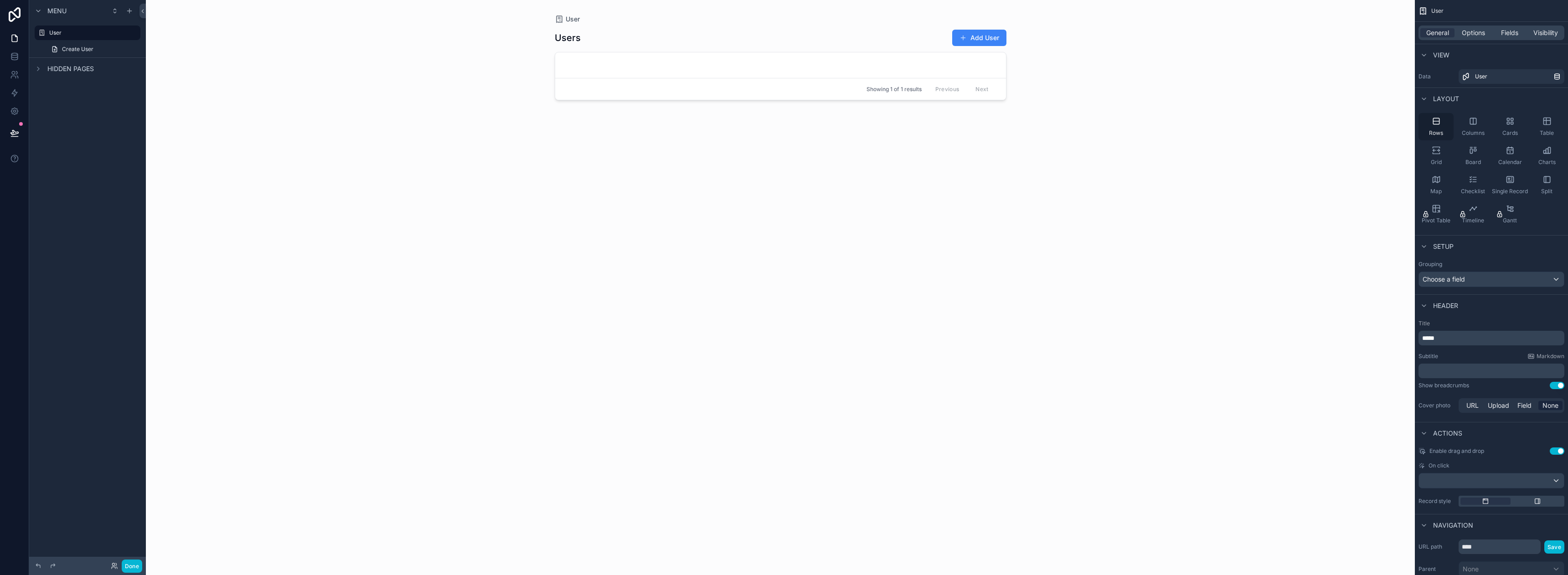
click at [1426, 122] on div "Rows" at bounding box center [1436, 127] width 35 height 27
drag, startPoint x: 1431, startPoint y: 120, endPoint x: 1371, endPoint y: 159, distance: 71.6
click at [1209, 155] on div "User My Profile Powered by ON [PERSON_NAME] User Users Add User Showing 1 of 1 …" at bounding box center [857, 287] width 1422 height 575
click at [1440, 145] on div "Grid" at bounding box center [1436, 156] width 35 height 27
click at [1437, 110] on div "Rows Columns Cards Table Grid Board Calendar Charts Map Checklist Single Record…" at bounding box center [1491, 170] width 153 height 122
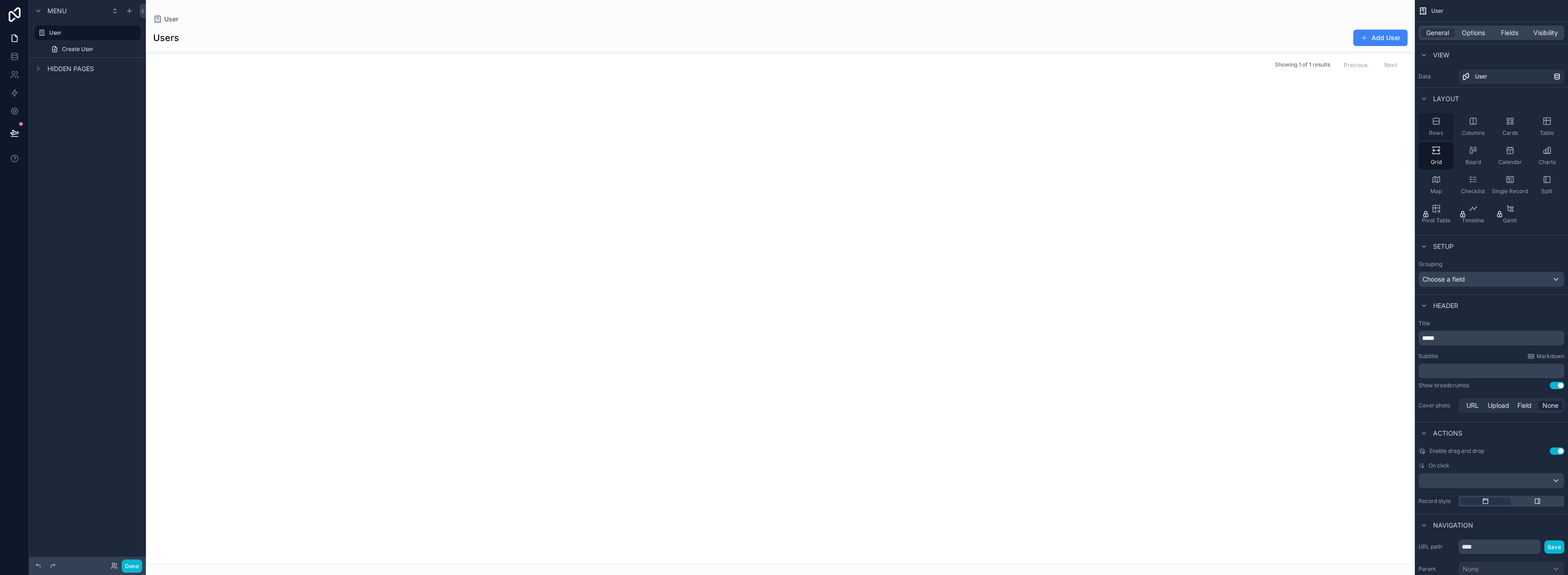
click at [1437, 125] on icon "scrollable content" at bounding box center [1436, 121] width 9 height 9
click at [1474, 127] on div "Columns" at bounding box center [1473, 127] width 35 height 27
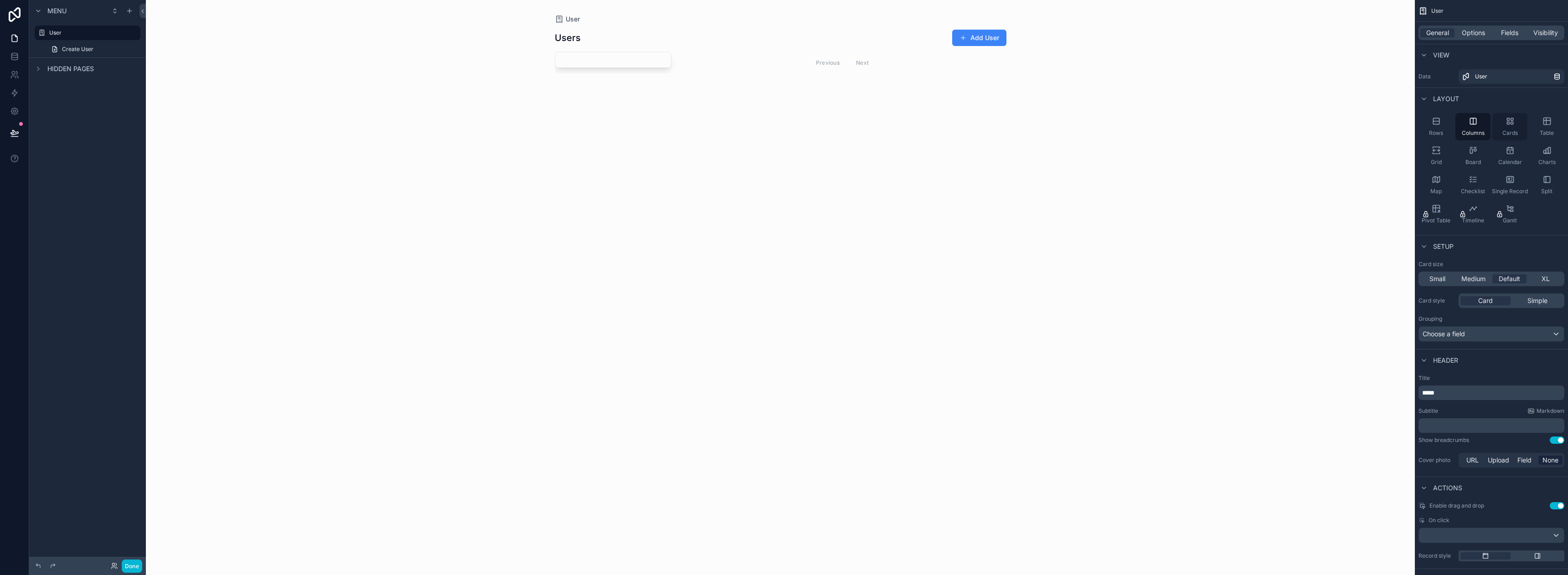
click at [1505, 130] on span "Cards" at bounding box center [1510, 133] width 15 height 7
click at [1545, 128] on div "Table" at bounding box center [1547, 127] width 35 height 27
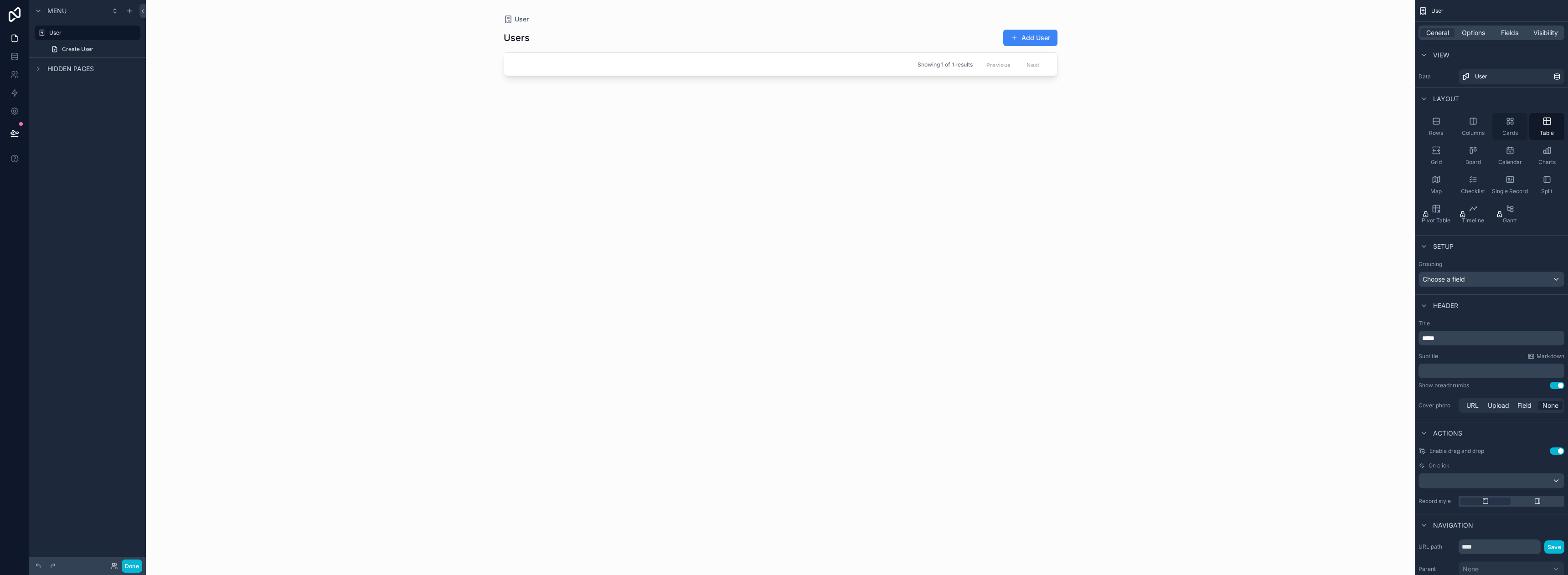
click at [1514, 128] on div "Cards" at bounding box center [1510, 127] width 35 height 27
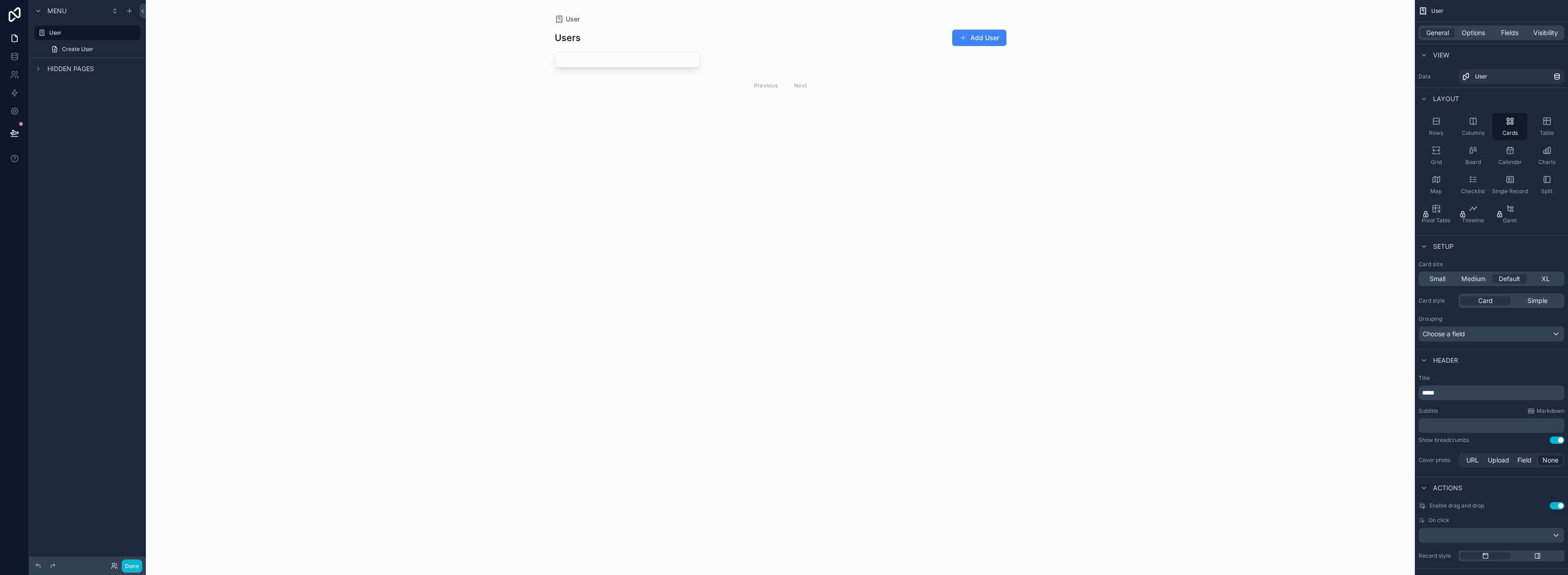
click at [611, 58] on div "scrollable content" at bounding box center [780, 63] width 466 height 125
click at [634, 63] on div "scrollable content" at bounding box center [628, 60] width 145 height 15
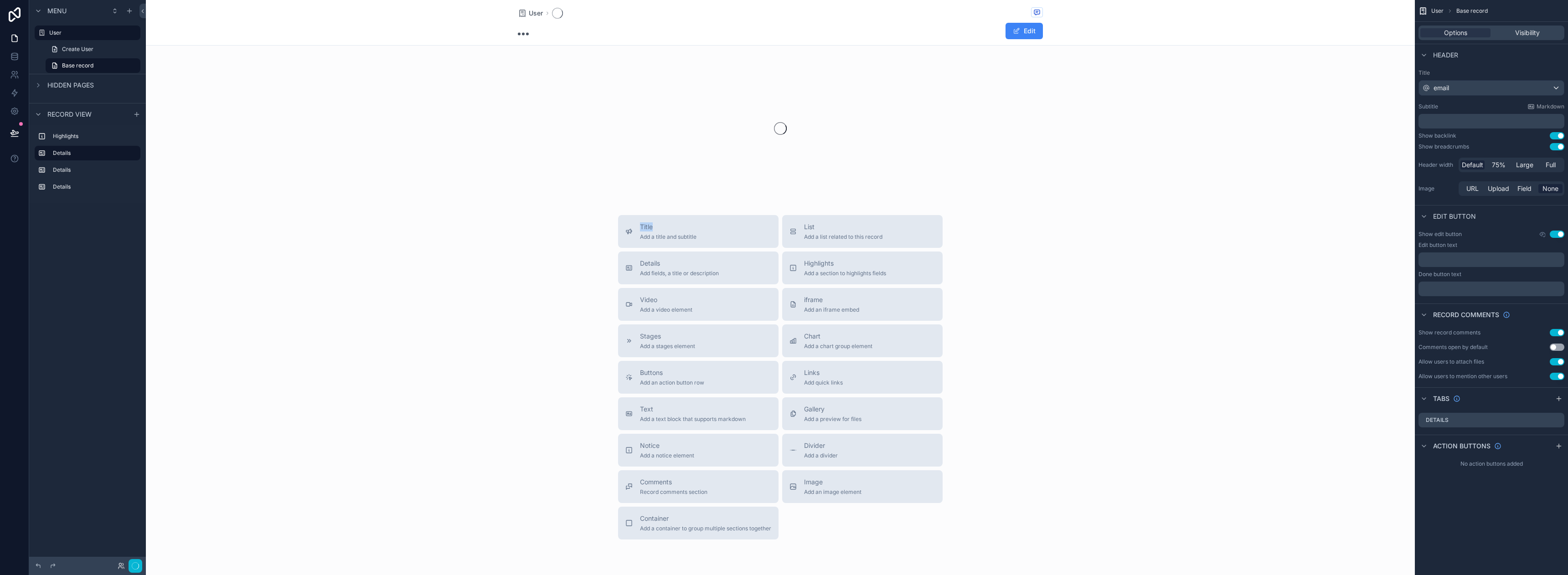
click at [634, 63] on div "scrollable content" at bounding box center [780, 128] width 1269 height 144
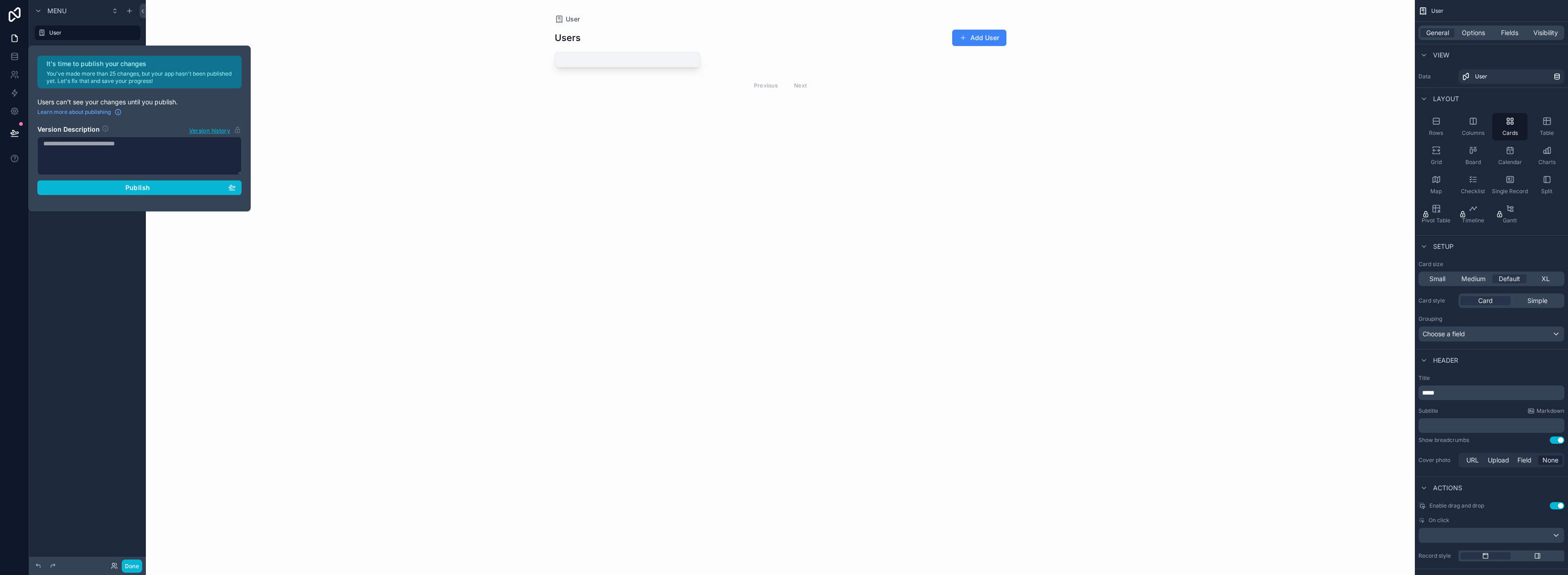
click at [628, 62] on div "scrollable content" at bounding box center [628, 60] width 145 height 15
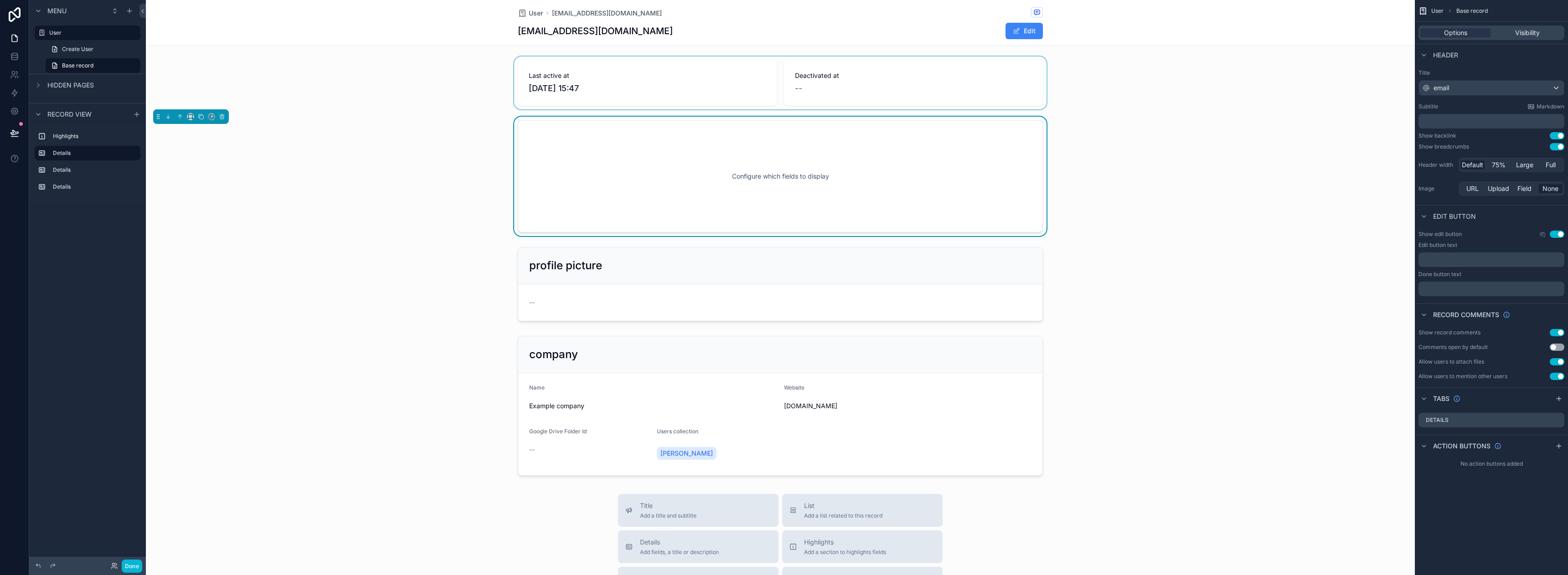
click at [551, 89] on div "scrollable content" at bounding box center [780, 83] width 1269 height 53
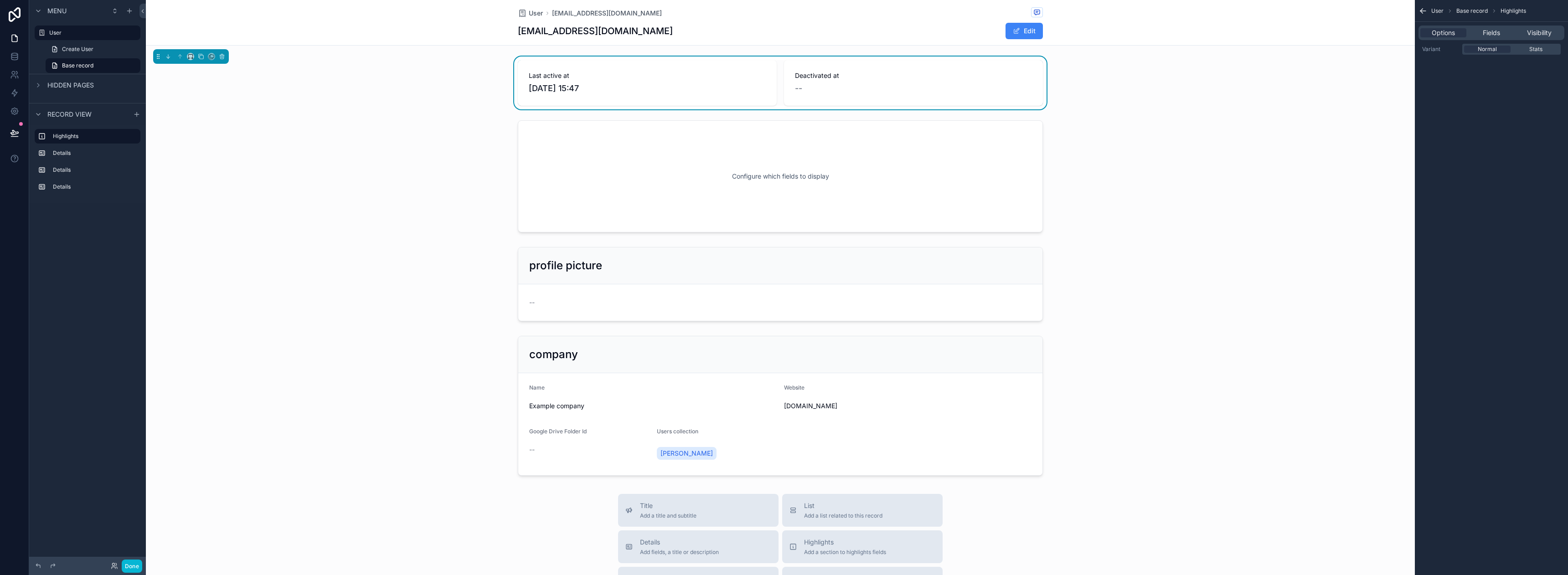
click at [847, 92] on div "--" at bounding box center [913, 88] width 237 height 13
click at [803, 162] on div "scrollable content" at bounding box center [780, 176] width 1269 height 119
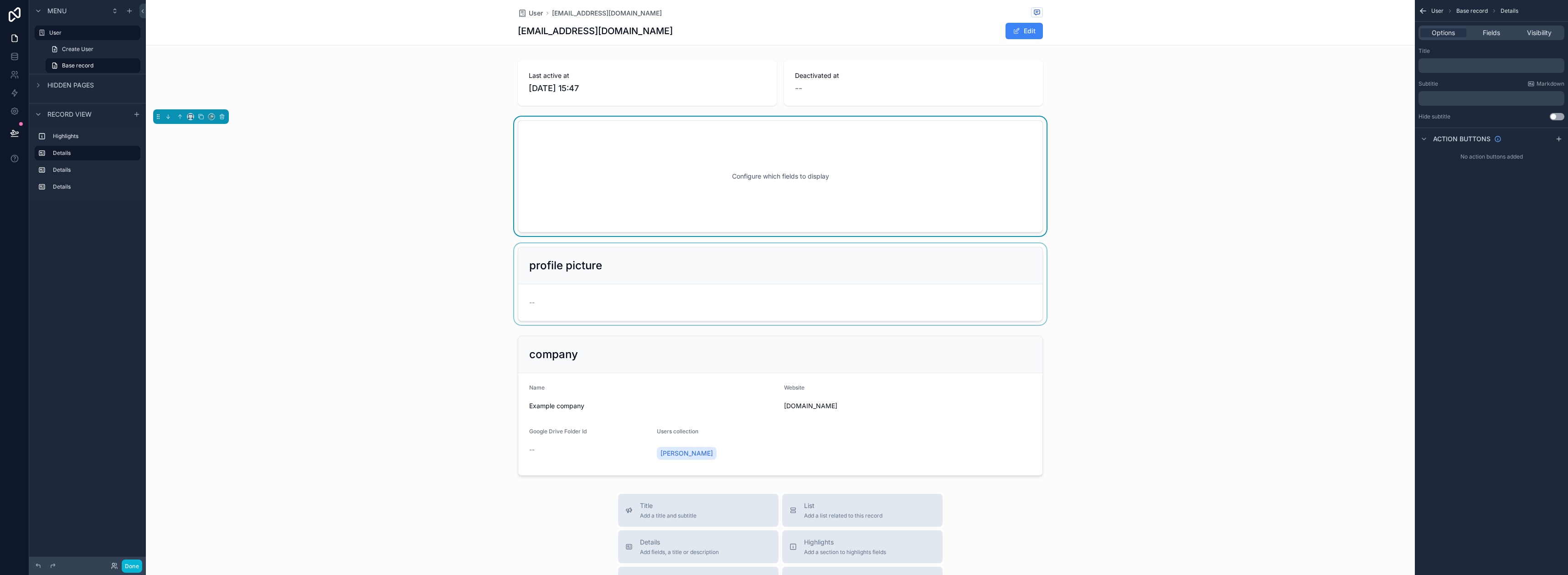
drag, startPoint x: 690, startPoint y: 255, endPoint x: 687, endPoint y: 257, distance: 3.6
click at [690, 255] on div "scrollable content" at bounding box center [780, 284] width 1269 height 82
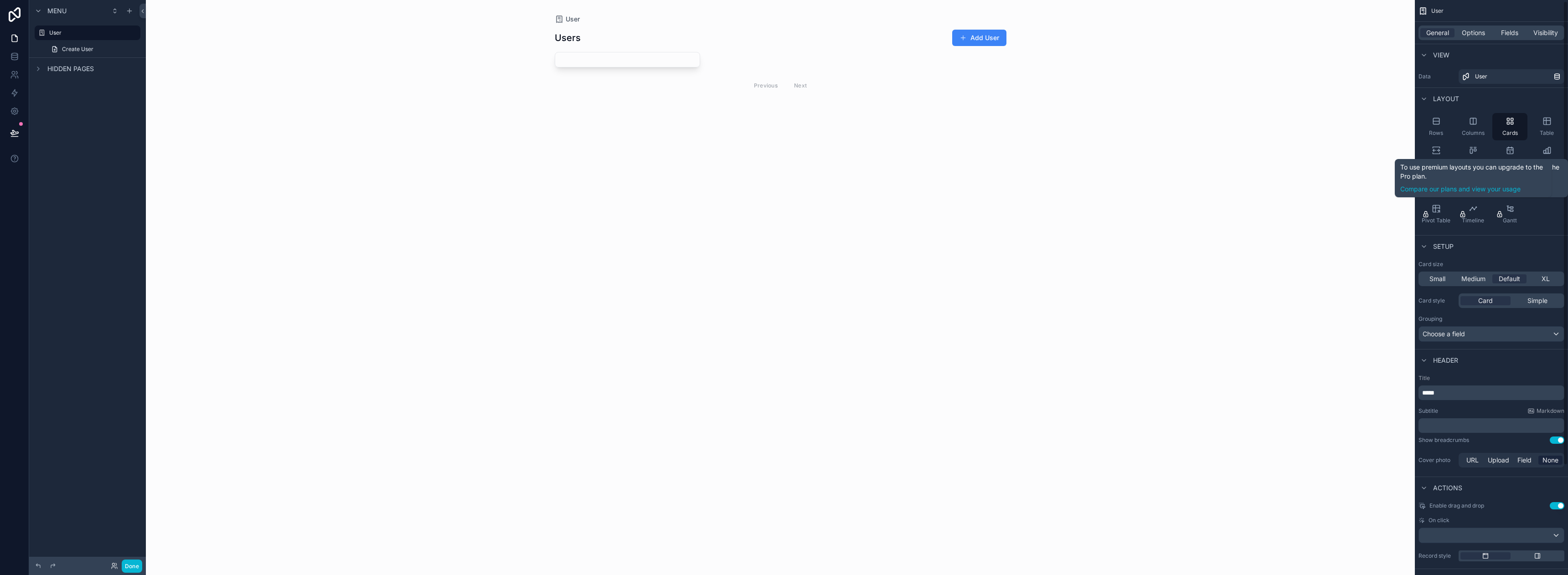
scroll to position [2, 0]
click at [1433, 148] on icon "scrollable content" at bounding box center [1434, 149] width 2 height 2
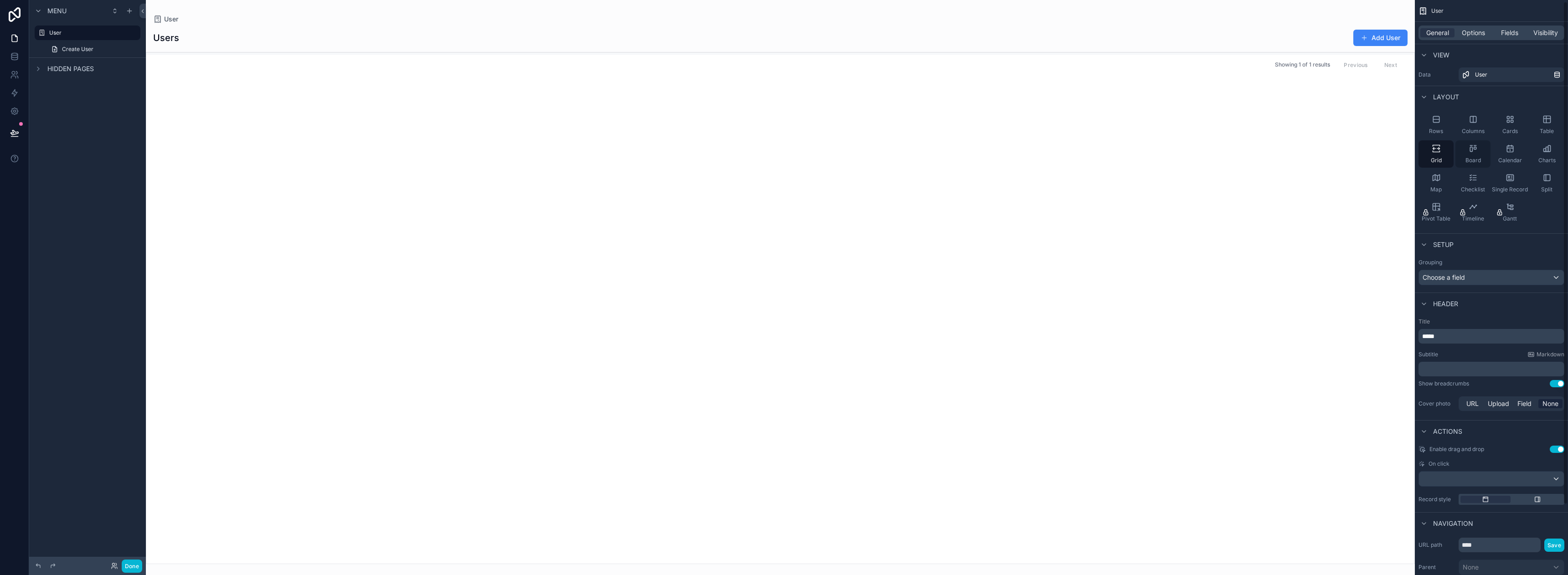
click at [1475, 152] on icon "scrollable content" at bounding box center [1473, 148] width 9 height 9
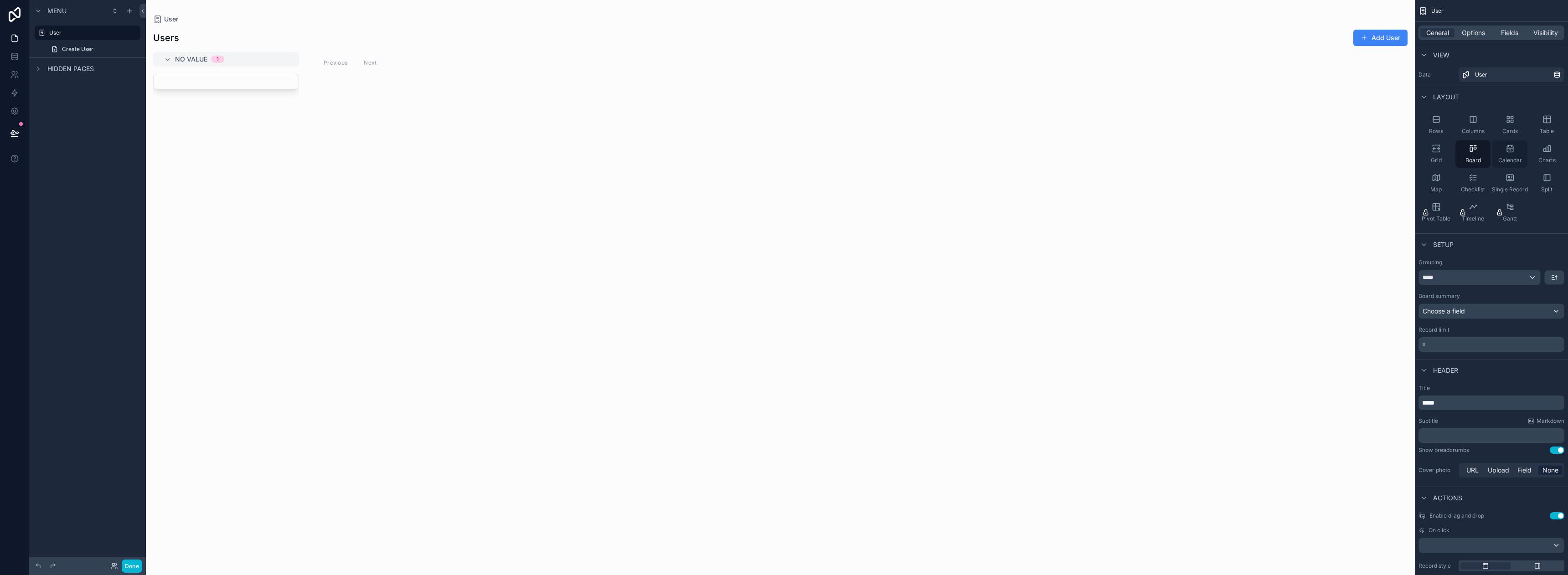
click at [1514, 154] on div "Calendar" at bounding box center [1510, 154] width 35 height 27
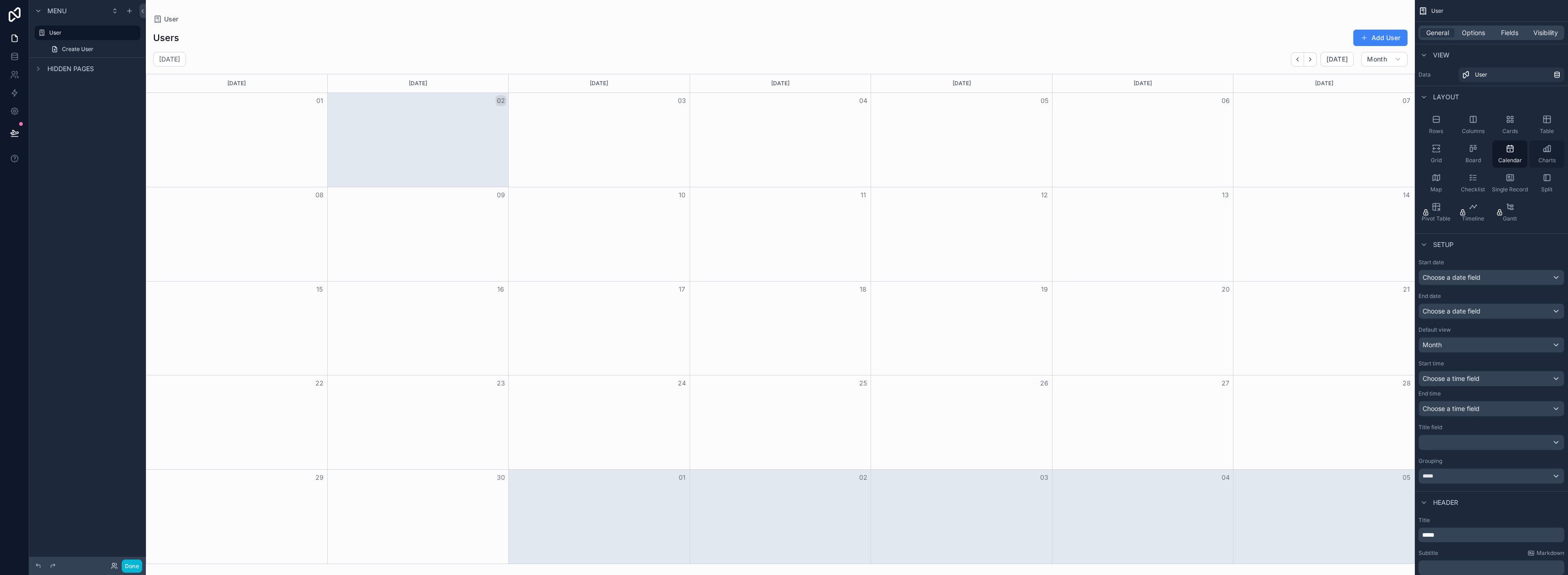
click at [1556, 155] on div "Charts" at bounding box center [1547, 154] width 35 height 27
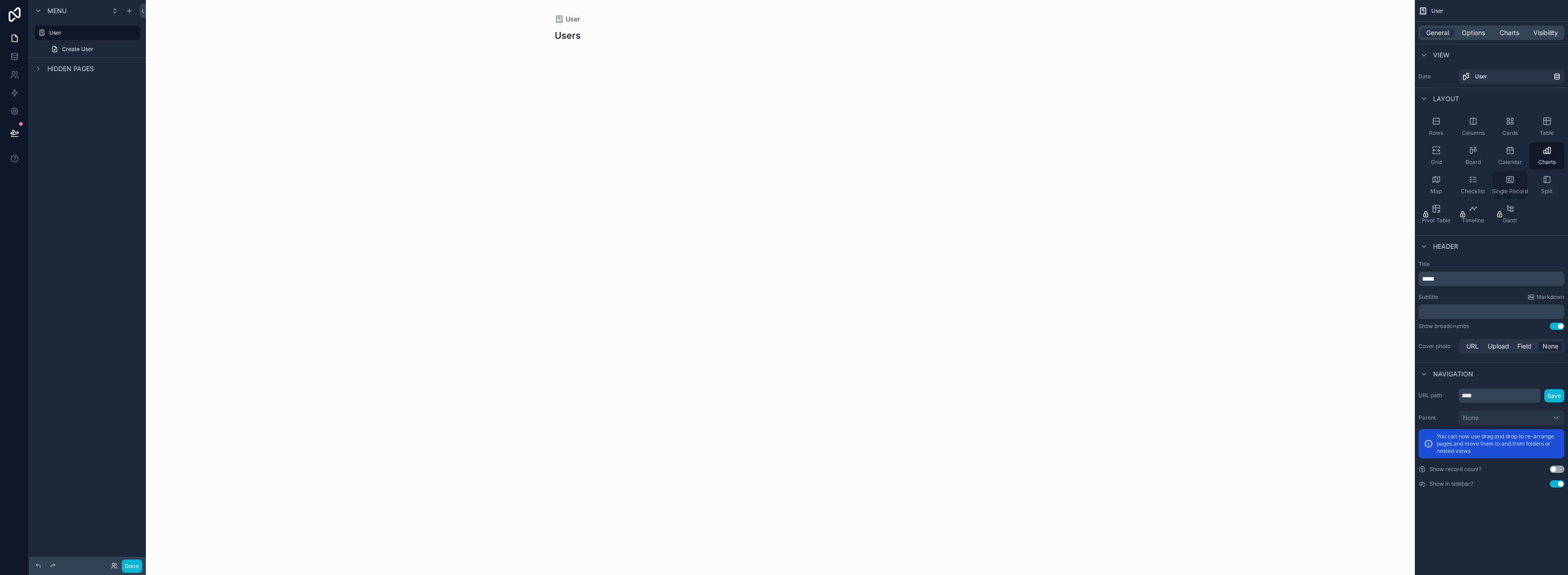
drag, startPoint x: 1542, startPoint y: 186, endPoint x: 1523, endPoint y: 187, distance: 19.0
click at [1542, 186] on div "Split" at bounding box center [1547, 185] width 35 height 27
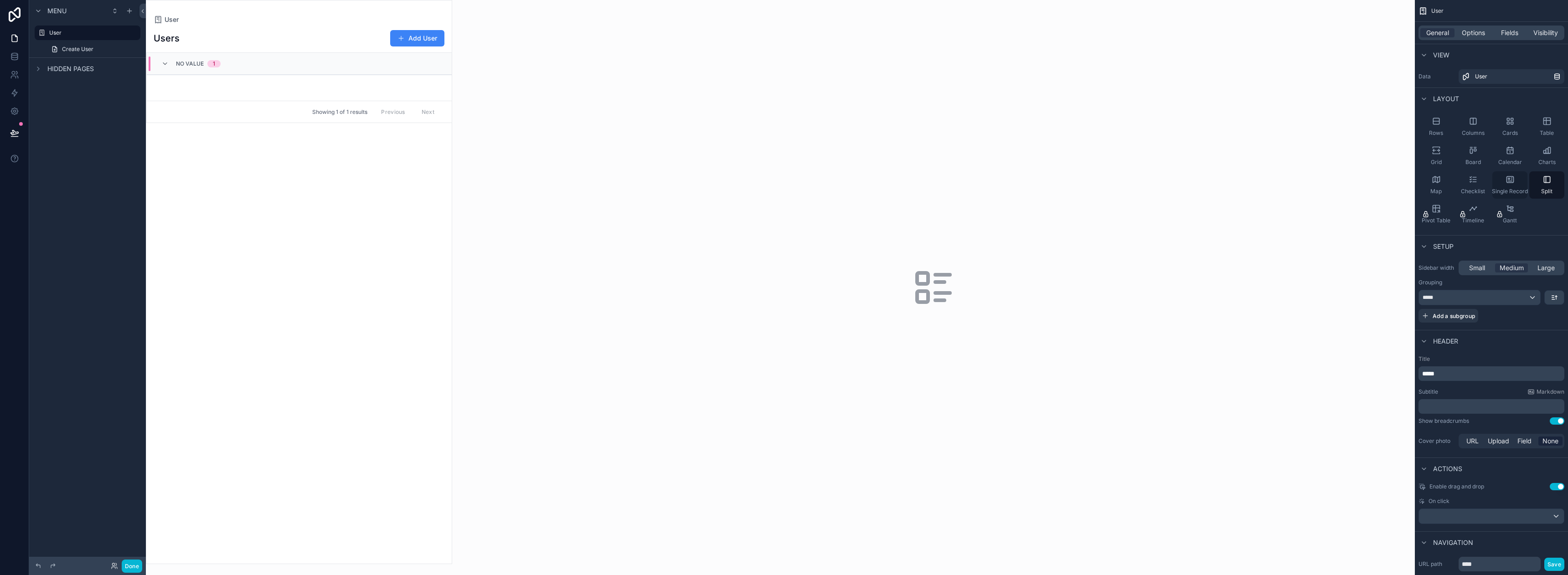
click at [1511, 183] on icon "scrollable content" at bounding box center [1510, 179] width 9 height 9
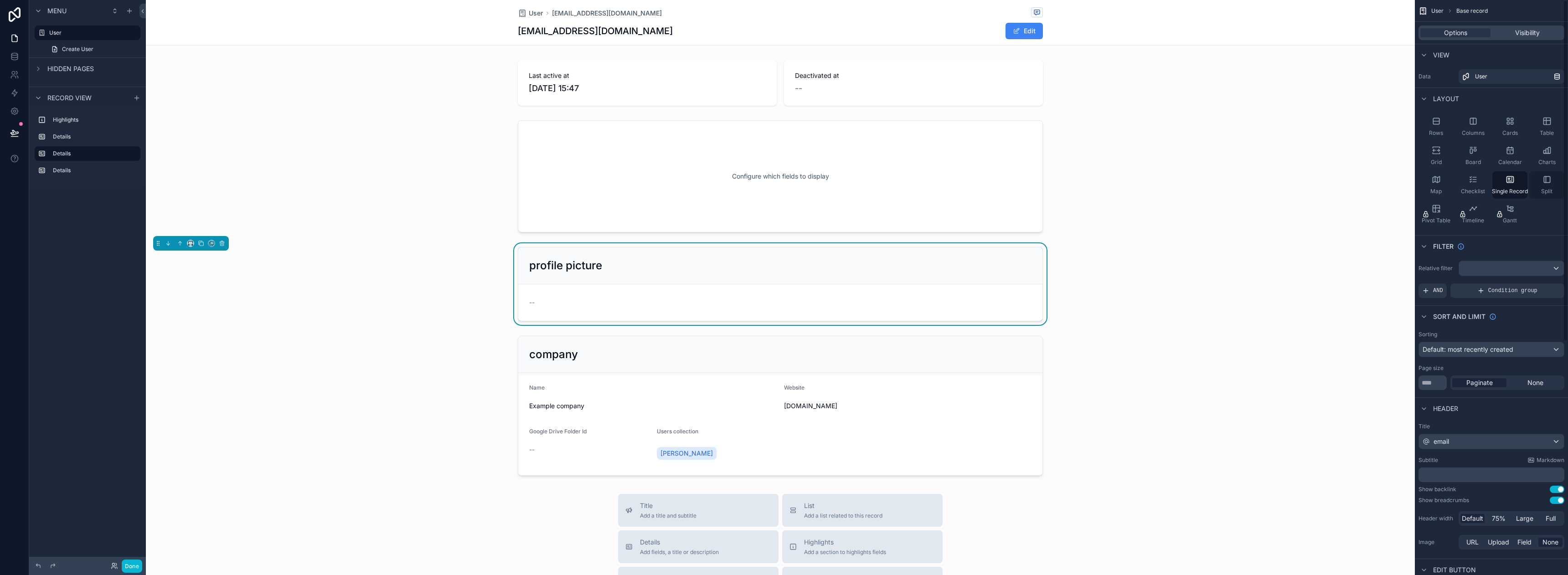
click at [1544, 181] on icon "scrollable content" at bounding box center [1547, 179] width 9 height 9
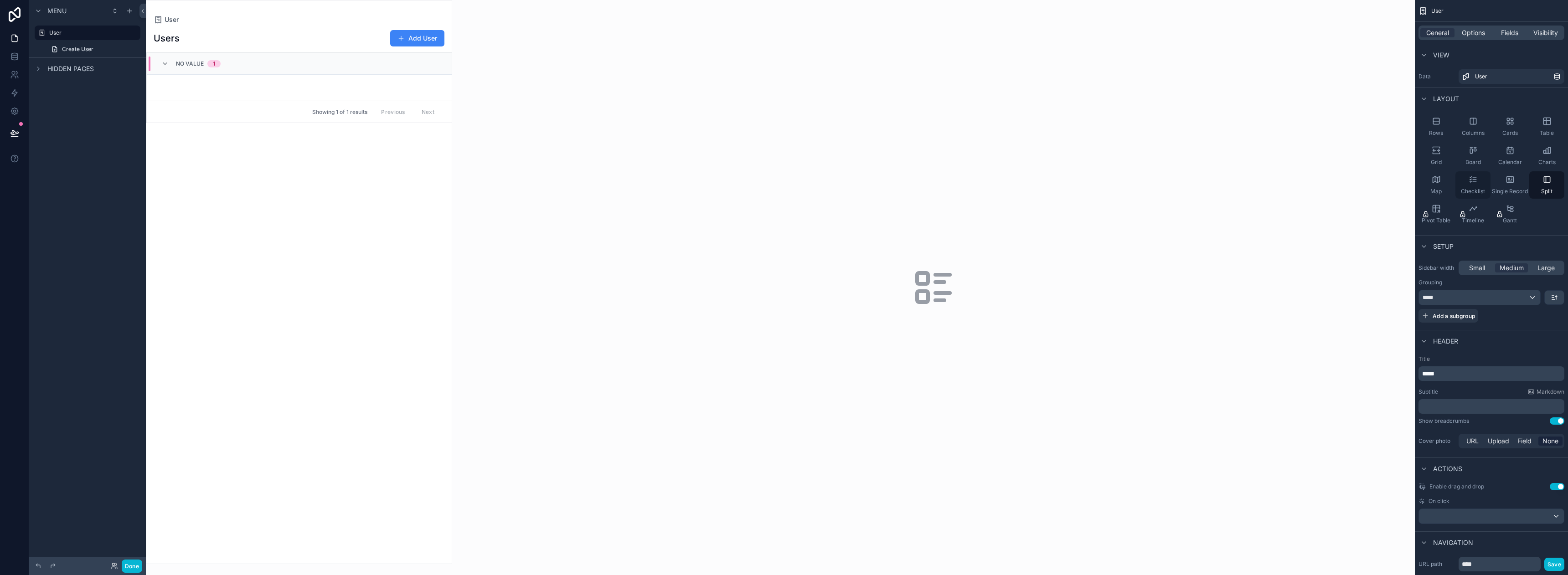
click at [1478, 180] on div "Checklist" at bounding box center [1473, 185] width 35 height 27
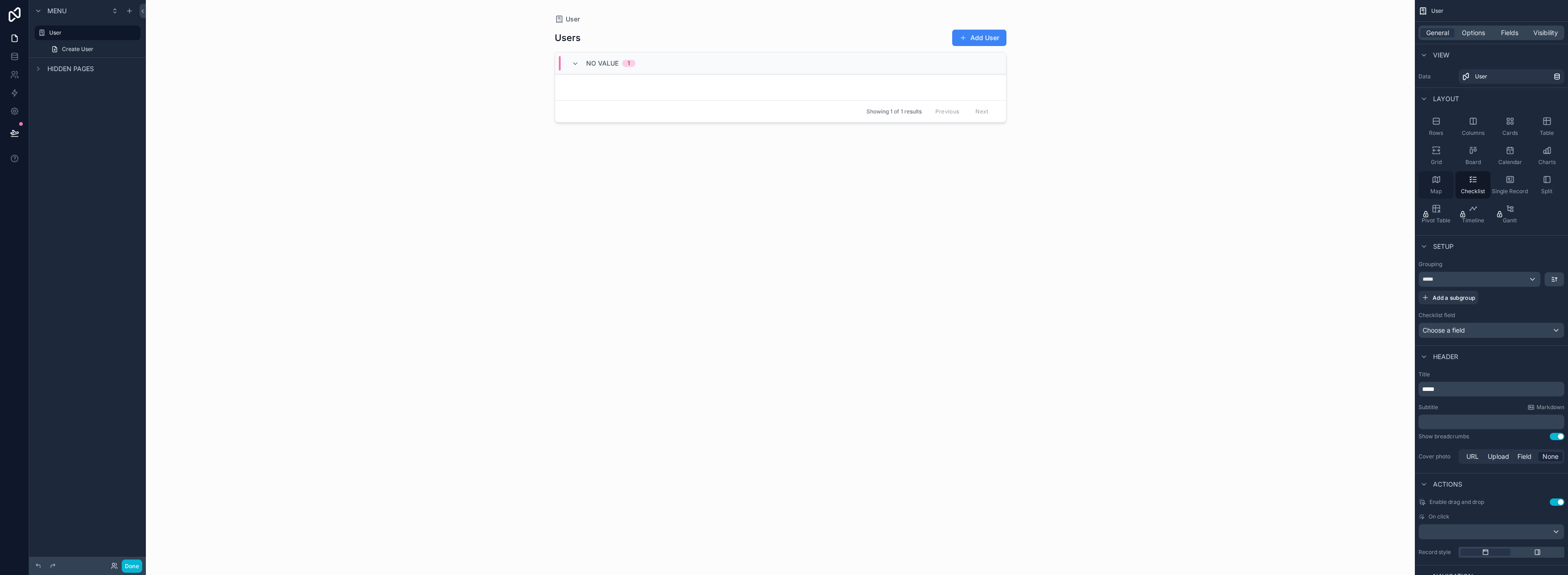
click at [1445, 174] on div "Map" at bounding box center [1436, 185] width 35 height 27
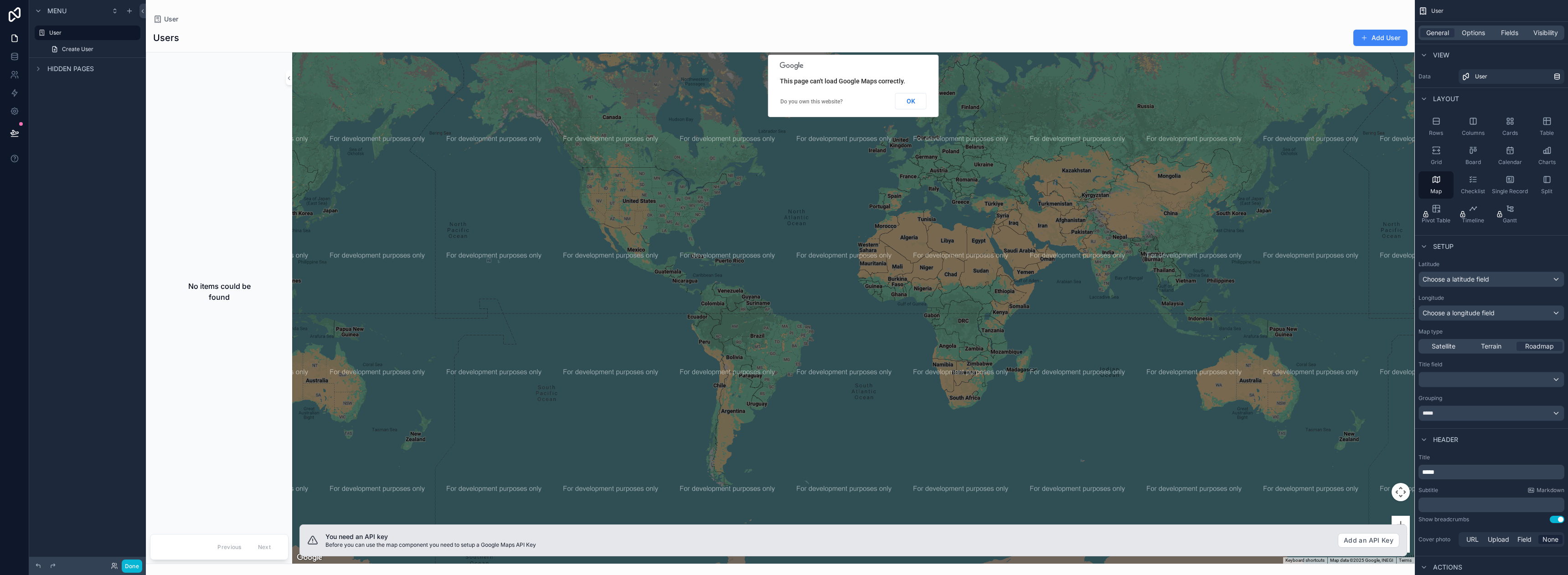
drag, startPoint x: 632, startPoint y: 198, endPoint x: 662, endPoint y: 201, distance: 30.1
click at [713, 207] on div "scrollable content" at bounding box center [853, 308] width 1122 height 511
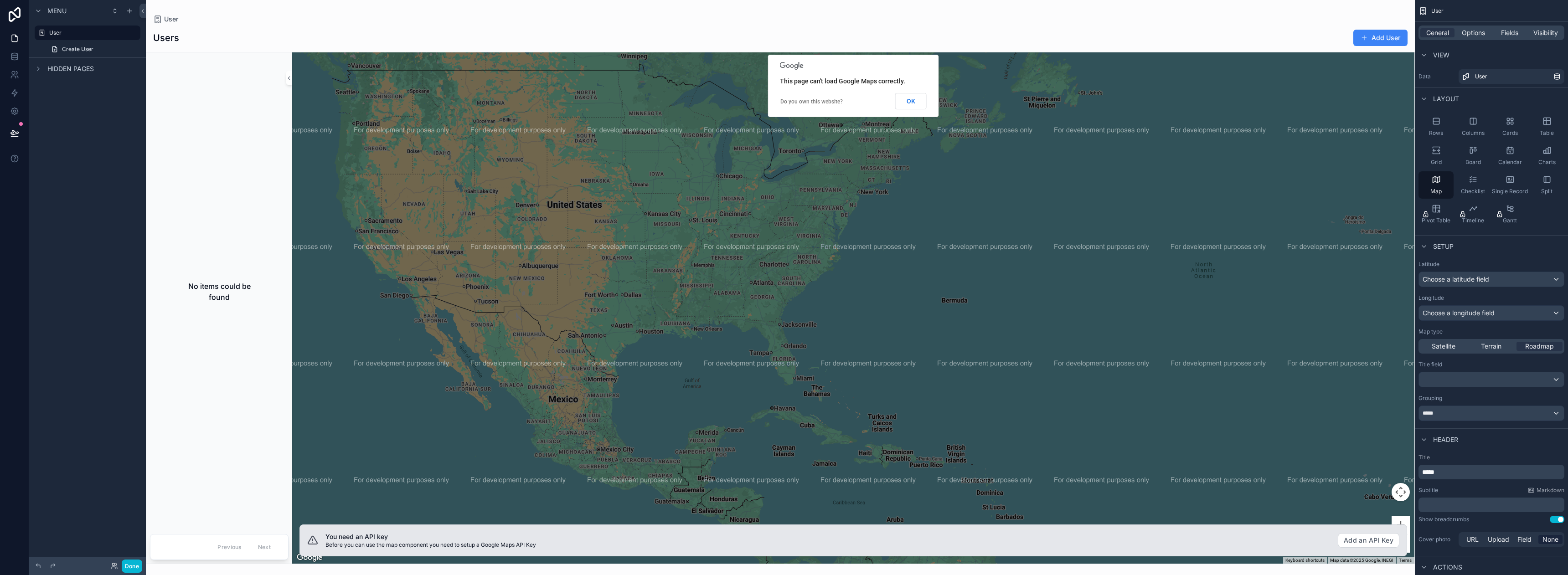
click at [912, 106] on button "OK" at bounding box center [911, 101] width 32 height 16
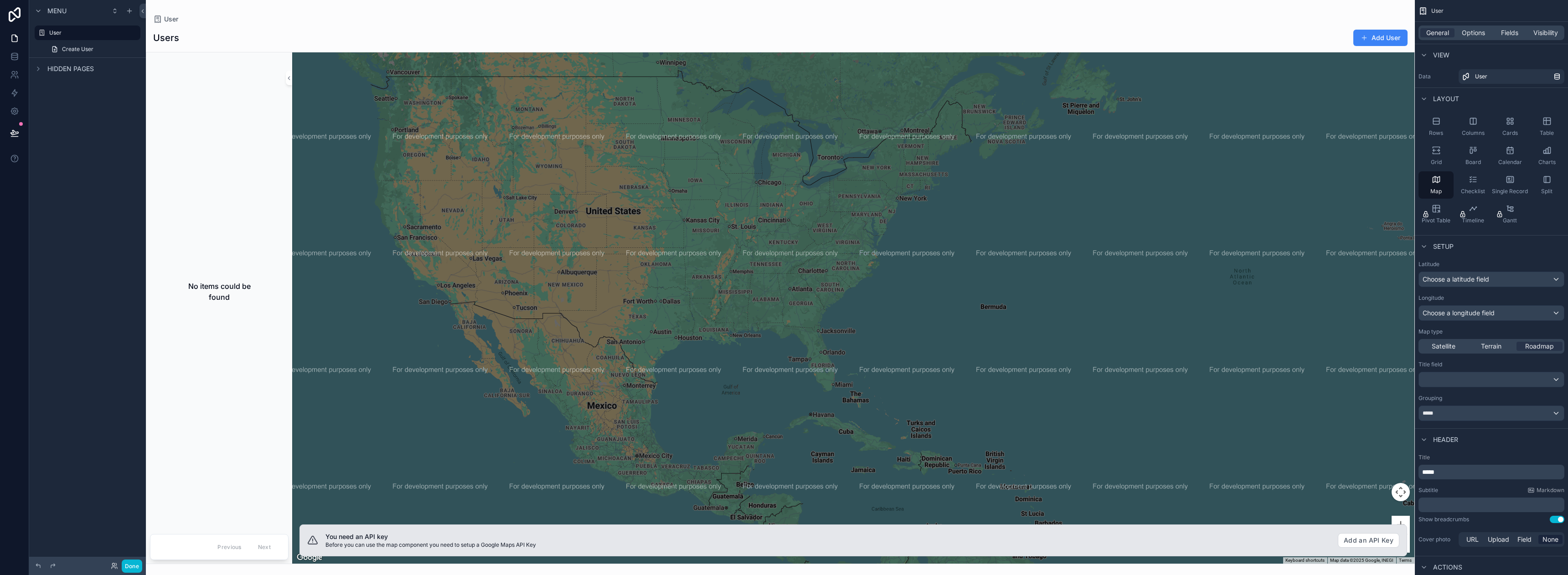
drag, startPoint x: 542, startPoint y: 253, endPoint x: 627, endPoint y: 257, distance: 85.1
click at [610, 264] on div "scrollable content" at bounding box center [853, 308] width 1122 height 511
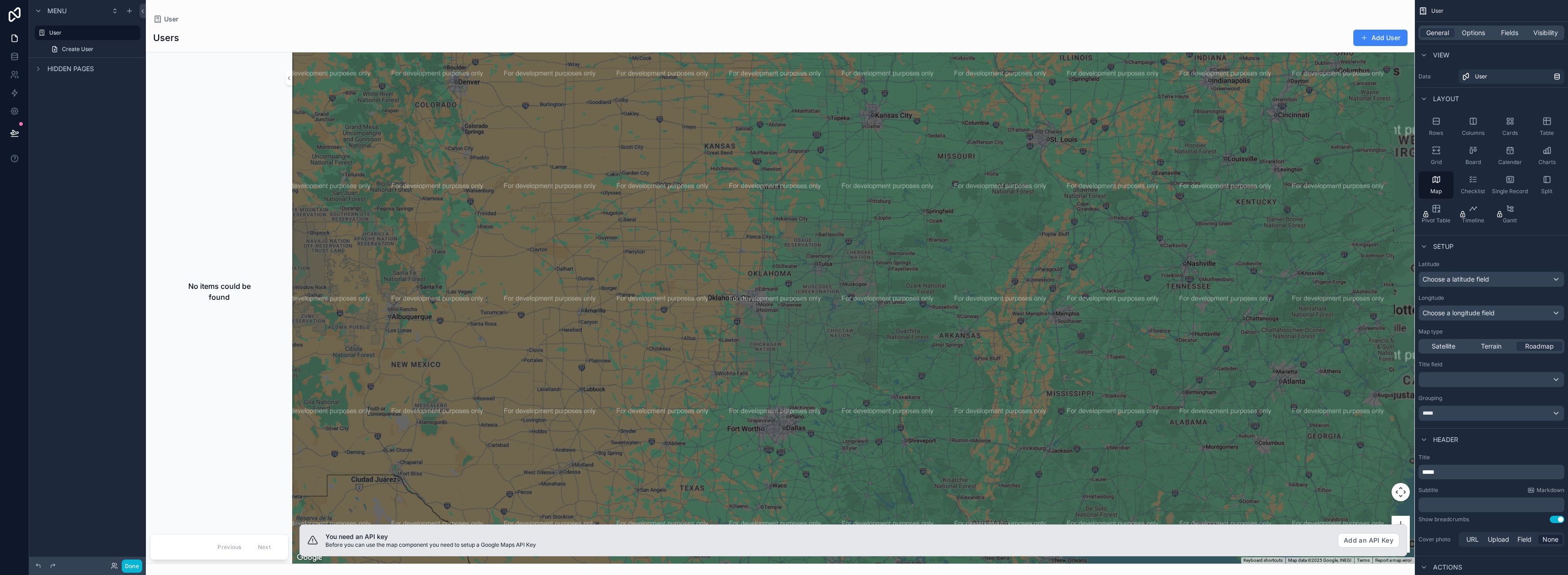
drag, startPoint x: 1065, startPoint y: 350, endPoint x: 963, endPoint y: 346, distance: 102.1
click at [963, 347] on div "scrollable content" at bounding box center [853, 308] width 1122 height 511
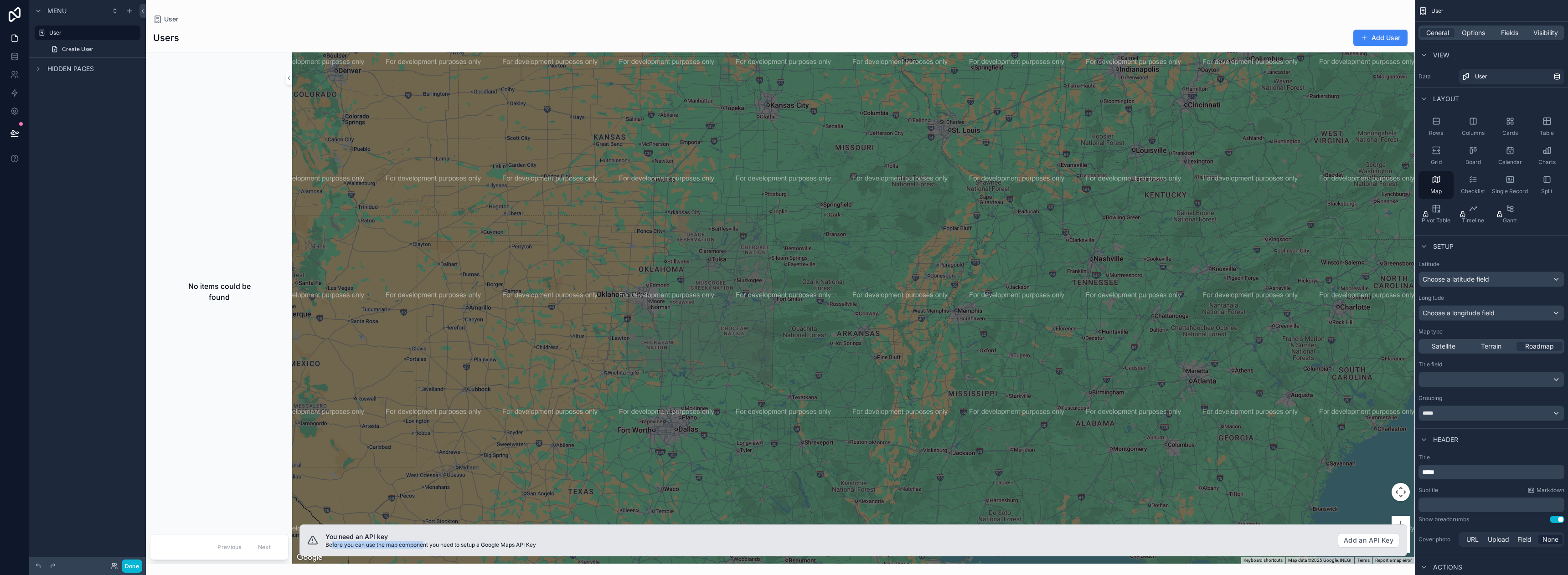
drag, startPoint x: 371, startPoint y: 546, endPoint x: 424, endPoint y: 548, distance: 53.0
click at [424, 547] on p "Before you can use the map component you need to setup a Google Maps API Key" at bounding box center [828, 545] width 1005 height 7
drag, startPoint x: 428, startPoint y: 540, endPoint x: 576, endPoint y: 540, distance: 148.0
click at [573, 536] on h3 "You need an API key" at bounding box center [828, 537] width 1005 height 9
click at [74, 31] on label "User" at bounding box center [86, 33] width 73 height 7
